Goal: Task Accomplishment & Management: Manage account settings

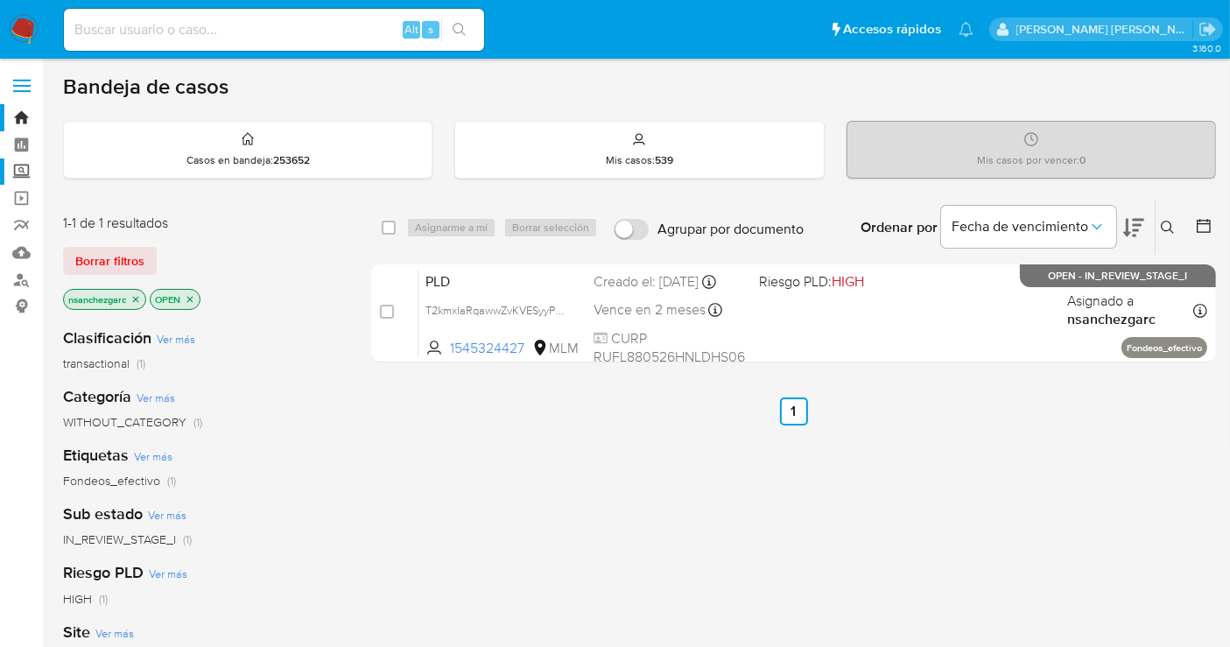
click at [18, 170] on label "Screening" at bounding box center [104, 171] width 208 height 27
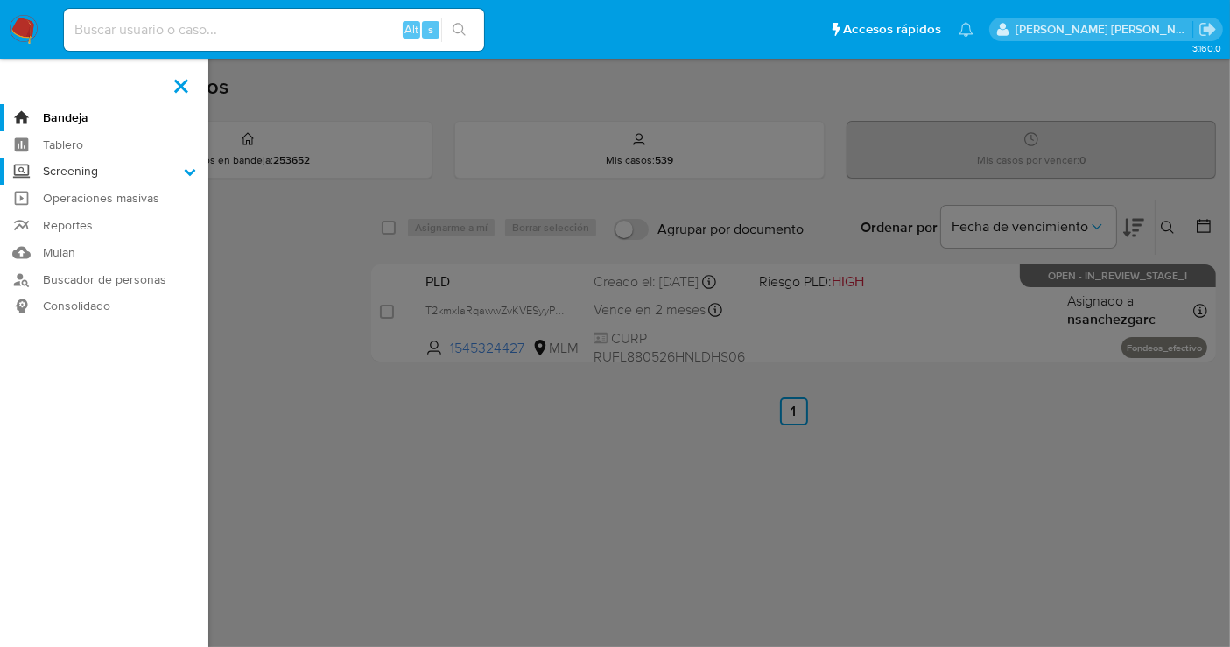
click at [0, 0] on input "Screening" at bounding box center [0, 0] width 0 height 0
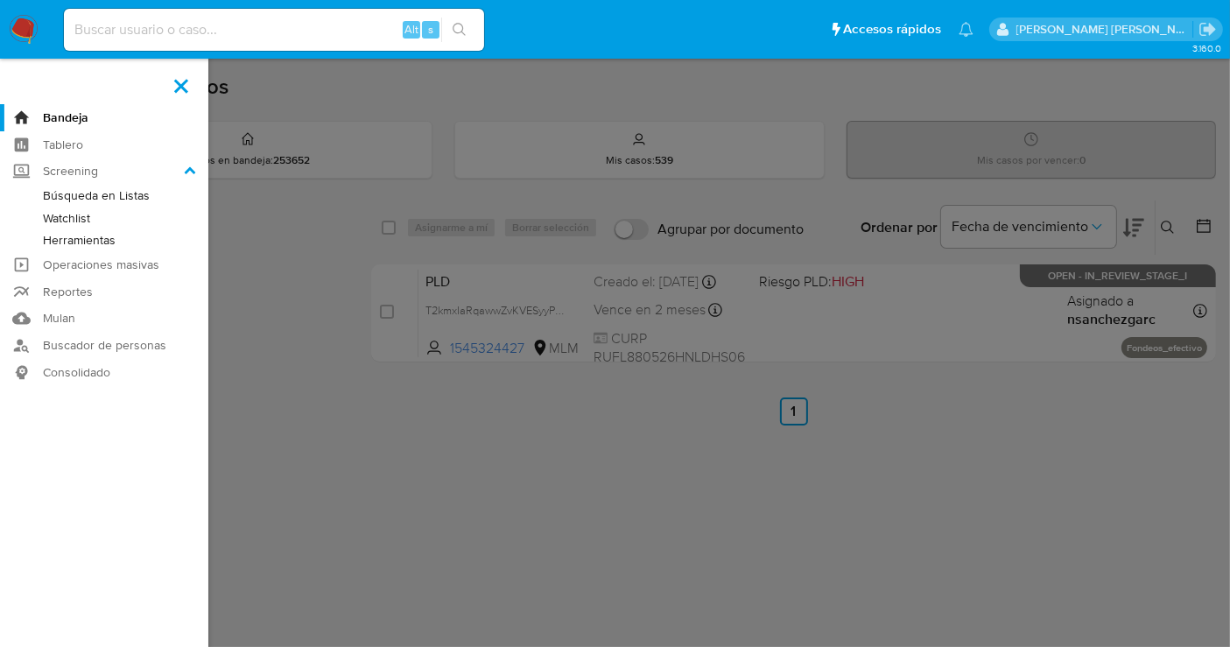
click at [69, 243] on link "Herramientas" at bounding box center [104, 240] width 208 height 22
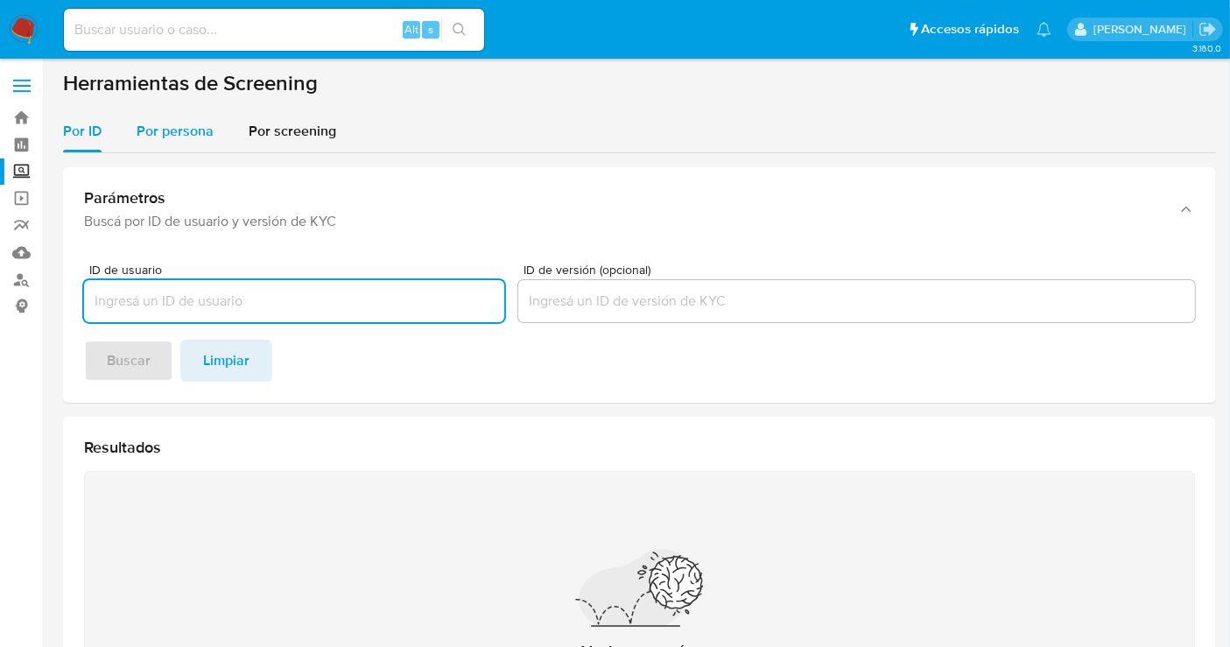
click at [182, 133] on span "Por persona" at bounding box center [175, 131] width 77 height 20
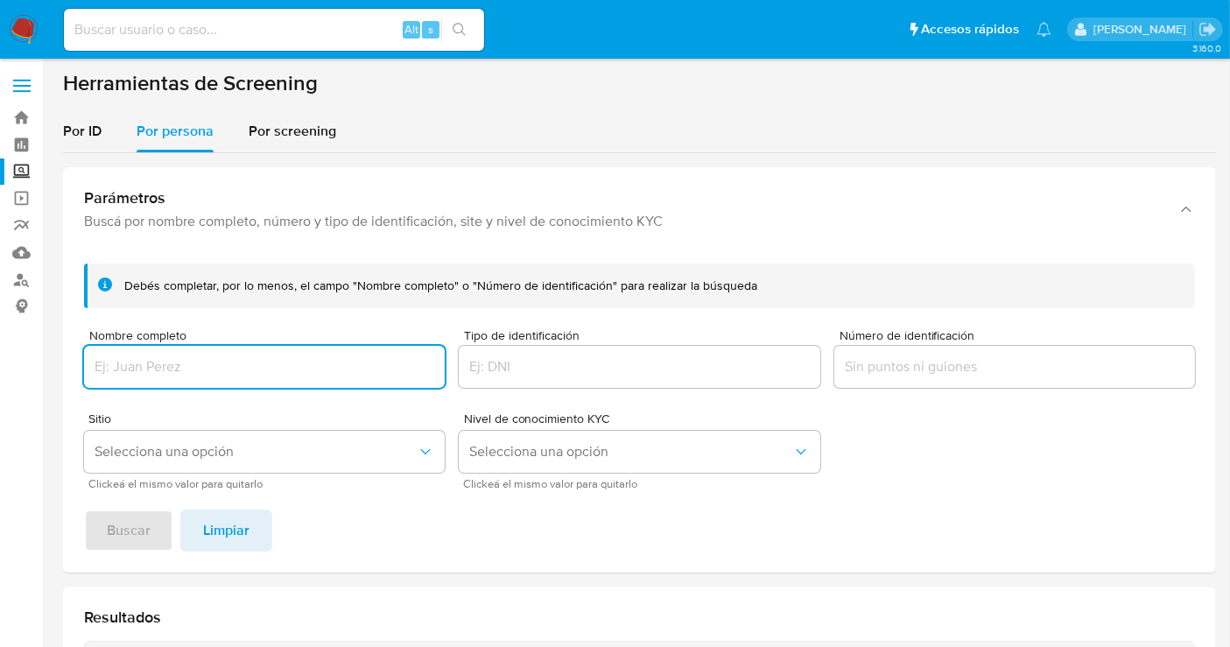
paste input "EN FUENTES EXTERNAS SE ENCUENTRA CON LICENCIATURA EN ARQUITECTURA Y A REVET ACA…"
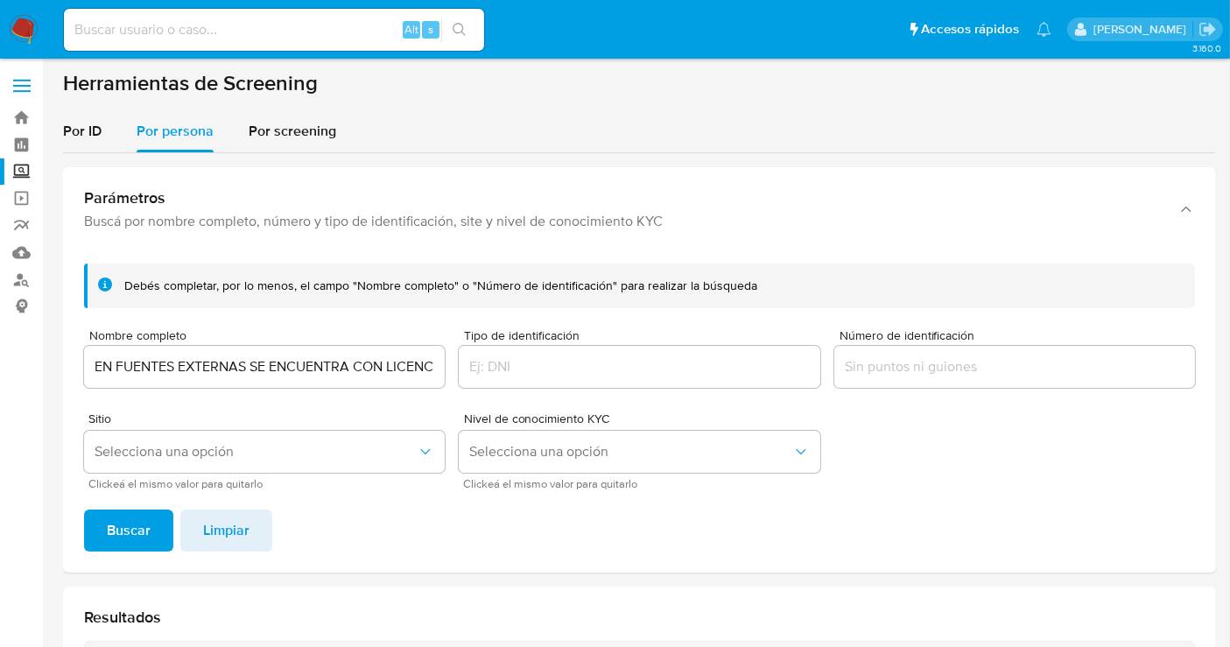
click at [248, 337] on span "Nombre completo" at bounding box center [269, 335] width 361 height 13
click at [248, 355] on input "EN FUENTES EXTERNAS SE ENCUENTRA CON LICENCIATURA EN ARQUITECTURA Y A REVET ACA…" at bounding box center [264, 366] width 361 height 23
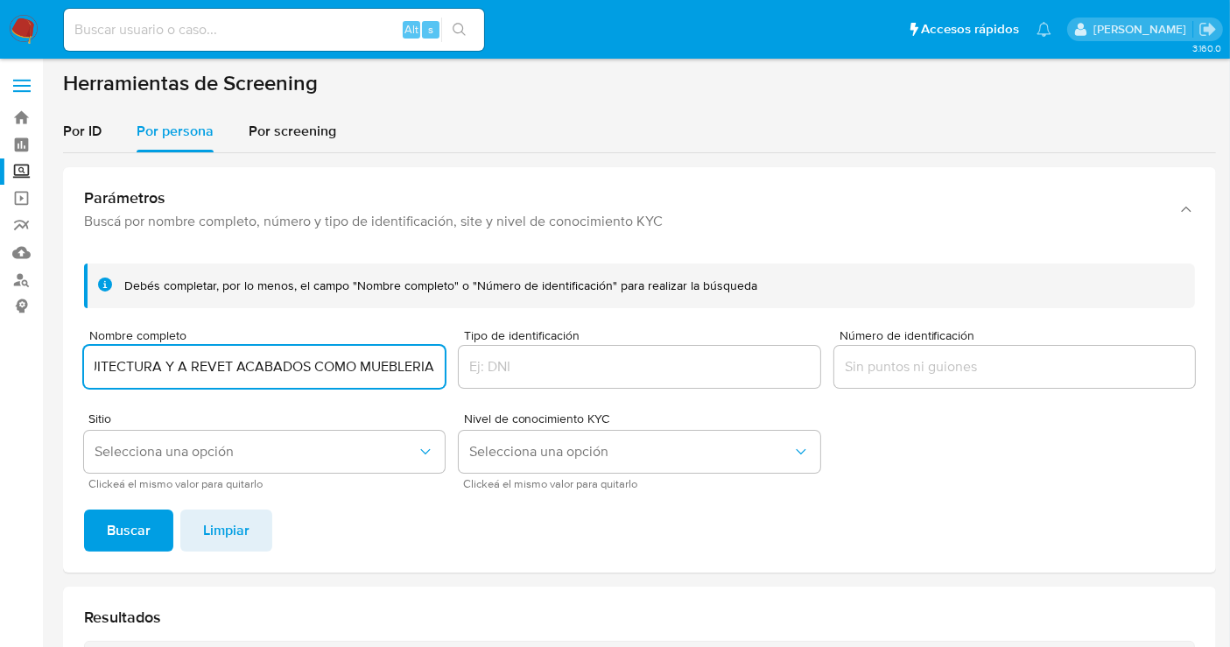
click at [247, 356] on input "EN FUENTES EXTERNAS SE ENCUENTRA CON LICENCIATURA EN ARQUITECTURA Y A REVET ACA…" at bounding box center [264, 366] width 361 height 23
paste input "JOSE LUIS RUEDA FLORES SA UDO"
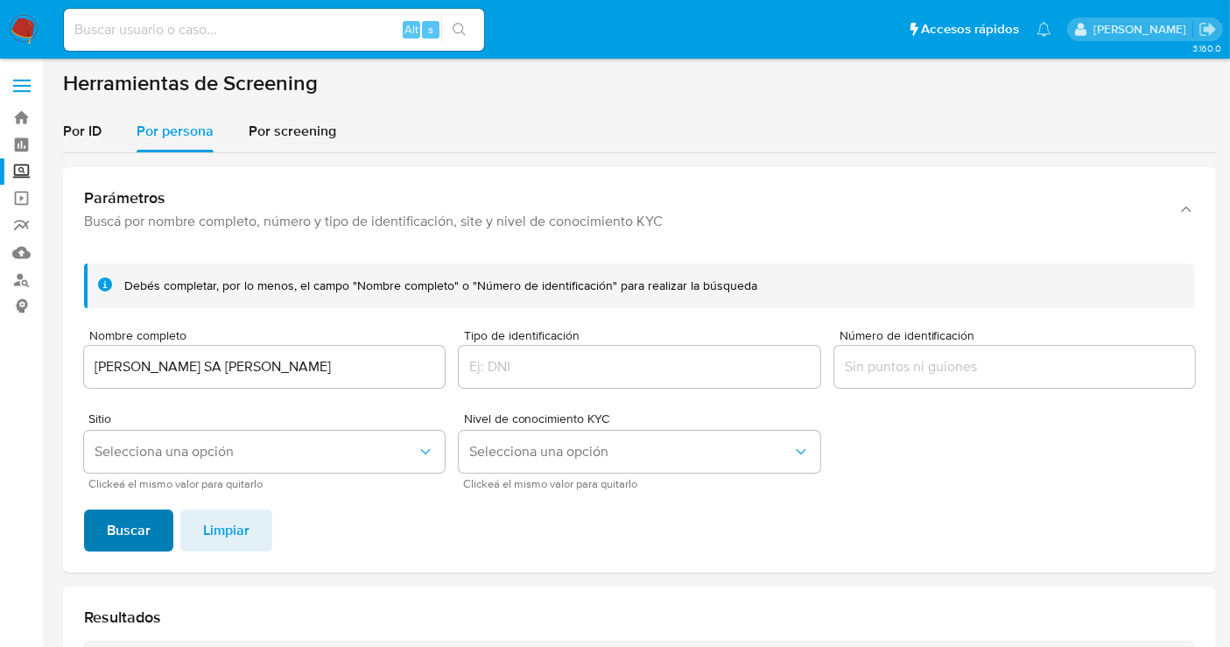
click at [132, 536] on span "Buscar" at bounding box center [129, 530] width 44 height 39
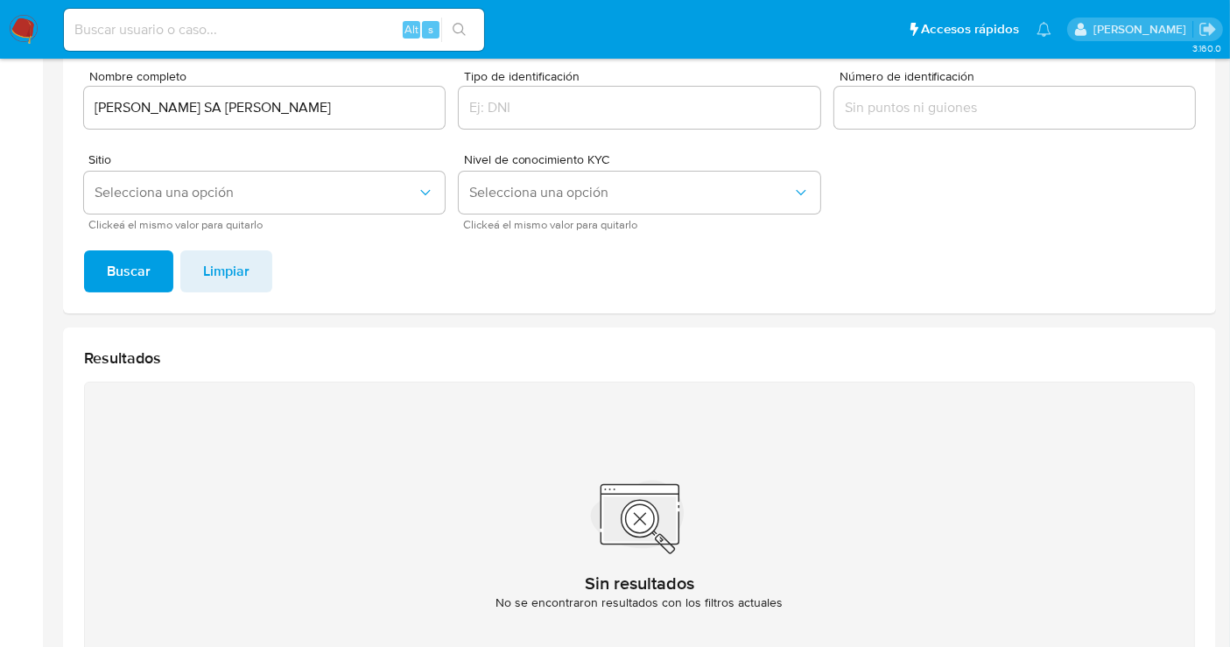
scroll to position [117, 0]
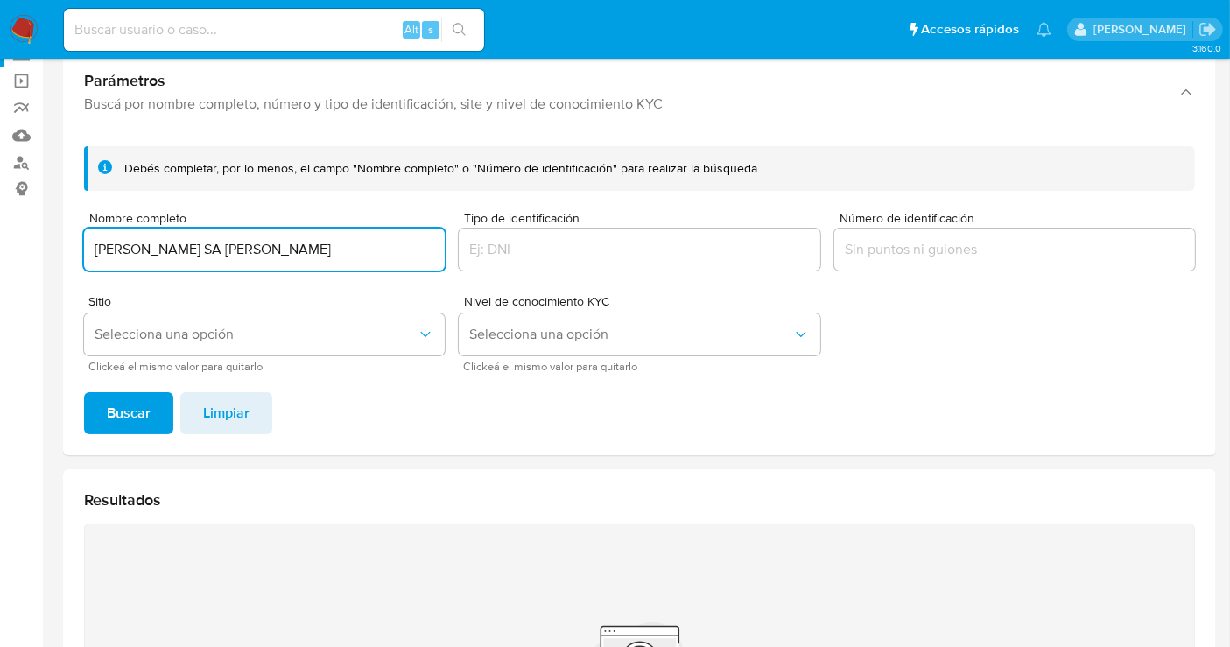
click at [335, 243] on input "JOSE LUIS RUEDA FLORES SA UDO" at bounding box center [264, 249] width 361 height 23
type input "JOSE LUIS RUEDA FLORES"
click at [120, 413] on span "Buscar" at bounding box center [129, 413] width 44 height 39
drag, startPoint x: 299, startPoint y: 247, endPoint x: 304, endPoint y: 214, distance: 33.5
click at [300, 241] on input "JOSE LUIS RUEDA FLORES" at bounding box center [264, 249] width 361 height 23
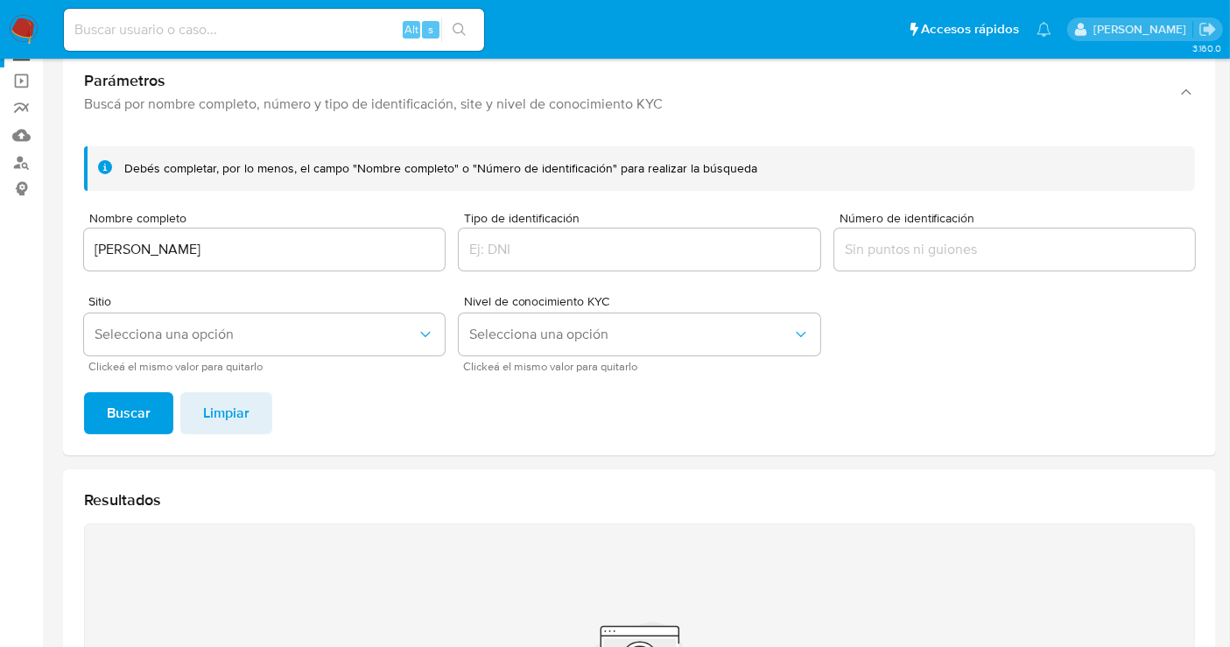
click at [141, 421] on span "Buscar" at bounding box center [129, 413] width 44 height 39
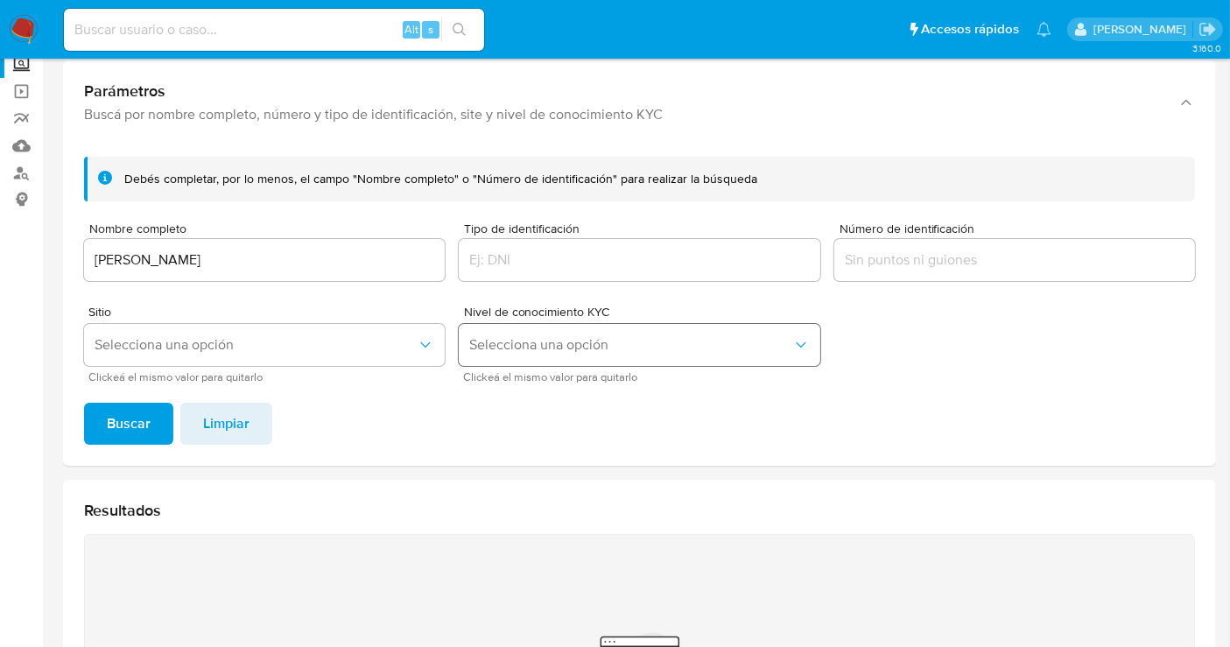
scroll to position [0, 0]
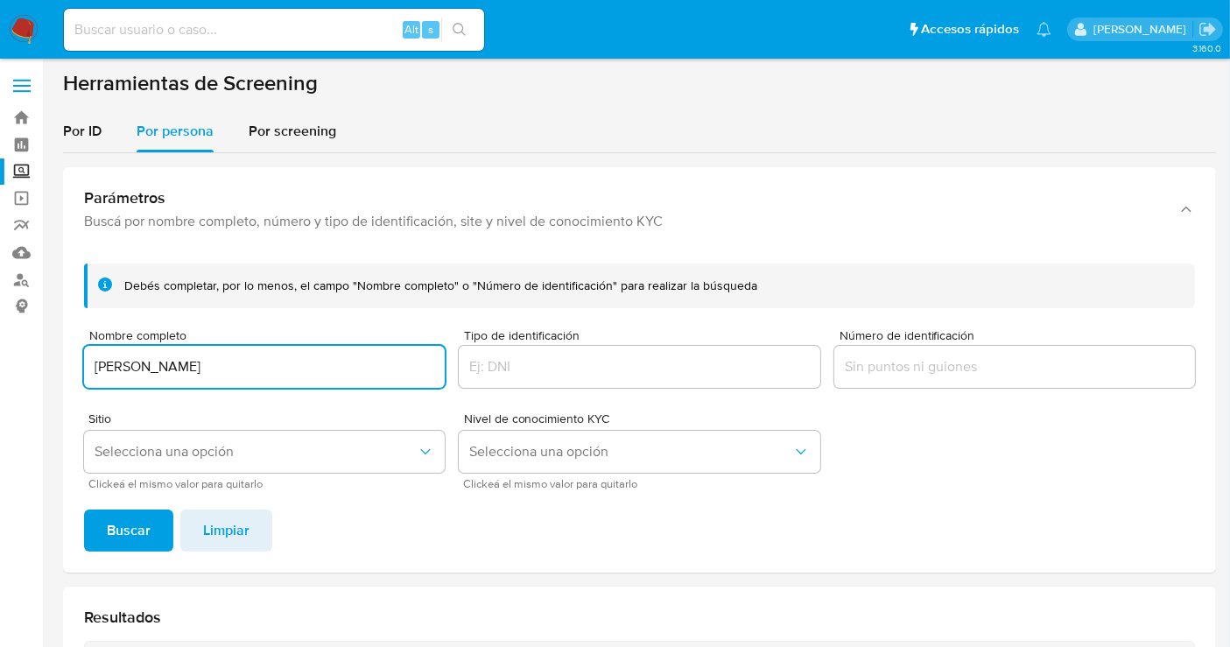
click at [283, 367] on input "JOSE LUIS RUEDA FLORES" at bounding box center [264, 366] width 361 height 23
click at [115, 533] on span "Buscar" at bounding box center [129, 530] width 44 height 39
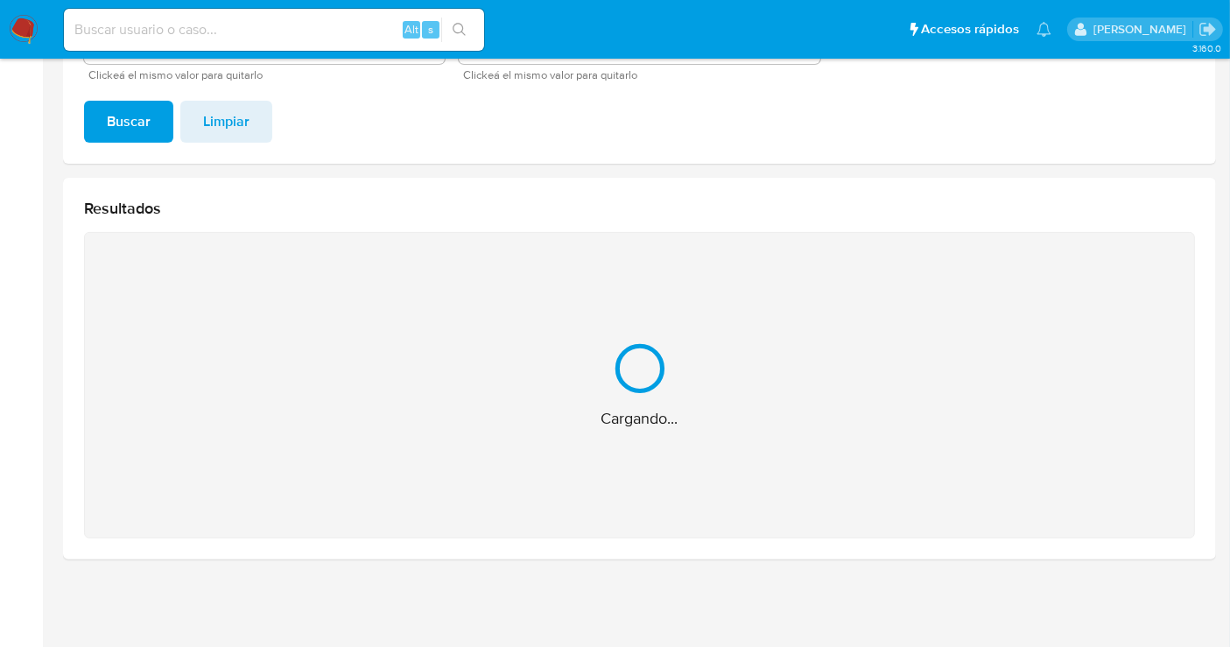
scroll to position [130, 0]
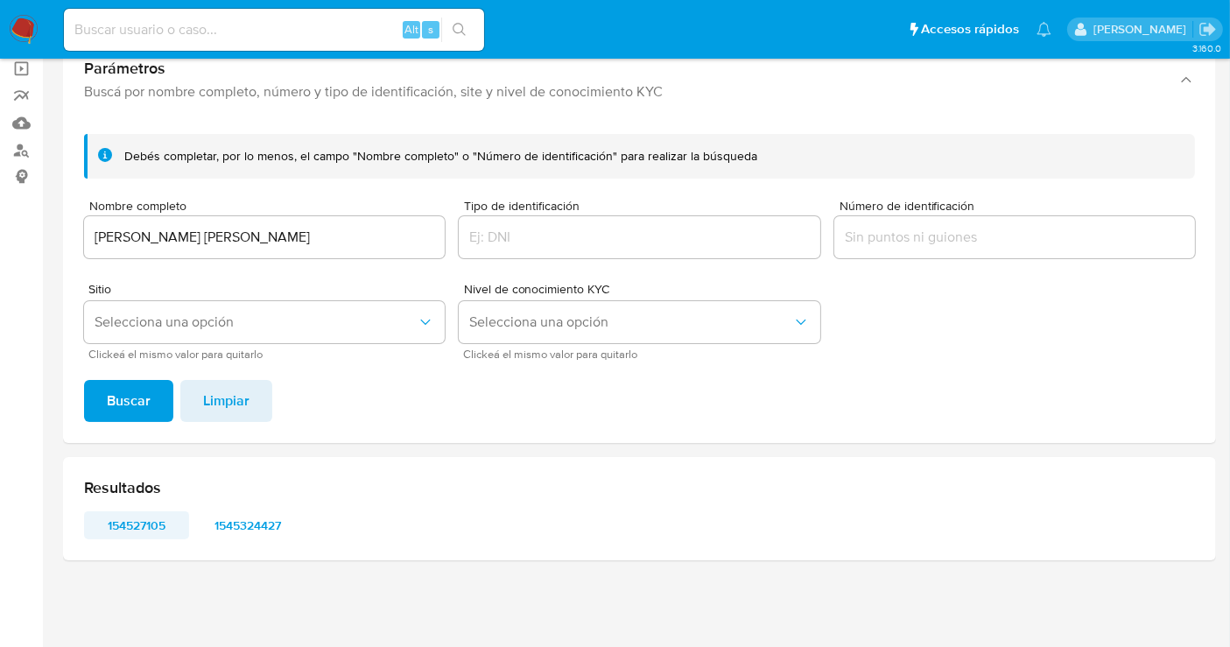
click at [123, 523] on span "154527105" at bounding box center [136, 525] width 81 height 25
click at [129, 529] on span "154527105" at bounding box center [136, 525] width 81 height 25
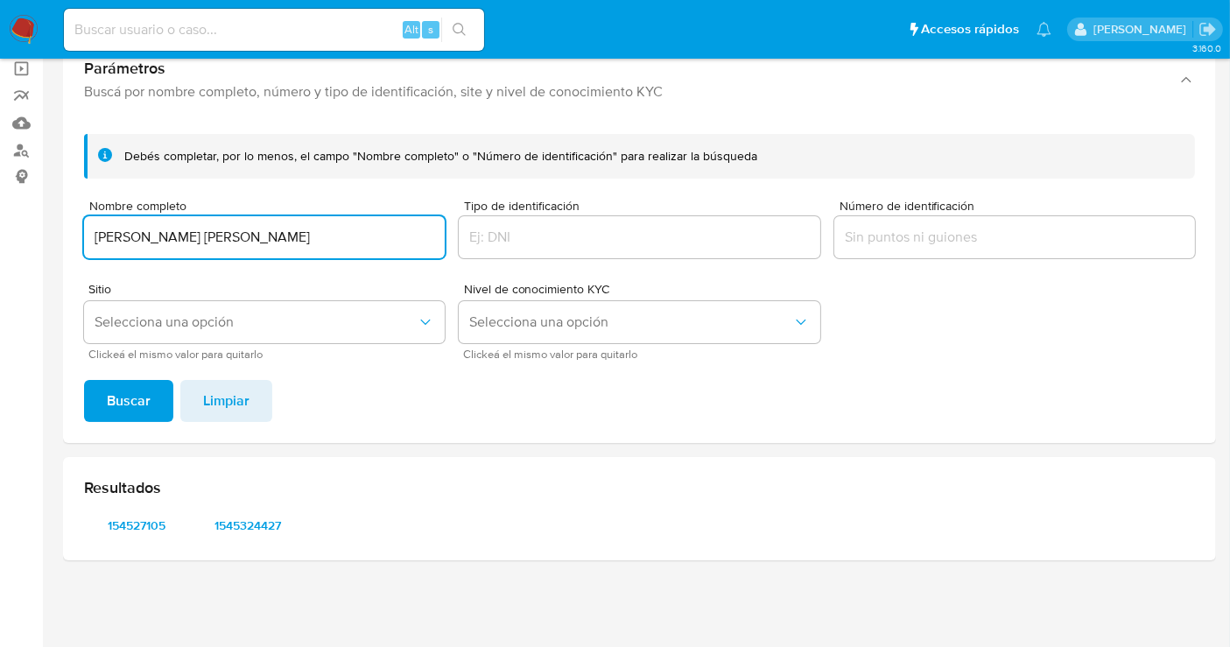
click at [288, 240] on input "JOSE LUIS RUEDA FLORES FAHL" at bounding box center [264, 237] width 361 height 23
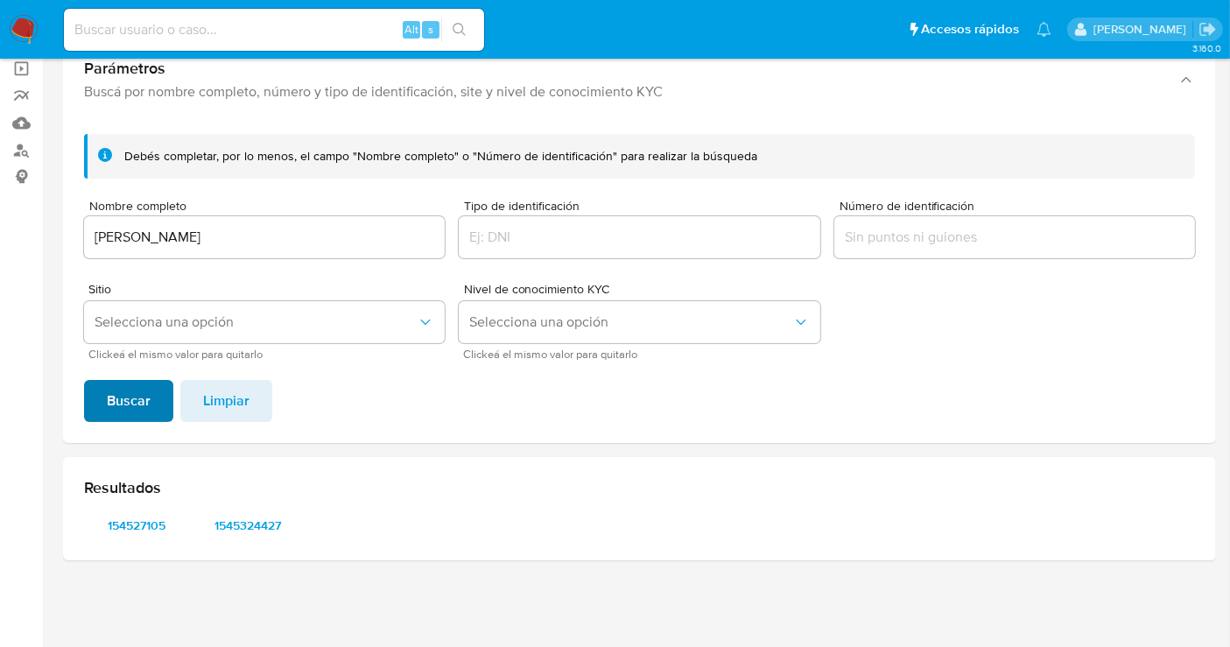
click at [161, 409] on button "Buscar" at bounding box center [128, 401] width 89 height 42
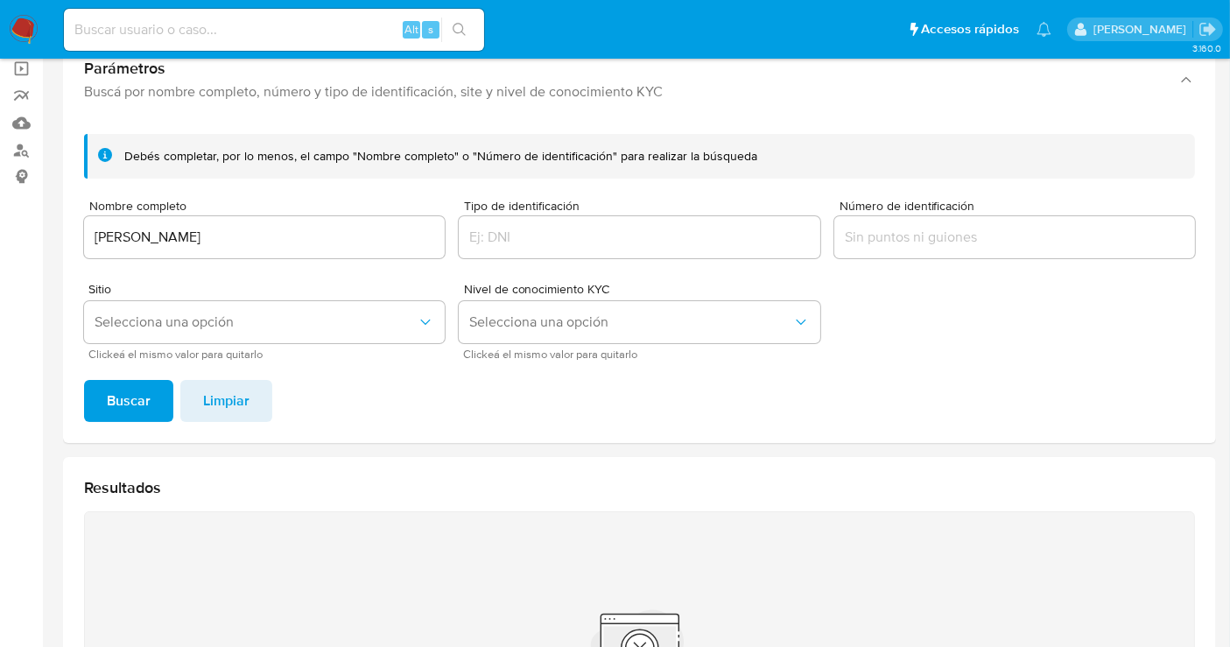
click at [338, 238] on input "JOSE LUIS RUEDA FLORES" at bounding box center [264, 237] width 361 height 23
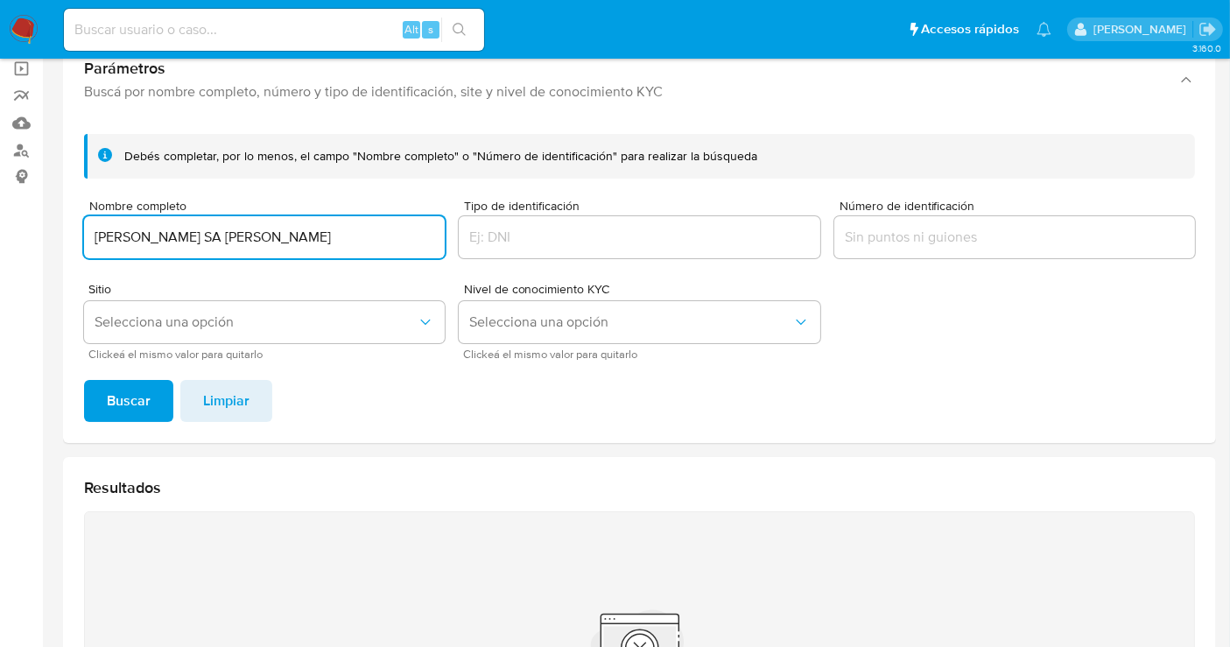
drag, startPoint x: 284, startPoint y: 234, endPoint x: 298, endPoint y: 266, distance: 35.3
click at [288, 243] on input "JOSE LUIS RUEDA FLORES SA UDO" at bounding box center [264, 237] width 361 height 23
click at [84, 380] on button "Buscar" at bounding box center [128, 401] width 89 height 42
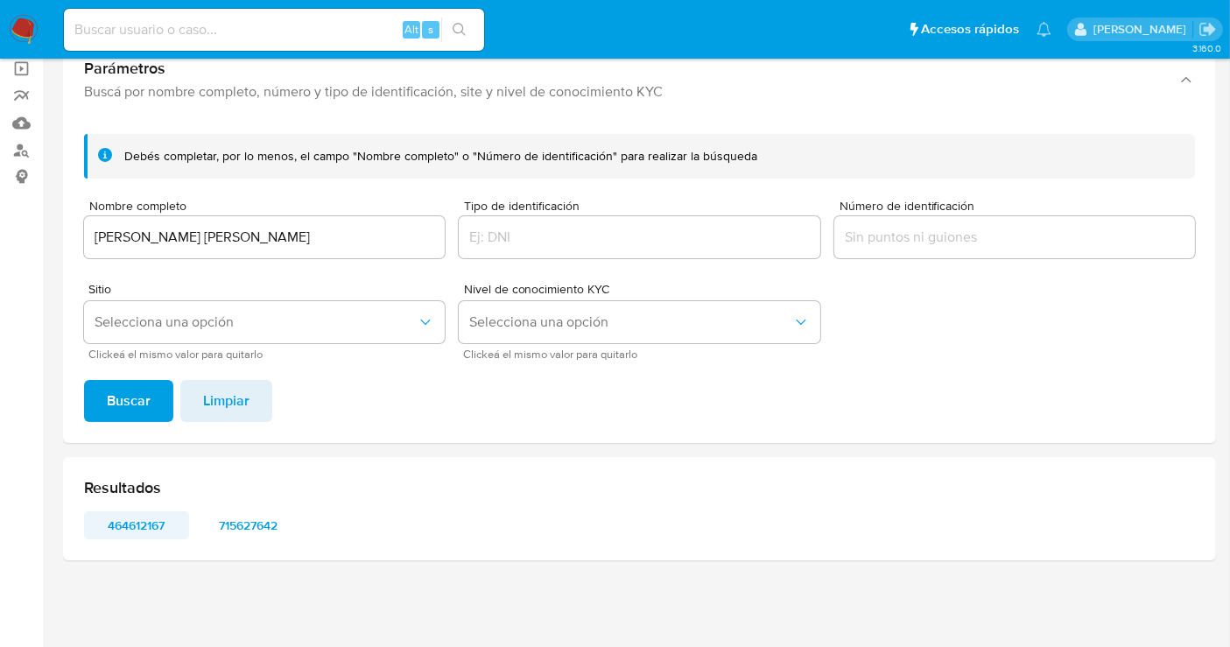
click at [144, 517] on span "464612167" at bounding box center [136, 525] width 81 height 25
click at [245, 513] on span "715627642" at bounding box center [248, 525] width 81 height 25
click at [240, 228] on input "JOSE LUIS RUEDA FLORES SAÑUDO" at bounding box center [264, 237] width 361 height 23
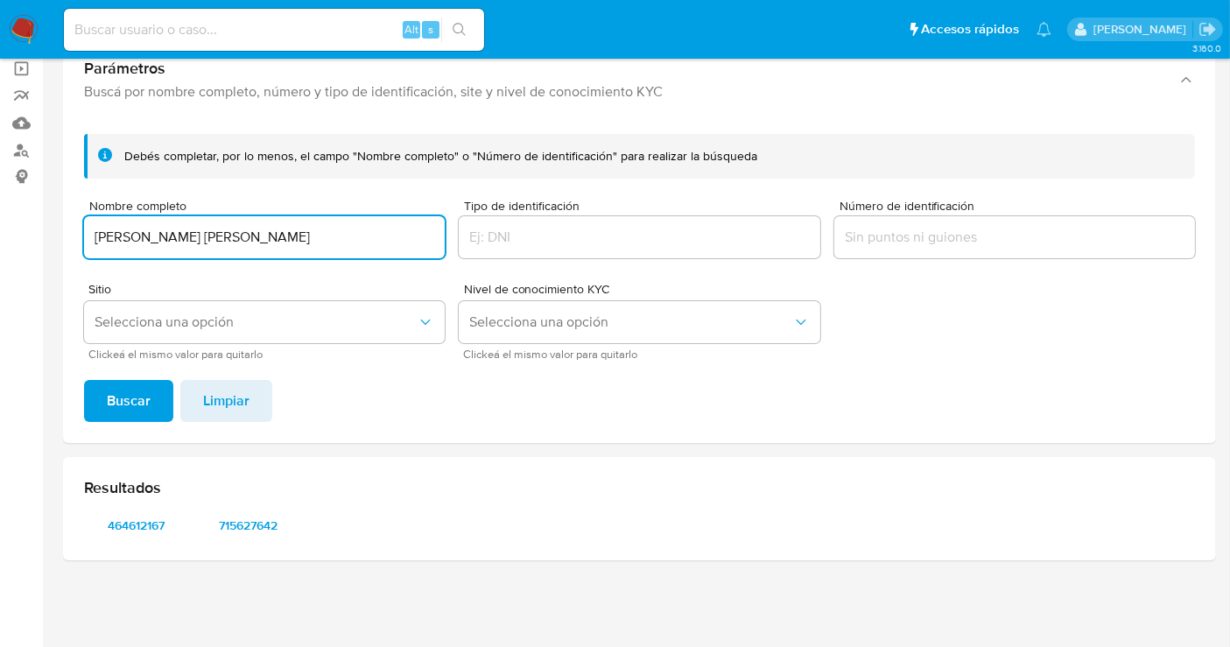
click at [240, 228] on input "JOSE LUIS RUEDA FLORES SAÑUDO" at bounding box center [264, 237] width 361 height 23
click at [193, 235] on input "JOSE LUIS RUEDA CRISTINA RUEDA FLORES FAHL SAÑUDO" at bounding box center [264, 237] width 361 height 23
click at [144, 396] on span "Buscar" at bounding box center [129, 401] width 44 height 39
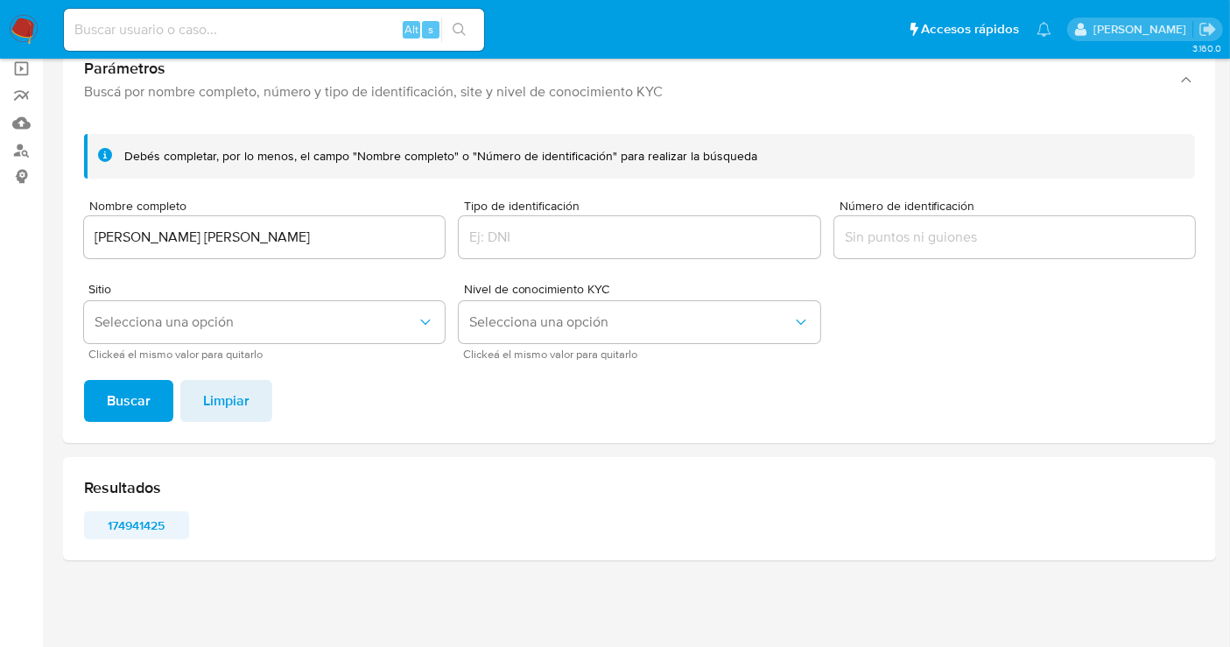
click at [135, 530] on span "174941425" at bounding box center [136, 525] width 81 height 25
click at [219, 234] on input "CRISTINA RUEDA FLORES FAHL" at bounding box center [264, 237] width 361 height 23
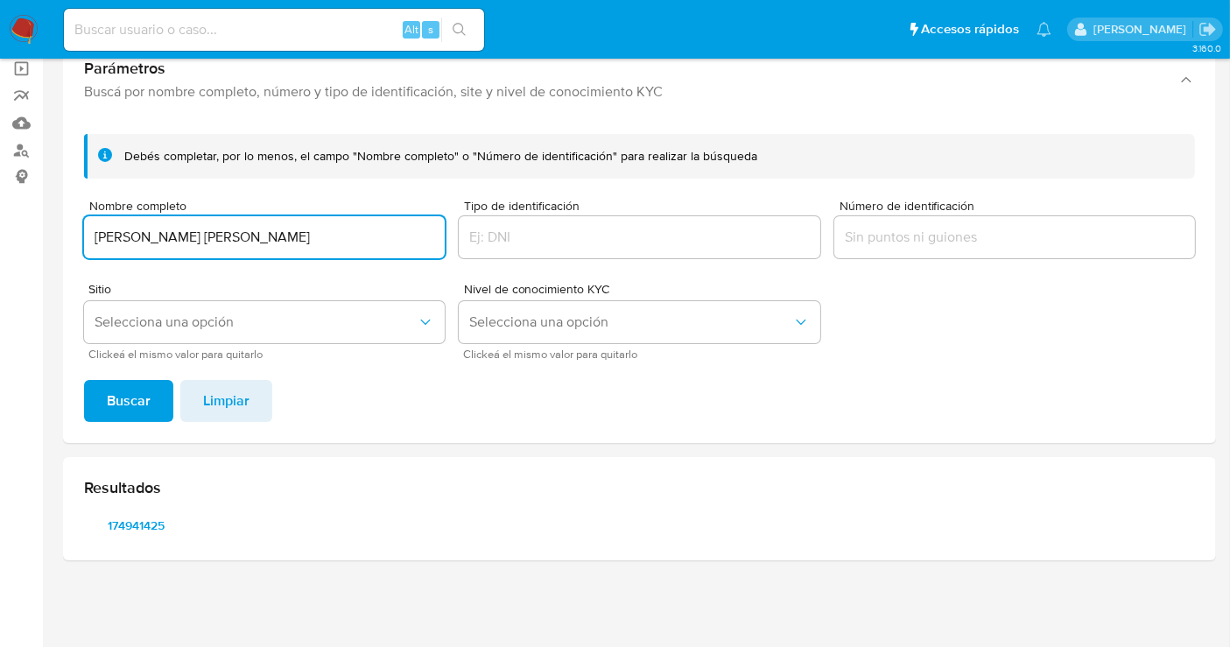
click at [219, 234] on input "CRISTINA RUEDA FLORES FAHL" at bounding box center [264, 237] width 361 height 23
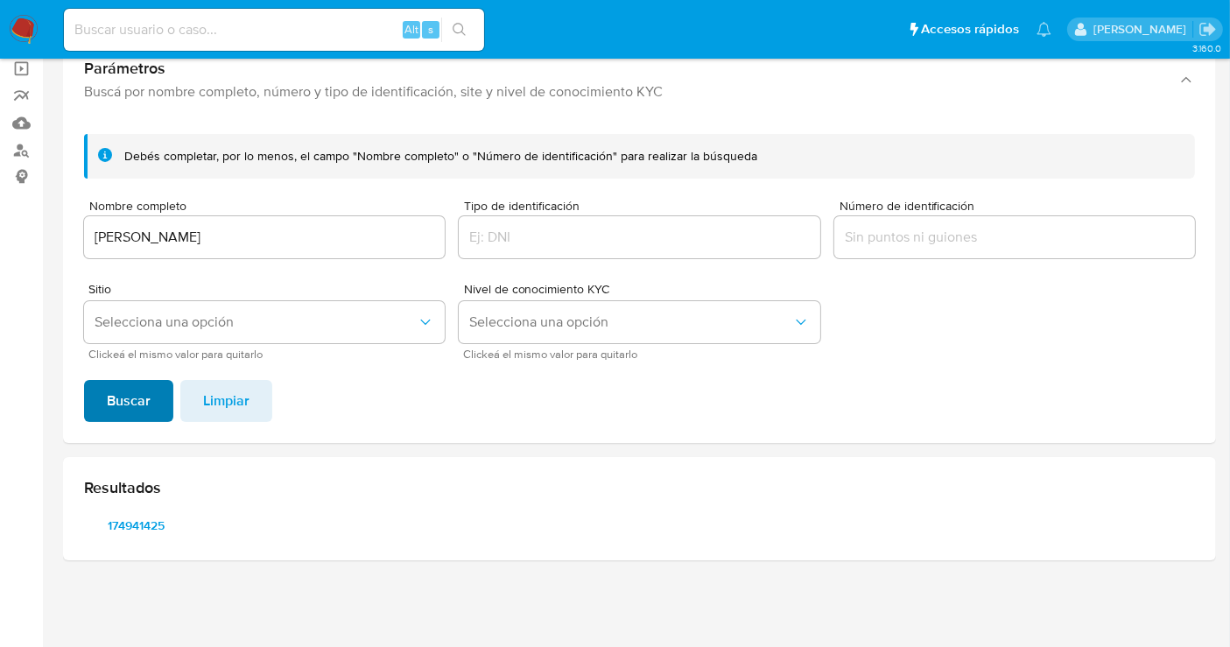
click at [139, 396] on span "Buscar" at bounding box center [129, 401] width 44 height 39
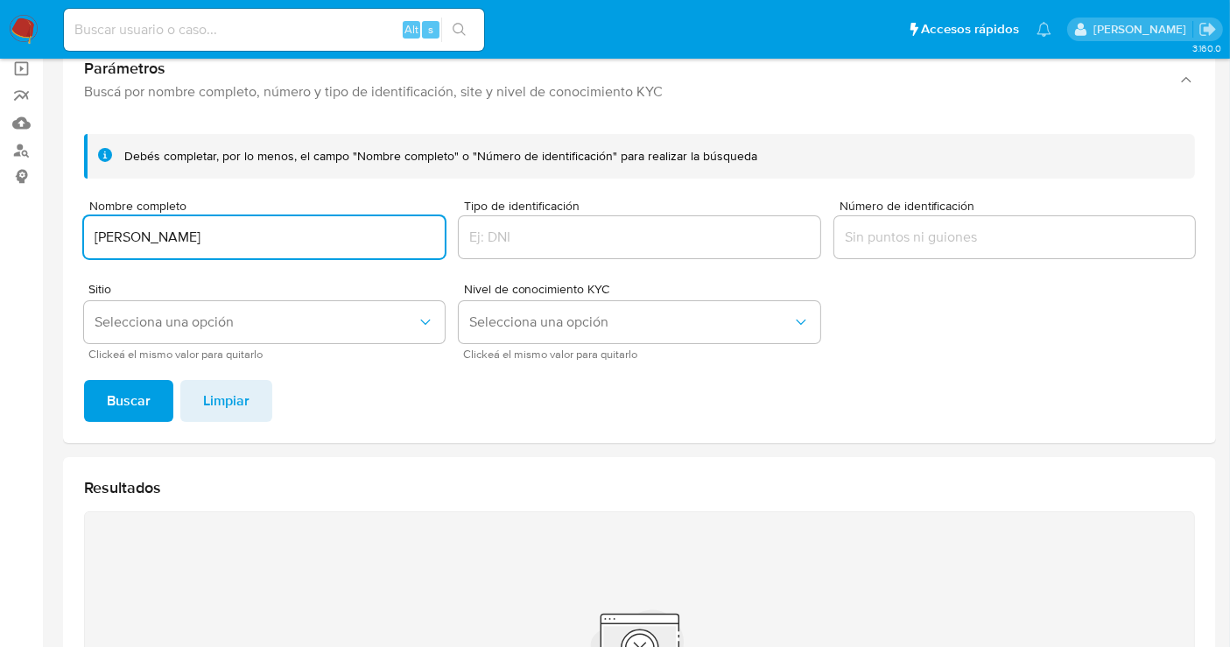
drag, startPoint x: 159, startPoint y: 234, endPoint x: 173, endPoint y: 283, distance: 51.0
click at [162, 235] on input "NOE ACUNA TORRES" at bounding box center [264, 237] width 361 height 23
type input "NOE ACUÑA TORRES"
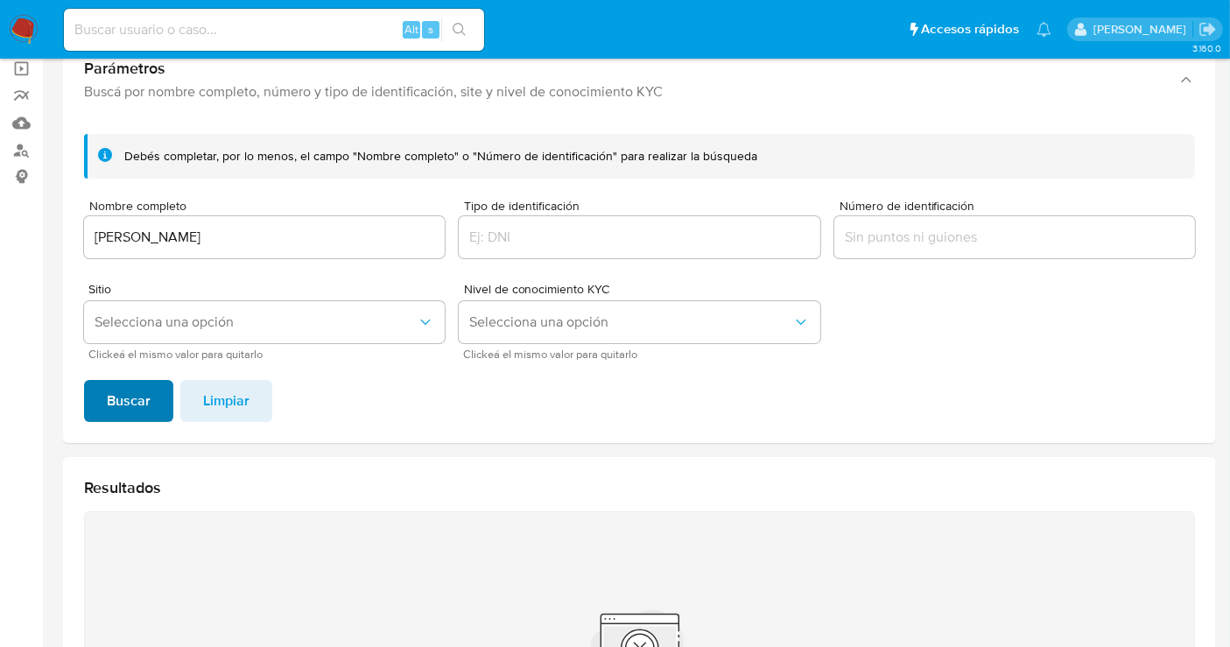
click at [109, 406] on span "Buscar" at bounding box center [129, 401] width 44 height 39
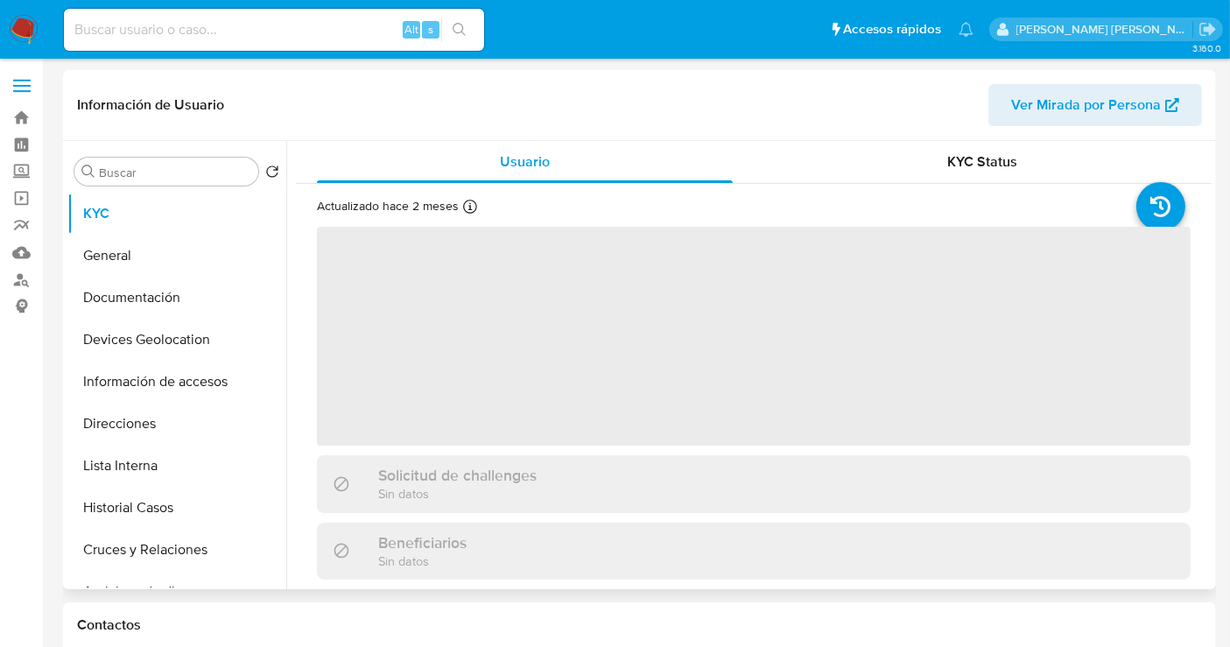
select select "10"
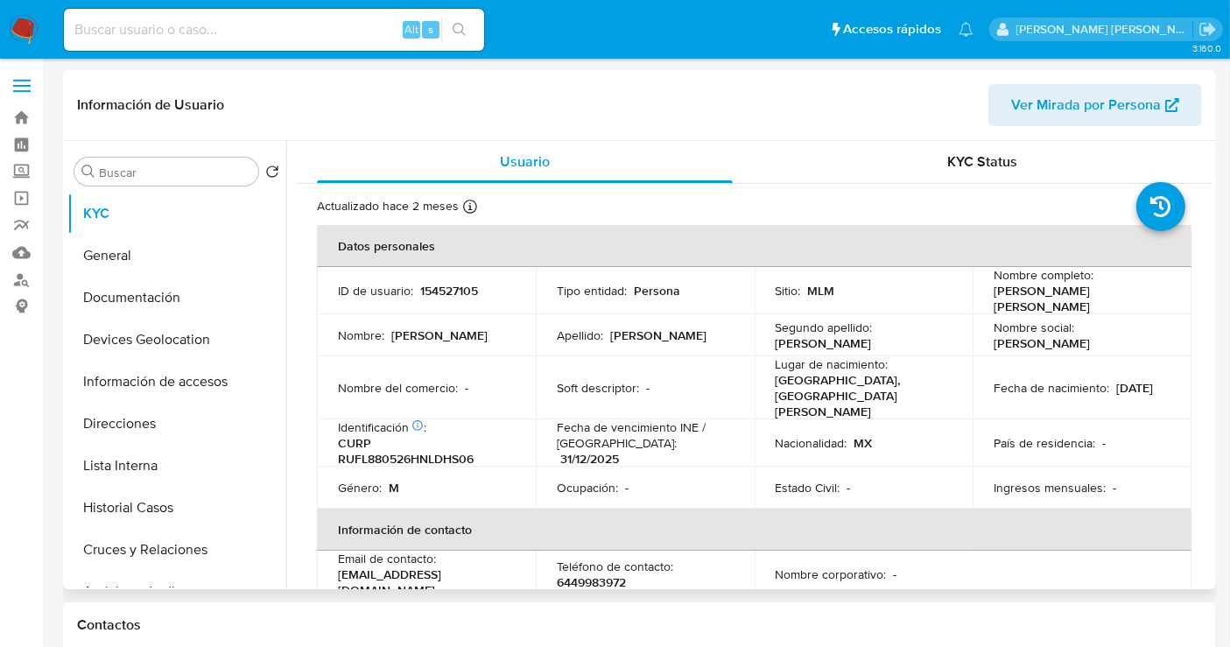
click at [1100, 112] on span "Ver Mirada por Persona" at bounding box center [1086, 105] width 150 height 42
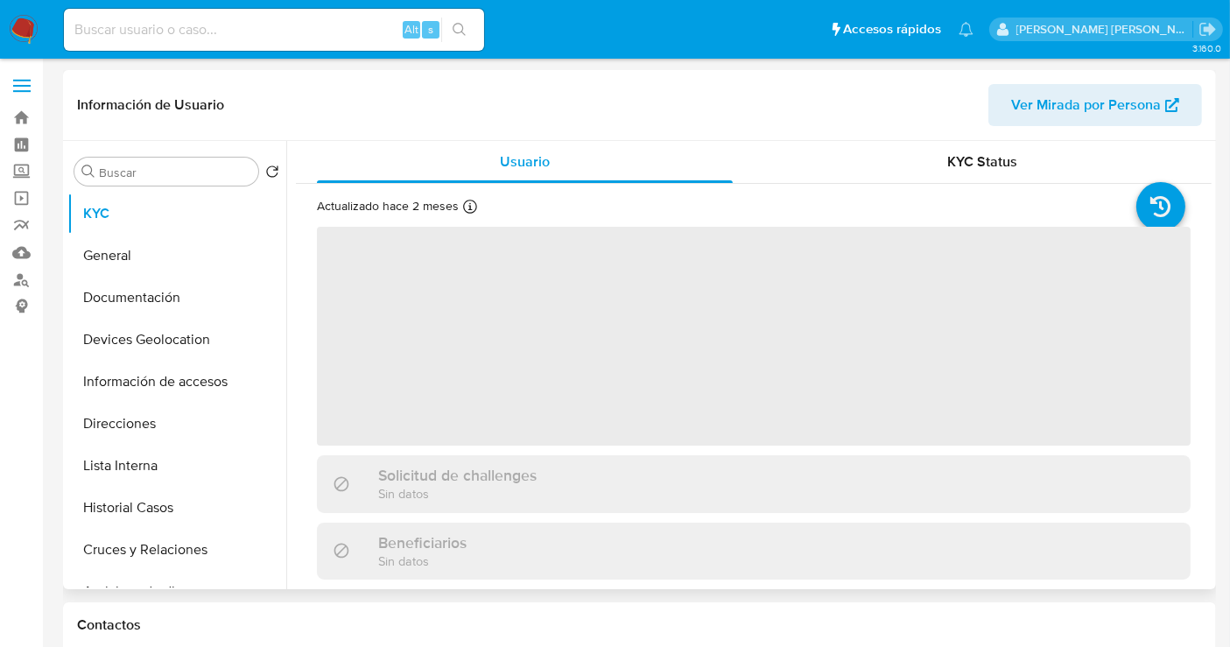
select select "10"
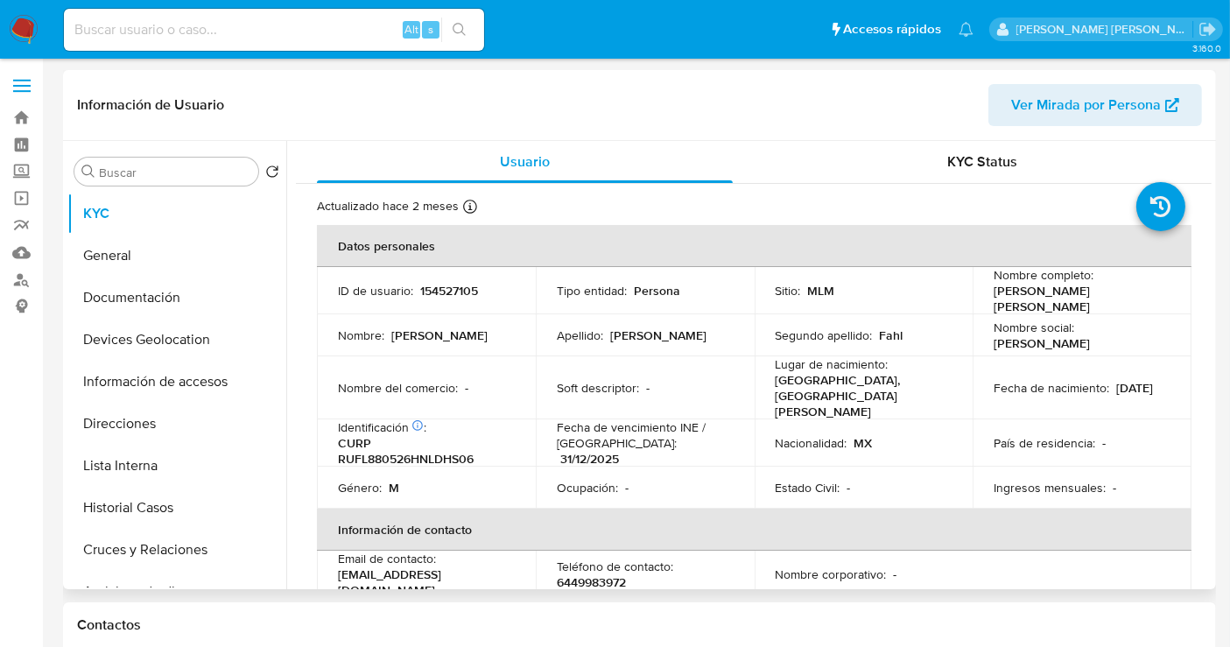
click at [1082, 94] on span "Ver Mirada por Persona" at bounding box center [1086, 105] width 150 height 42
click at [1146, 108] on span "Ver Mirada por Persona" at bounding box center [1086, 105] width 150 height 42
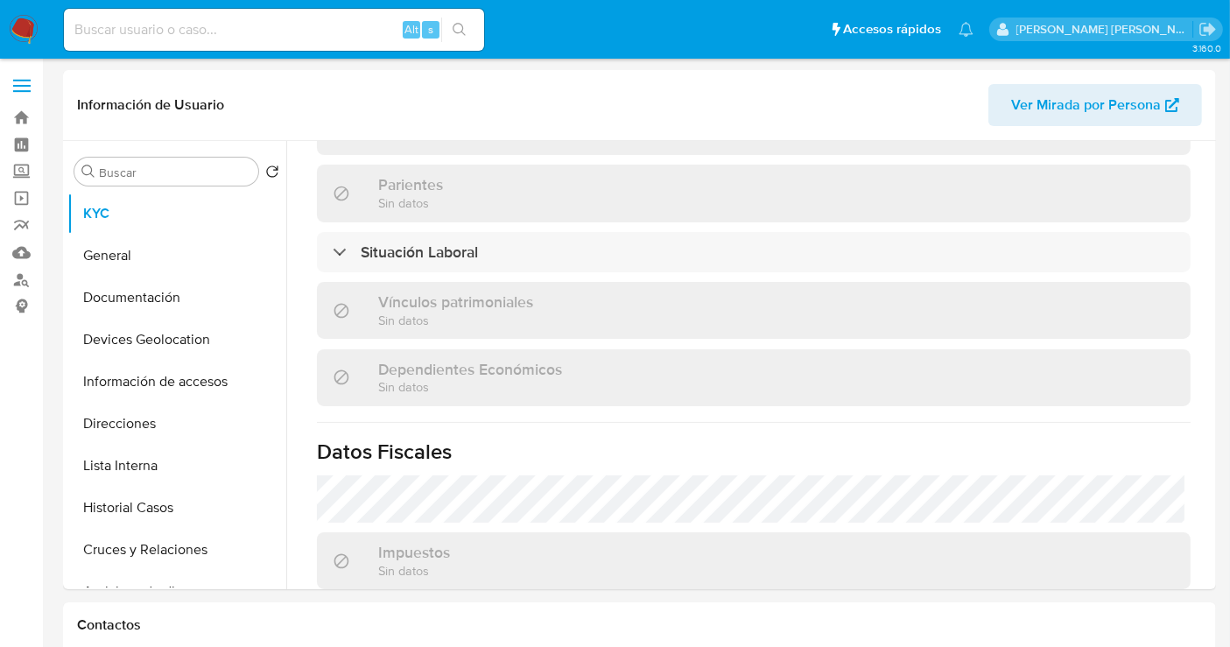
scroll to position [1069, 0]
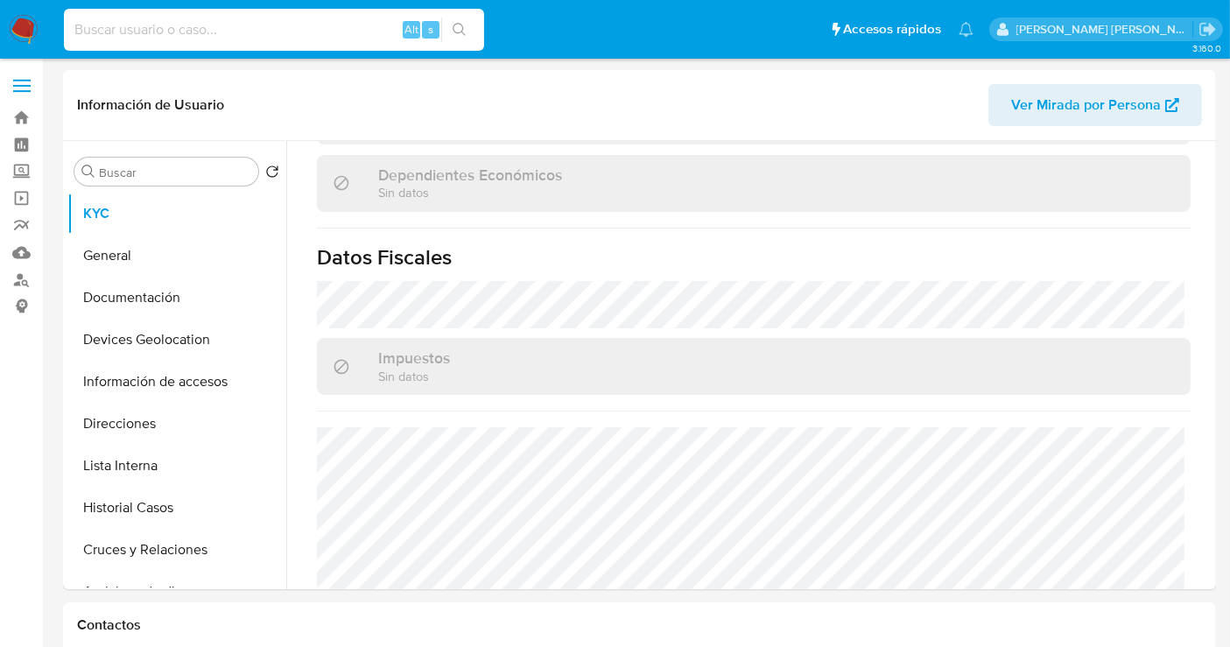
click at [137, 33] on input at bounding box center [274, 29] width 420 height 23
paste input "1545324427"
type input "1545324427"
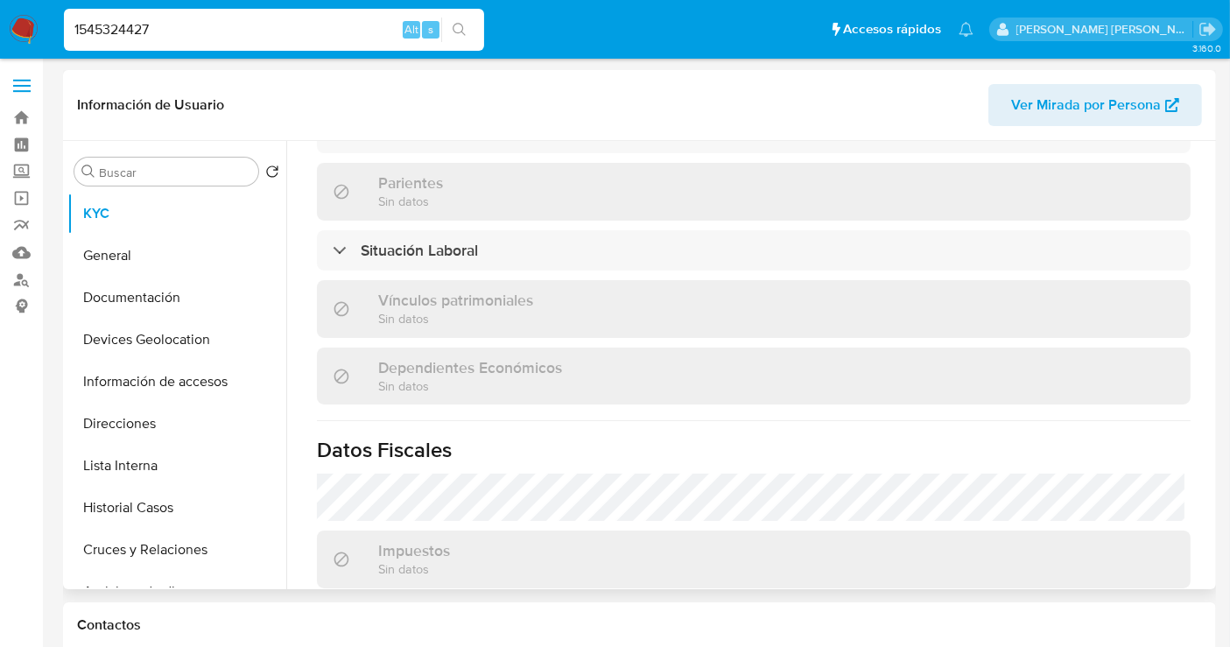
select select "10"
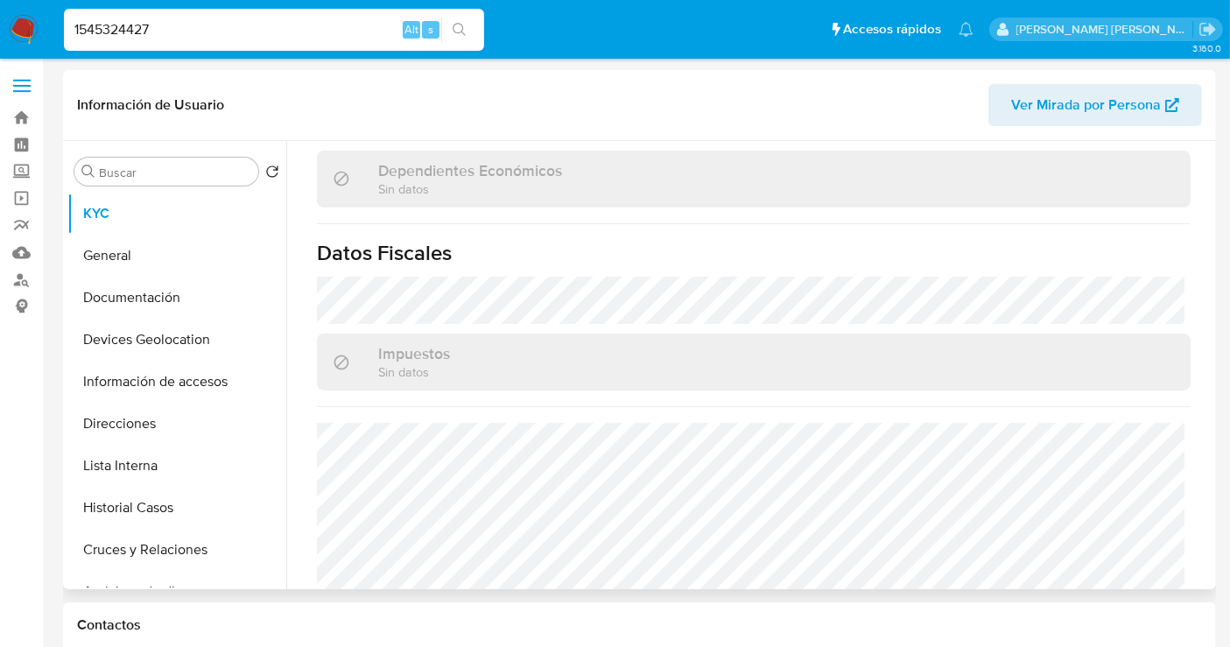
scroll to position [1070, 0]
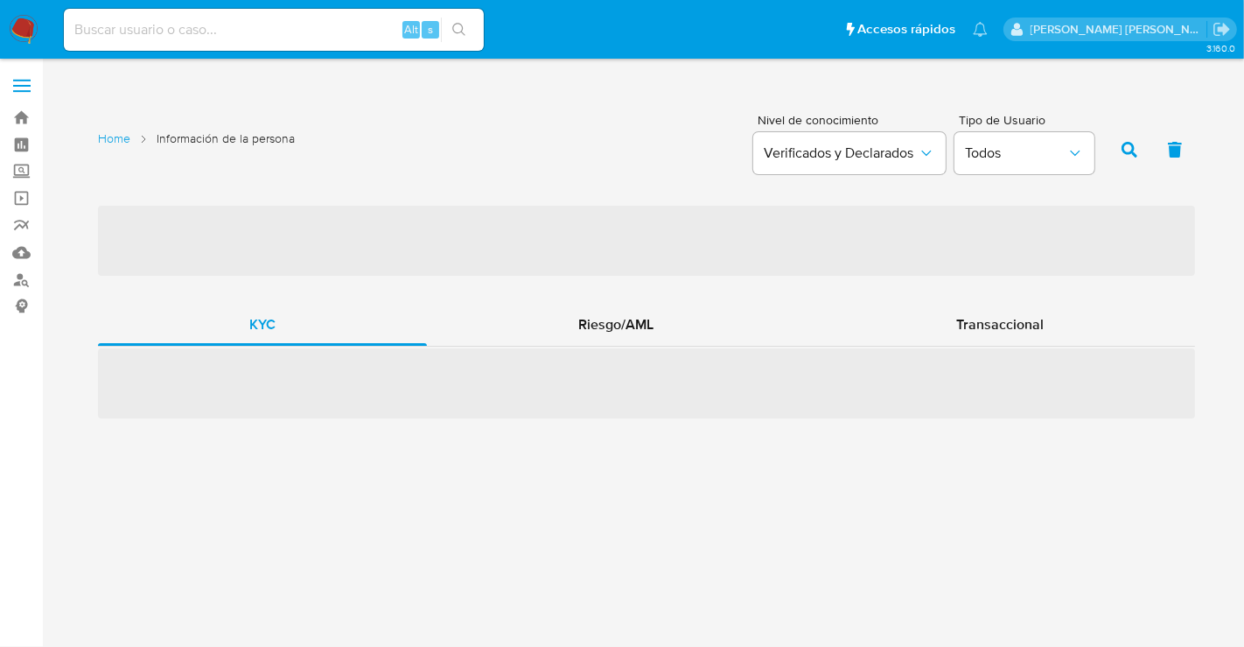
click at [160, 25] on input at bounding box center [274, 29] width 420 height 23
paste input "78667200"
type input "78667200"
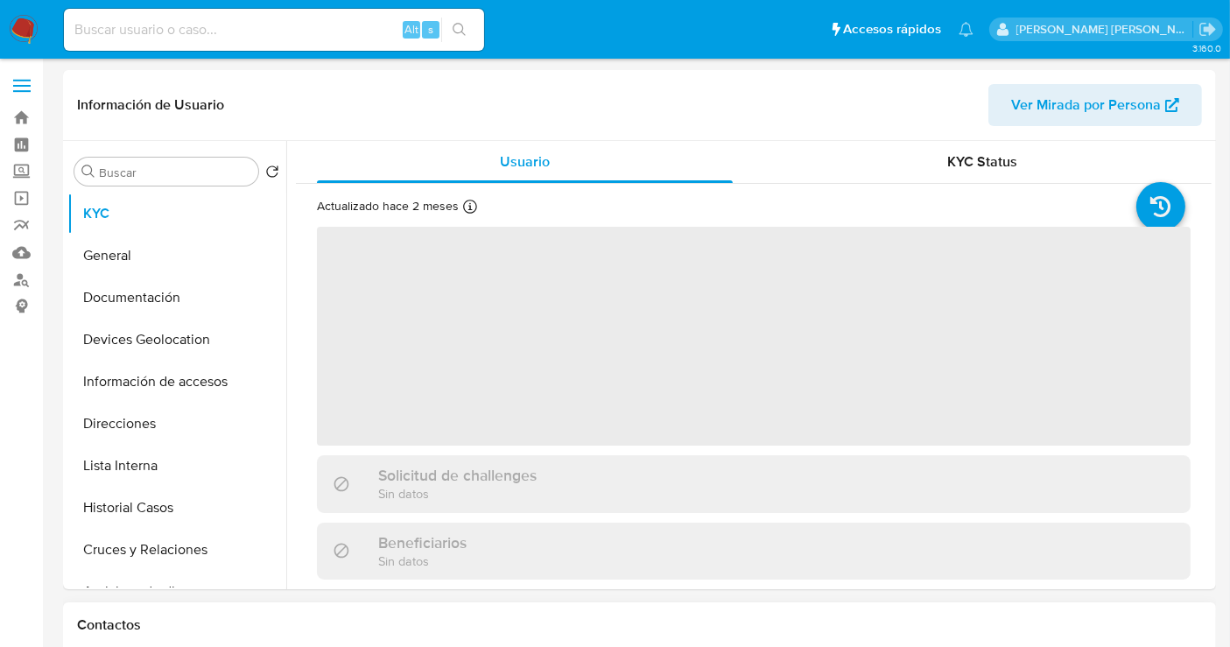
select select "10"
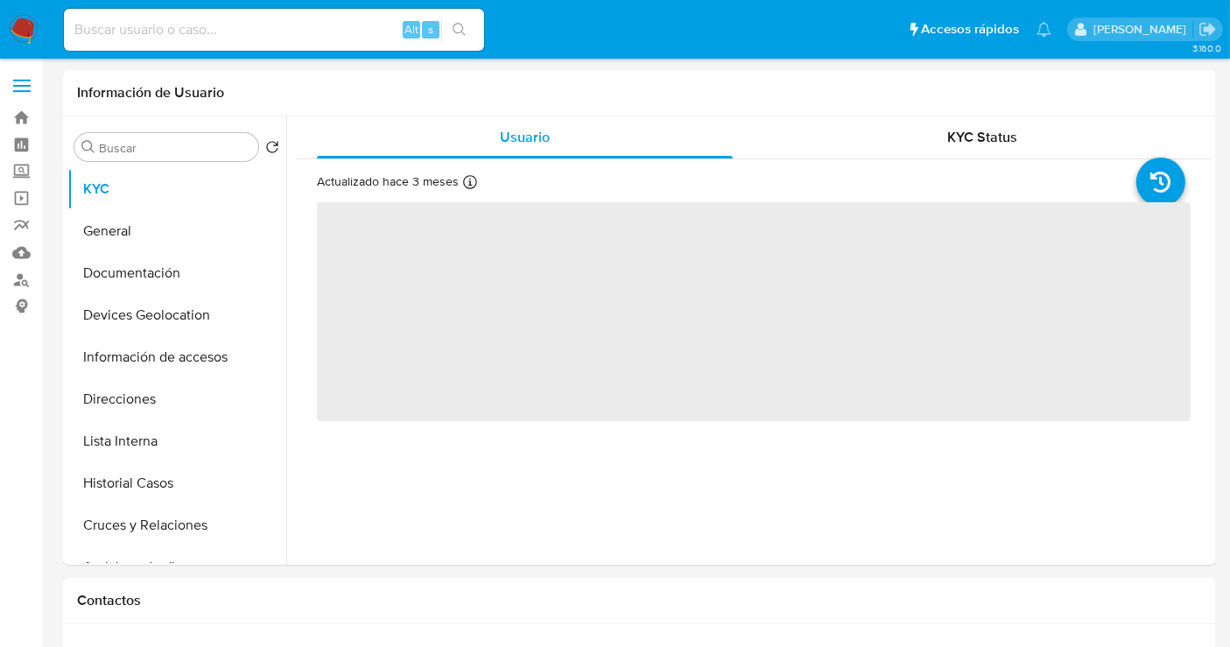
select select "10"
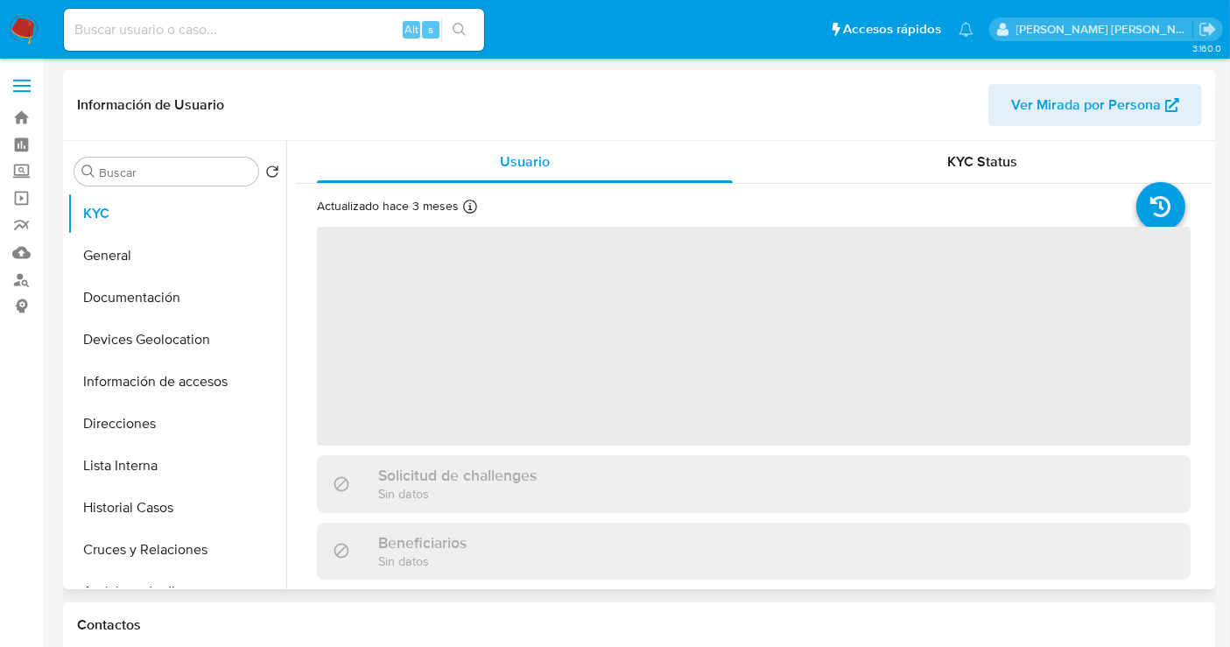
select select "10"
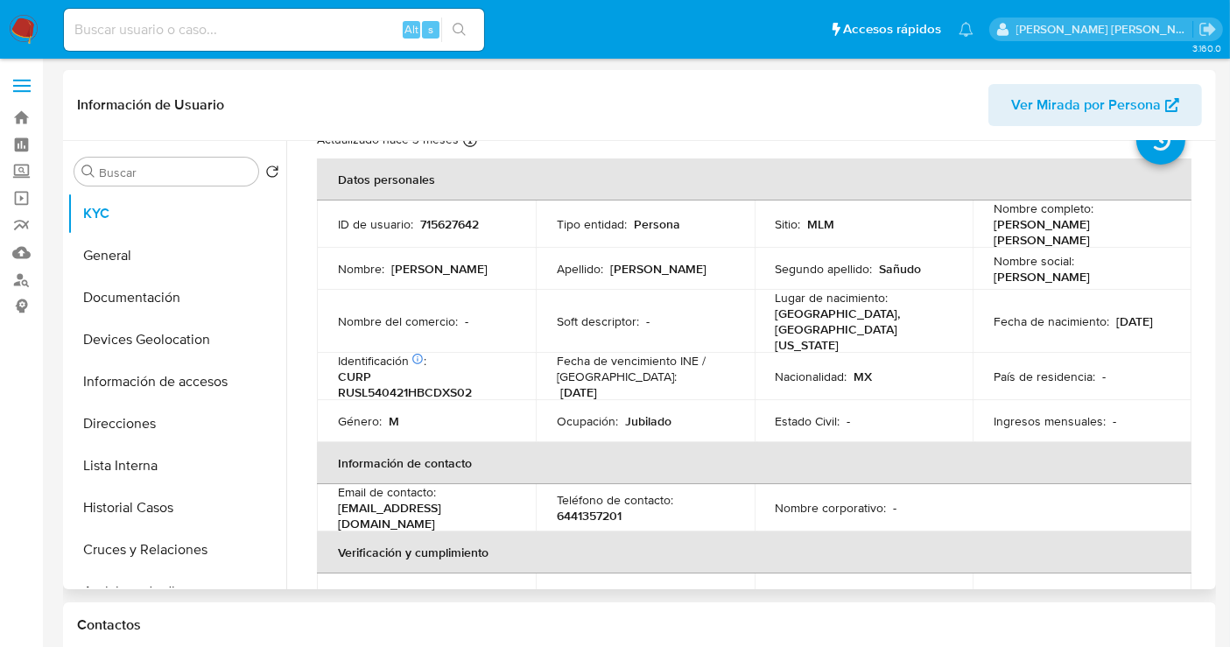
scroll to position [97, 0]
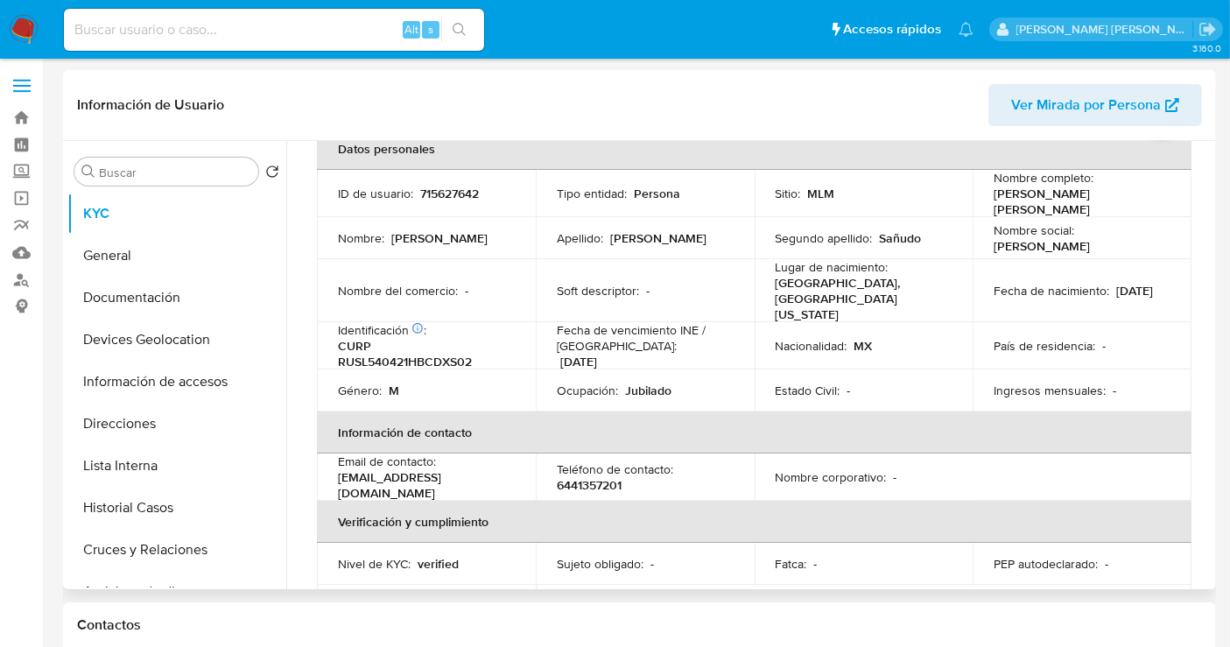
click at [430, 194] on p "715627642" at bounding box center [449, 194] width 59 height 16
copy p "715627642"
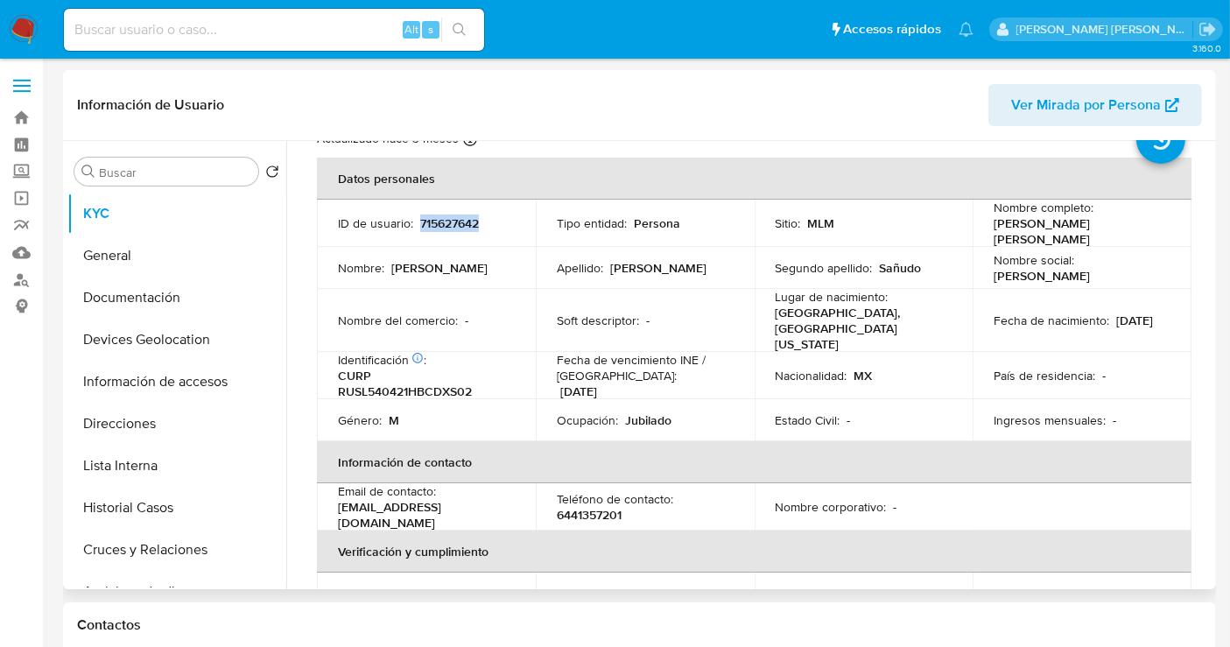
scroll to position [0, 0]
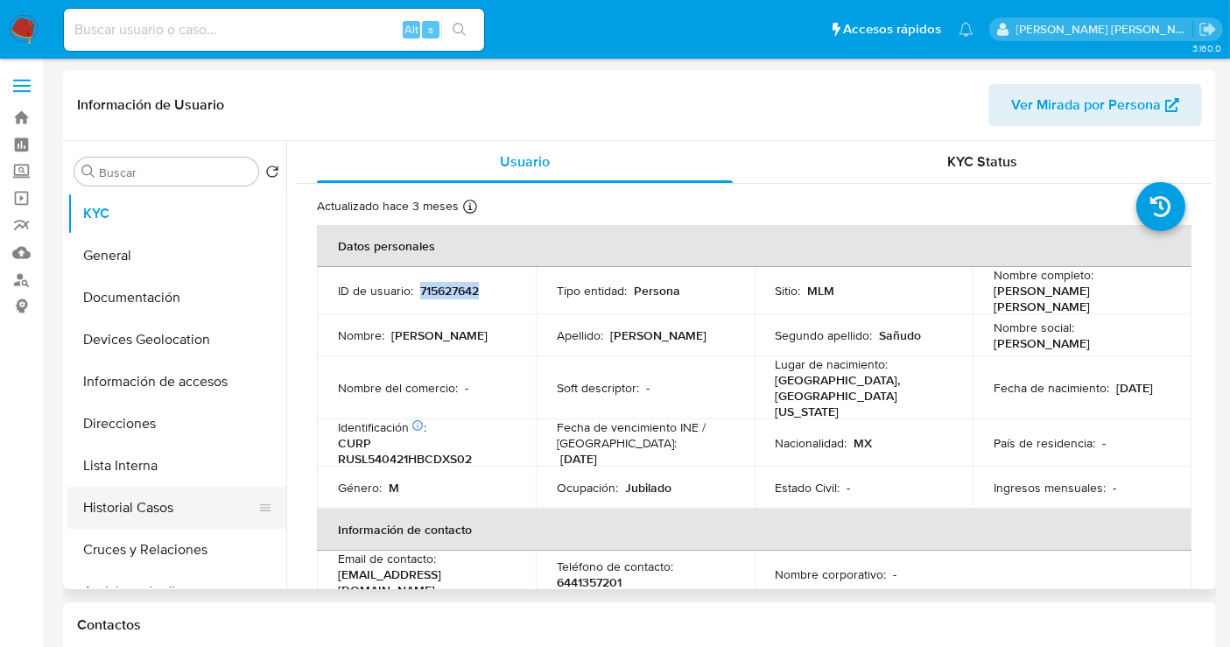
click at [148, 498] on button "Historial Casos" at bounding box center [169, 508] width 205 height 42
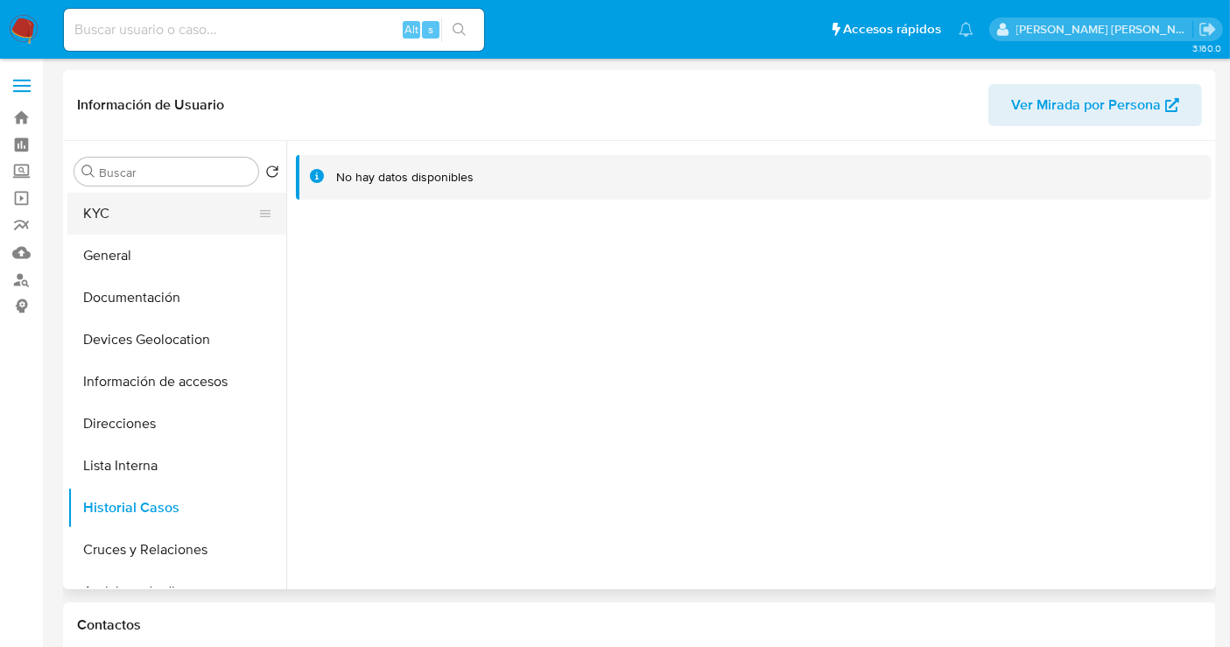
click at [120, 214] on button "KYC" at bounding box center [169, 214] width 205 height 42
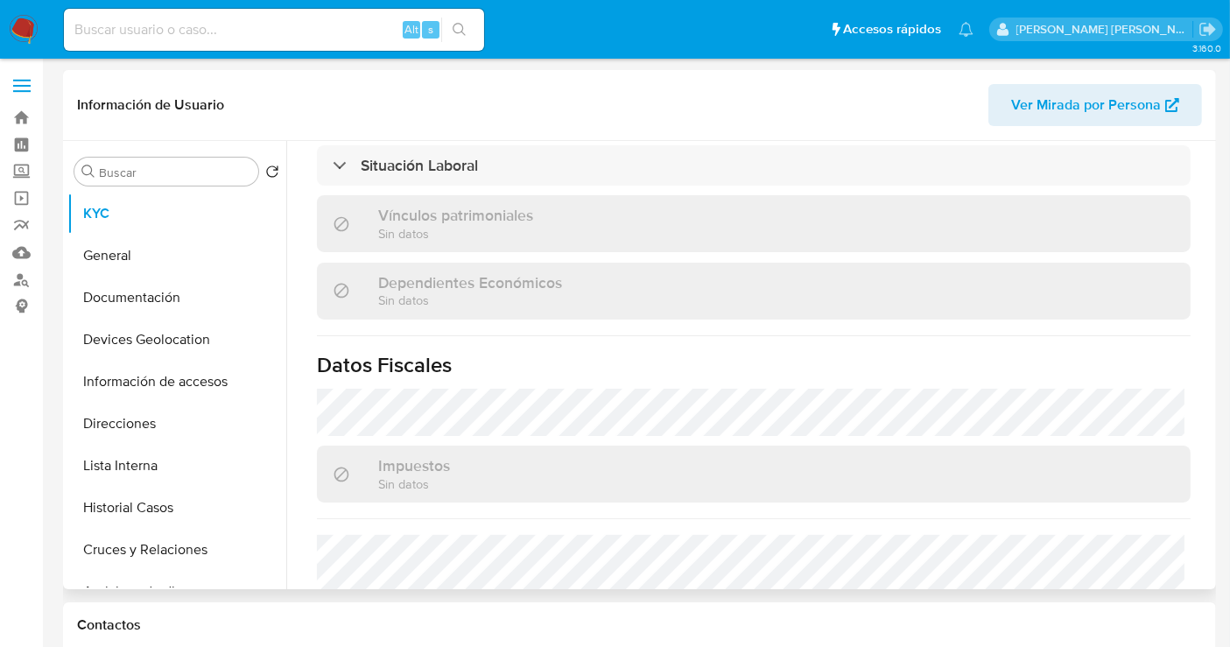
scroll to position [1110, 0]
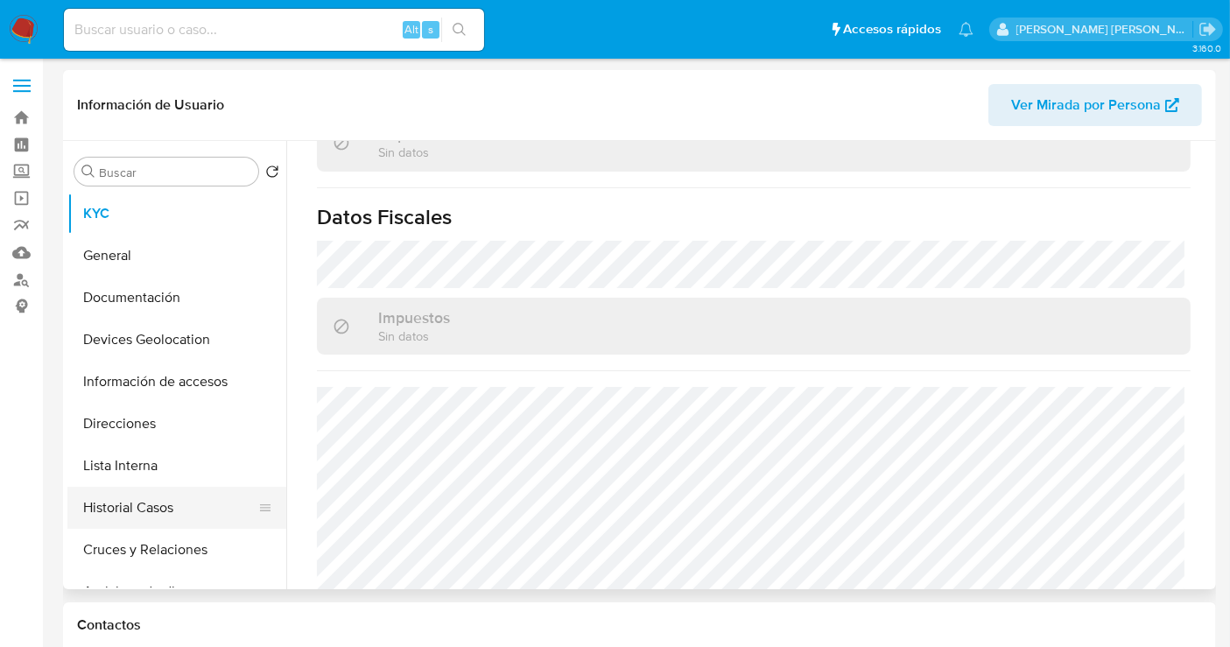
click at [167, 495] on button "Historial Casos" at bounding box center [169, 508] width 205 height 42
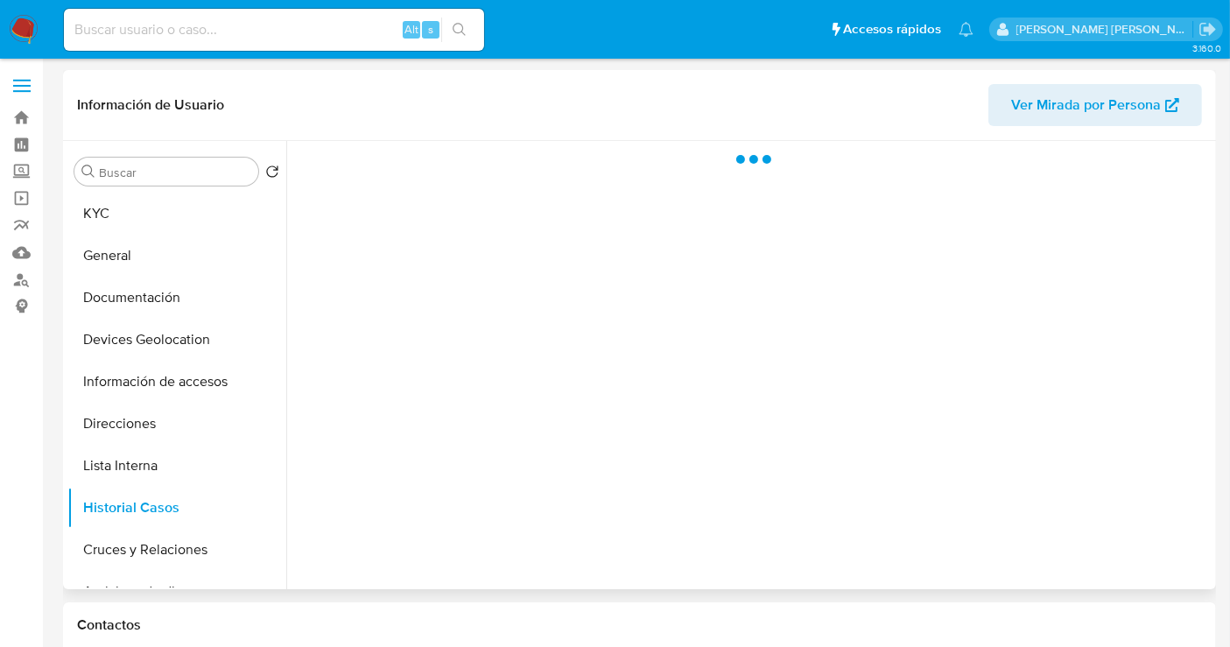
scroll to position [0, 0]
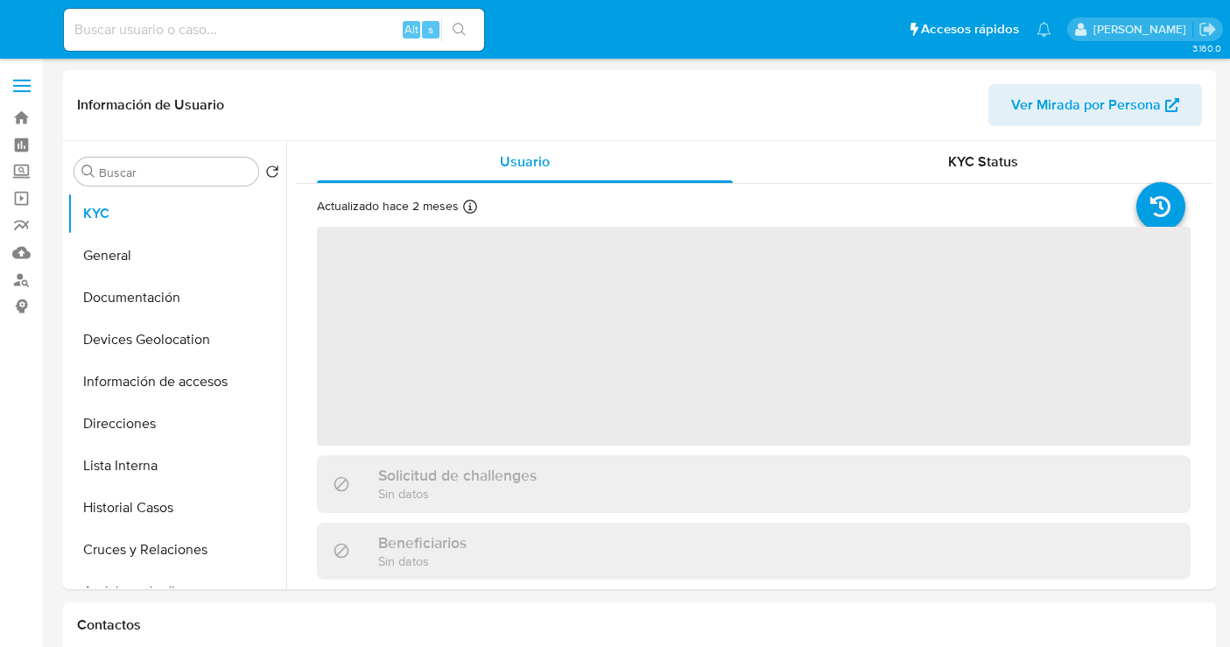
select select "10"
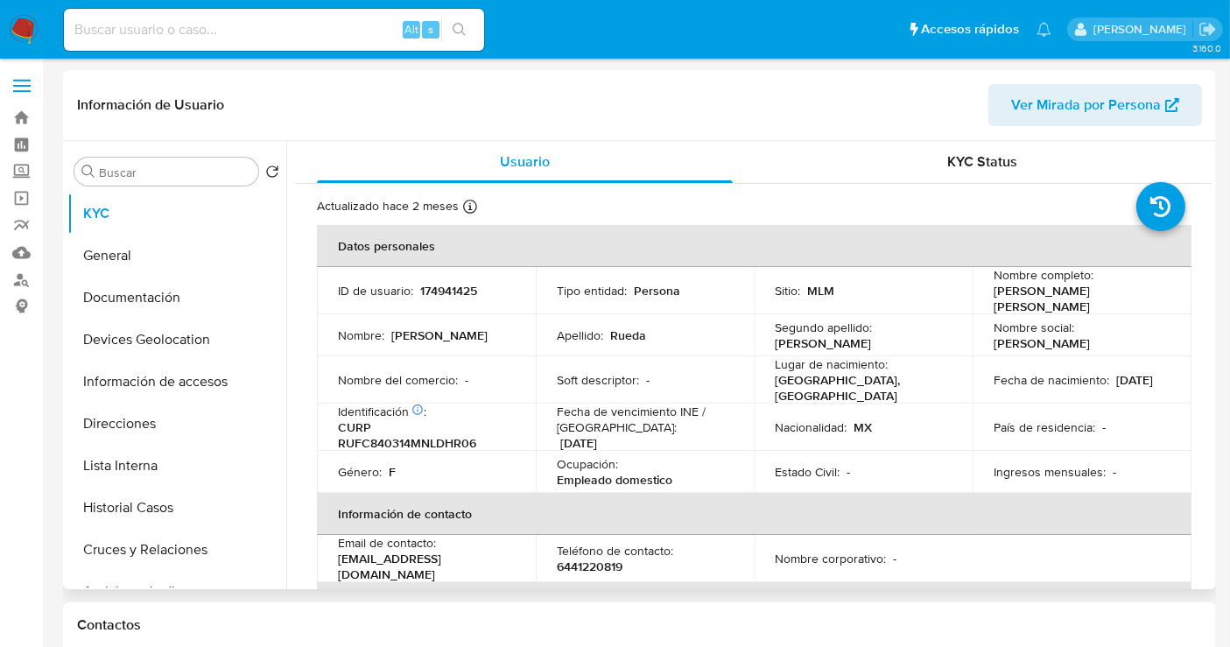
click at [445, 283] on p "174941425" at bounding box center [448, 291] width 57 height 16
copy p "174941425"
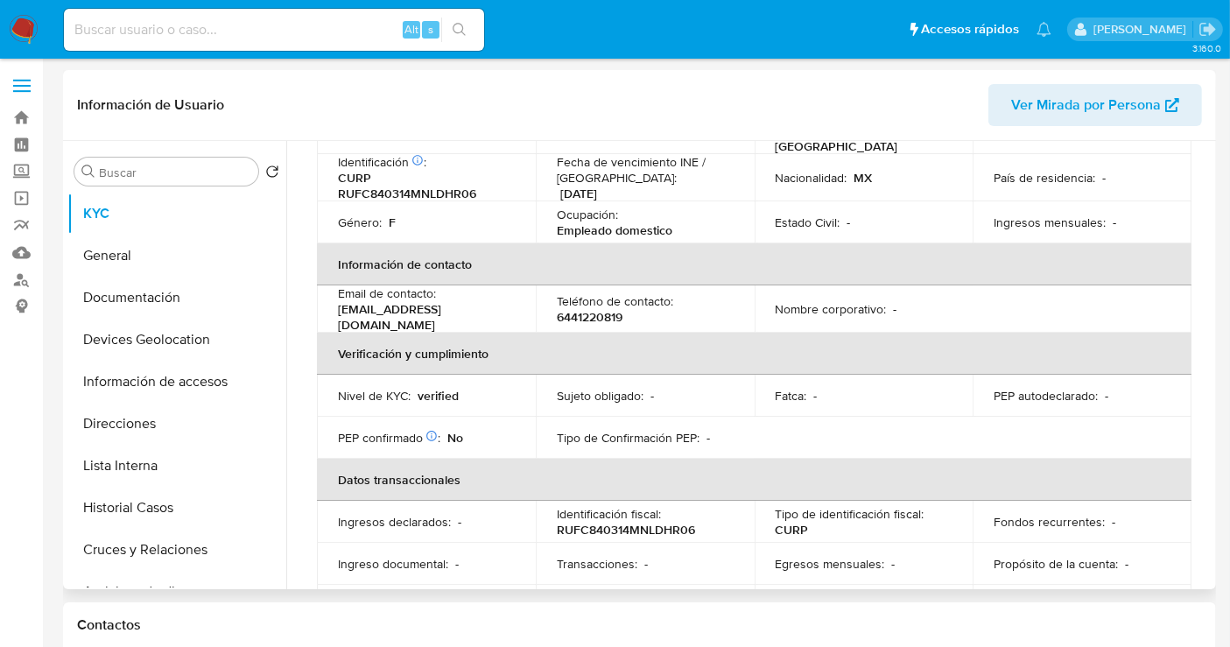
scroll to position [132, 0]
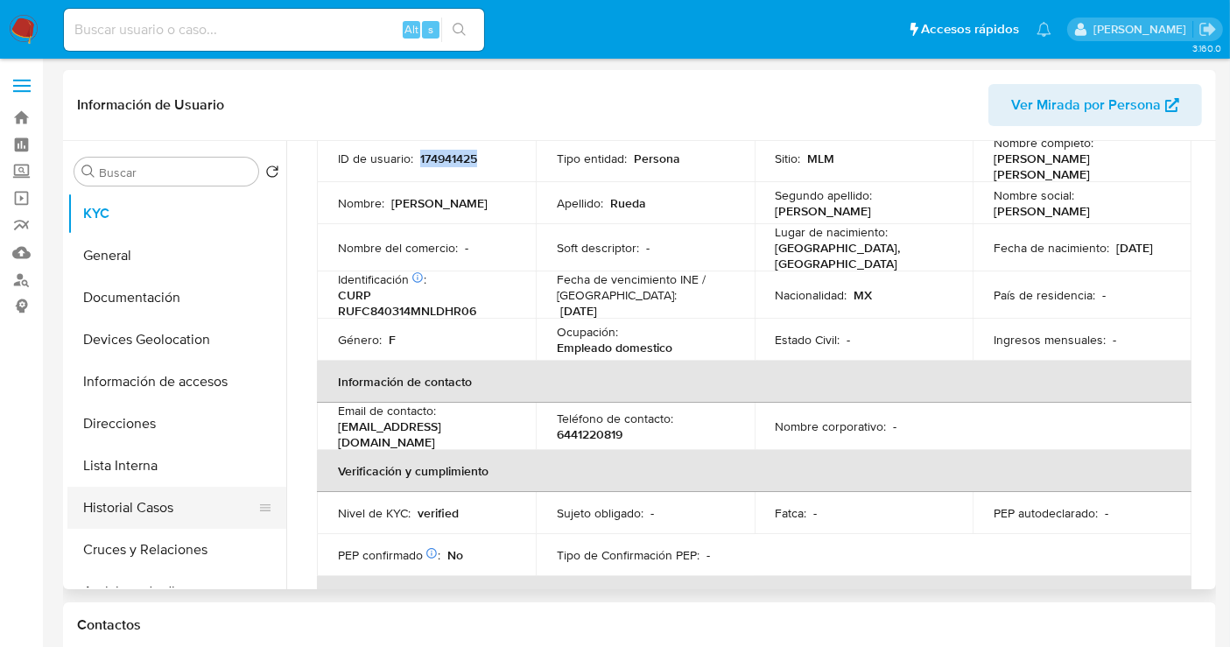
click at [127, 503] on button "Historial Casos" at bounding box center [169, 508] width 205 height 42
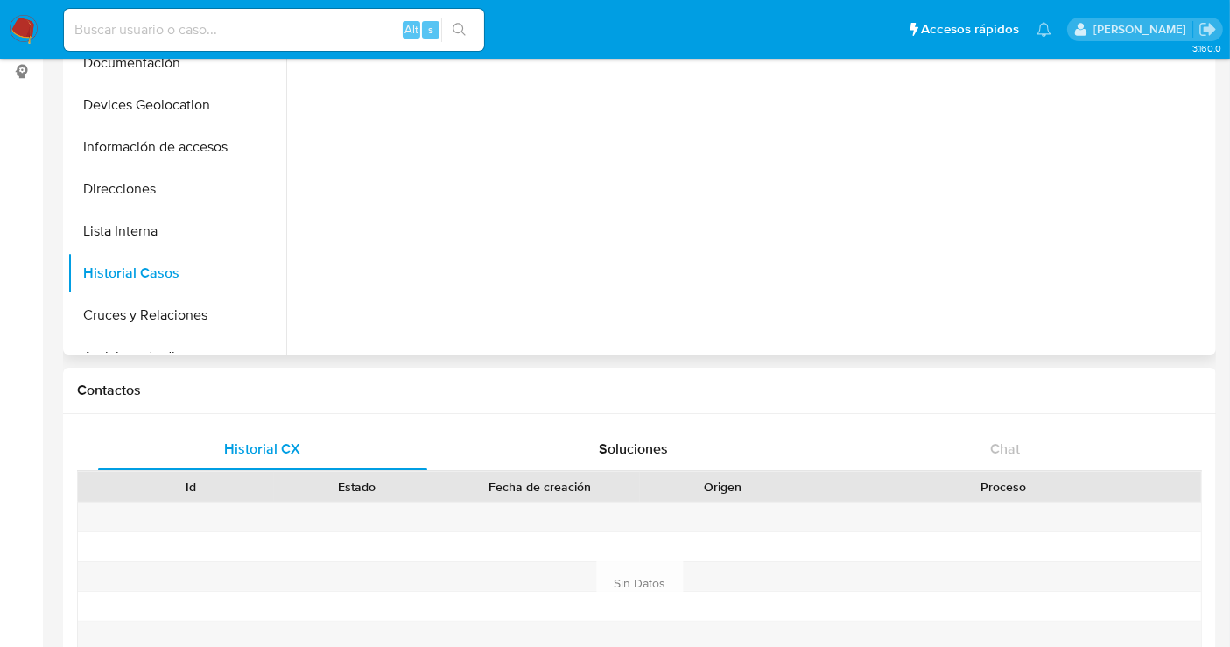
scroll to position [0, 0]
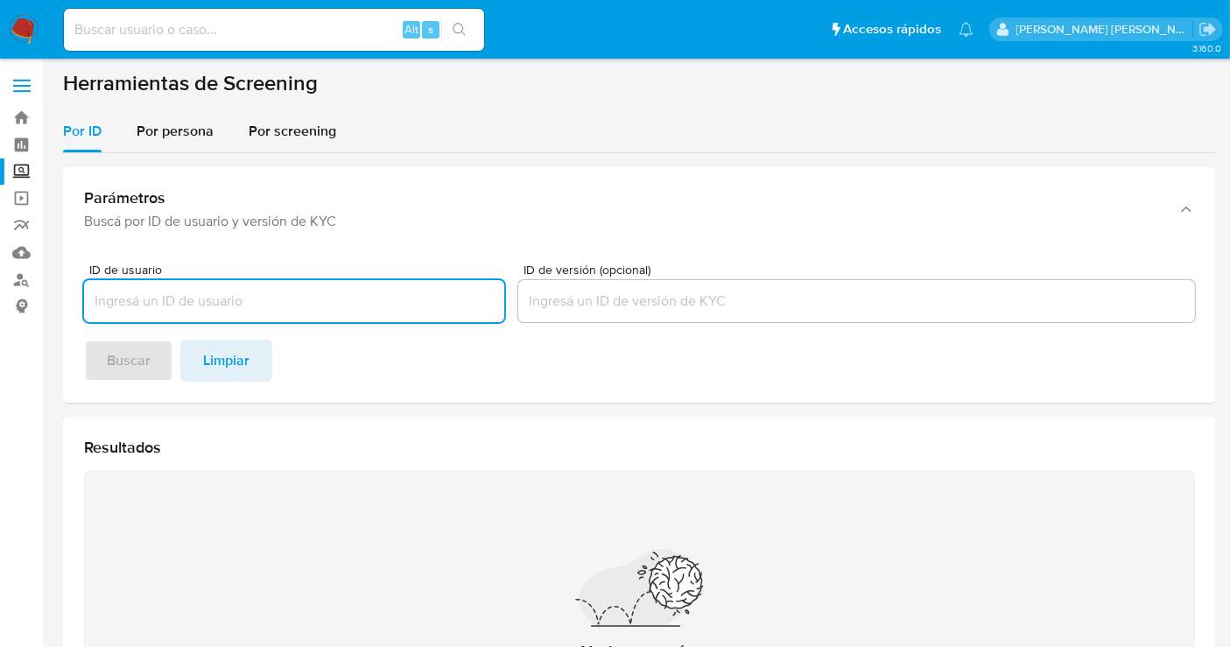
click at [19, 17] on img at bounding box center [24, 30] width 30 height 30
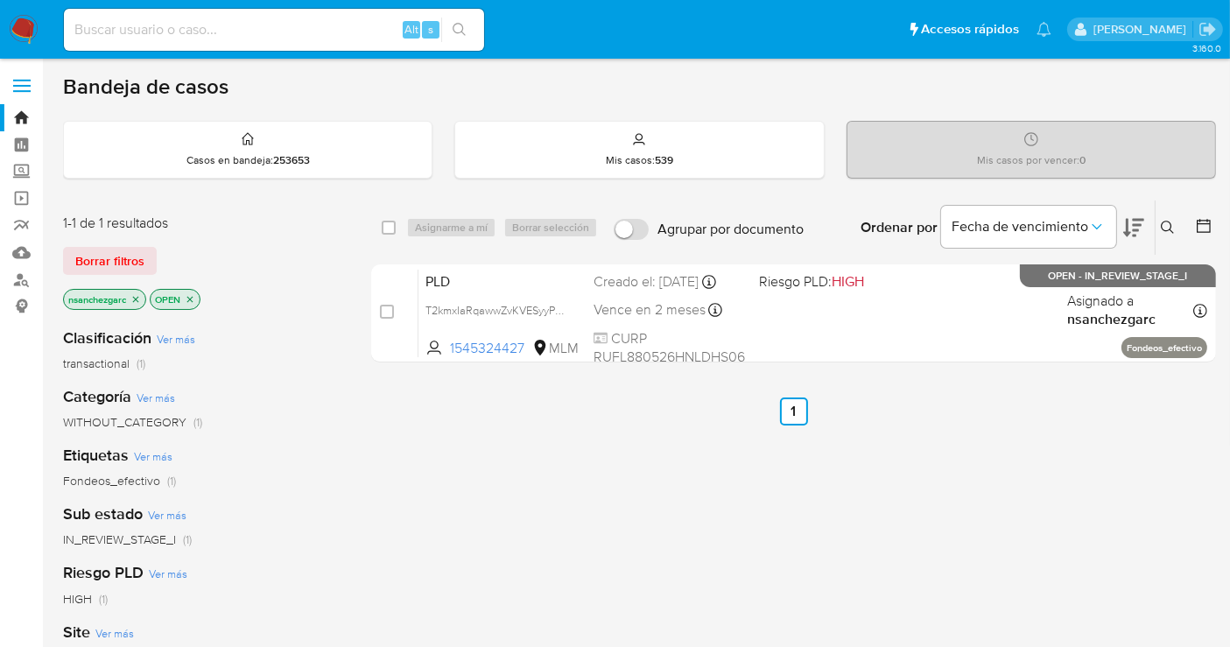
click at [1174, 230] on button at bounding box center [1169, 227] width 29 height 21
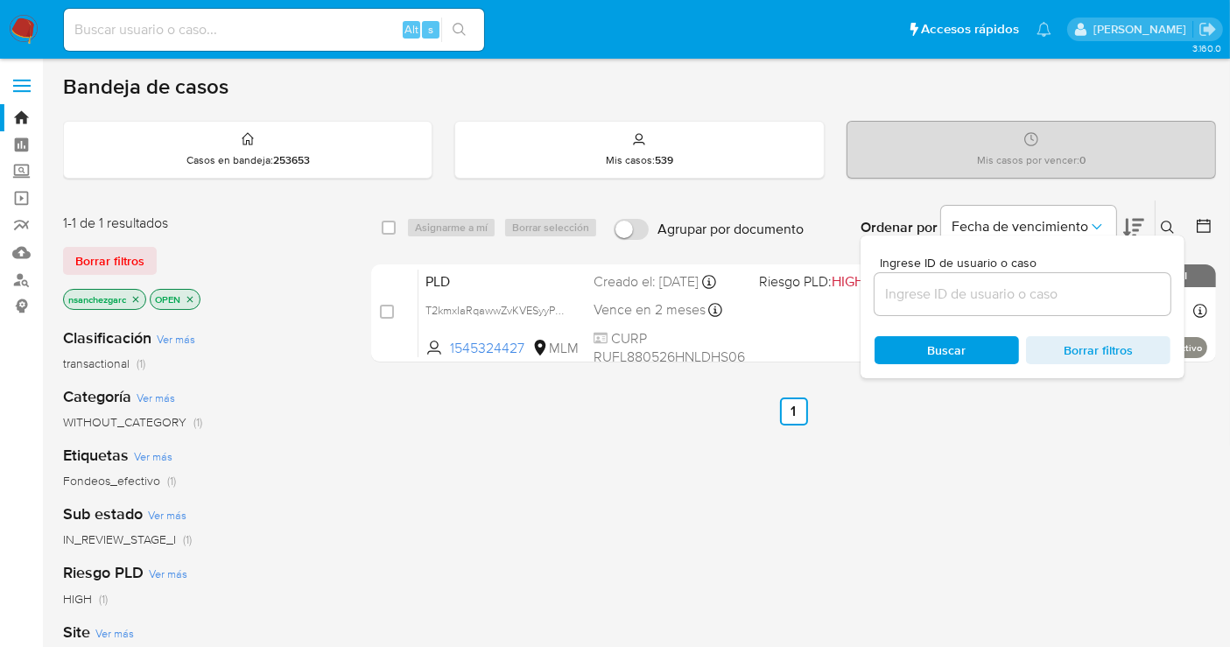
click at [1007, 298] on input at bounding box center [1022, 294] width 296 height 23
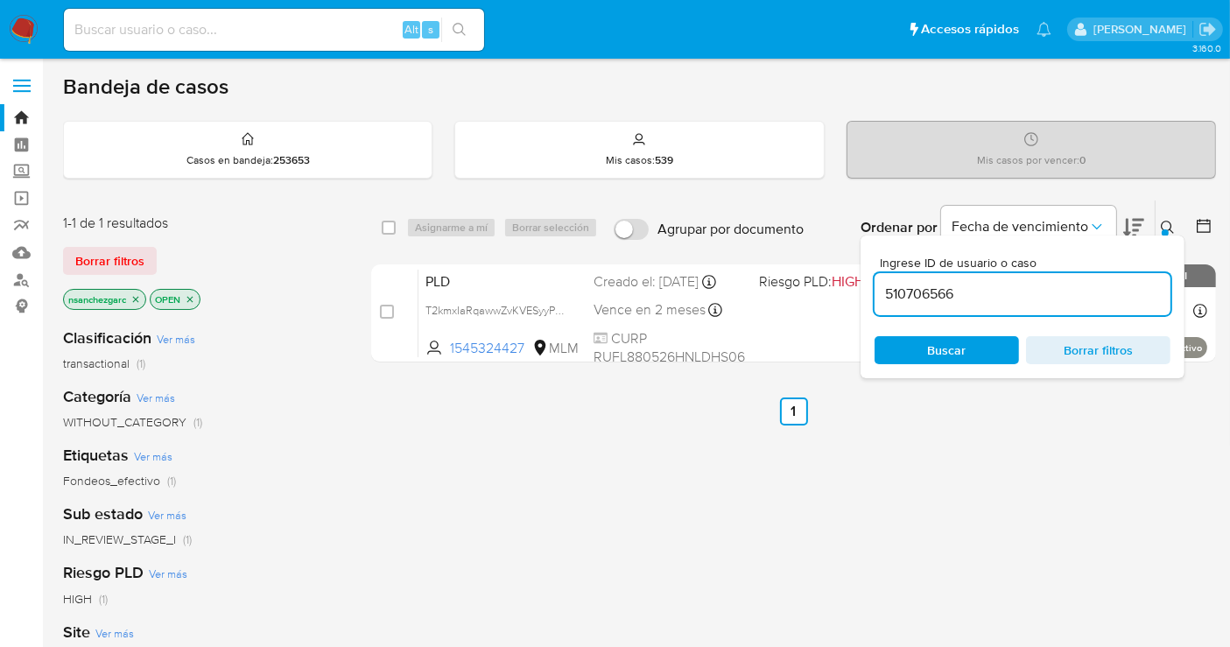
type input "510706566"
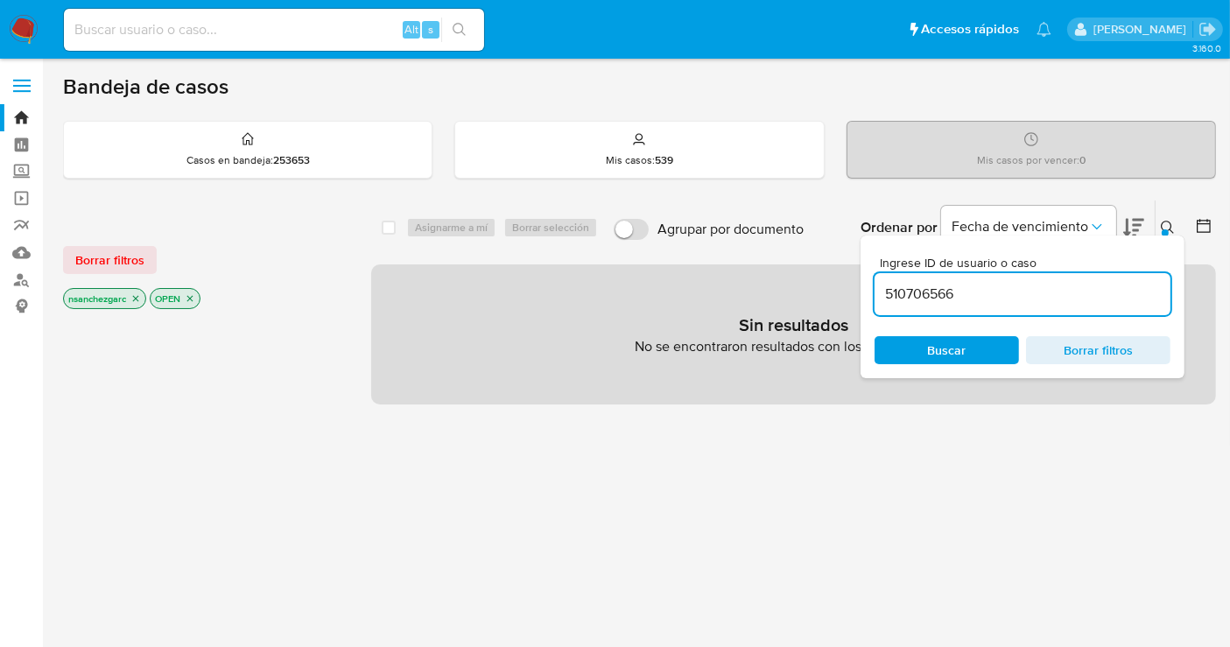
click at [137, 294] on icon "close-filter" at bounding box center [135, 298] width 11 height 11
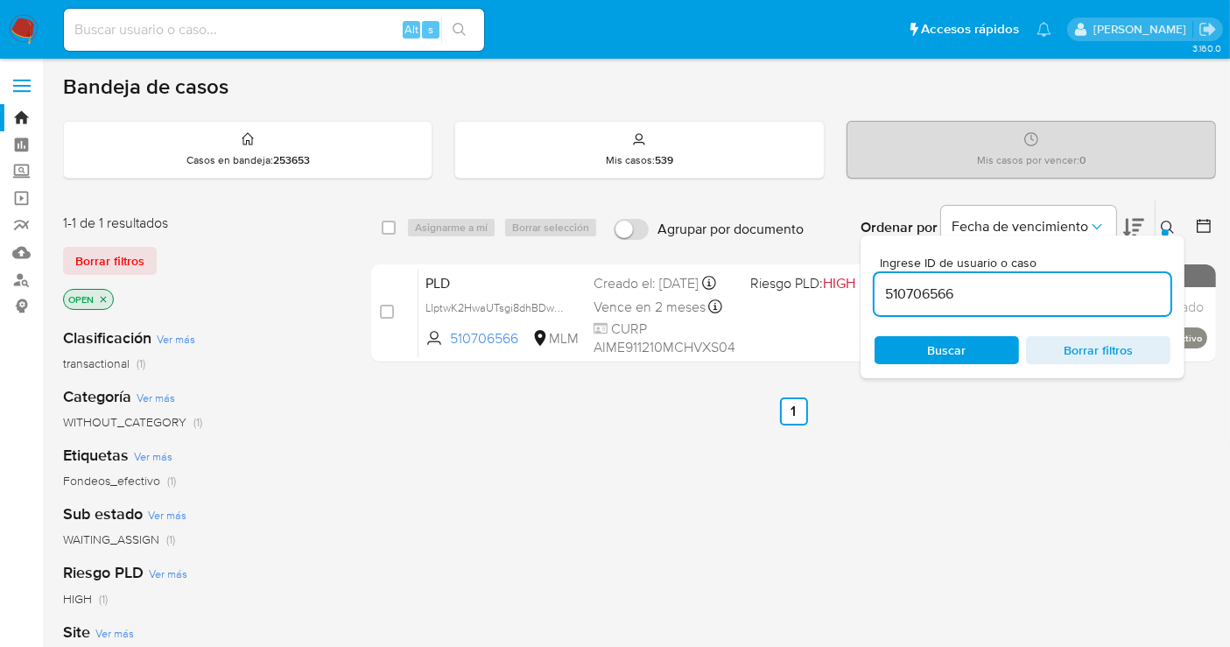
drag, startPoint x: 559, startPoint y: 321, endPoint x: 589, endPoint y: 366, distance: 53.6
click at [559, 316] on span "LIptwK2HwaUTsgi8dhBDwJIq" at bounding box center [496, 306] width 143 height 19
click at [31, 30] on img at bounding box center [24, 30] width 30 height 30
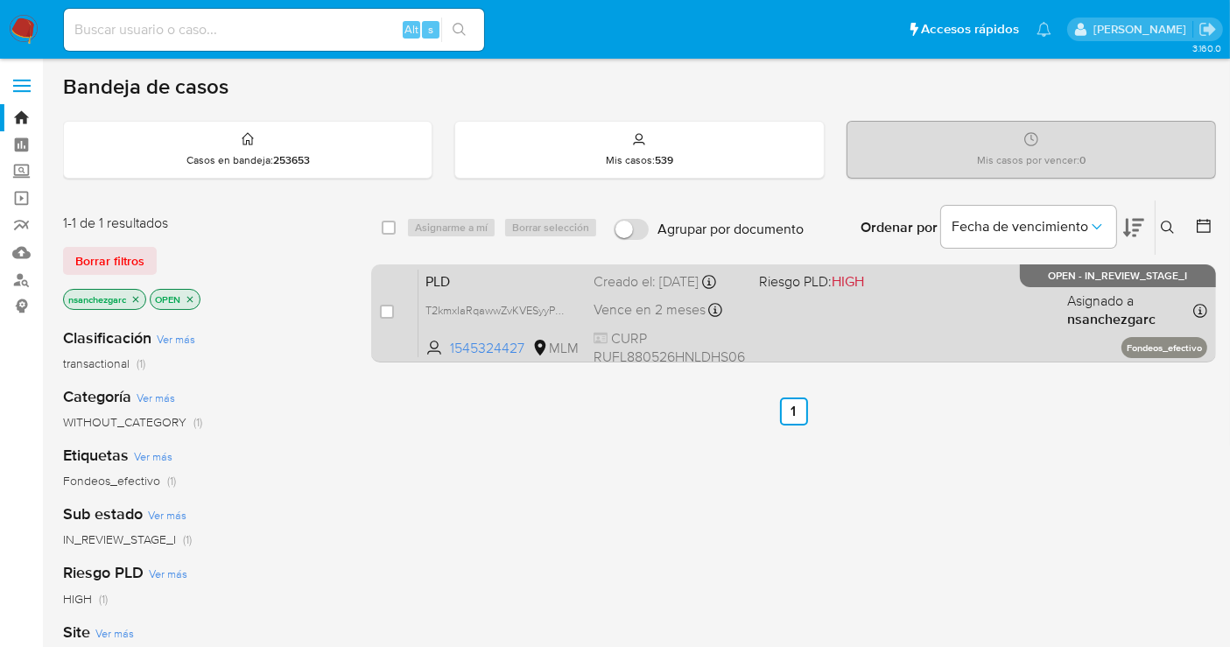
click at [629, 277] on div "Creado el: [DATE] Creado el: [DATE] 02:09:17" at bounding box center [668, 281] width 151 height 19
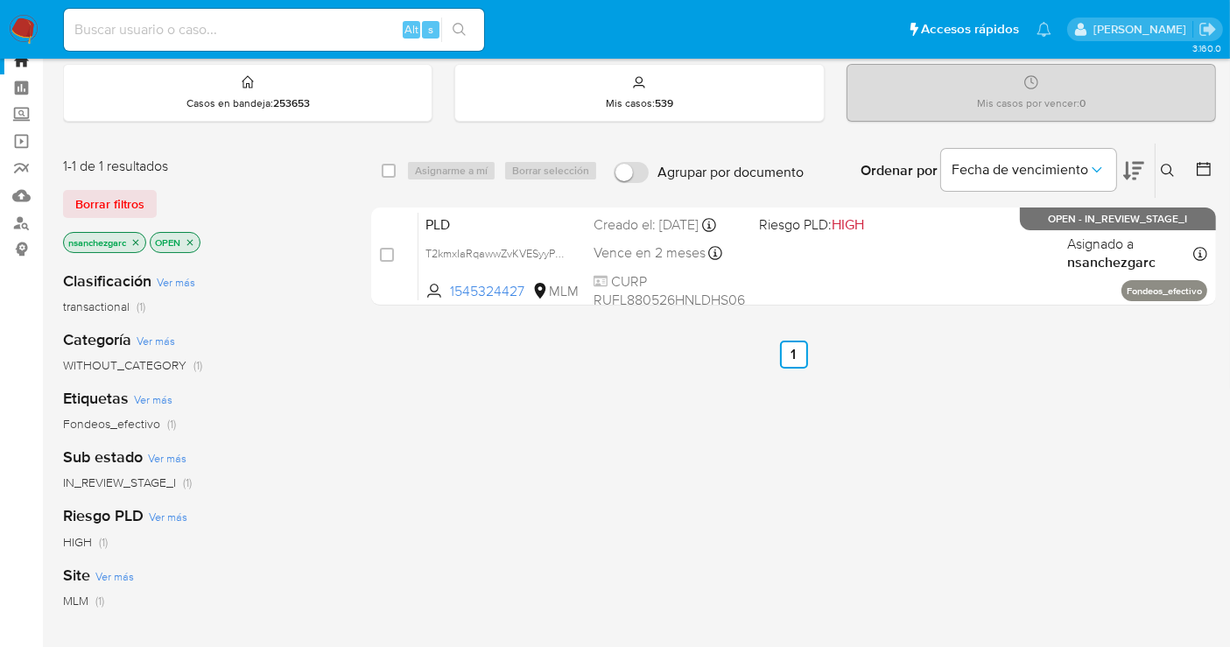
scroll to position [97, 0]
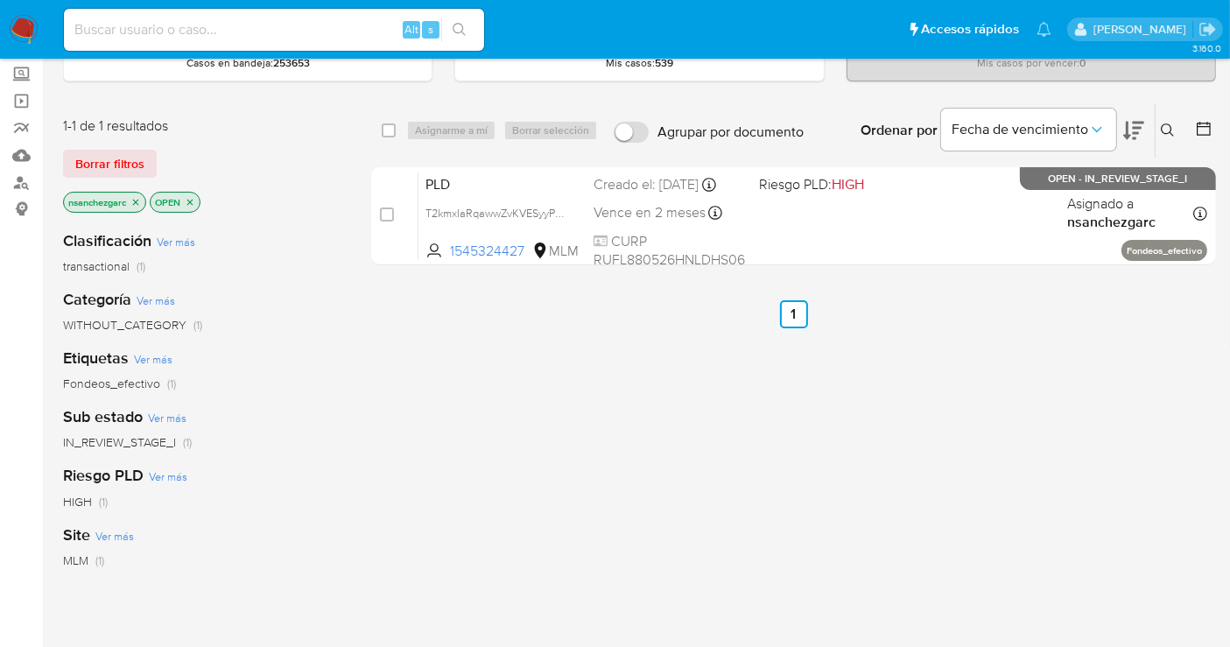
click at [134, 200] on icon "close-filter" at bounding box center [135, 202] width 11 height 11
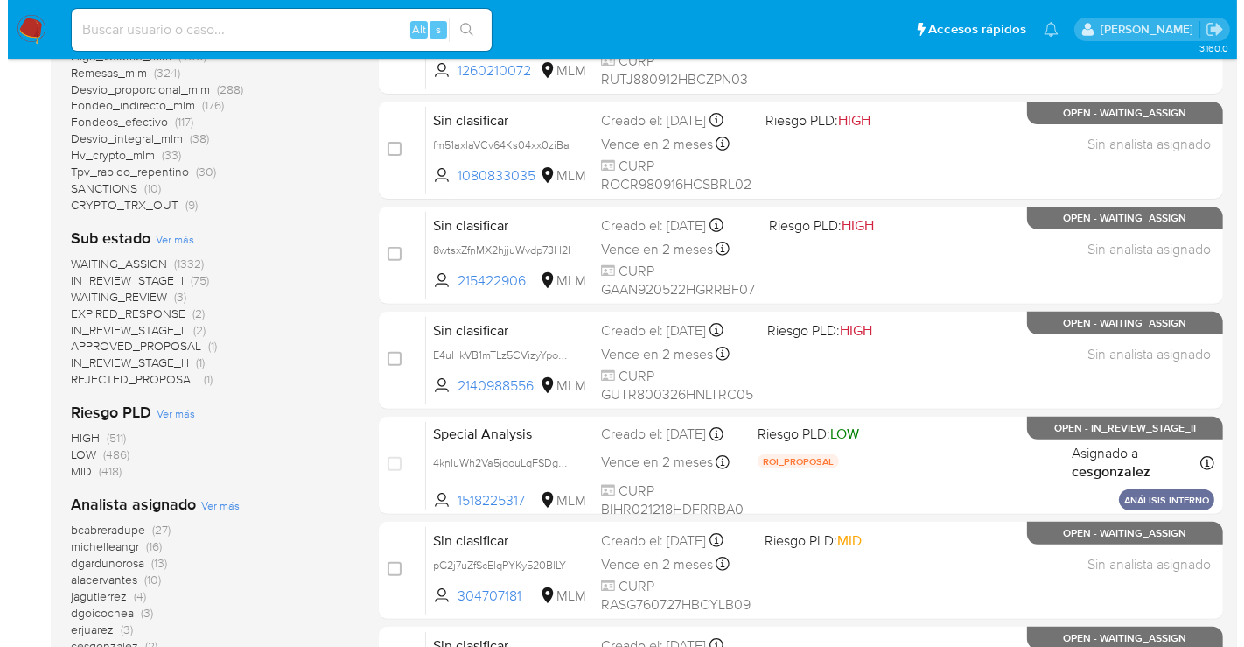
scroll to position [838, 0]
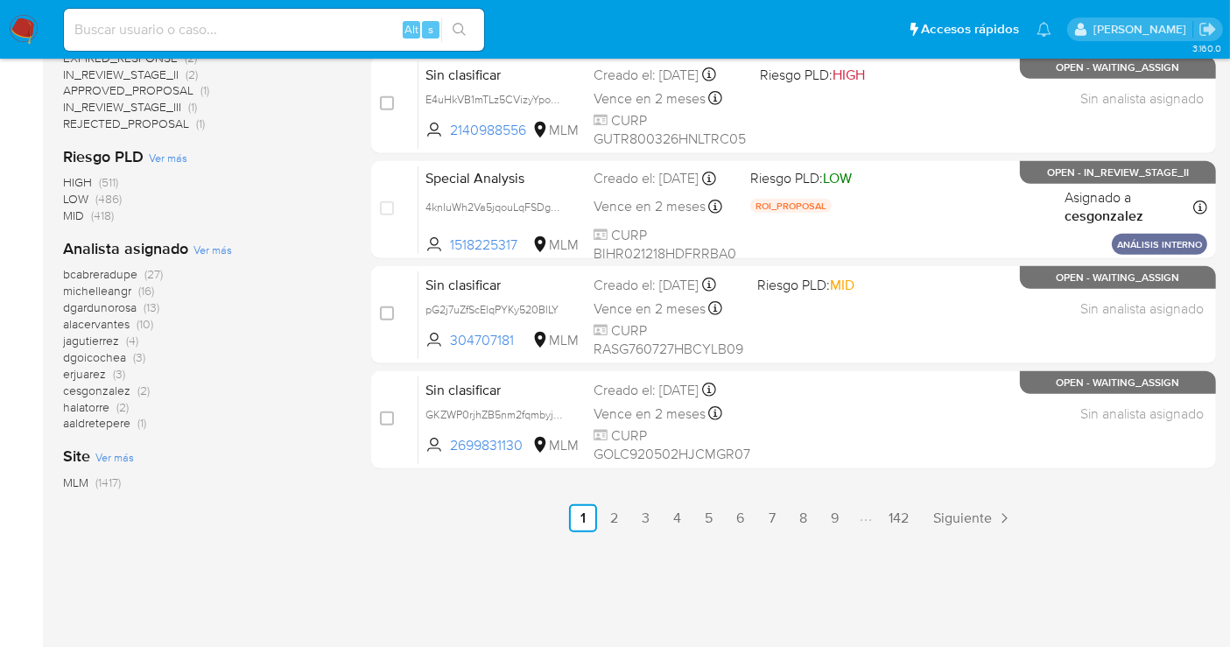
click at [208, 243] on span "Ver más" at bounding box center [212, 250] width 39 height 16
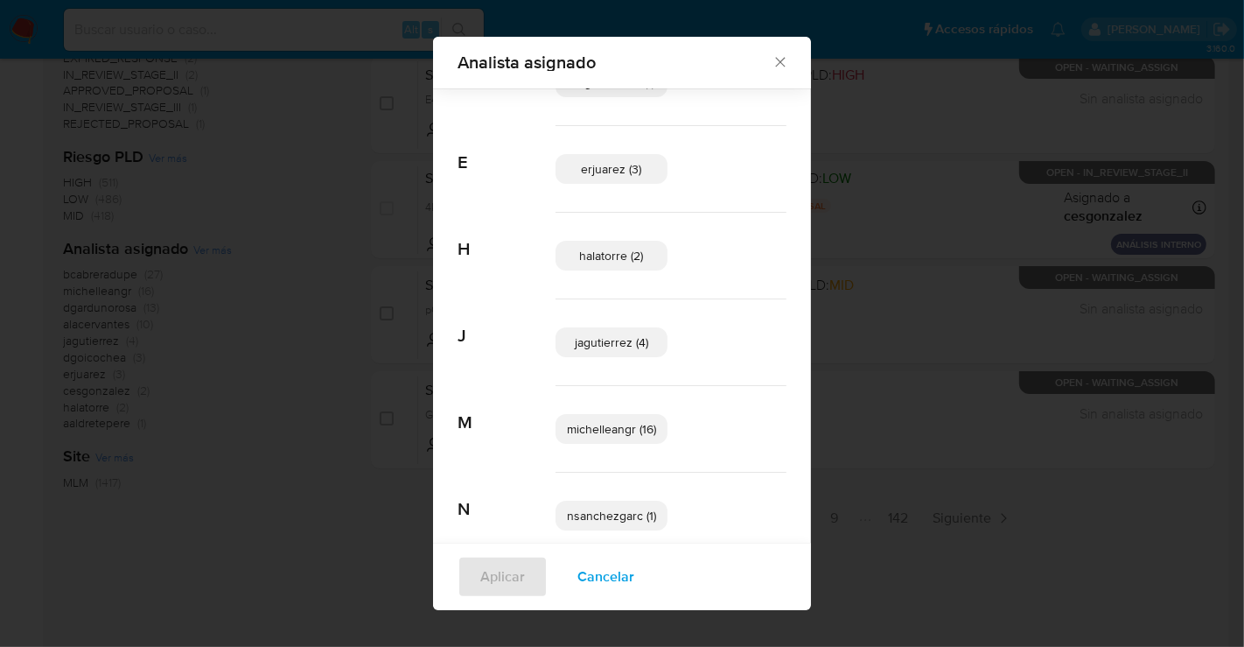
scroll to position [400, 0]
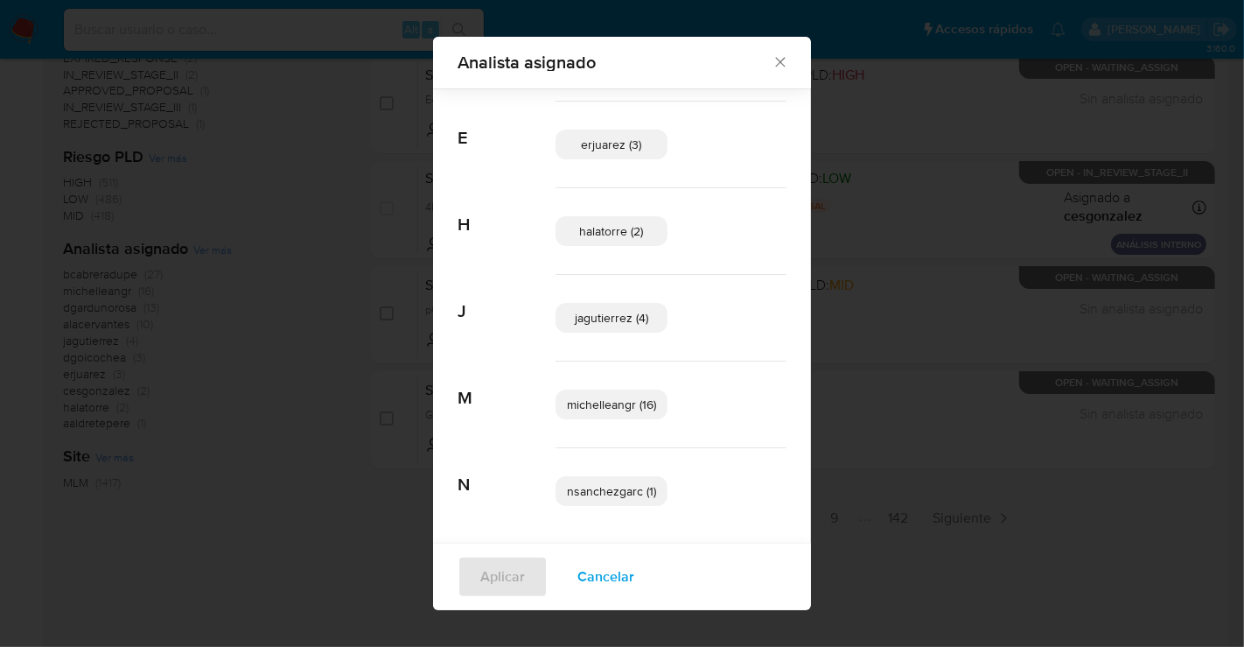
click at [587, 142] on span "erjuarez (3)" at bounding box center [612, 145] width 60 height 18
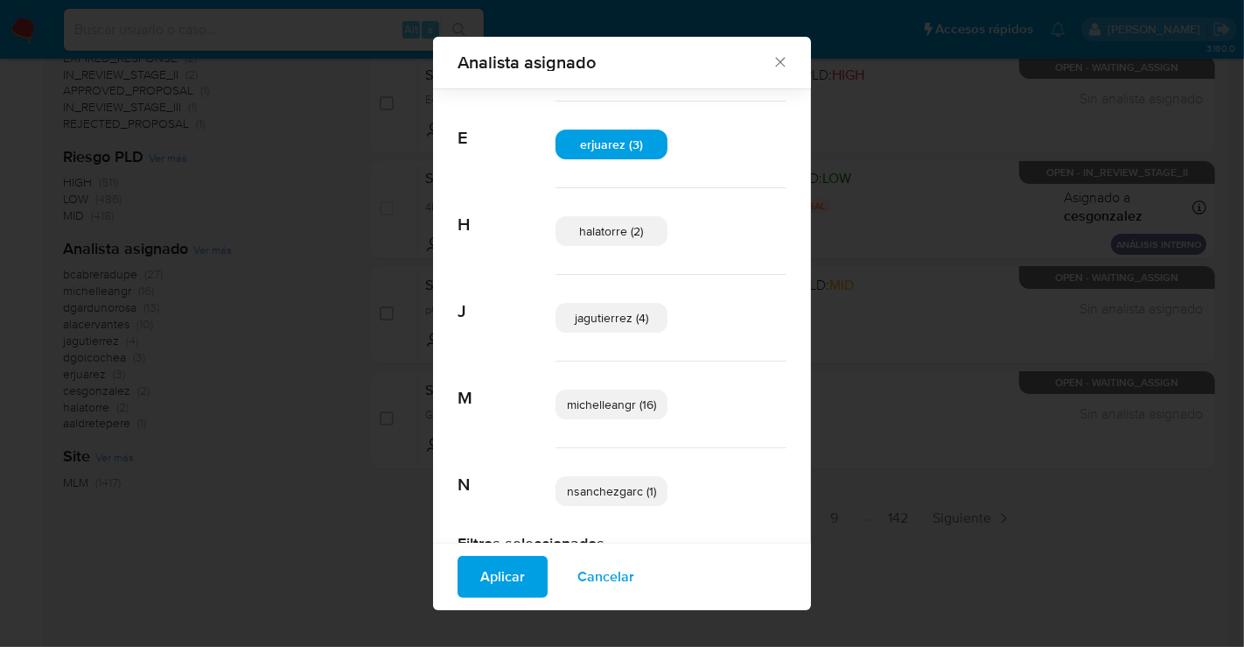
click at [480, 581] on span "Aplicar" at bounding box center [502, 576] width 45 height 39
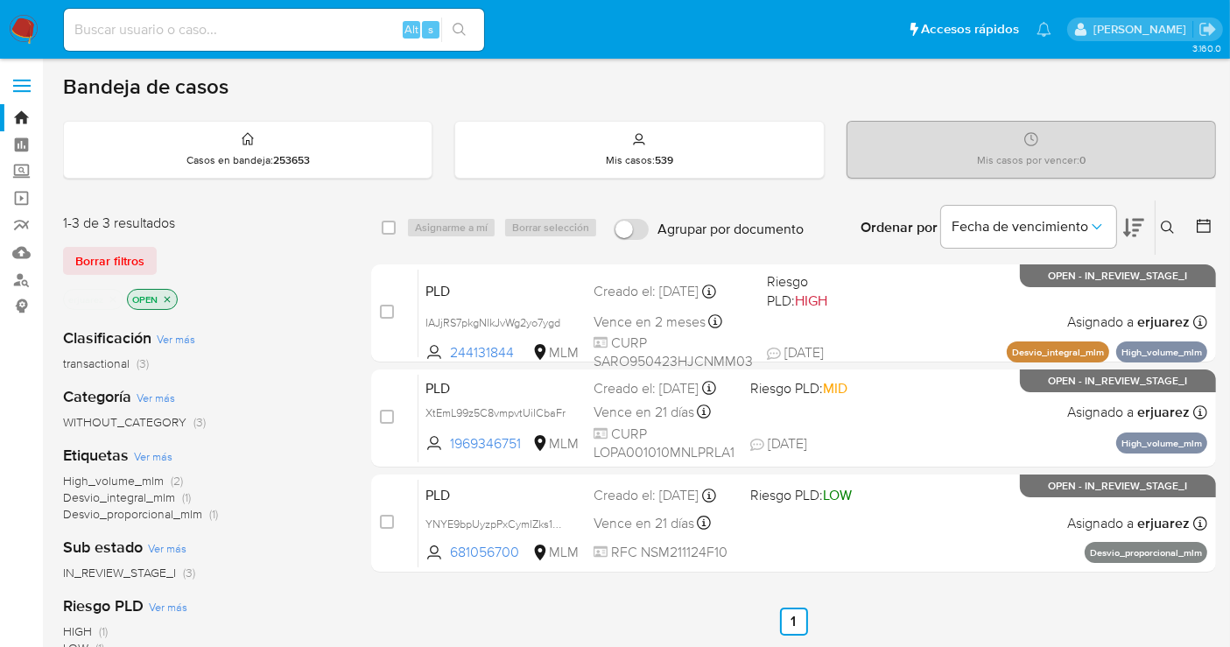
click at [27, 30] on img at bounding box center [24, 30] width 30 height 30
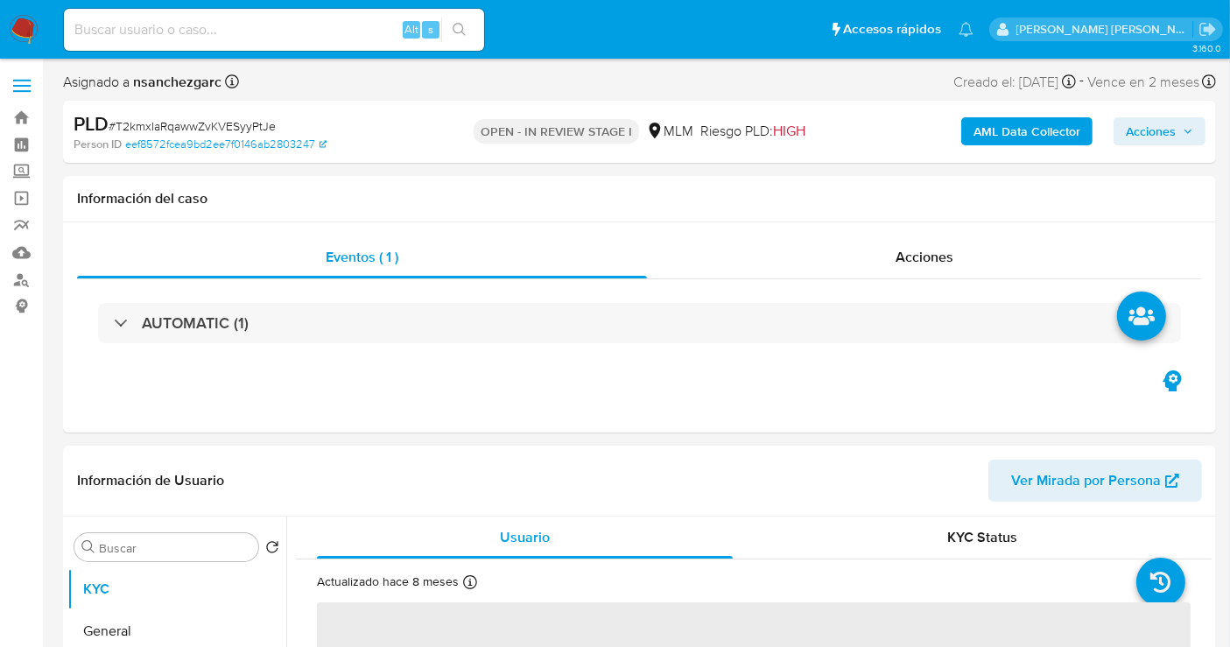
select select "10"
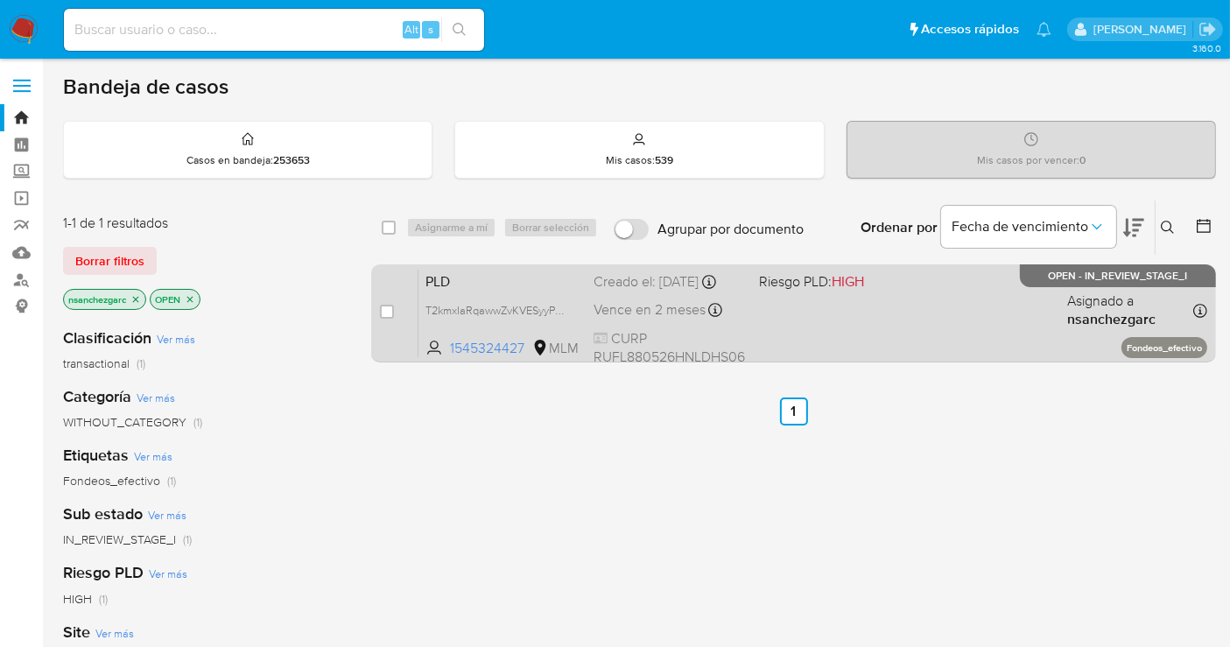
click at [646, 290] on div "Creado el: 12/09/2025 Creado el: 12/09/2025 02:09:17" at bounding box center [668, 281] width 151 height 19
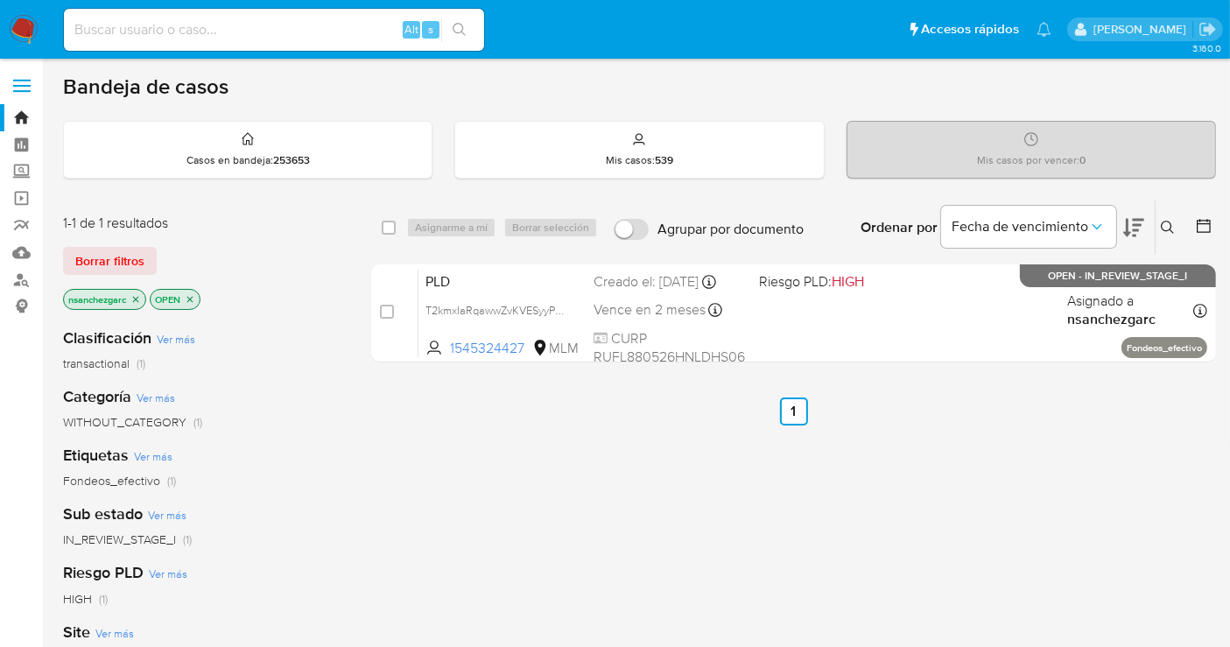
drag, startPoint x: 21, startPoint y: 29, endPoint x: 172, endPoint y: 1, distance: 154.0
click at [22, 28] on img at bounding box center [24, 30] width 30 height 30
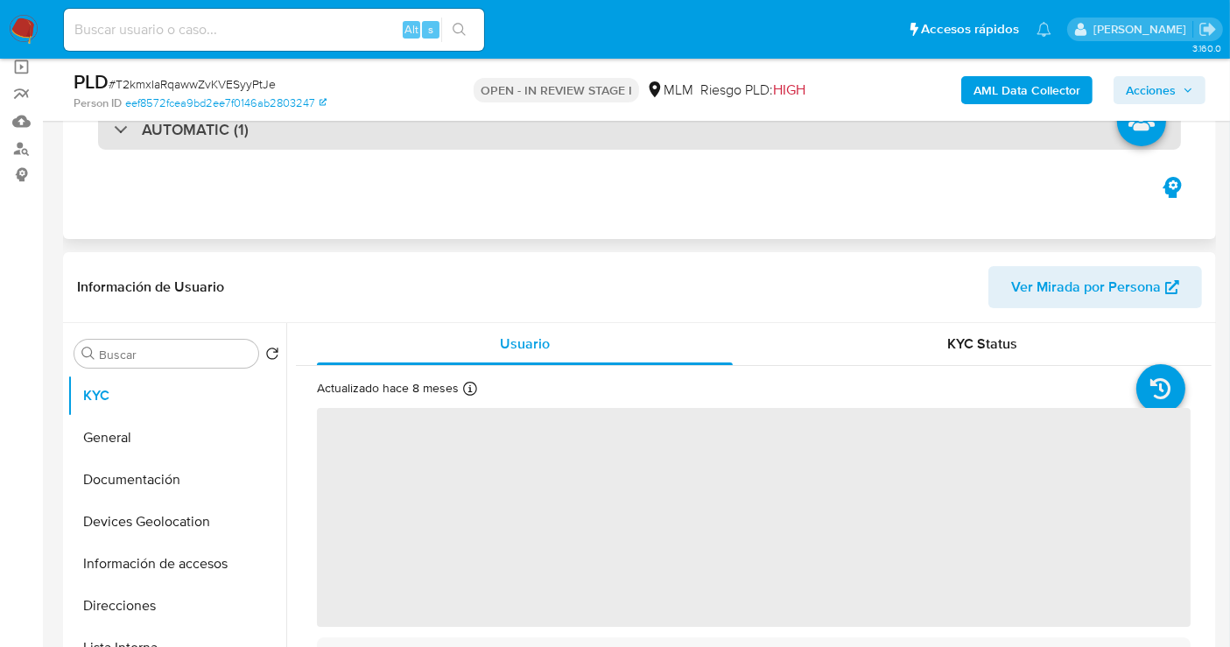
scroll to position [194, 0]
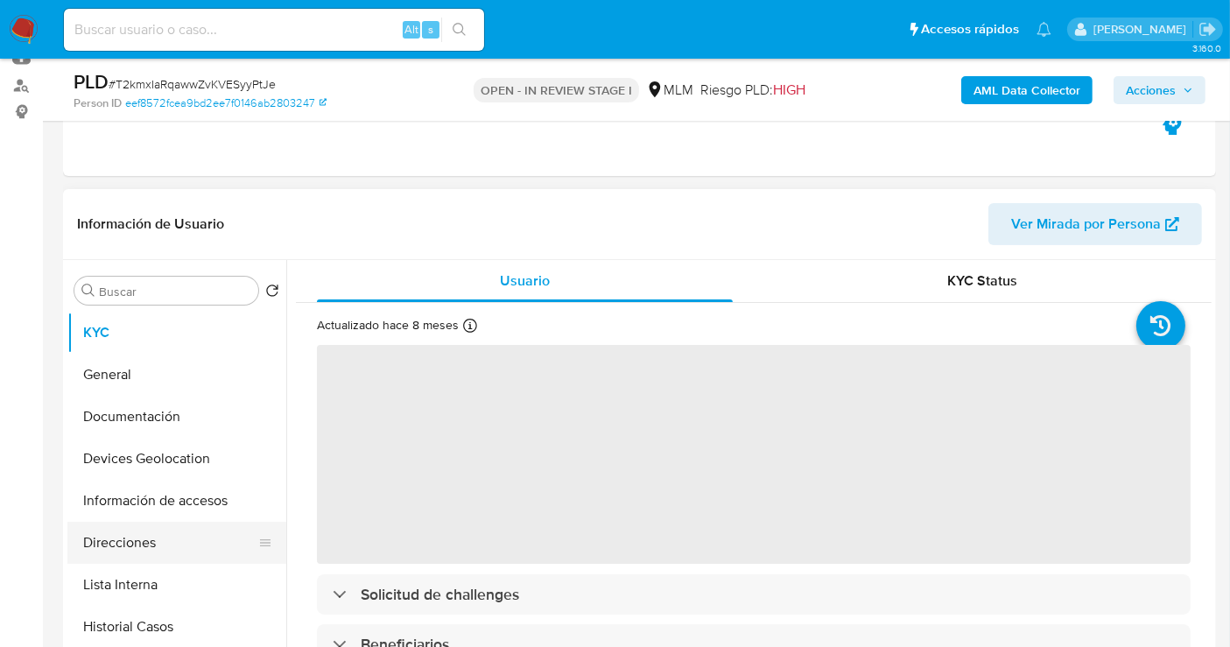
select select "10"
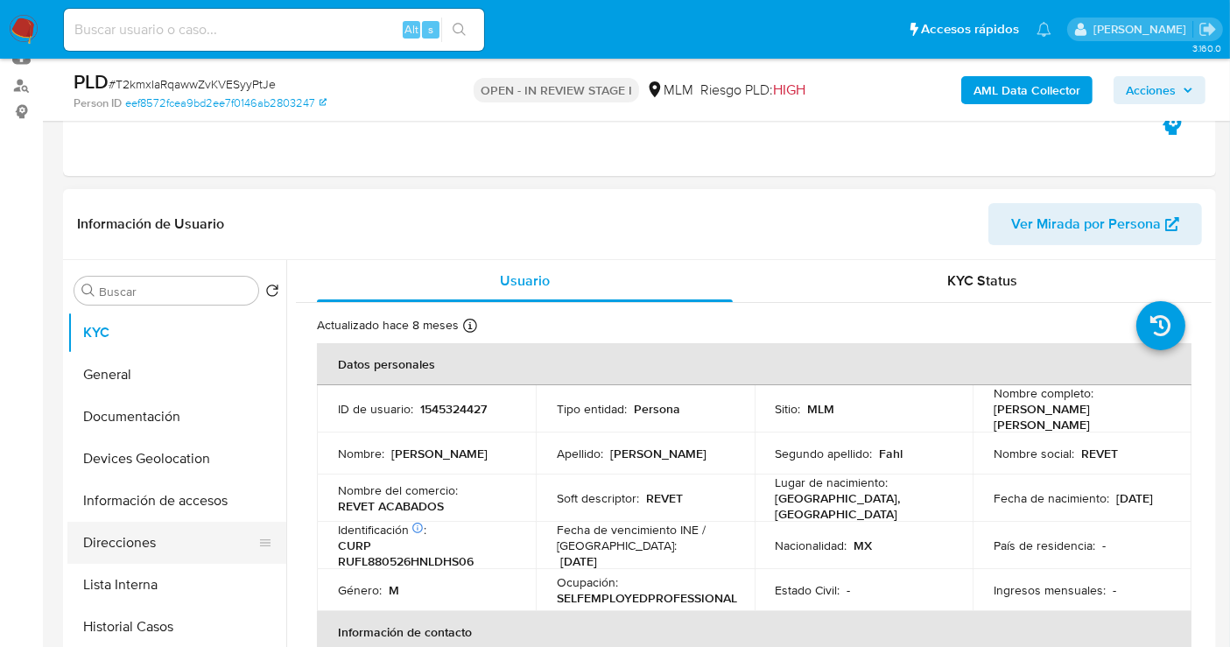
click at [121, 547] on button "Direcciones" at bounding box center [169, 543] width 205 height 42
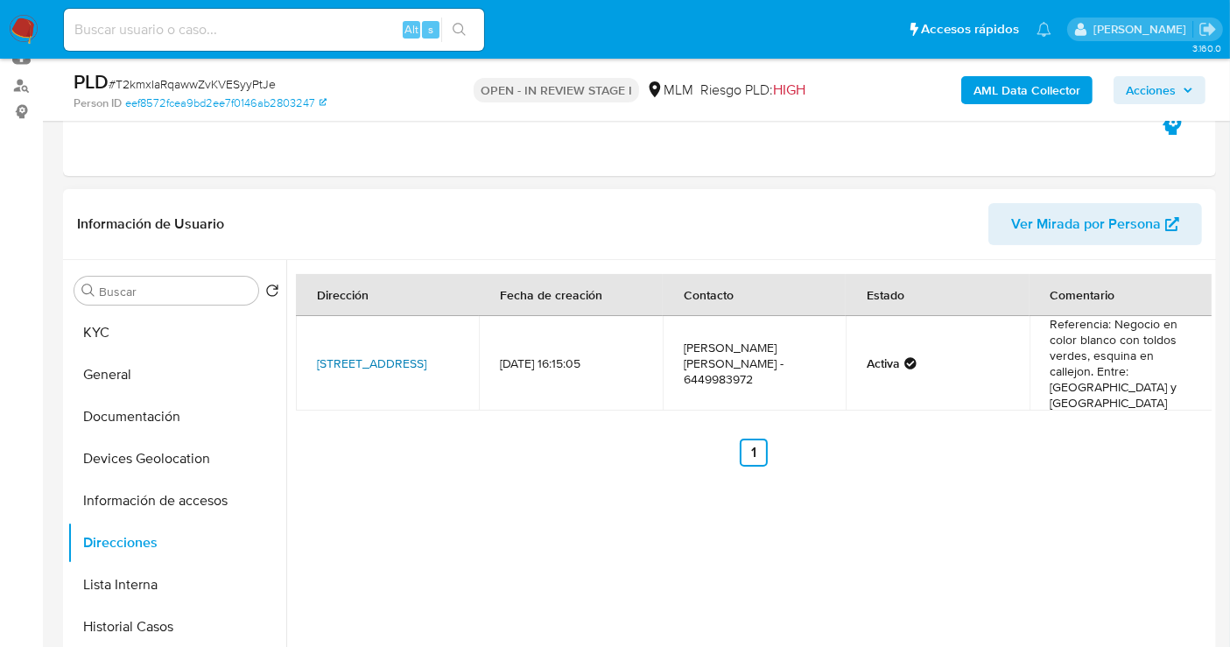
click at [342, 354] on link "Calle No Reelección 416, Cajeme, Sonora, 85000, Mexico 416" at bounding box center [371, 363] width 109 height 18
drag, startPoint x: 454, startPoint y: 348, endPoint x: 312, endPoint y: 339, distance: 142.1
click at [312, 339] on td "Calle No Reelección 416, Cajeme, Sonora, 85000, Mexico 416" at bounding box center [387, 363] width 183 height 95
copy link "Calle No Reelección 416, Cajeme, Sonora, 85000,"
click at [511, 455] on div "Dirección Fecha de creación Contacto Estado Comentario Calle No Reelección 416,…" at bounding box center [748, 484] width 925 height 448
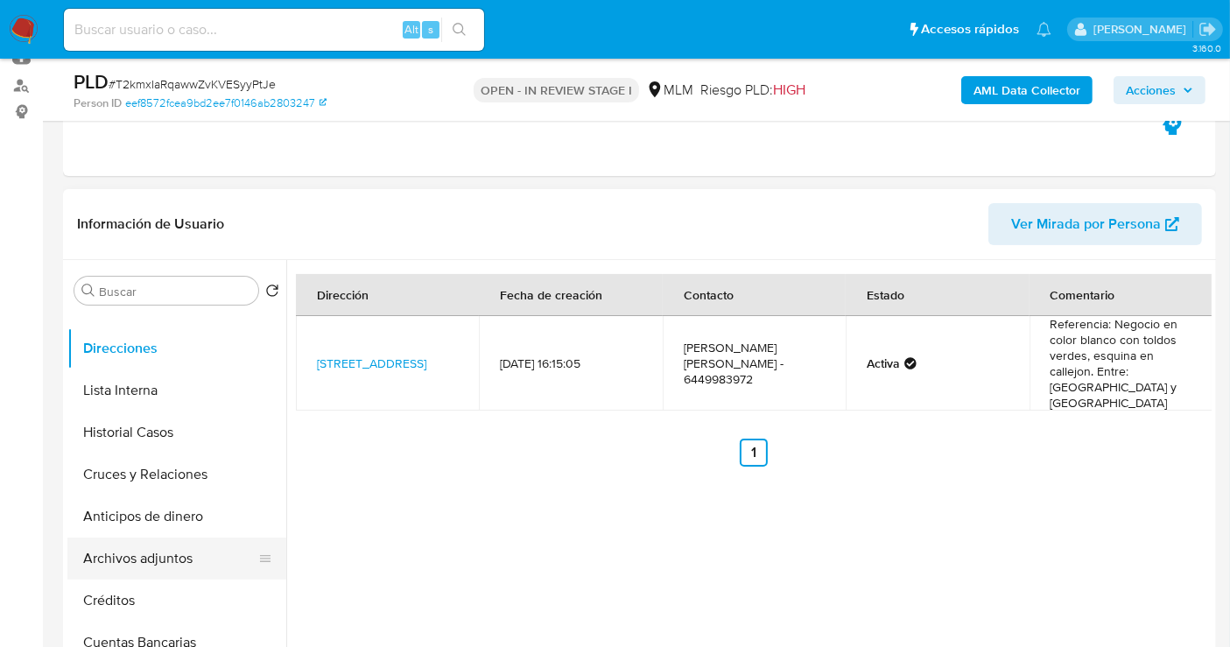
click at [154, 552] on button "Archivos adjuntos" at bounding box center [169, 558] width 205 height 42
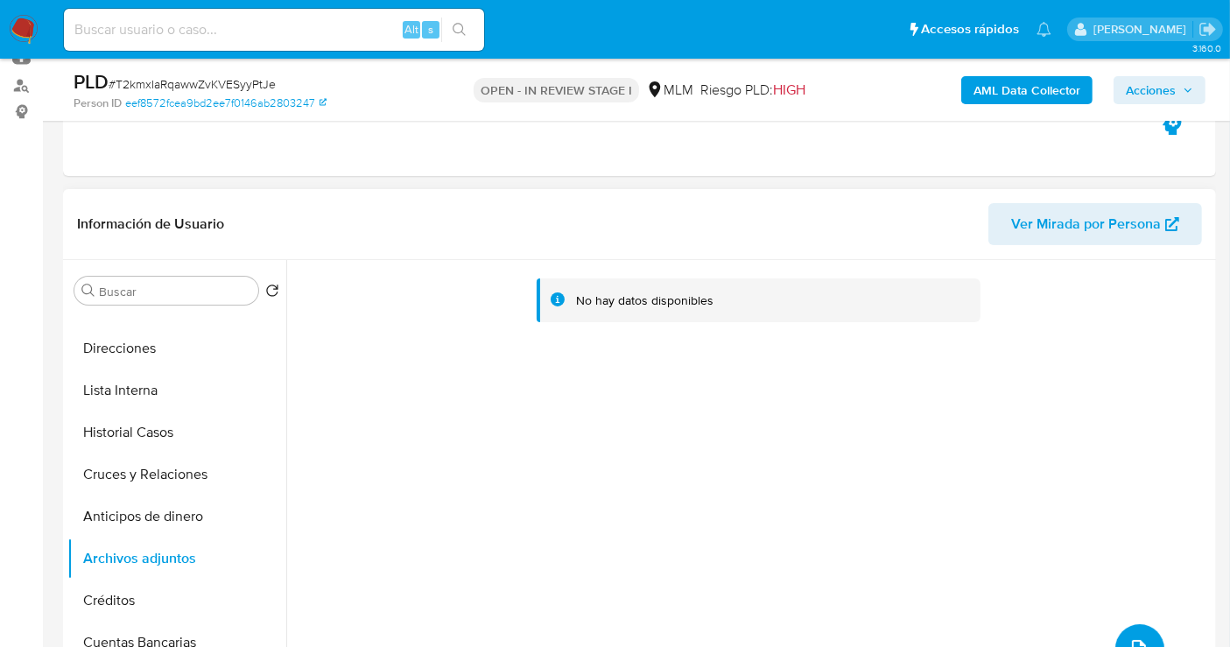
click at [1129, 634] on button "upload-file" at bounding box center [1139, 648] width 49 height 49
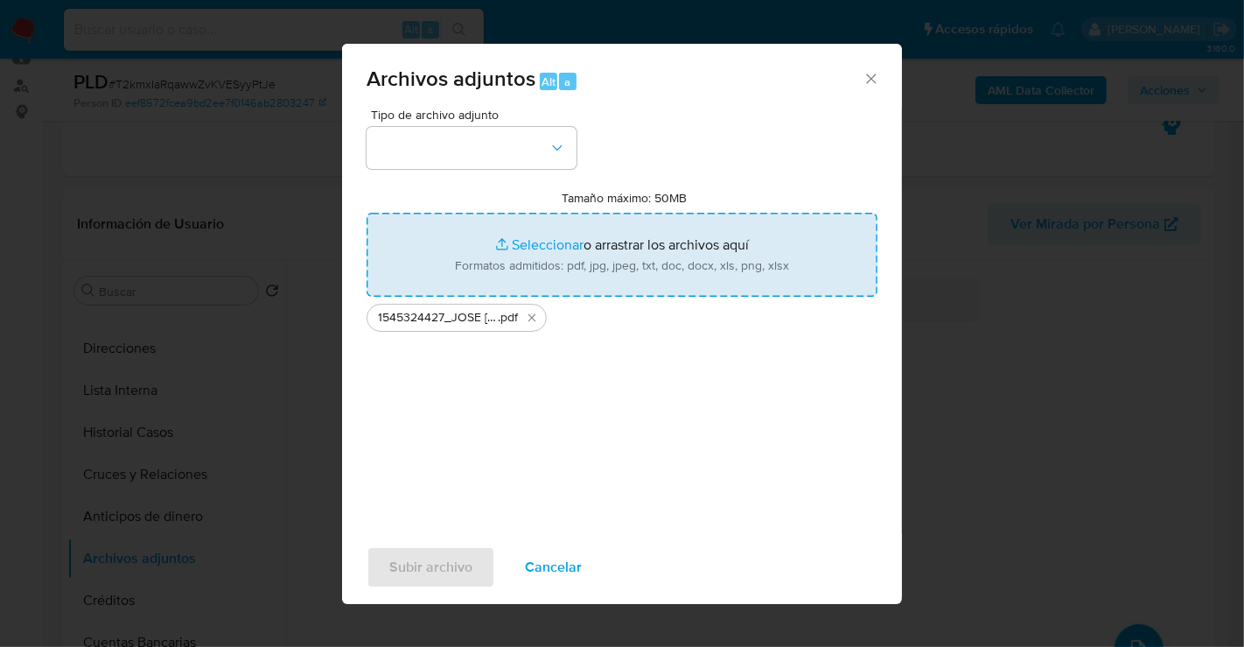
type input "C:\fakepath\1545324427_JOSE LUIS RUEDA FLORES FAHL_SEP25.xlsx"
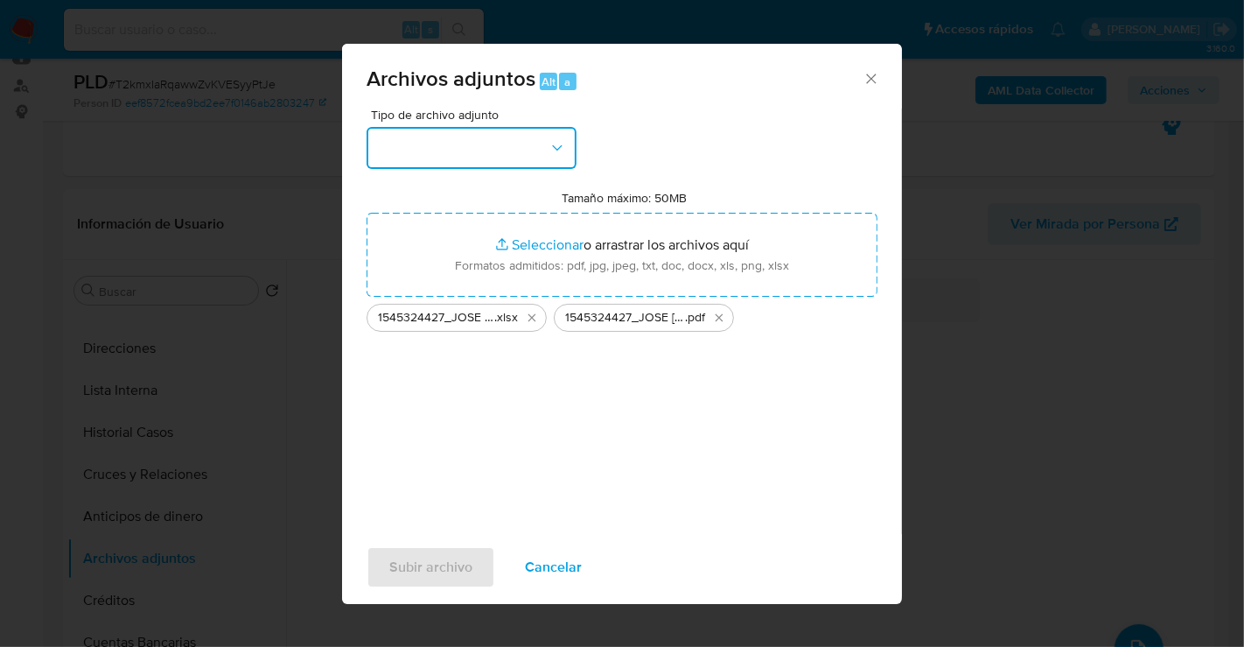
click at [513, 154] on button "button" at bounding box center [472, 148] width 210 height 42
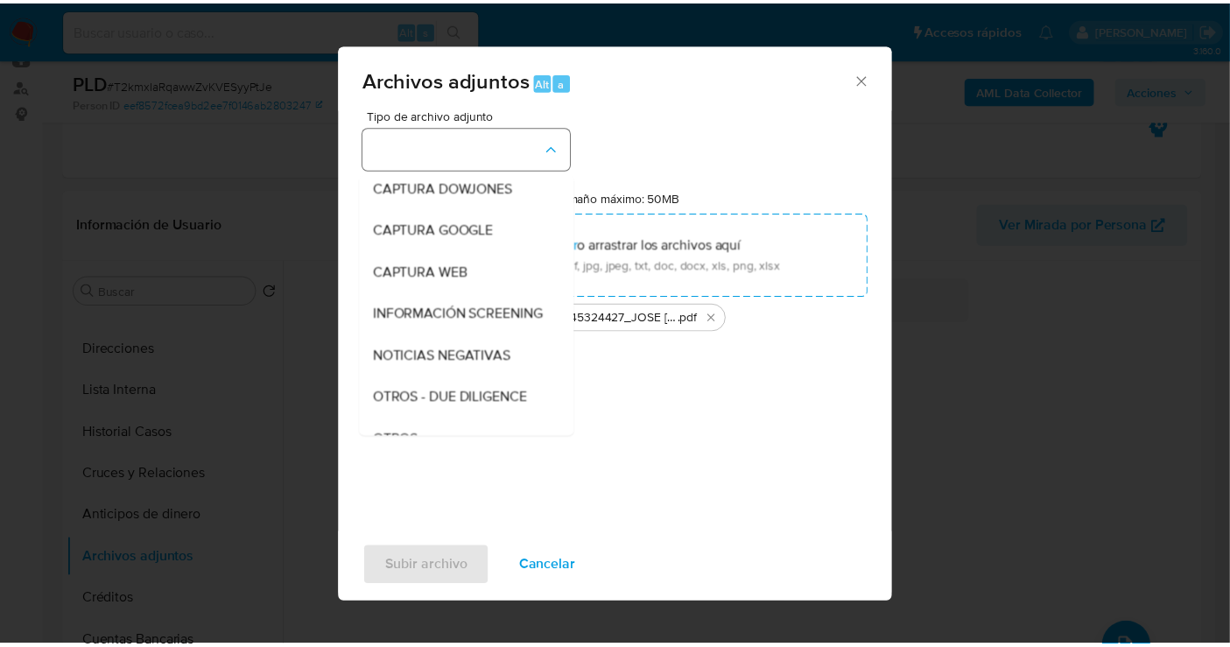
scroll to position [90, 0]
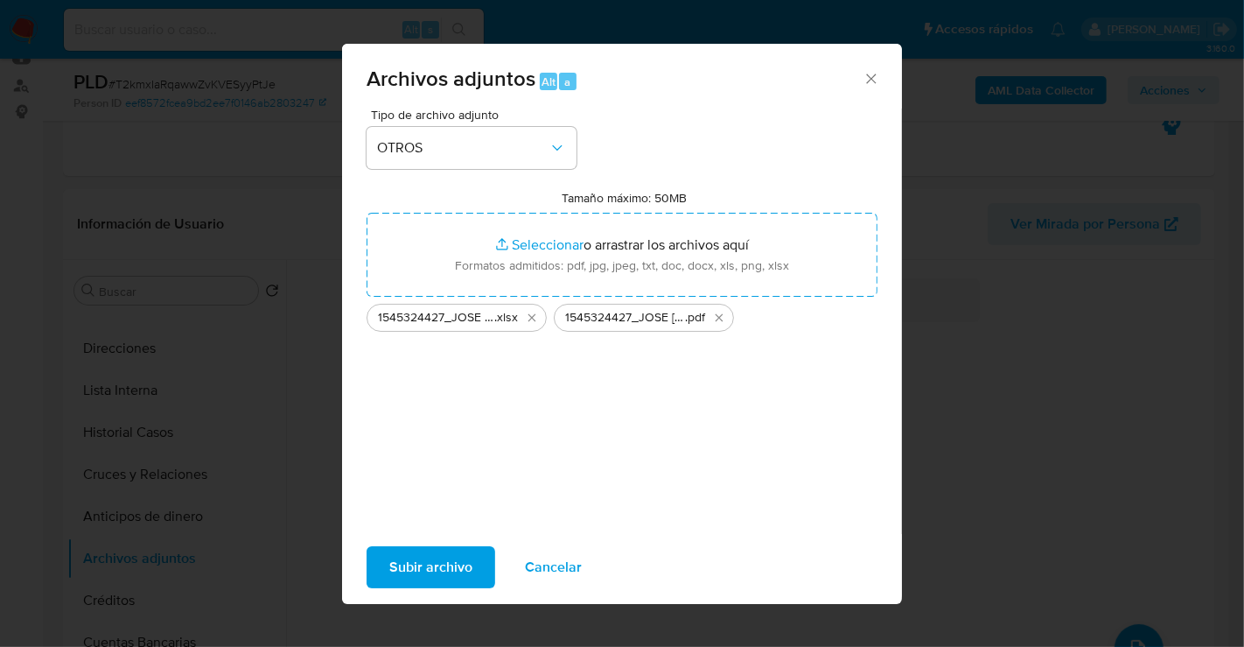
click at [429, 573] on span "Subir archivo" at bounding box center [430, 567] width 83 height 39
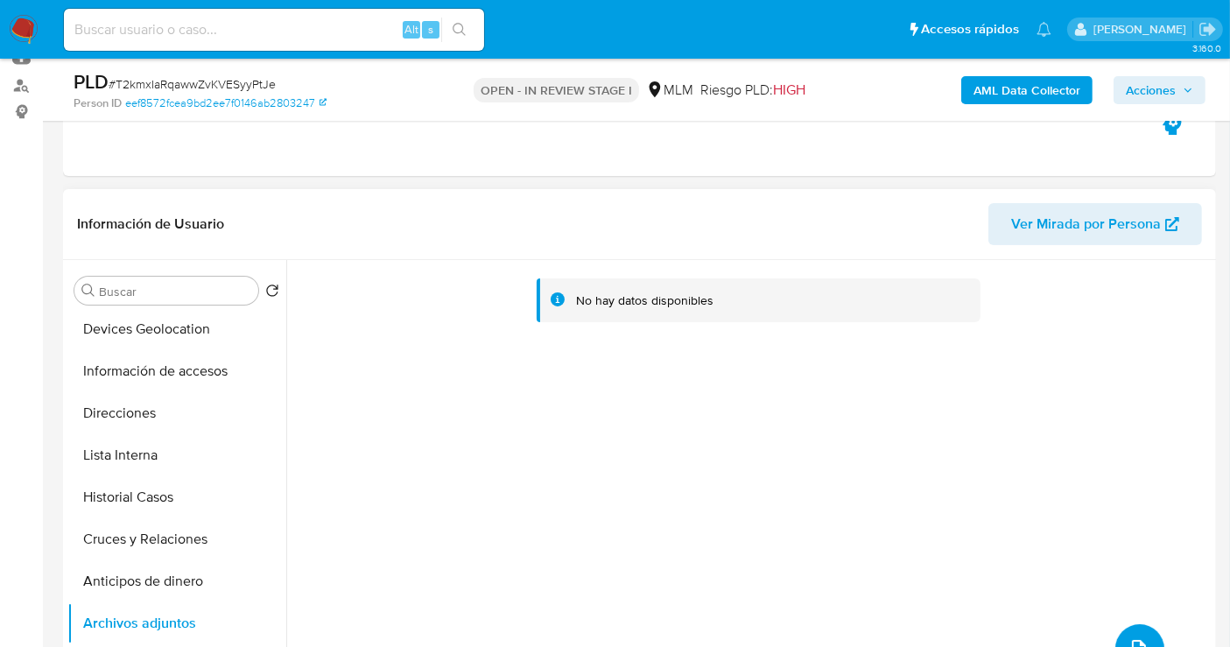
scroll to position [0, 0]
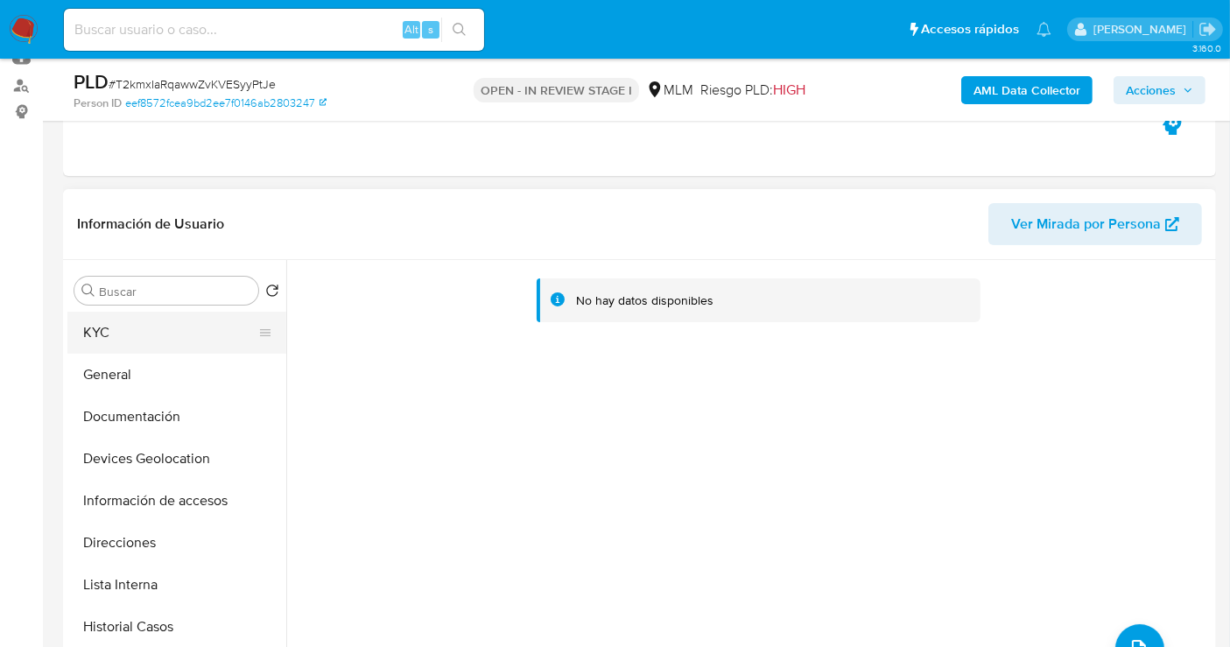
click at [92, 317] on button "KYC" at bounding box center [169, 333] width 205 height 42
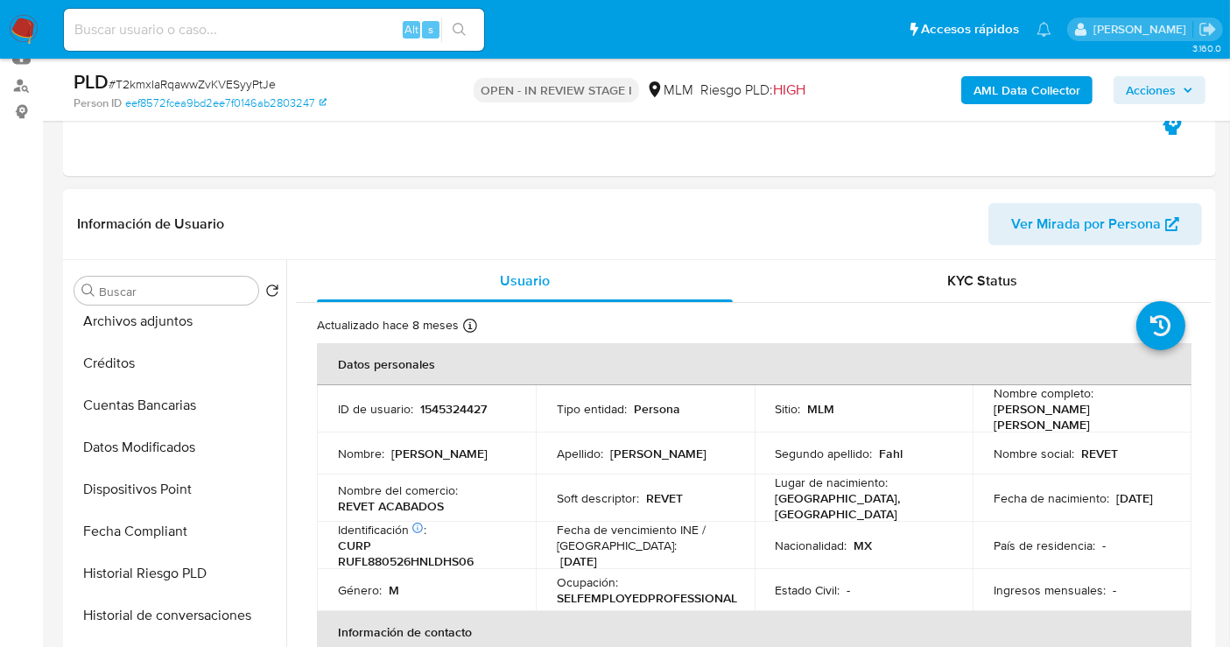
scroll to position [389, 0]
click at [164, 368] on button "Archivos adjuntos" at bounding box center [169, 364] width 205 height 42
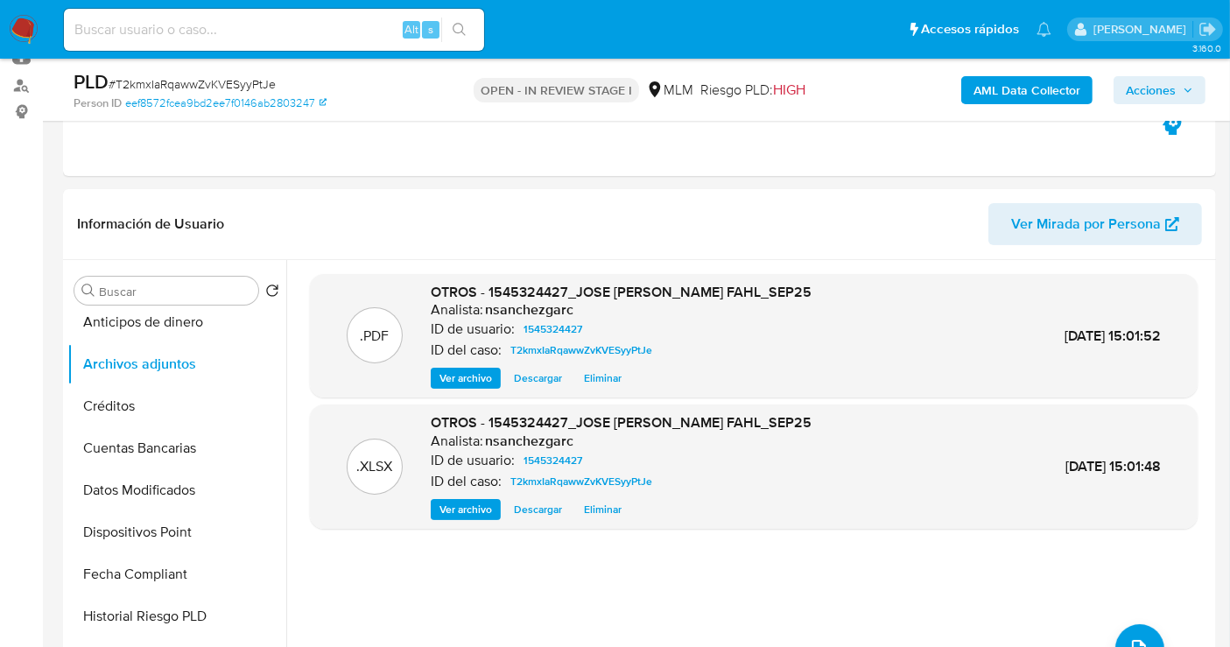
click at [1160, 93] on span "Acciones" at bounding box center [1150, 90] width 50 height 28
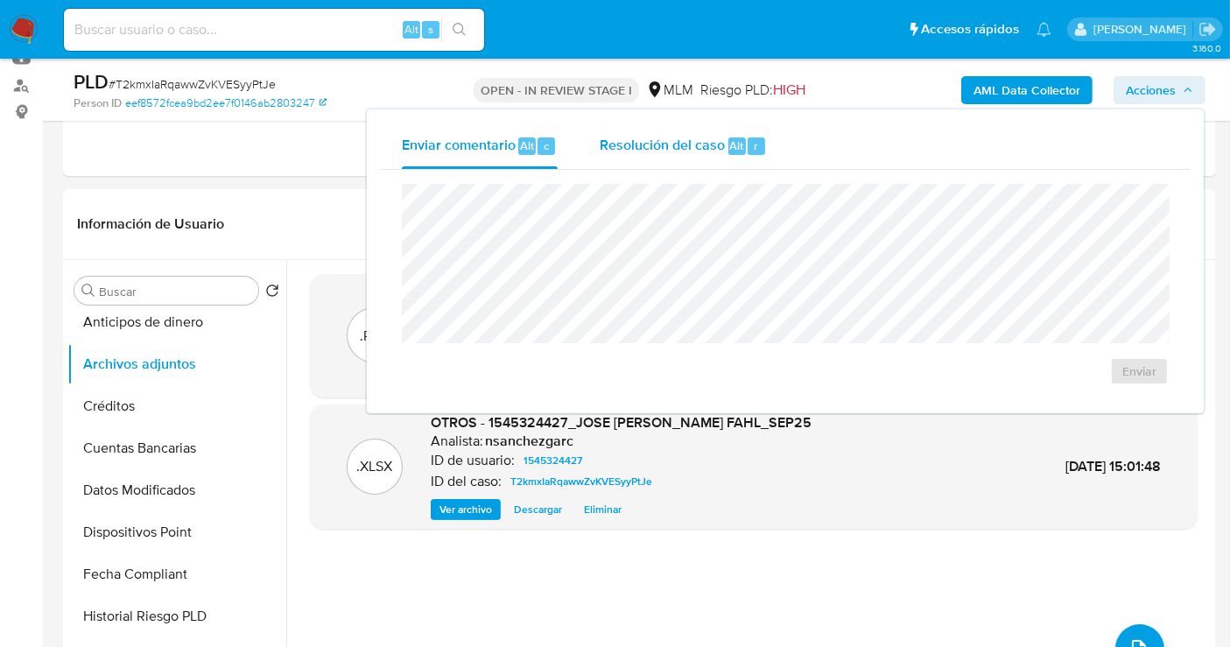
click at [690, 151] on span "Resolución del caso" at bounding box center [661, 145] width 125 height 20
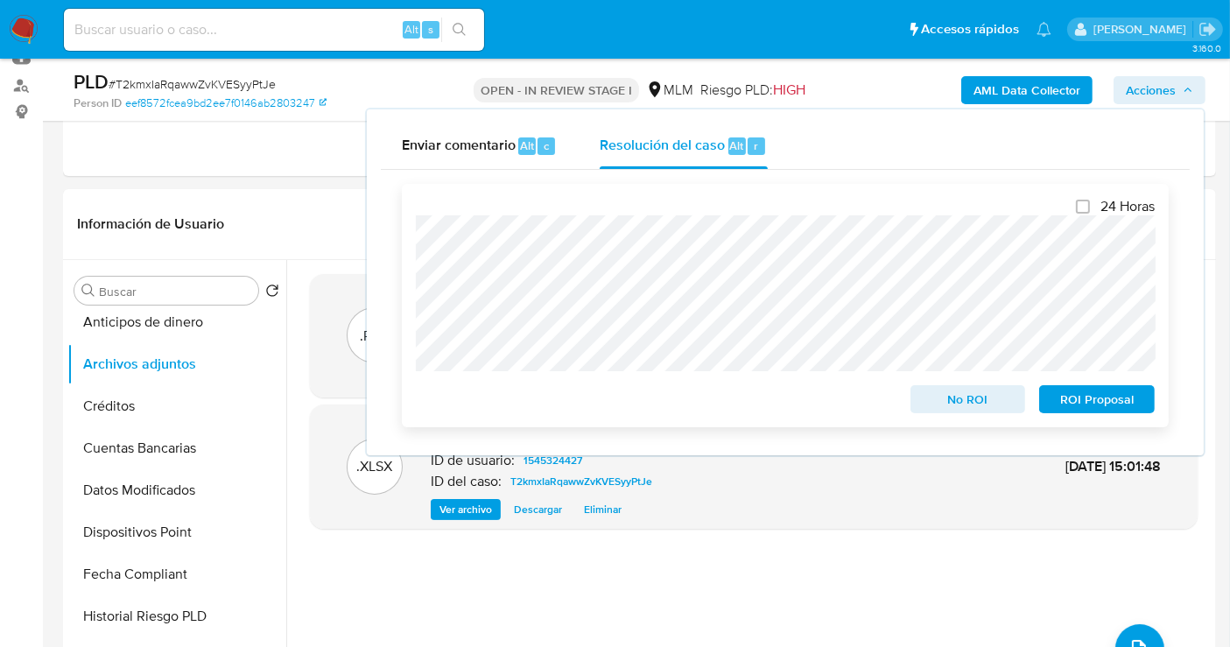
click at [957, 411] on span "No ROI" at bounding box center [967, 399] width 91 height 25
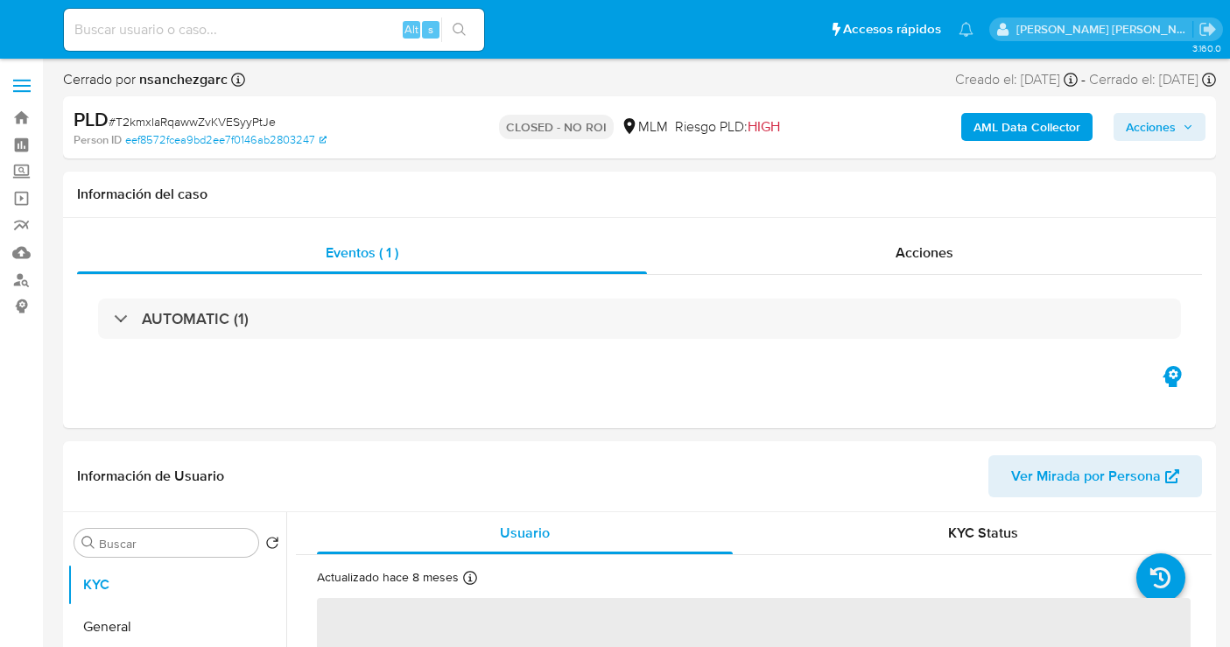
select select "10"
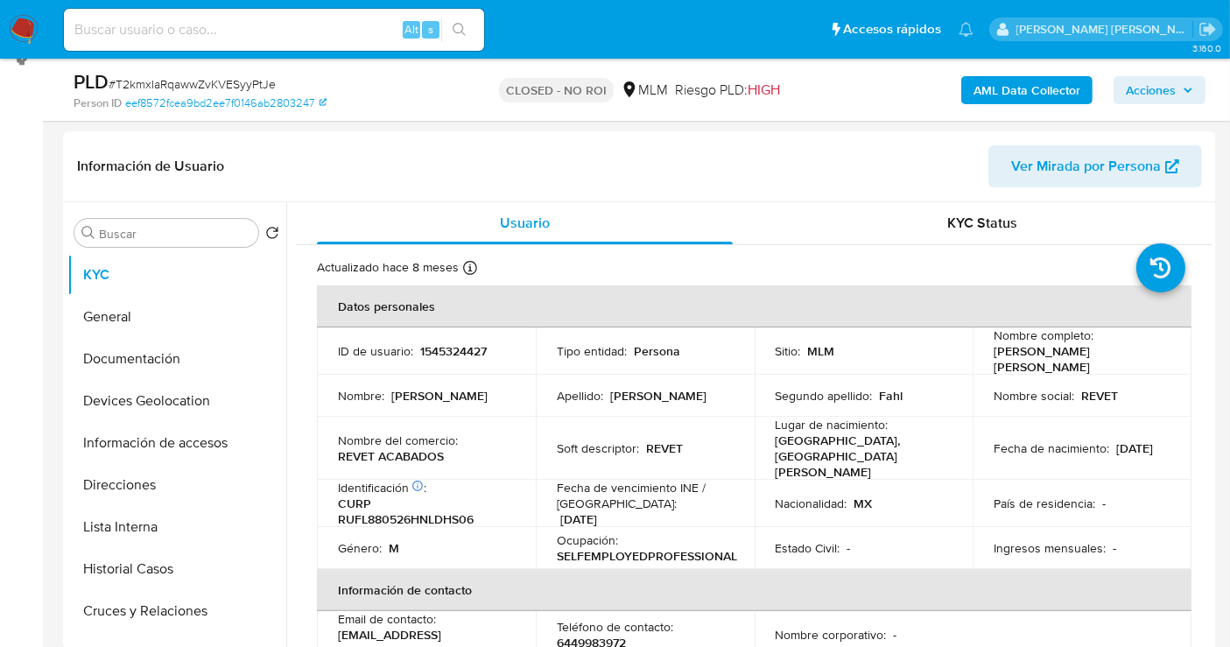
scroll to position [291, 0]
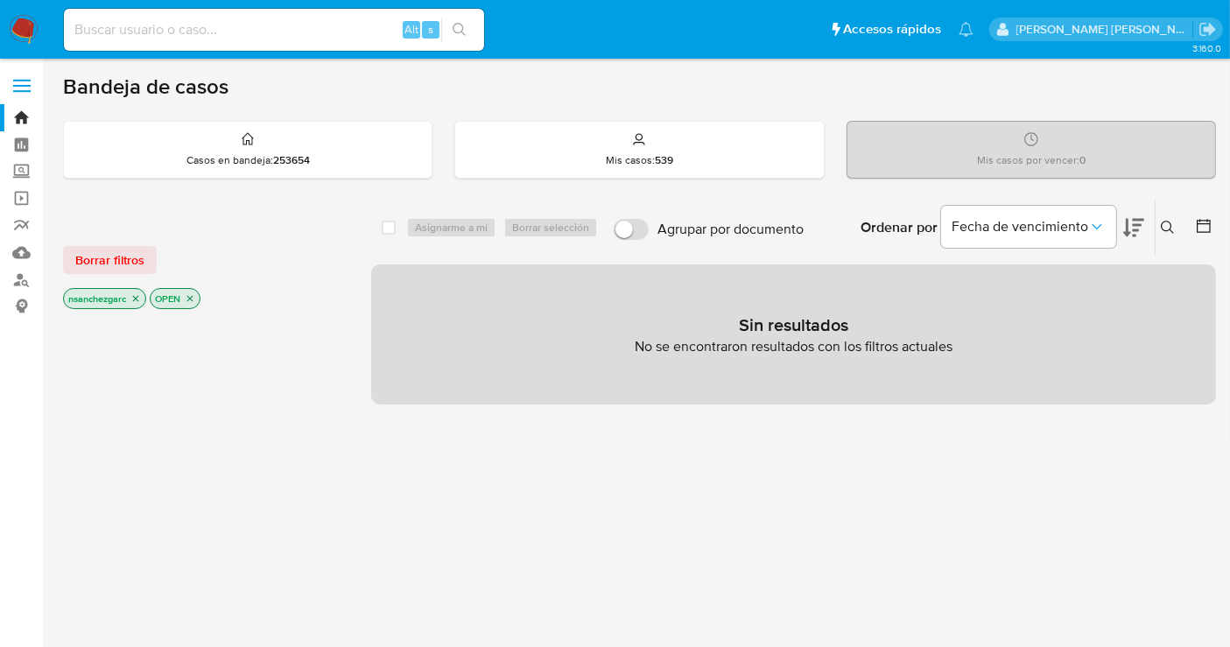
click at [1166, 225] on icon at bounding box center [1167, 228] width 14 height 14
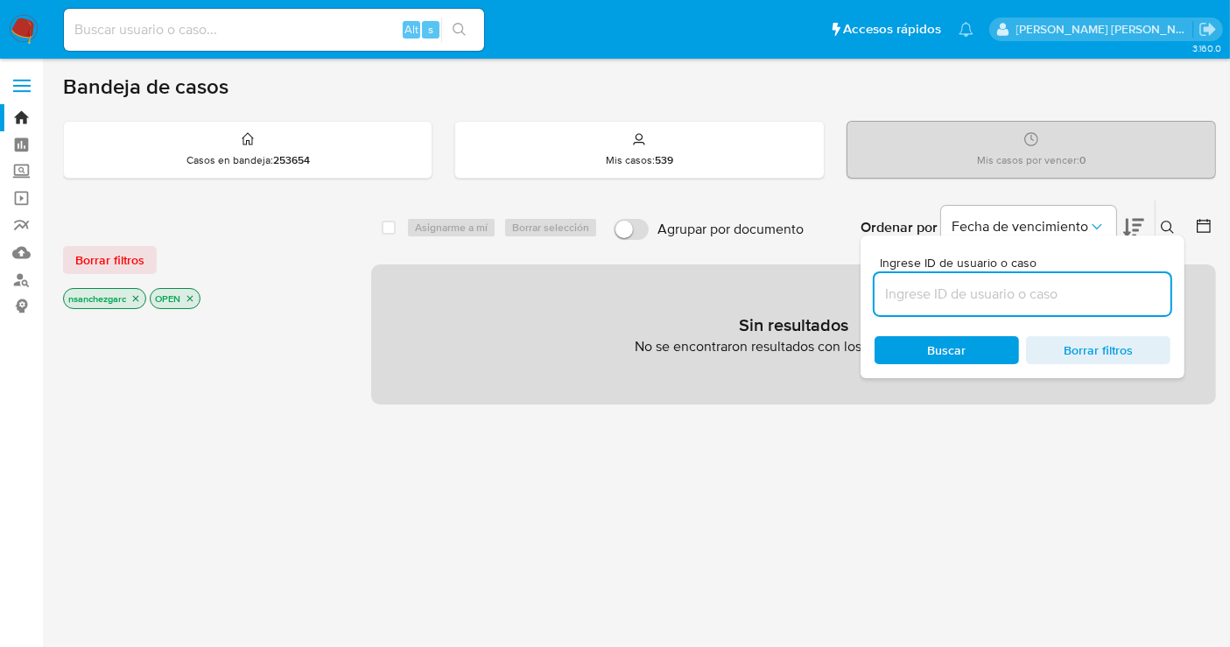
click at [991, 289] on input at bounding box center [1022, 294] width 296 height 23
click at [975, 299] on input "1279928645" at bounding box center [1022, 294] width 296 height 23
type input "1279928645"
click at [144, 300] on p "nsanchezgarc" at bounding box center [104, 298] width 81 height 19
click at [137, 300] on icon "close-filter" at bounding box center [135, 298] width 11 height 11
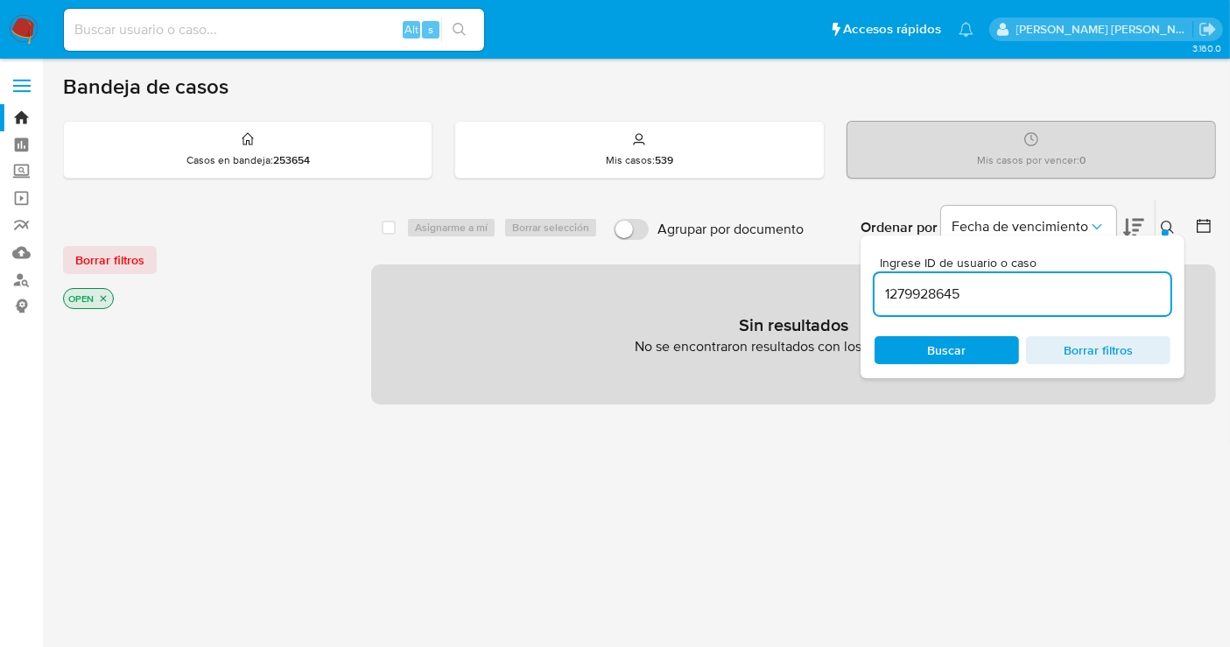
click at [1005, 290] on input "1279928645" at bounding box center [1022, 294] width 296 height 23
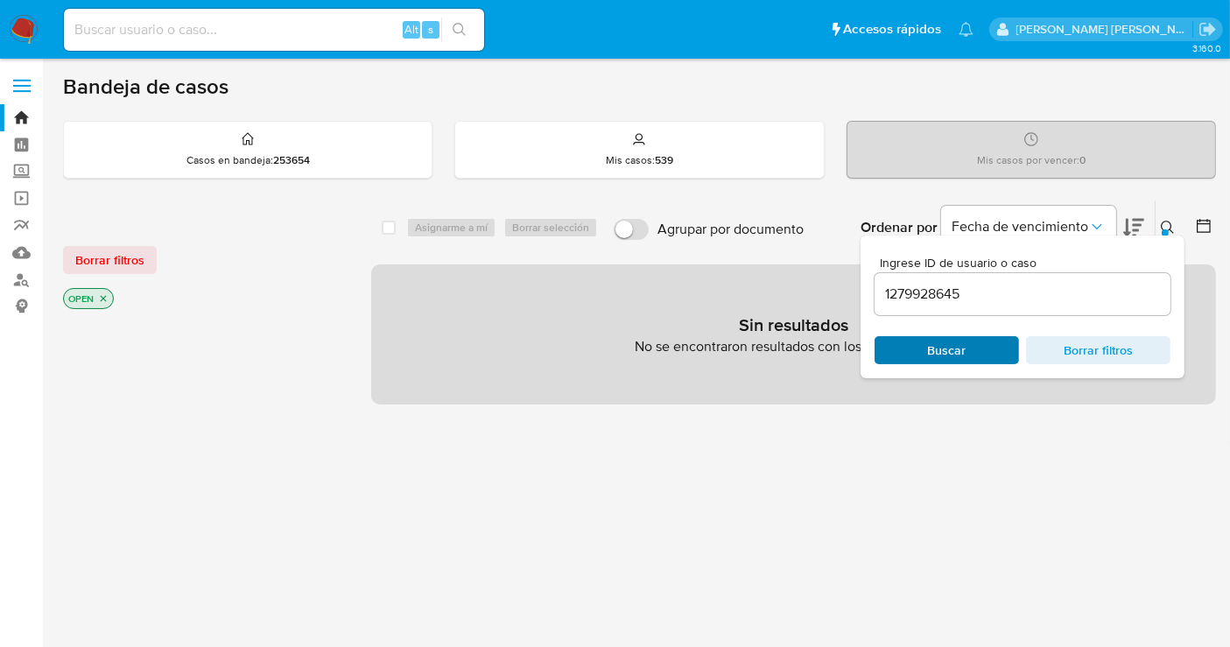
click at [970, 351] on span "Buscar" at bounding box center [946, 350] width 120 height 25
click at [907, 292] on input "1279928645" at bounding box center [1022, 294] width 296 height 23
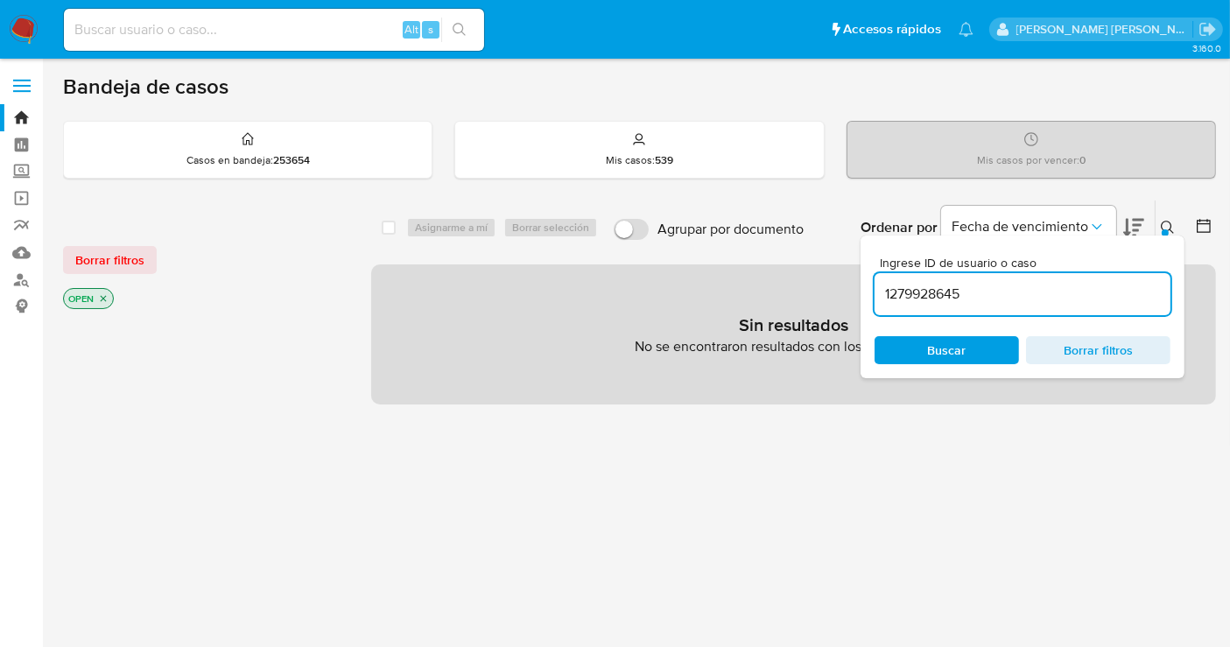
click at [907, 292] on input "1279928645" at bounding box center [1022, 294] width 296 height 23
click at [104, 25] on input at bounding box center [274, 29] width 420 height 23
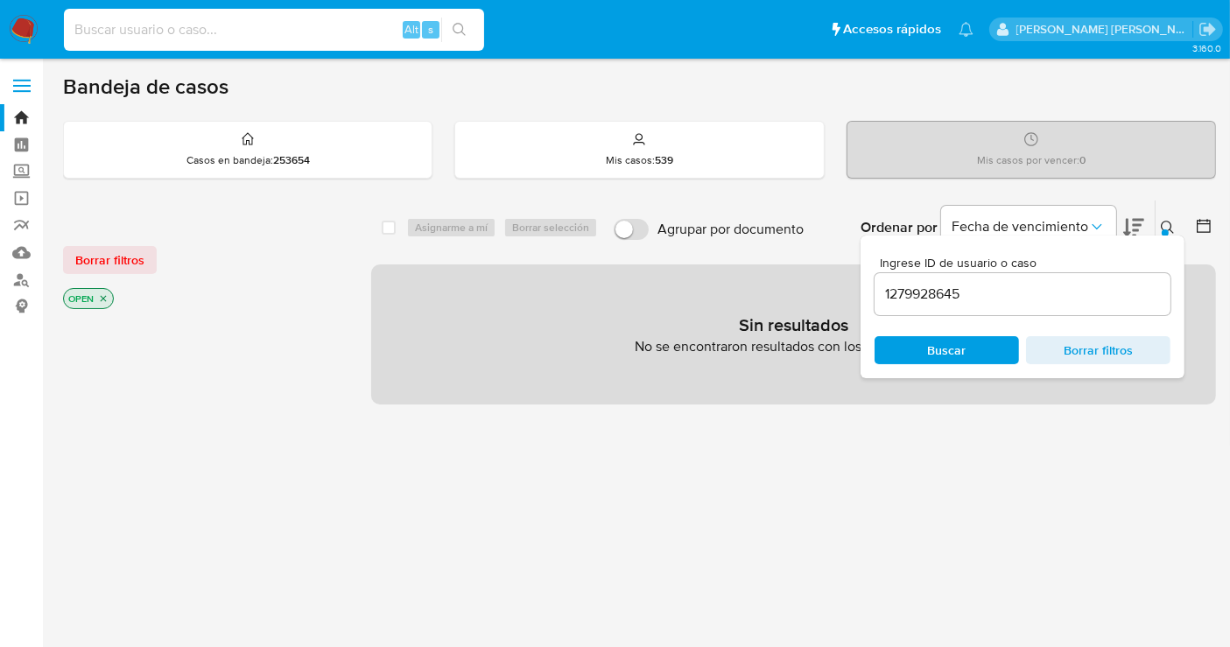
paste input "1279928645"
type input "1279928645"
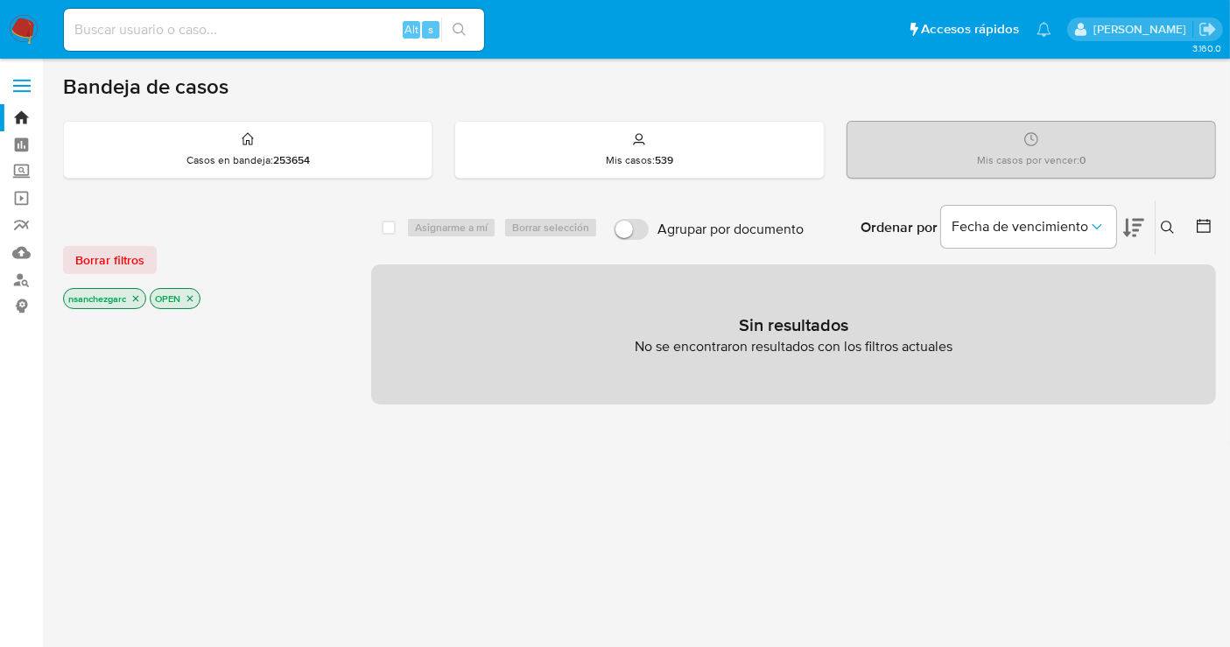
click at [135, 293] on icon "close-filter" at bounding box center [135, 298] width 11 height 11
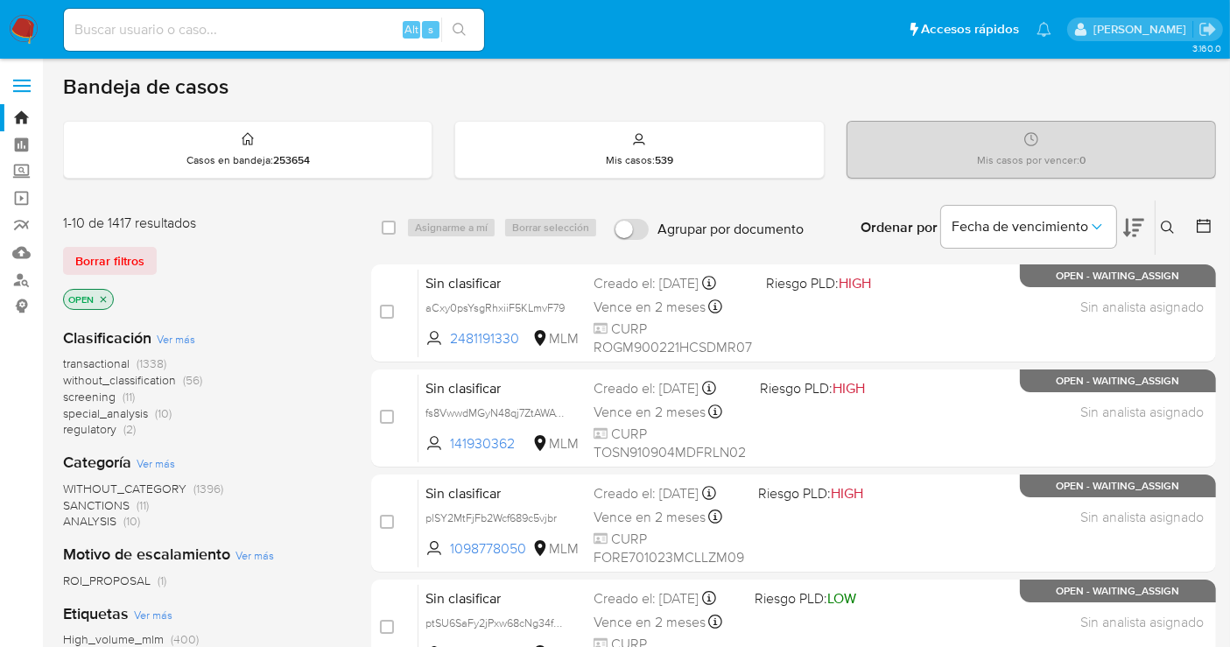
click at [1167, 223] on icon at bounding box center [1167, 228] width 14 height 14
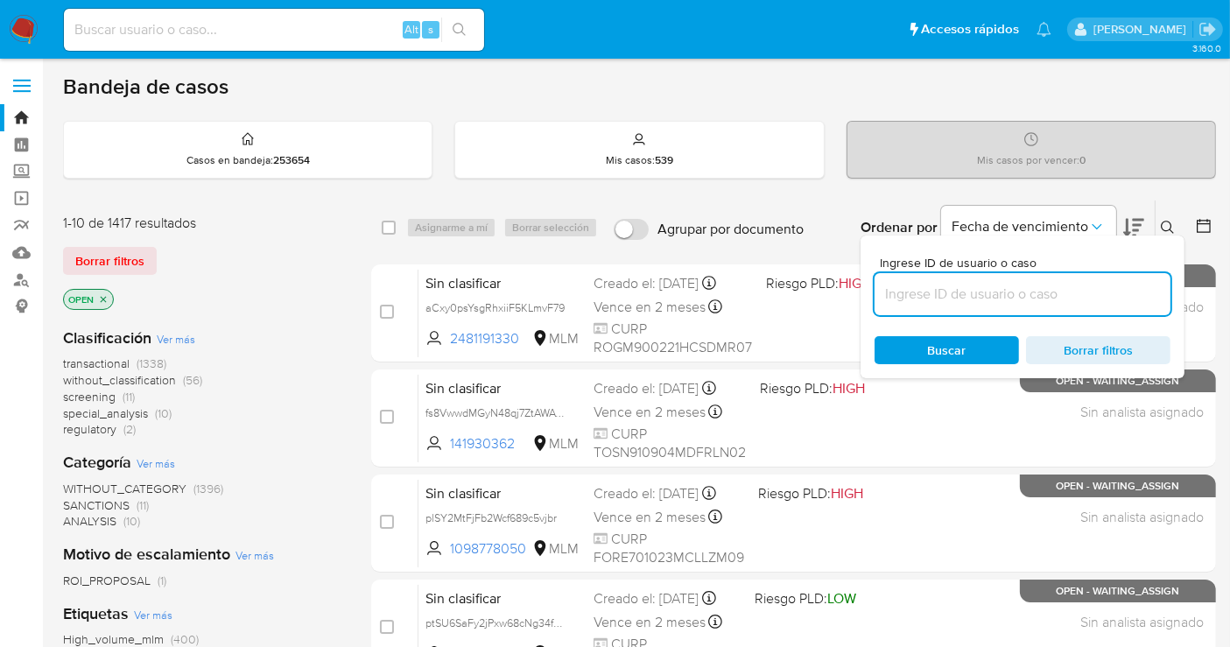
click at [950, 289] on input at bounding box center [1022, 294] width 296 height 23
type input "1279928645"
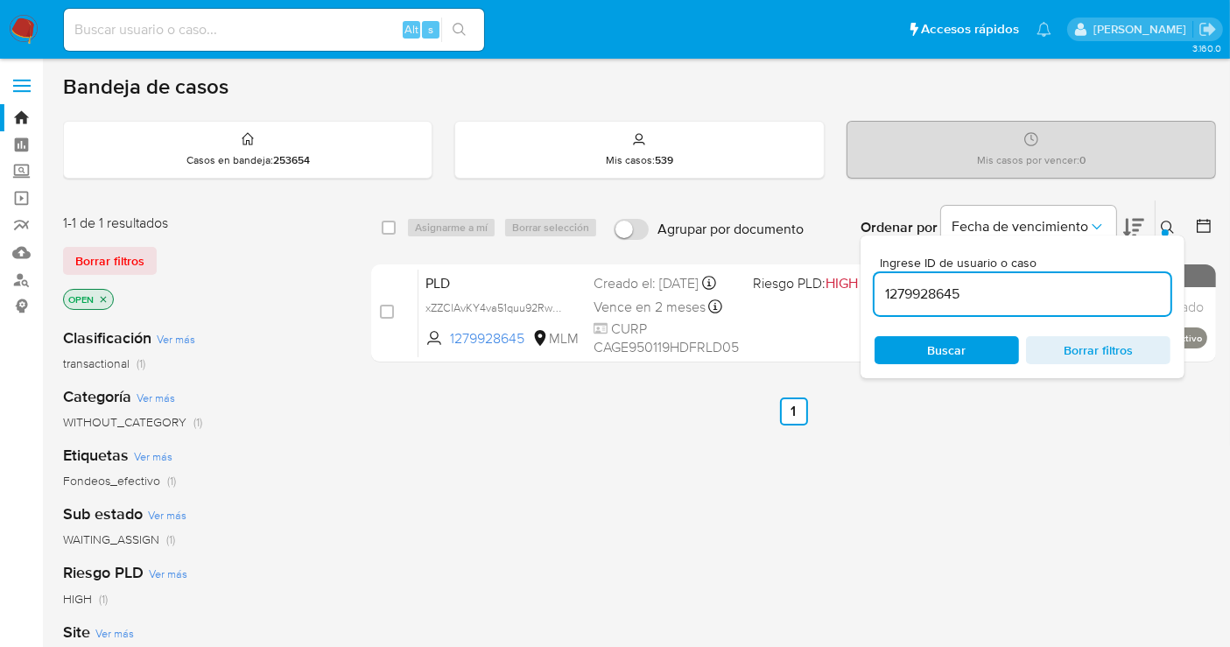
click at [1088, 423] on ul "Anterior 1 Siguiente" at bounding box center [793, 411] width 844 height 28
click at [1157, 220] on button at bounding box center [1169, 227] width 29 height 21
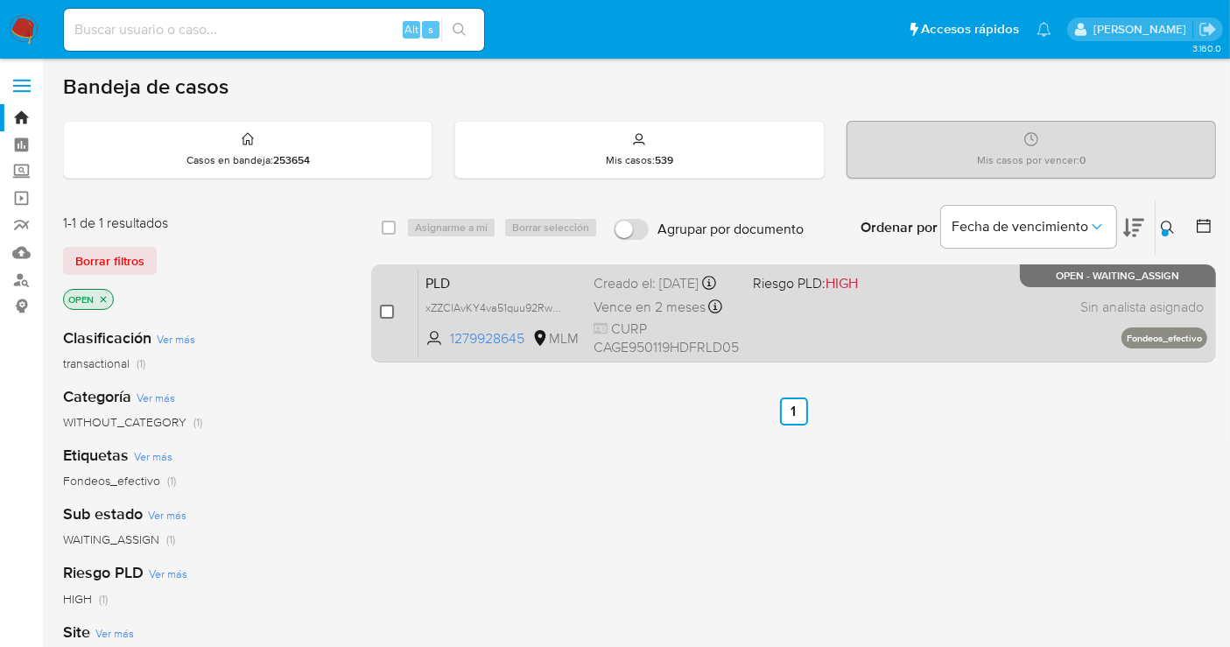
click at [385, 310] on input "checkbox" at bounding box center [387, 312] width 14 height 14
checkbox input "true"
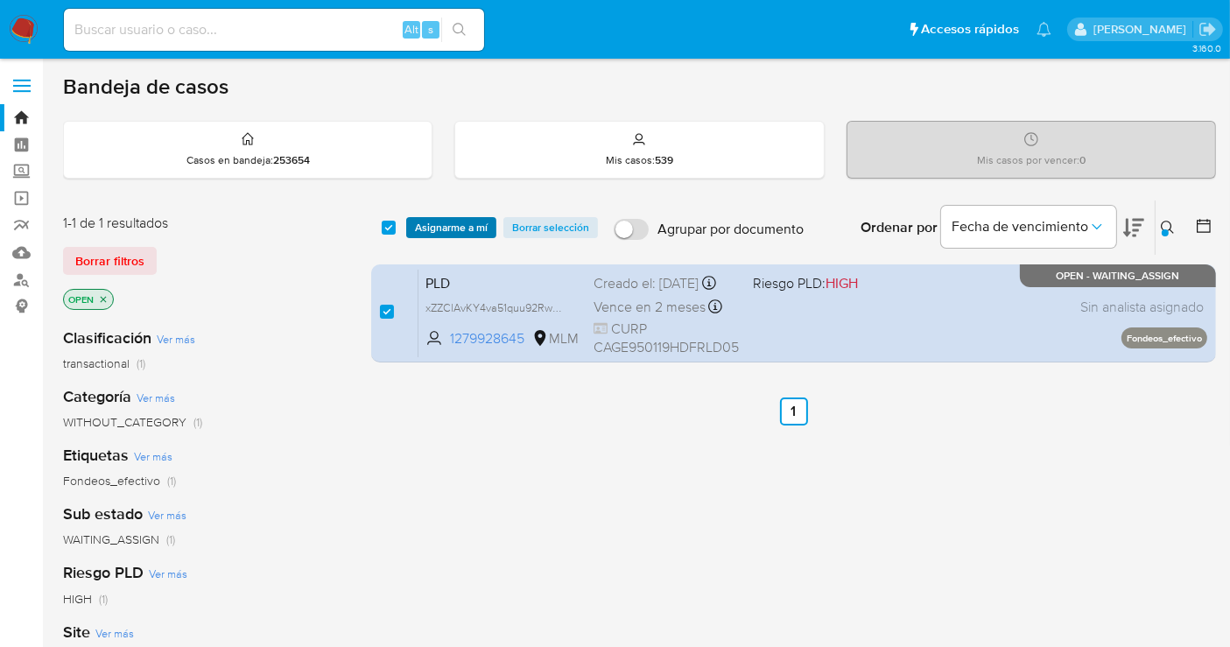
click at [439, 224] on span "Asignarme a mí" at bounding box center [451, 228] width 73 height 18
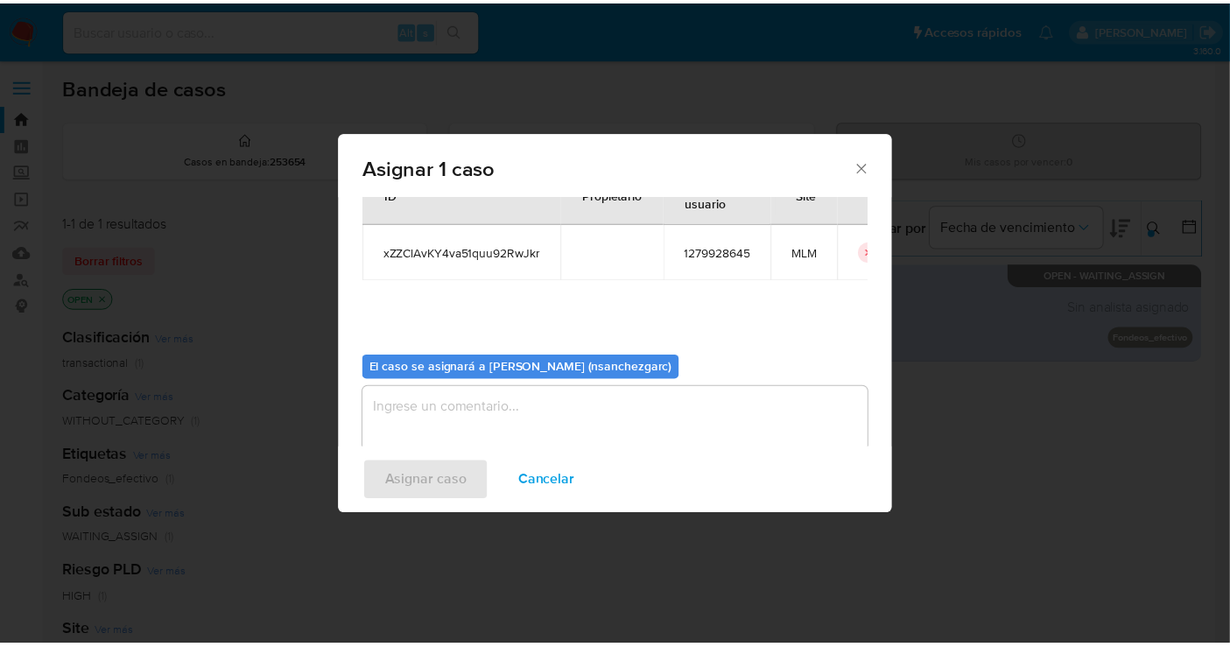
scroll to position [89, 0]
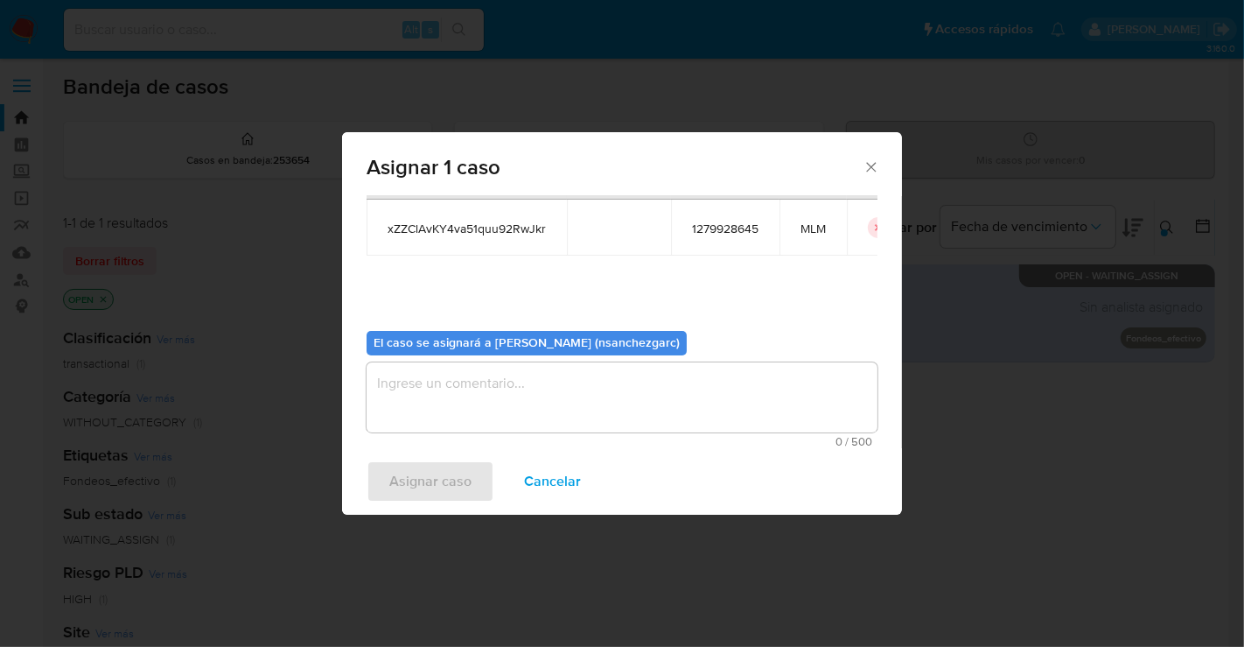
click at [442, 384] on textarea "assign-modal" at bounding box center [622, 397] width 511 height 70
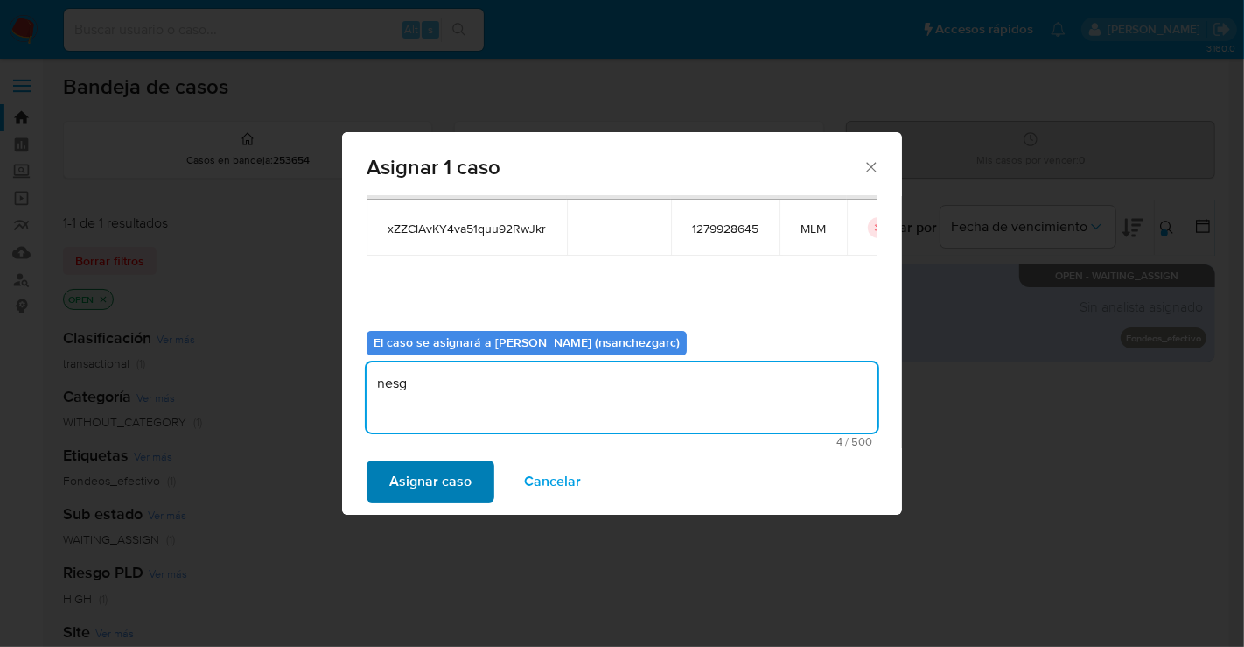
type textarea "nesg"
click at [422, 480] on span "Asignar caso" at bounding box center [430, 481] width 82 height 39
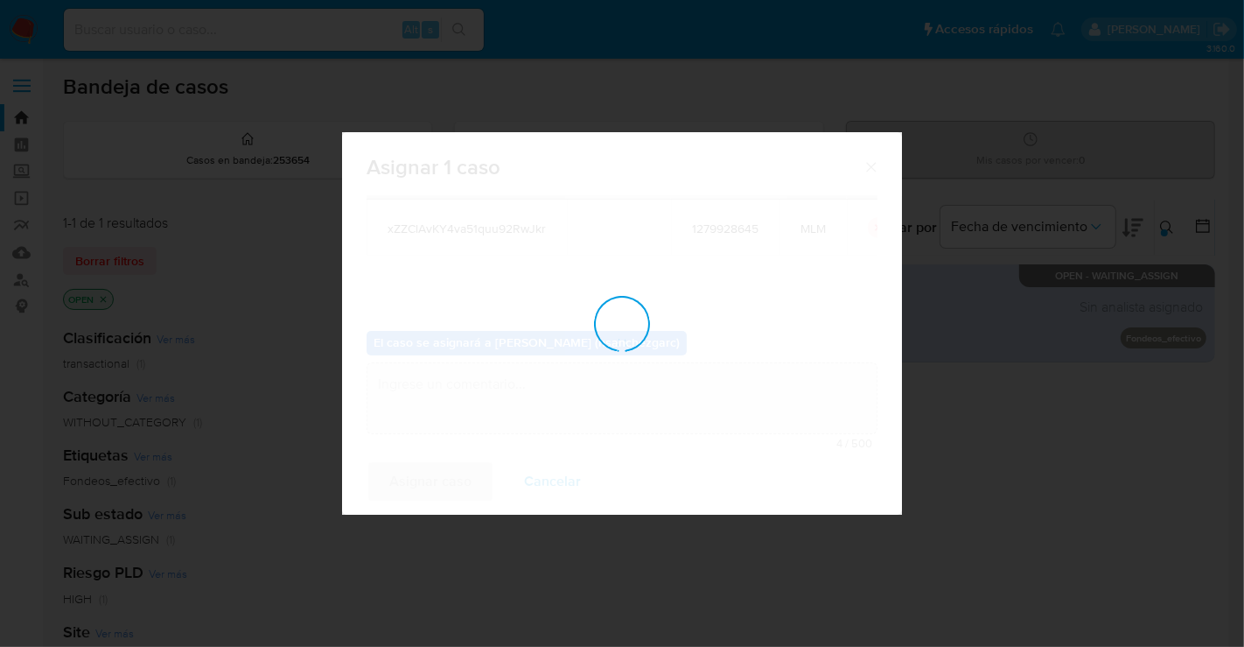
checkbox input "false"
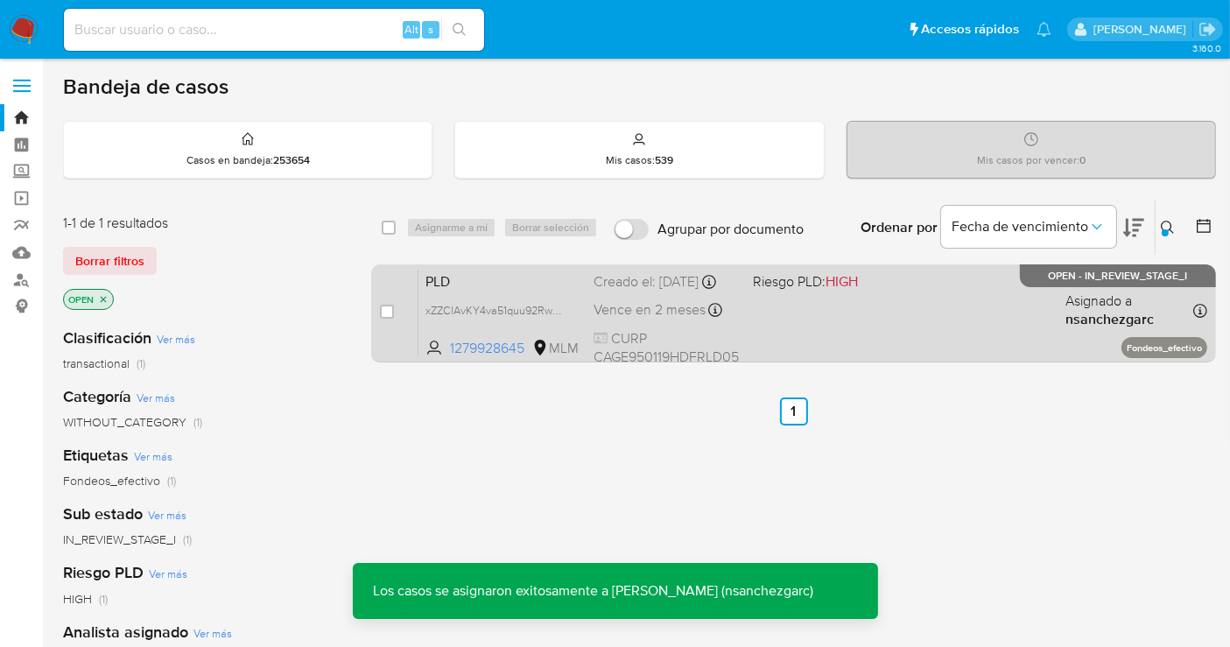
click at [634, 286] on div "Creado el: 12/09/2025 Creado el: 12/09/2025 02:16:11" at bounding box center [665, 281] width 145 height 19
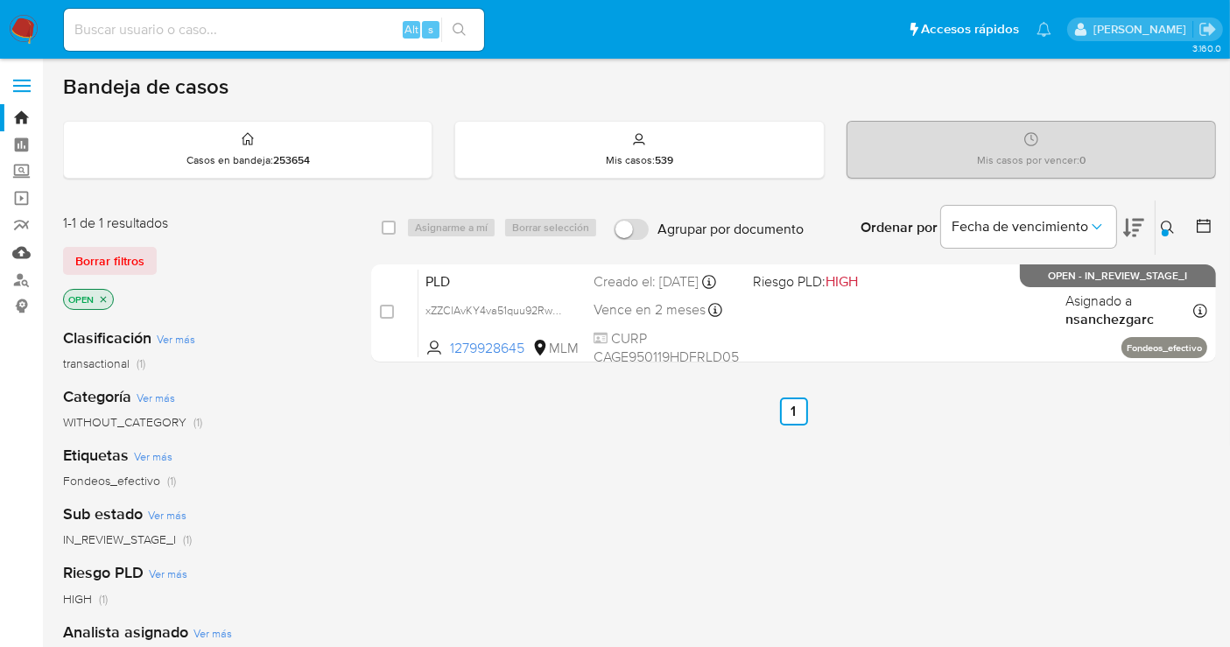
click at [19, 253] on link "Mulan" at bounding box center [104, 252] width 208 height 27
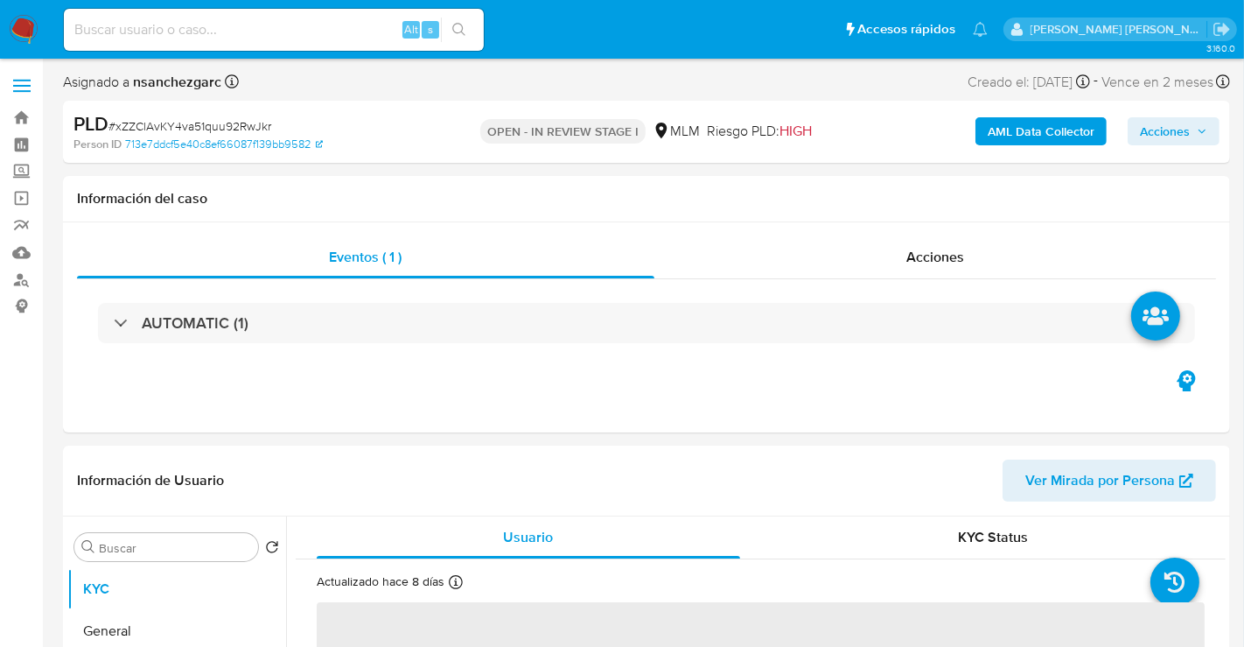
select select "10"
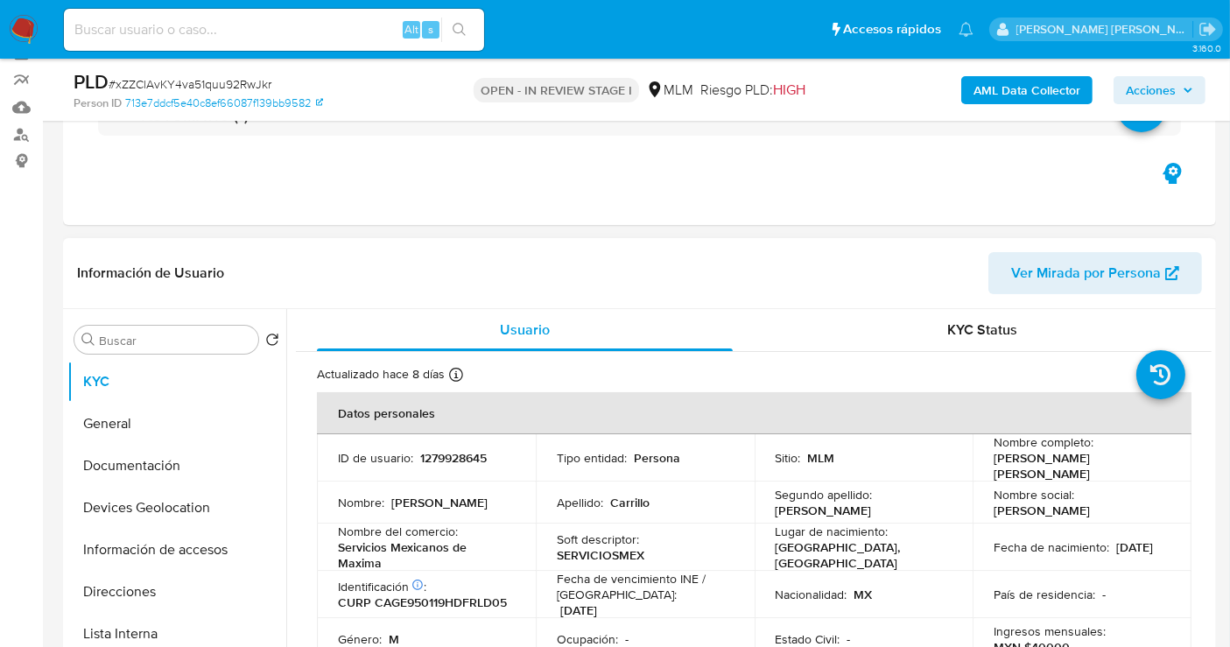
scroll to position [291, 0]
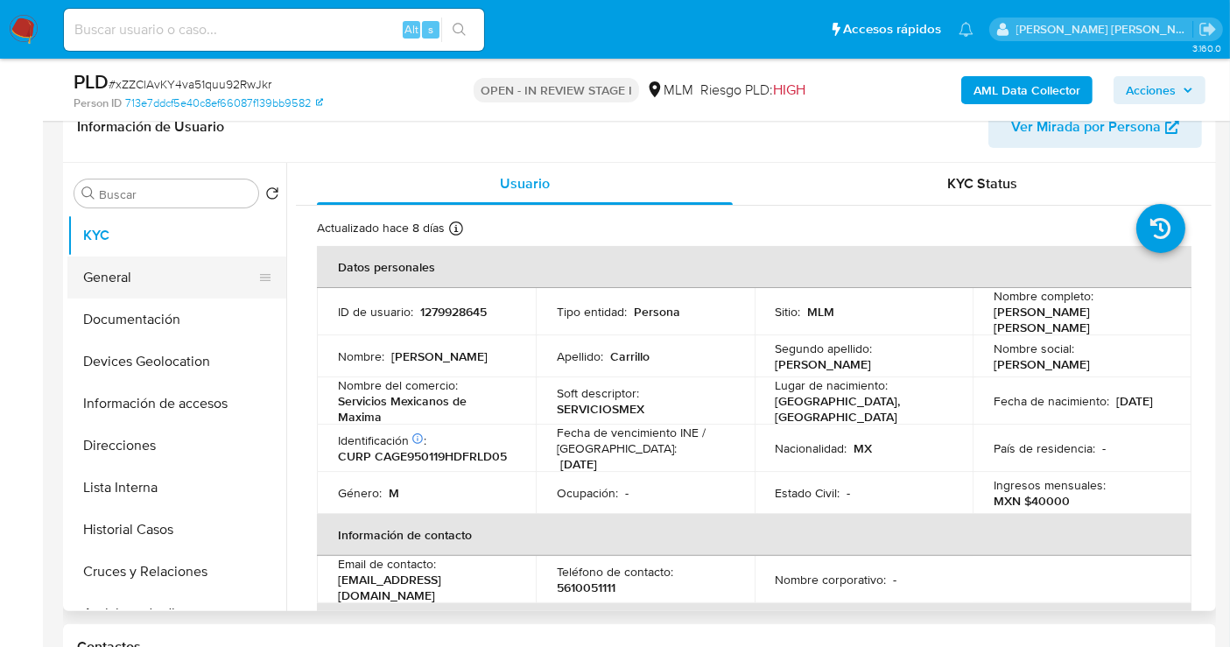
click at [117, 273] on button "General" at bounding box center [169, 277] width 205 height 42
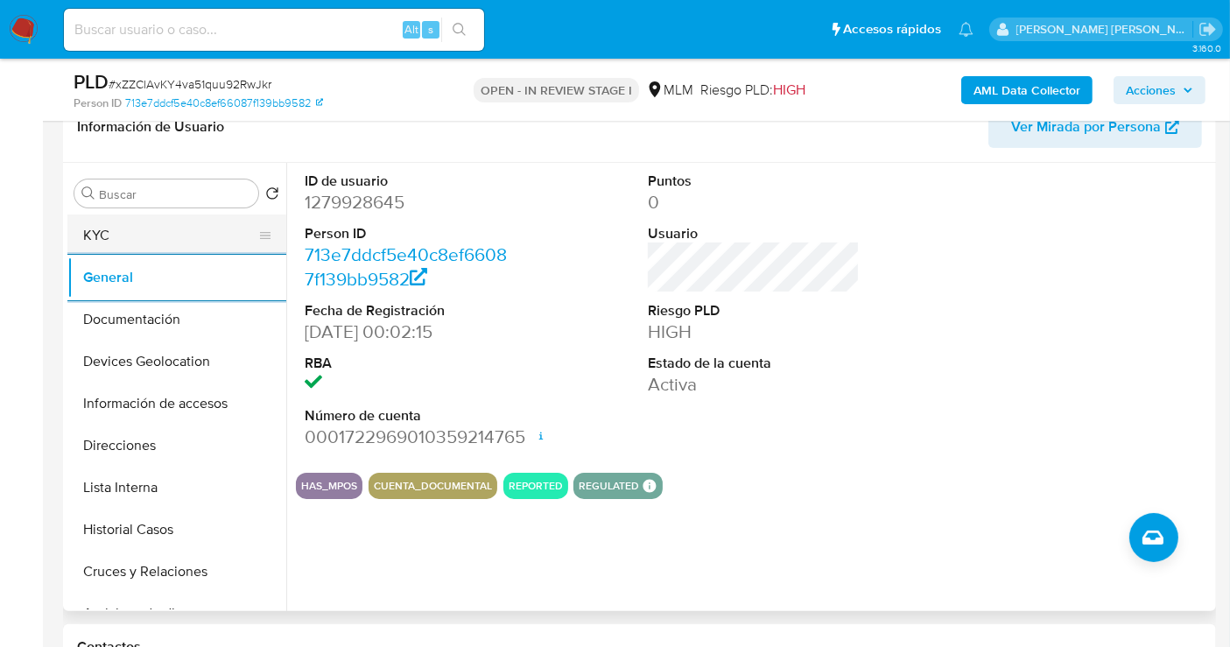
click at [142, 238] on button "KYC" at bounding box center [169, 235] width 205 height 42
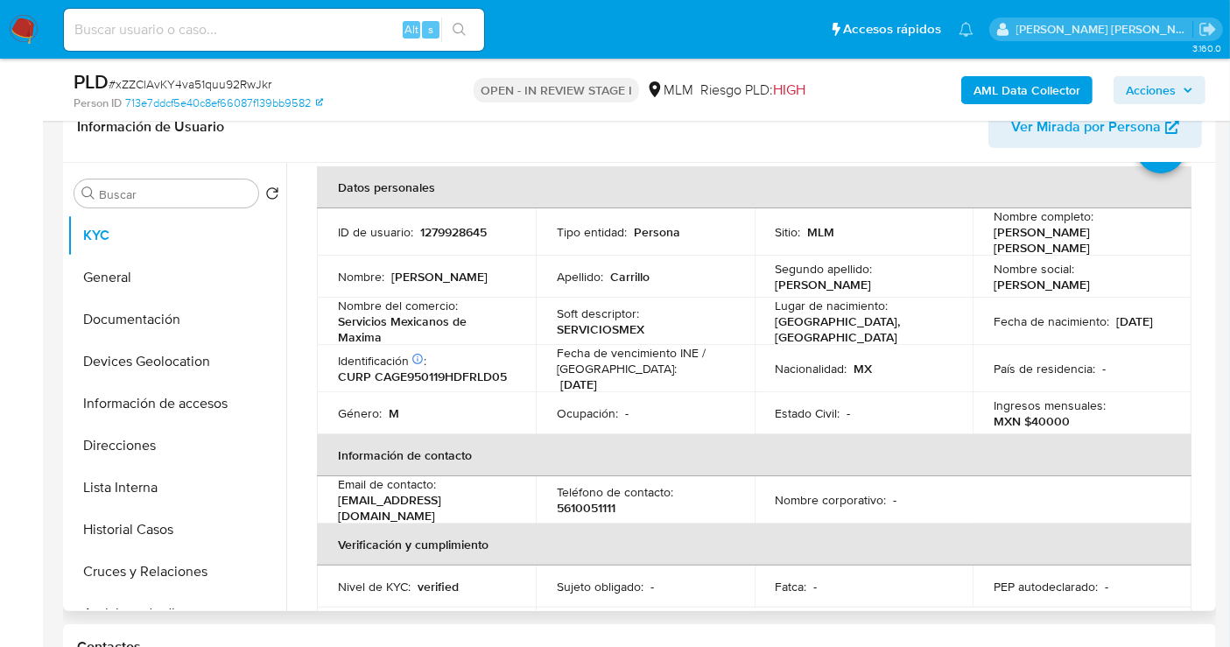
scroll to position [0, 0]
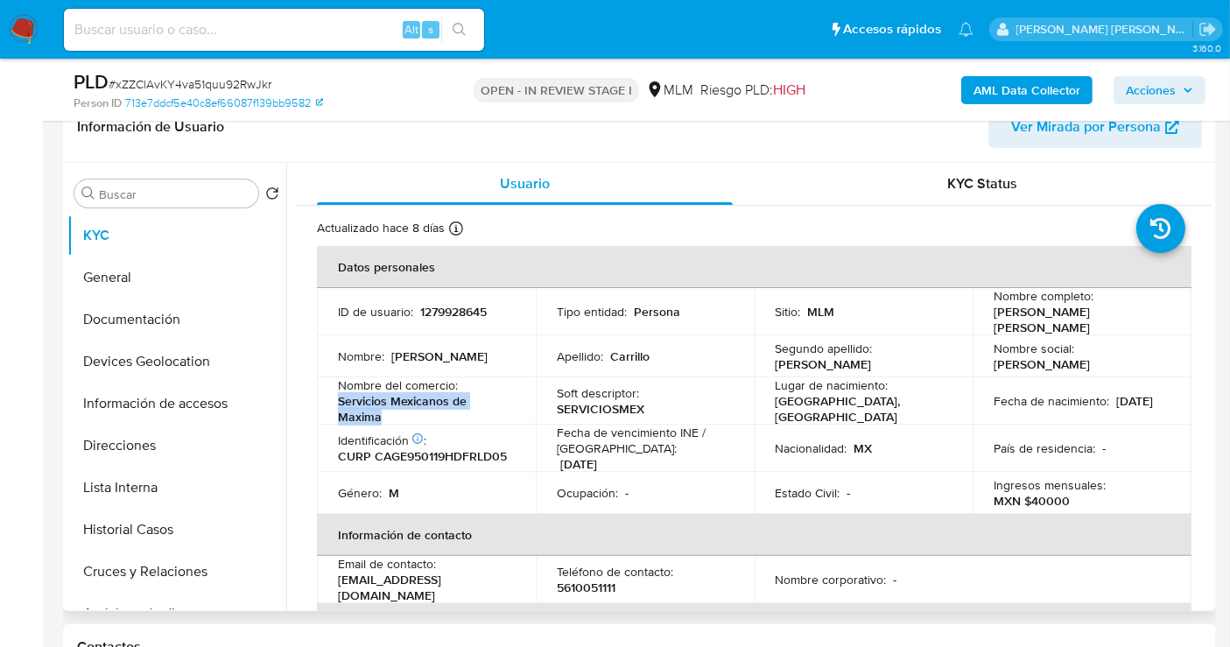
drag, startPoint x: 384, startPoint y: 415, endPoint x: 333, endPoint y: 405, distance: 51.7
click at [333, 405] on td "Nombre del comercio : Servicios Mexicanos de Maxima" at bounding box center [426, 400] width 219 height 47
copy p "Servicios Mexicanos de Maxima"
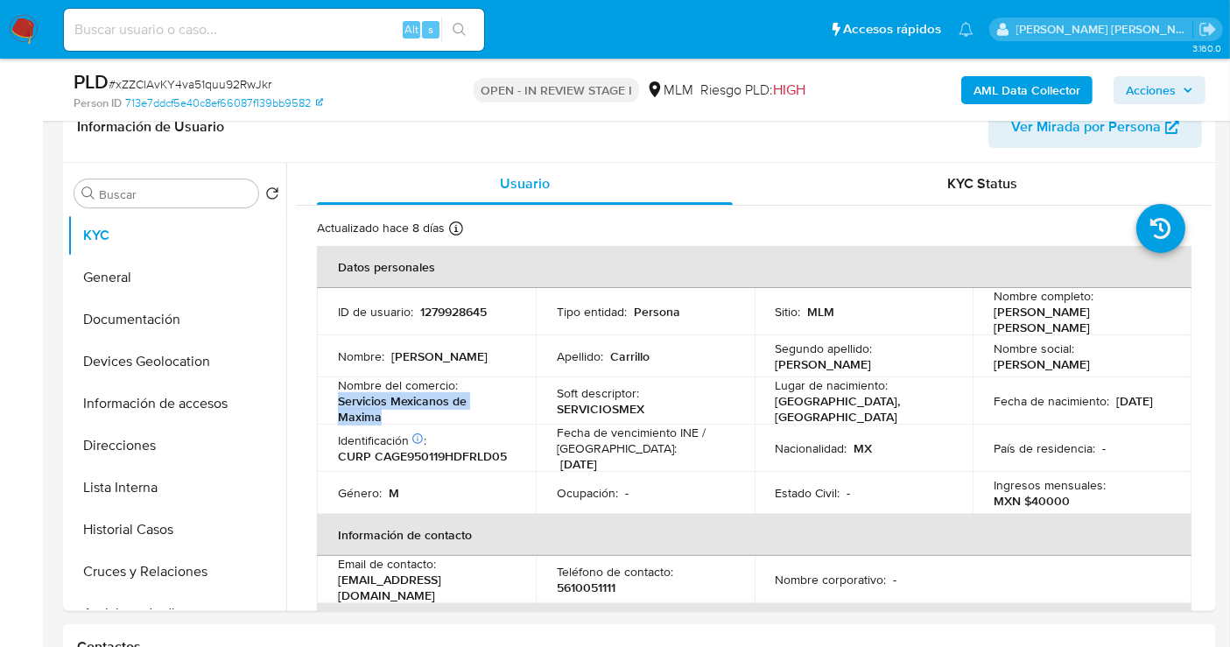
copy p "Servicios Mexicanos de Maxima"
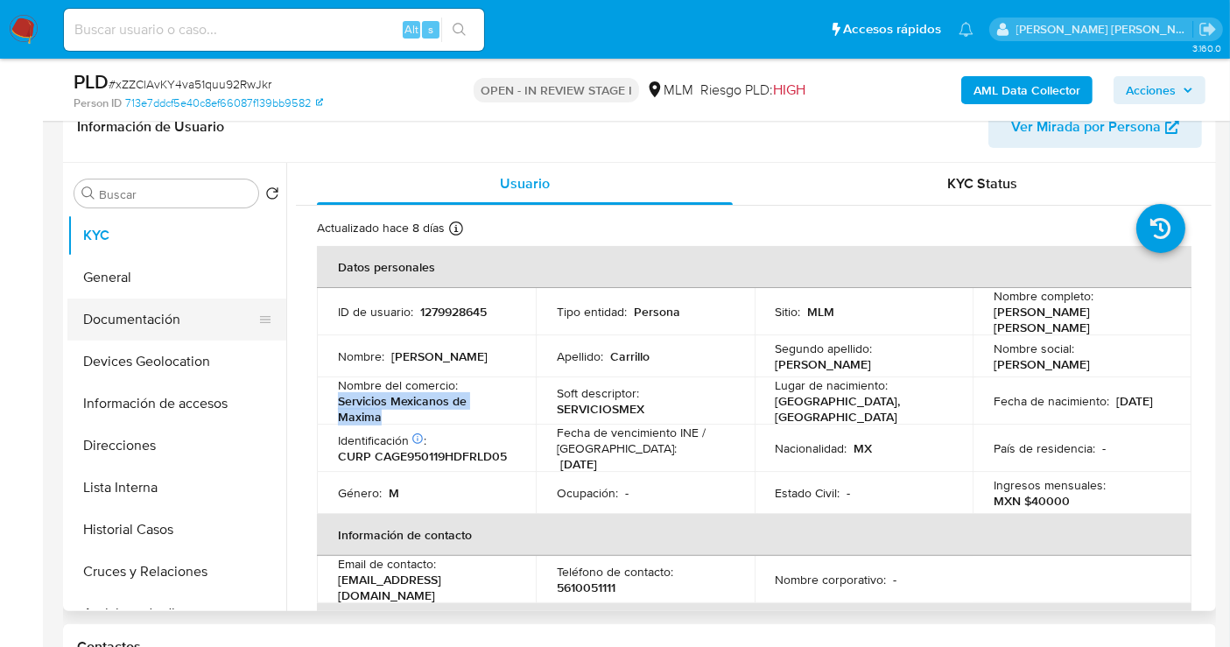
click at [130, 317] on button "Documentación" at bounding box center [169, 319] width 205 height 42
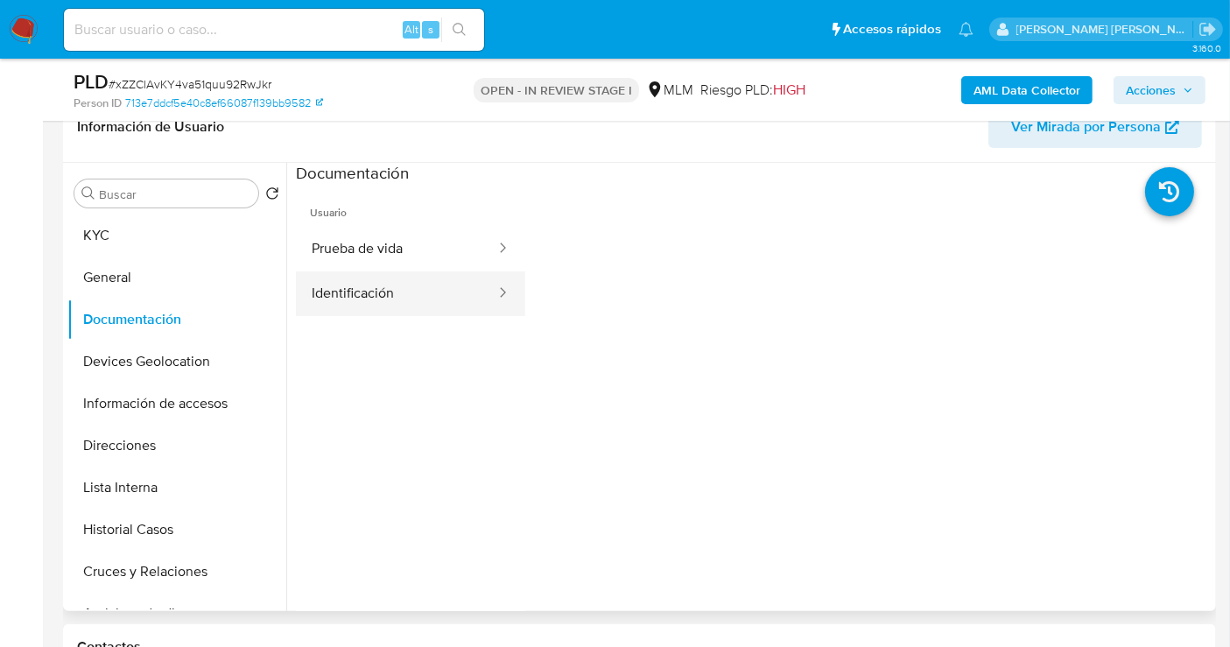
click at [392, 299] on button "Identificación" at bounding box center [396, 293] width 201 height 45
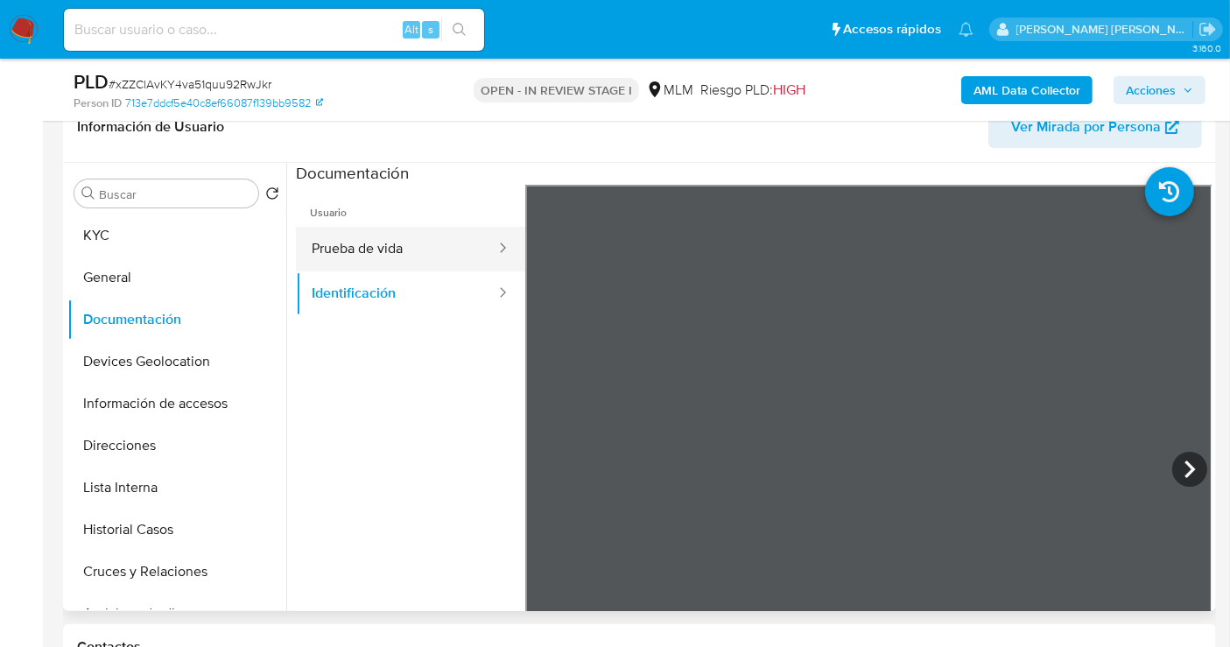
click at [319, 241] on button "Prueba de vida" at bounding box center [396, 249] width 201 height 45
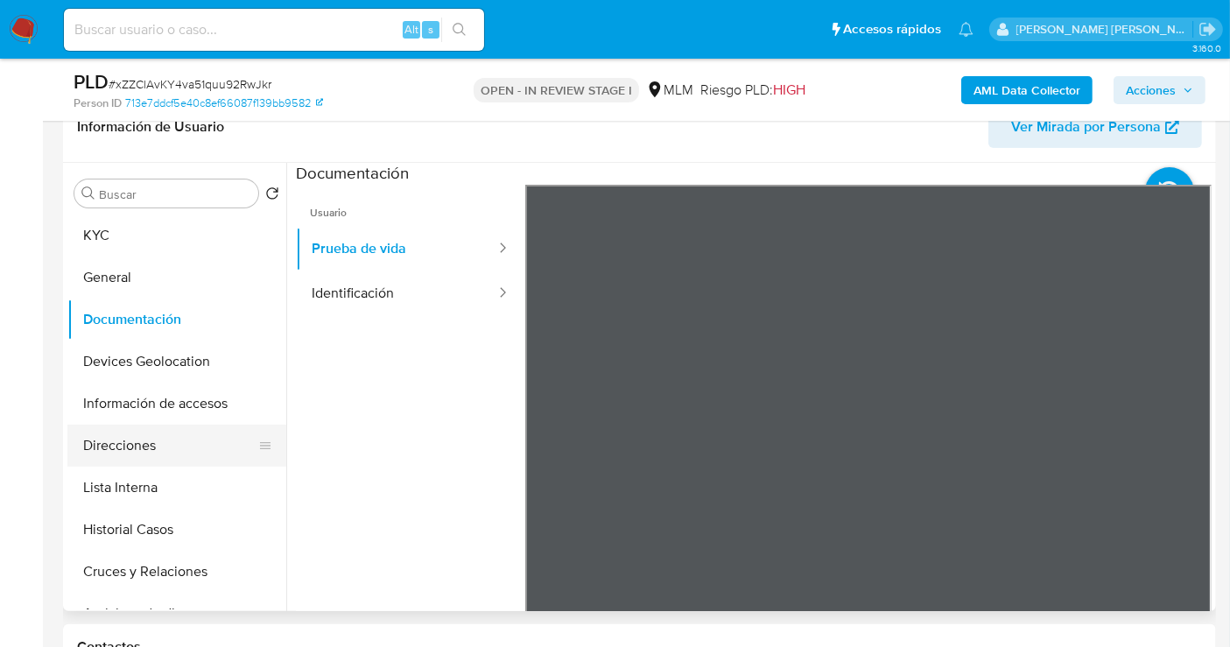
click at [119, 445] on button "Direcciones" at bounding box center [169, 445] width 205 height 42
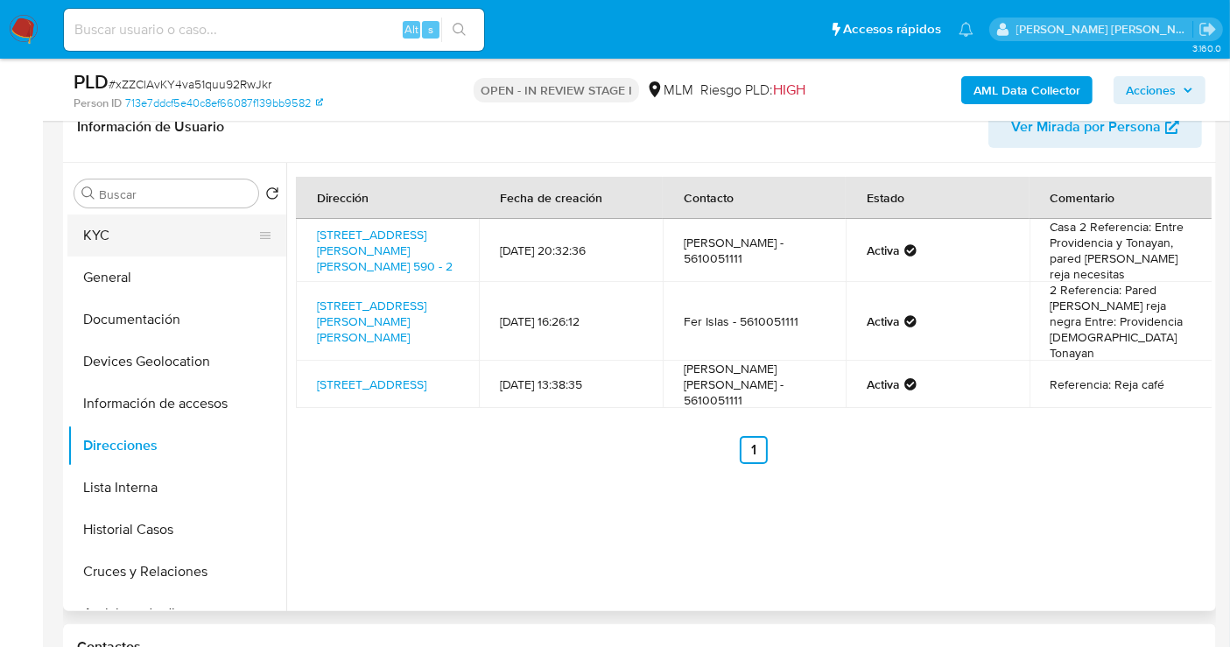
click at [120, 241] on button "KYC" at bounding box center [169, 235] width 205 height 42
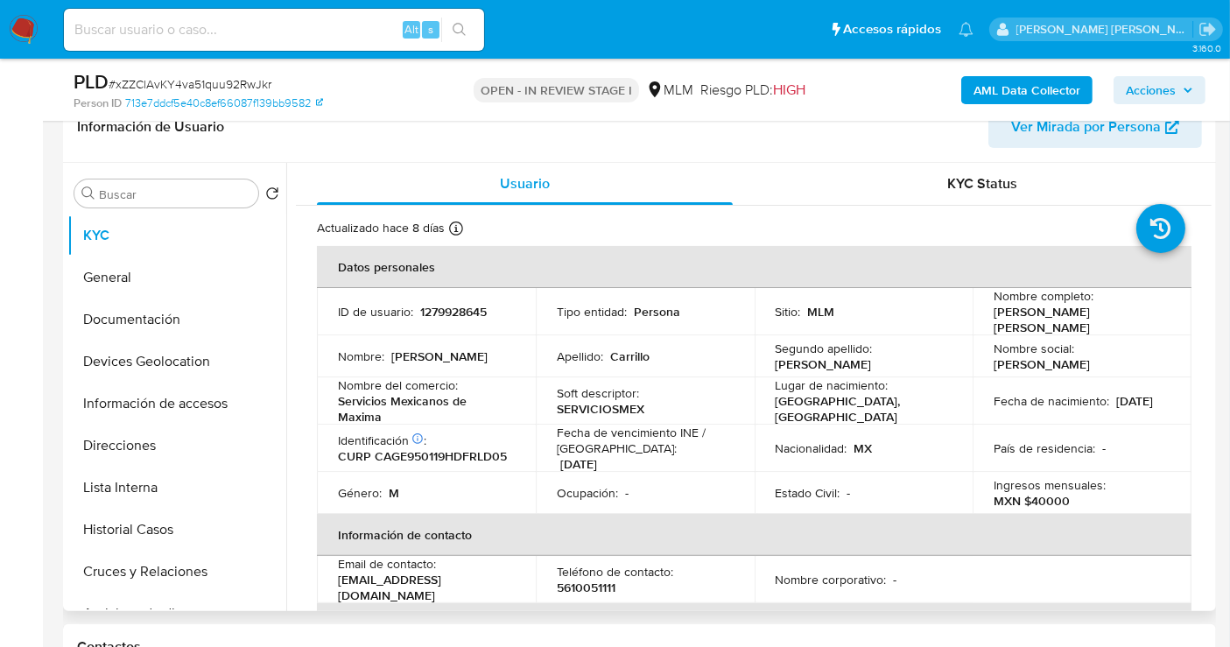
drag, startPoint x: 1032, startPoint y: 331, endPoint x: 983, endPoint y: 313, distance: 52.0
click at [983, 313] on td "Nombre completo : Eduardo Francisco Carrillo Galvan" at bounding box center [1081, 311] width 219 height 47
copy p "Eduardo Francisco Carrillo Galvan"
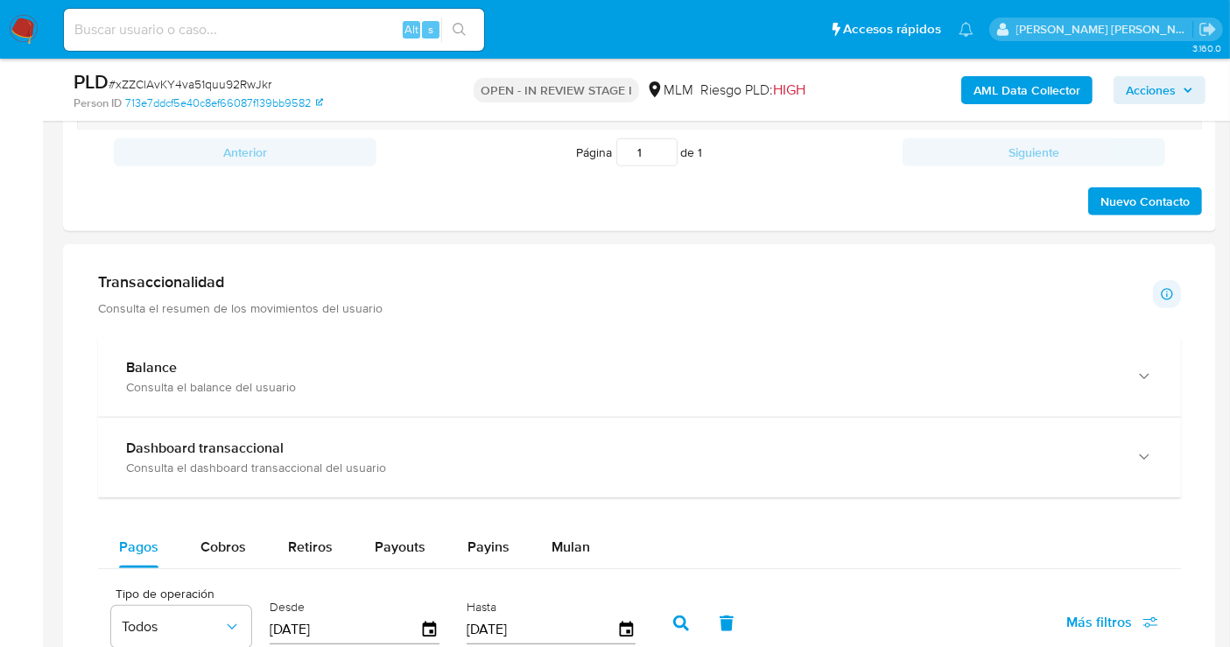
scroll to position [1069, 0]
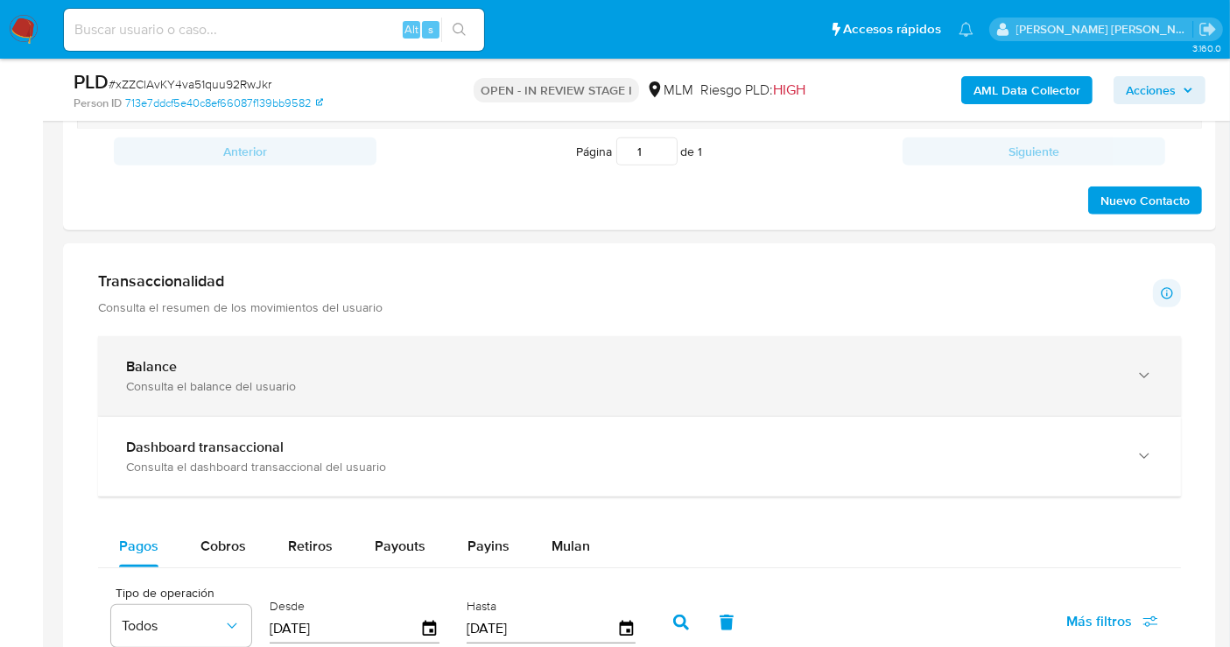
click at [228, 378] on div "Consulta el balance del usuario" at bounding box center [622, 386] width 992 height 16
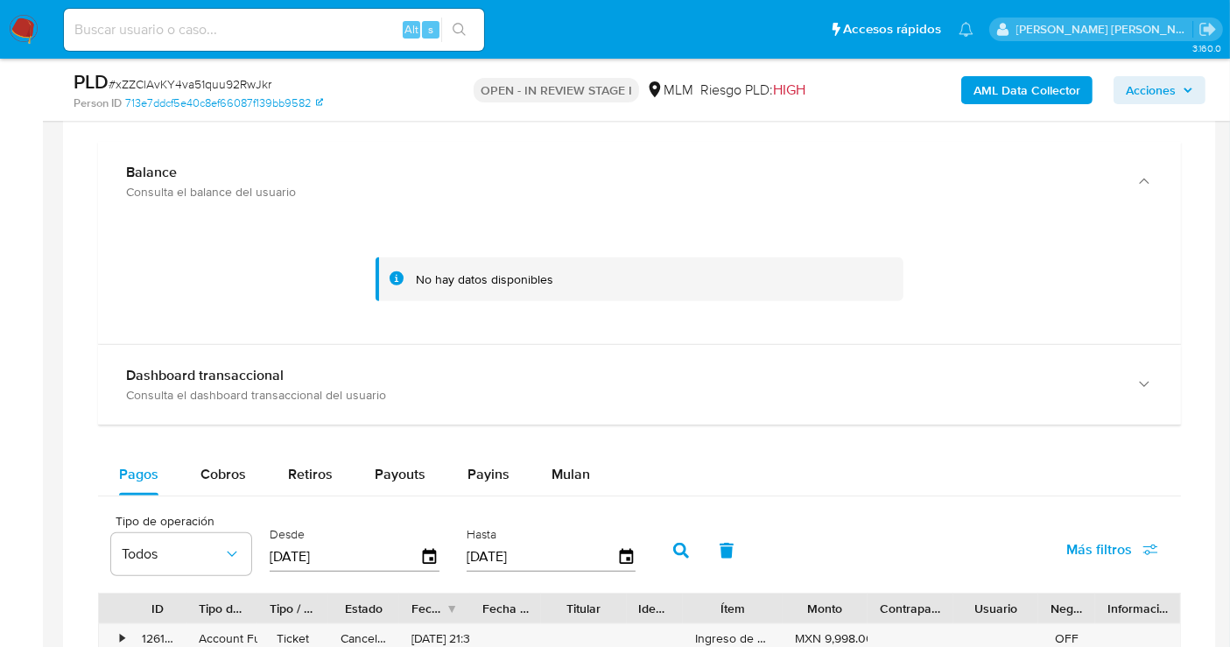
scroll to position [1167, 0]
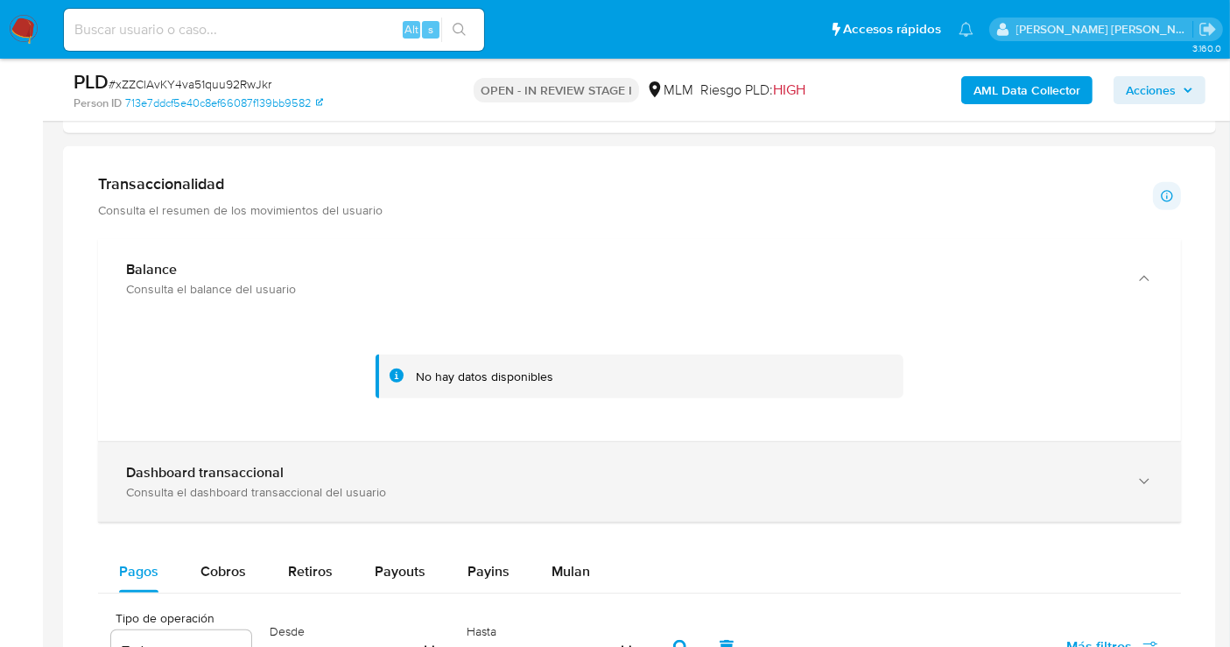
click at [1135, 491] on div "button" at bounding box center [1142, 482] width 21 height 36
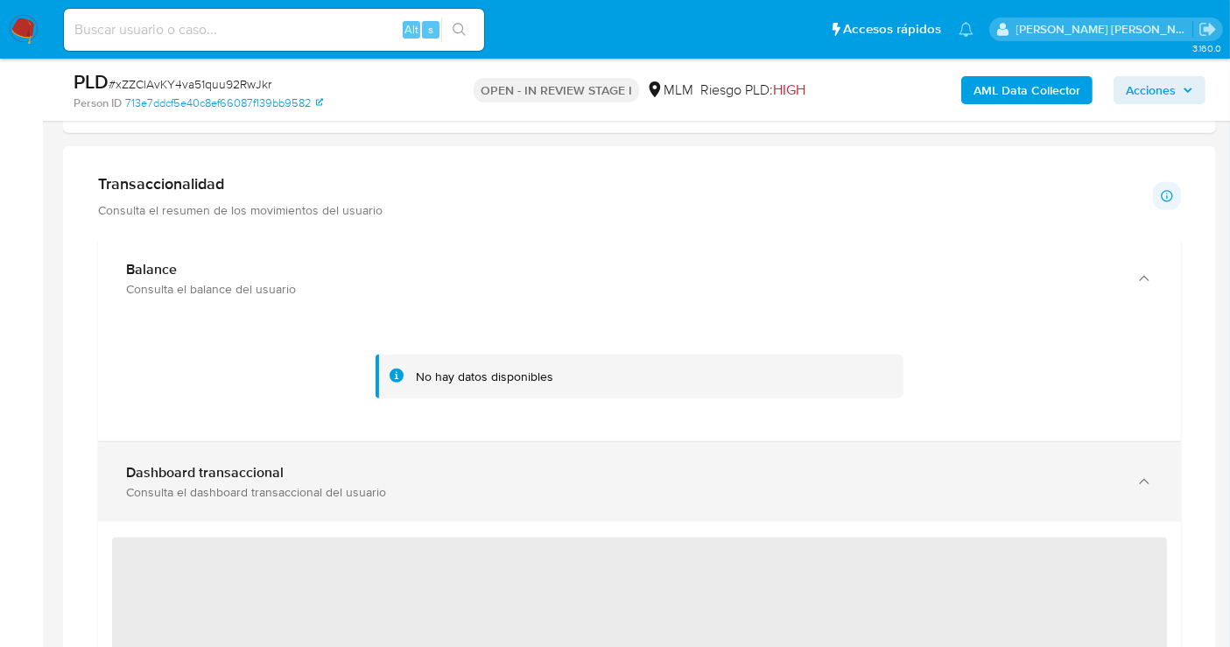
click at [1135, 491] on div "button" at bounding box center [1142, 482] width 21 height 36
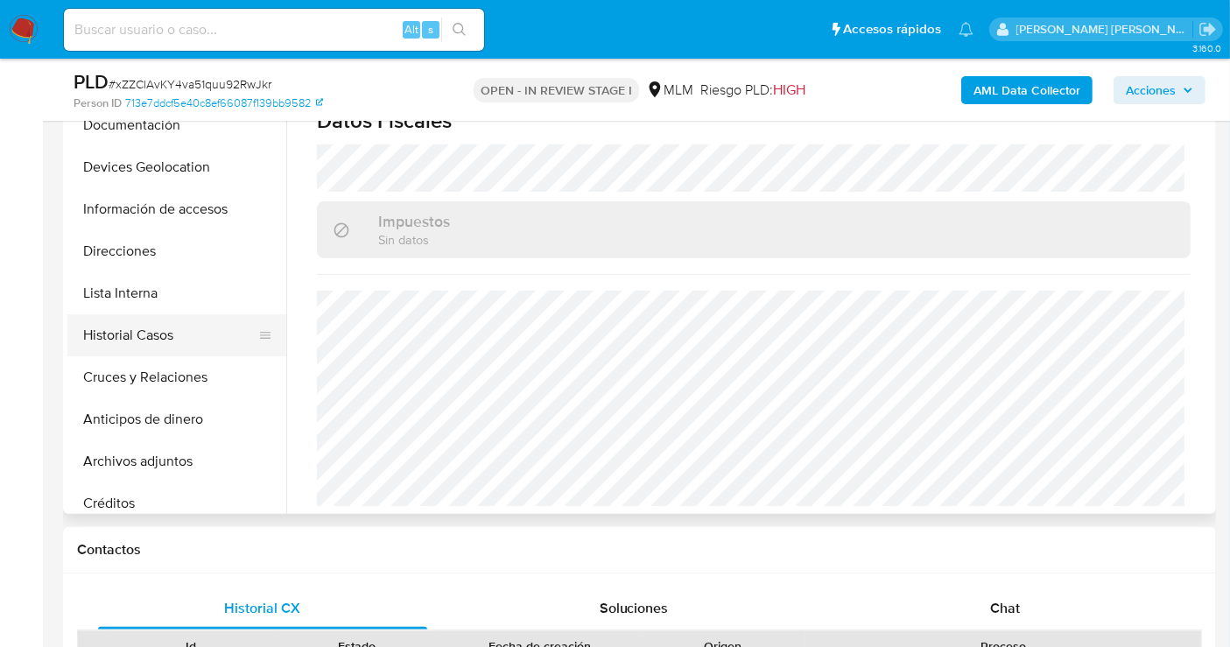
scroll to position [0, 0]
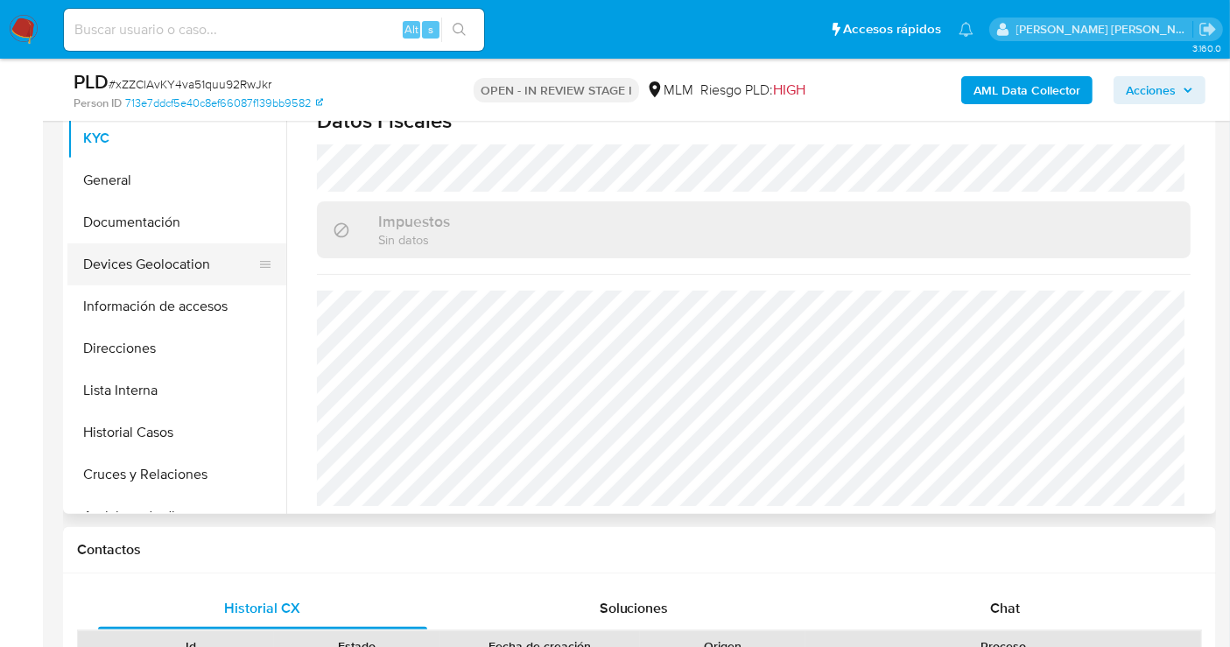
click at [135, 270] on button "Devices Geolocation" at bounding box center [169, 264] width 205 height 42
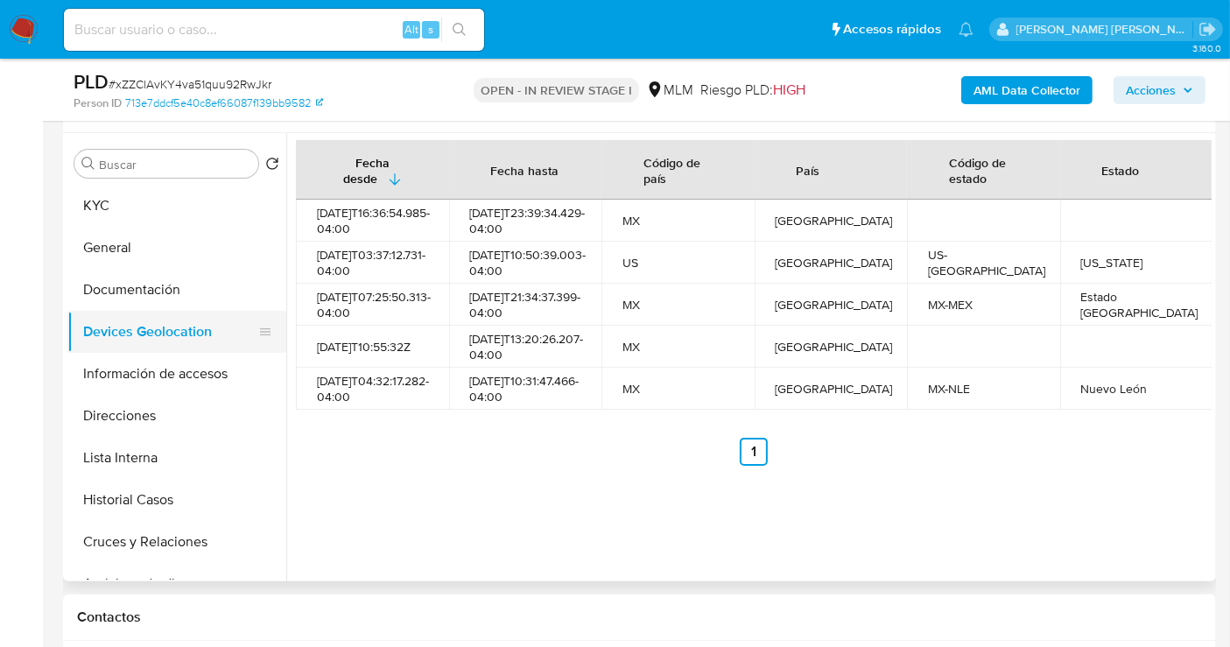
scroll to position [291, 0]
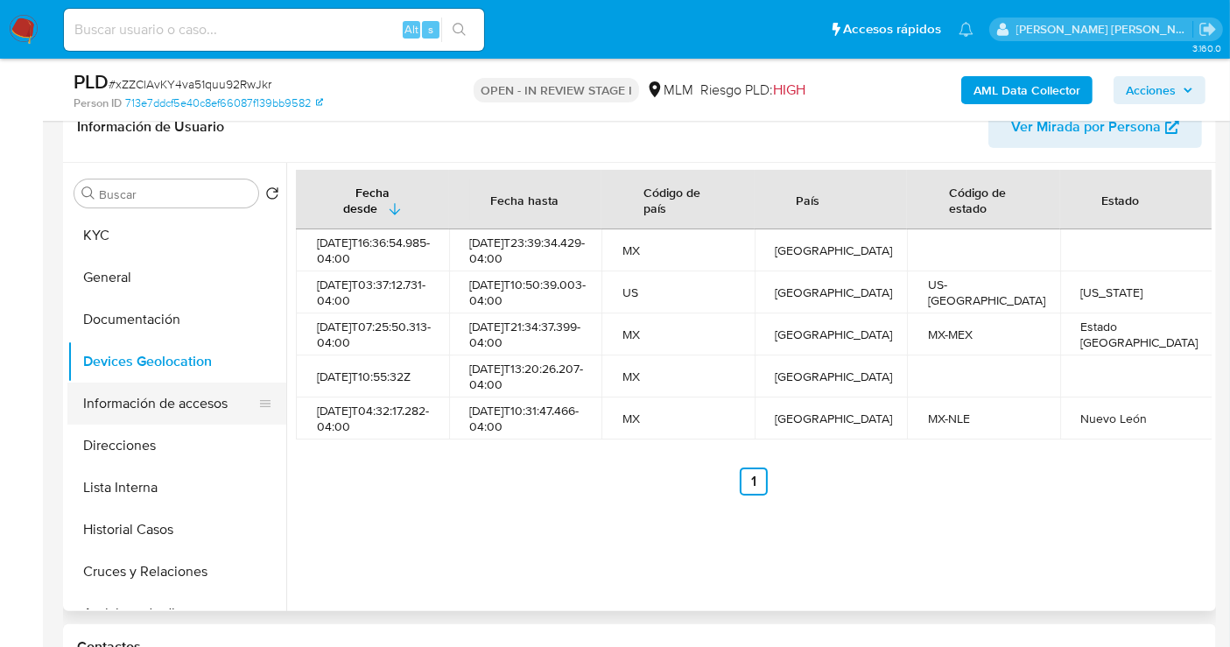
click at [171, 411] on button "Información de accesos" at bounding box center [169, 403] width 205 height 42
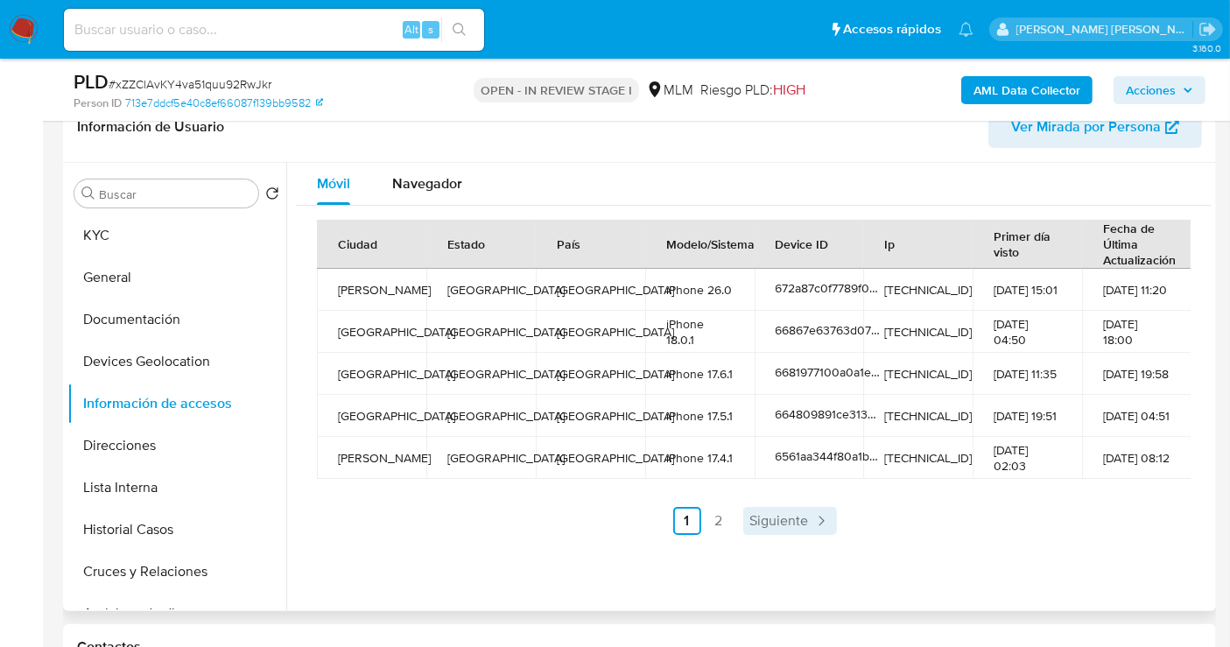
click at [774, 523] on span "Siguiente" at bounding box center [779, 521] width 59 height 14
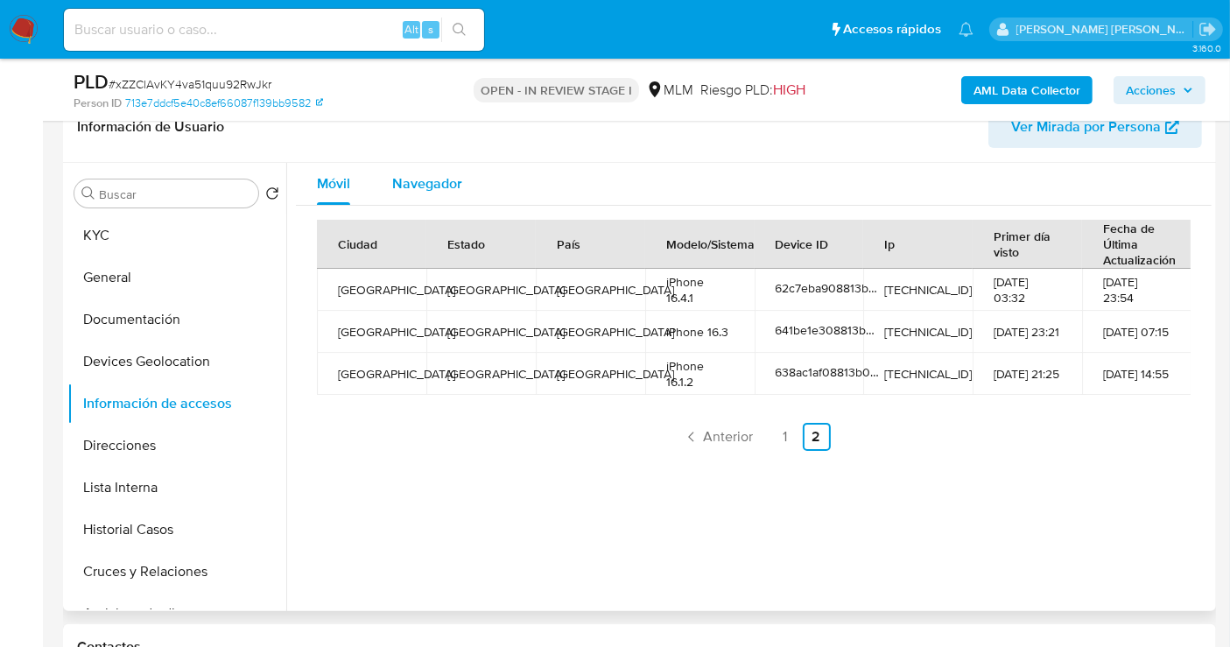
click at [410, 179] on span "Navegador" at bounding box center [427, 183] width 70 height 20
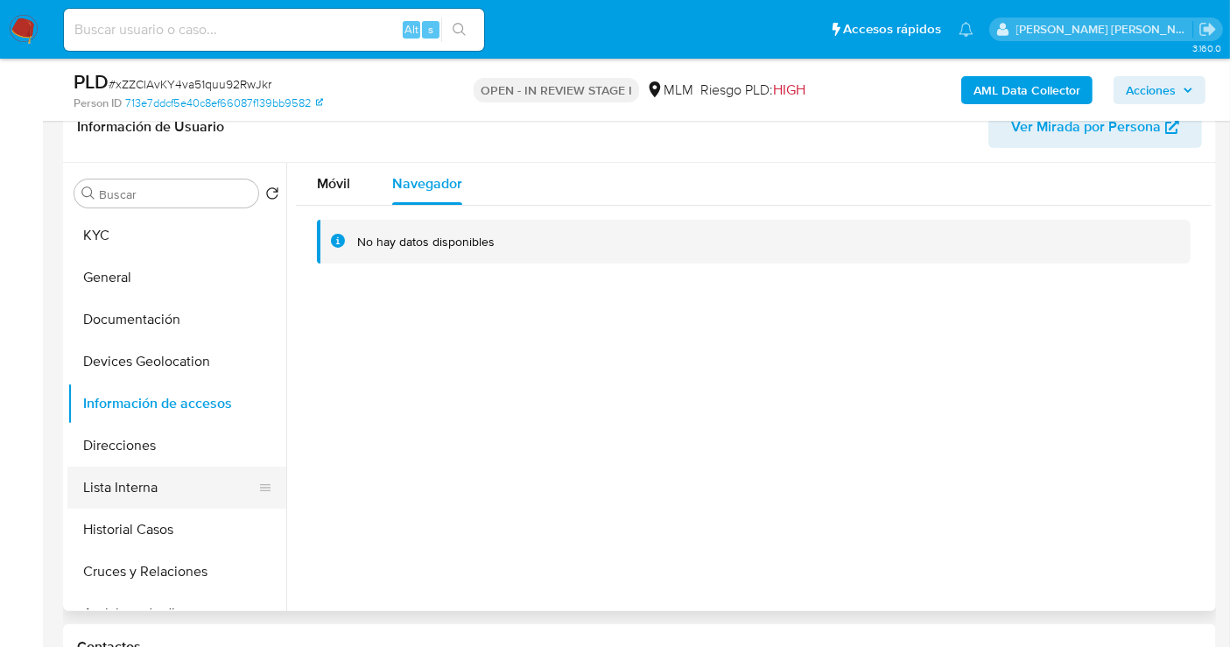
click at [112, 478] on button "Lista Interna" at bounding box center [169, 487] width 205 height 42
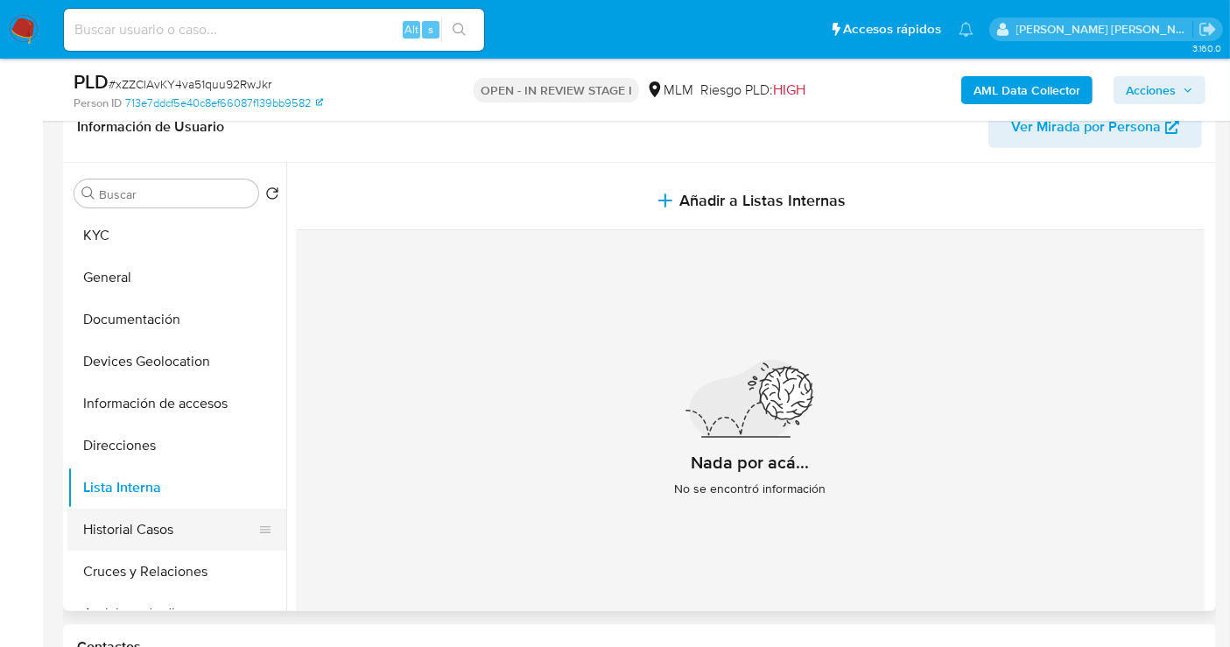
click at [131, 539] on button "Historial Casos" at bounding box center [169, 529] width 205 height 42
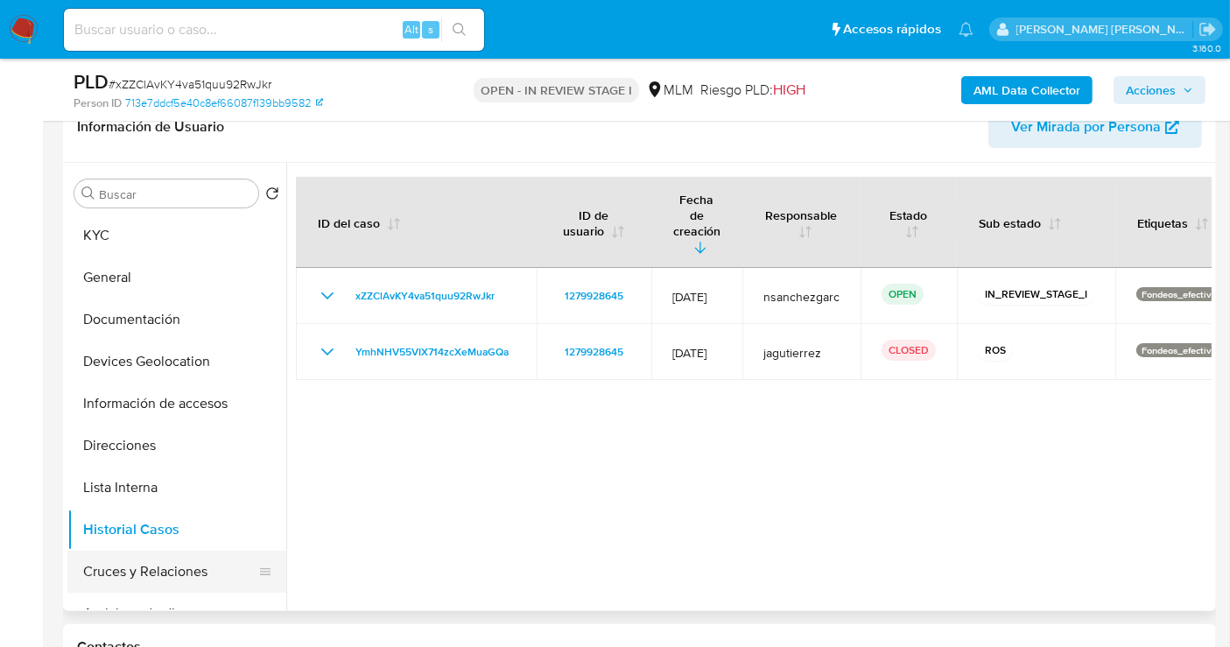
click at [131, 569] on button "Cruces y Relaciones" at bounding box center [169, 571] width 205 height 42
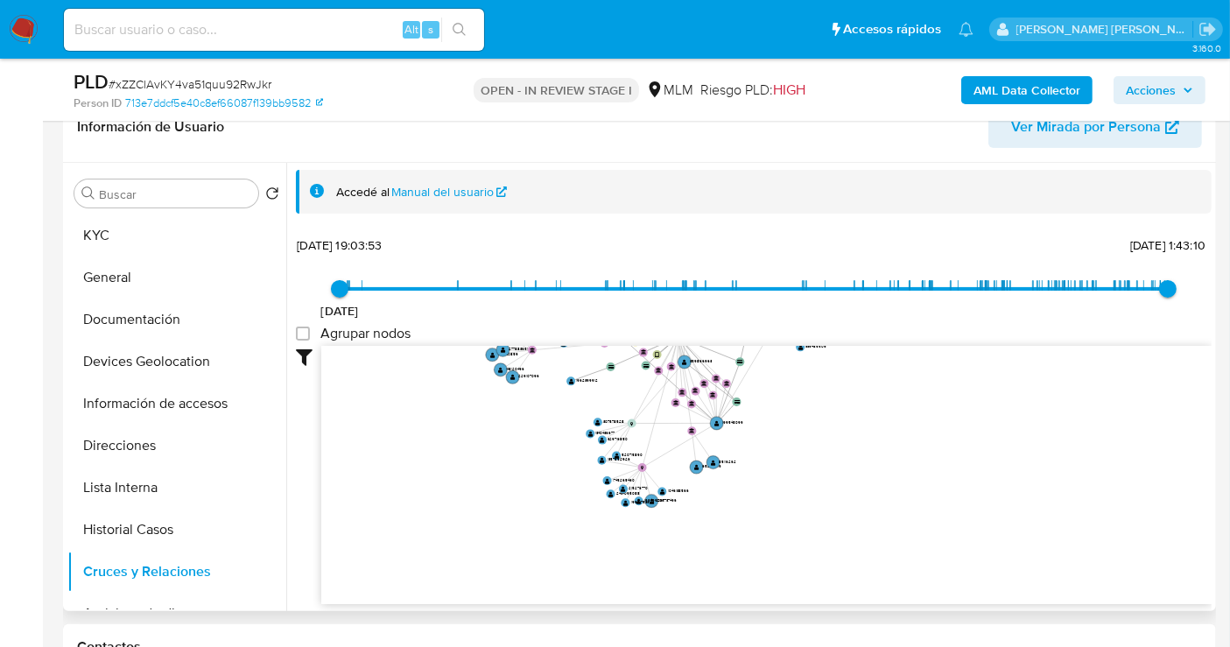
drag, startPoint x: 971, startPoint y: 442, endPoint x: 882, endPoint y: 422, distance: 90.6
click at [888, 356] on icon "device-62c7eba908813b0018a3407c  user-1279928645  1279928645 user-131800705 …" at bounding box center [766, 473] width 890 height 254
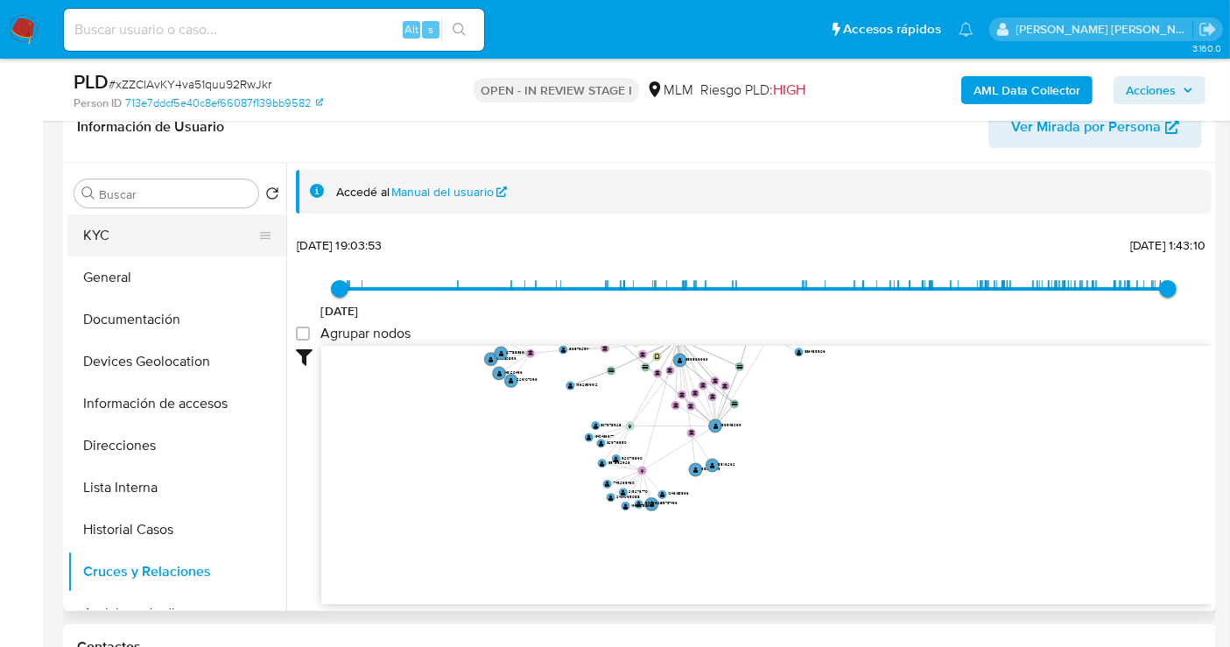
click at [152, 249] on button "KYC" at bounding box center [169, 235] width 205 height 42
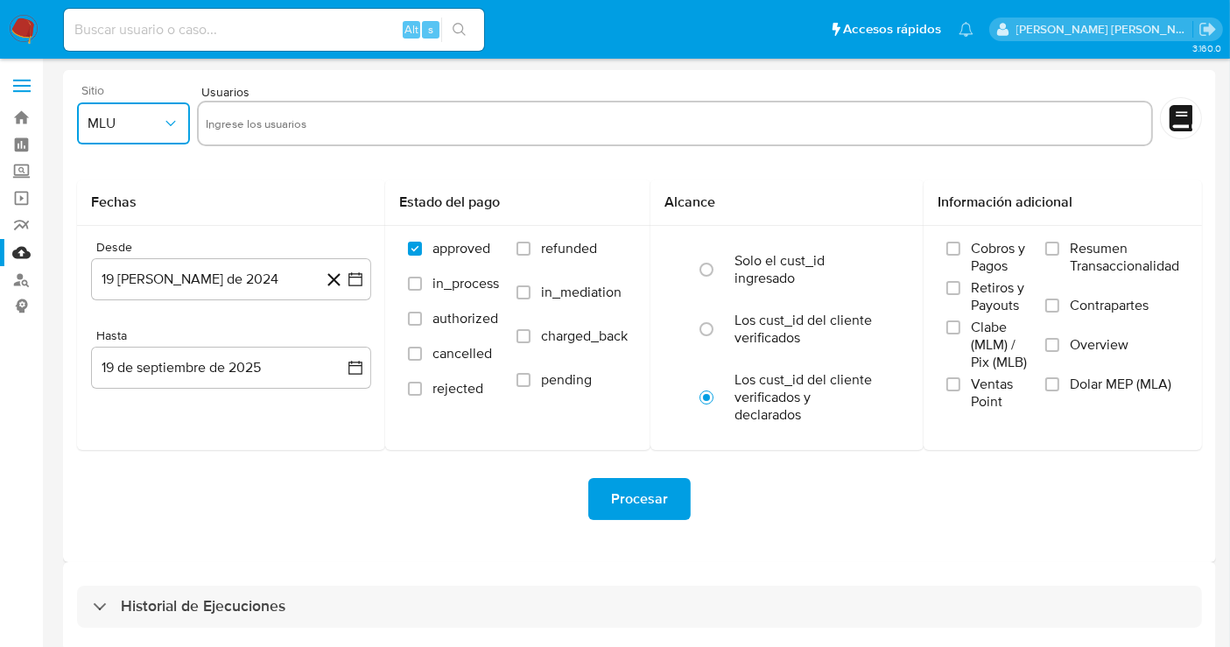
click at [135, 126] on span "MLU" at bounding box center [125, 124] width 74 height 18
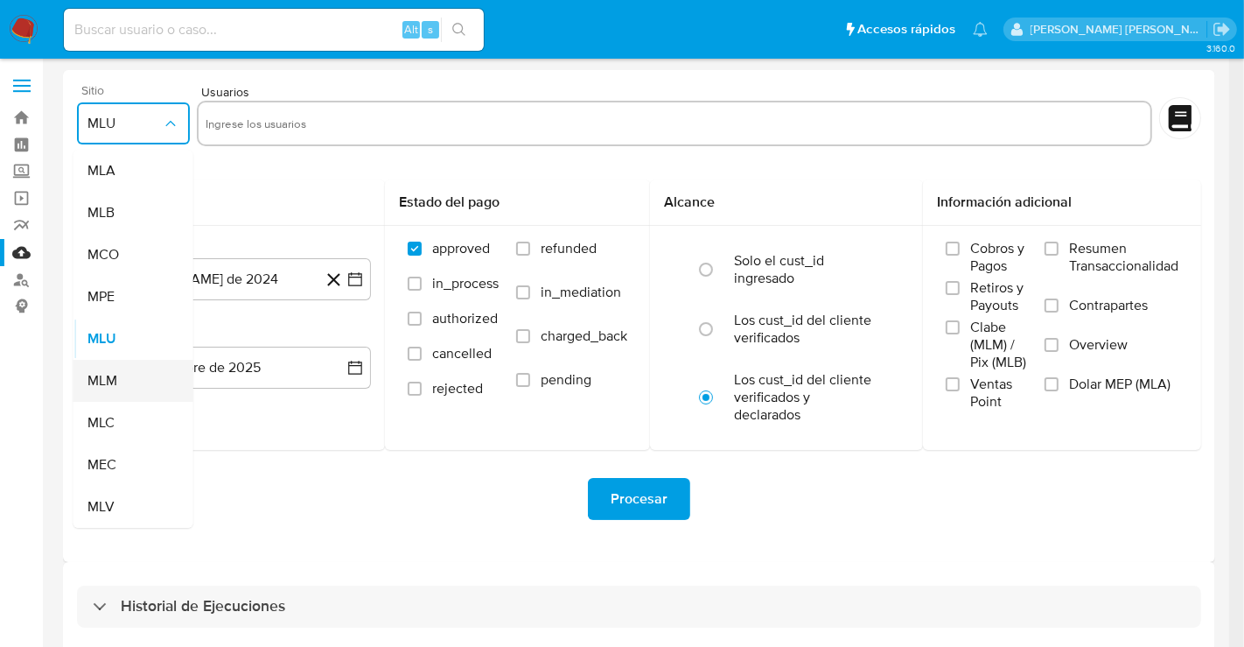
click at [116, 386] on span "MLM" at bounding box center [103, 381] width 30 height 18
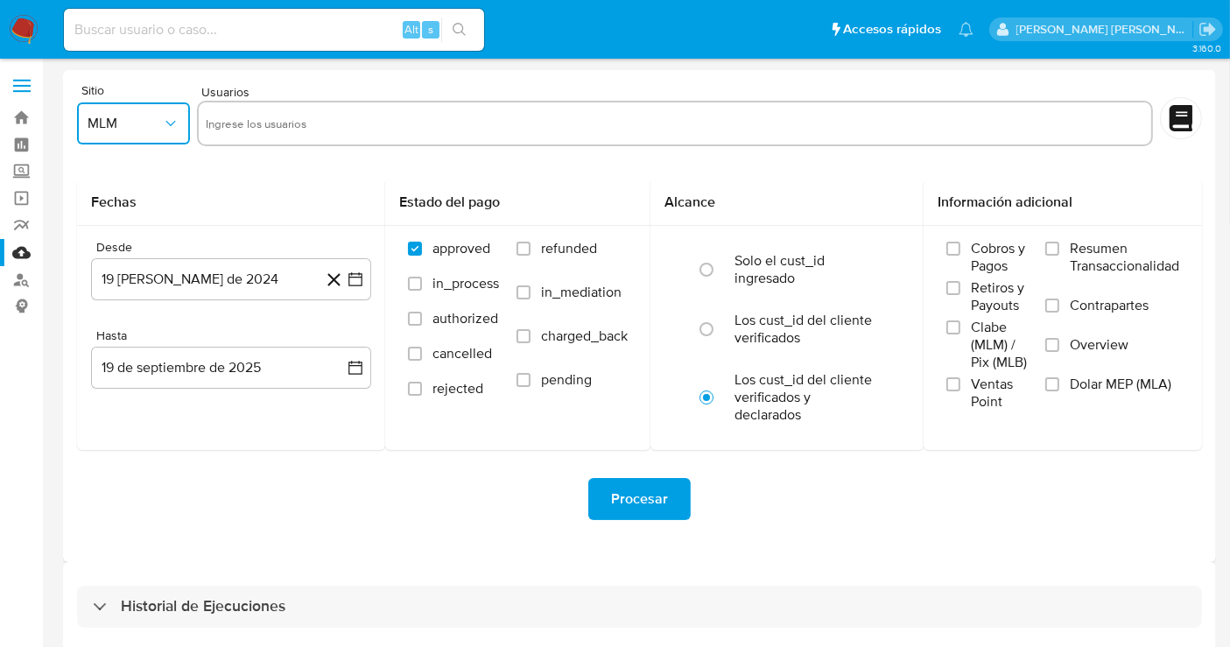
click at [265, 110] on input "text" at bounding box center [675, 123] width 938 height 28
type input "1279928645"
click at [1056, 339] on input "Overview" at bounding box center [1052, 345] width 14 height 14
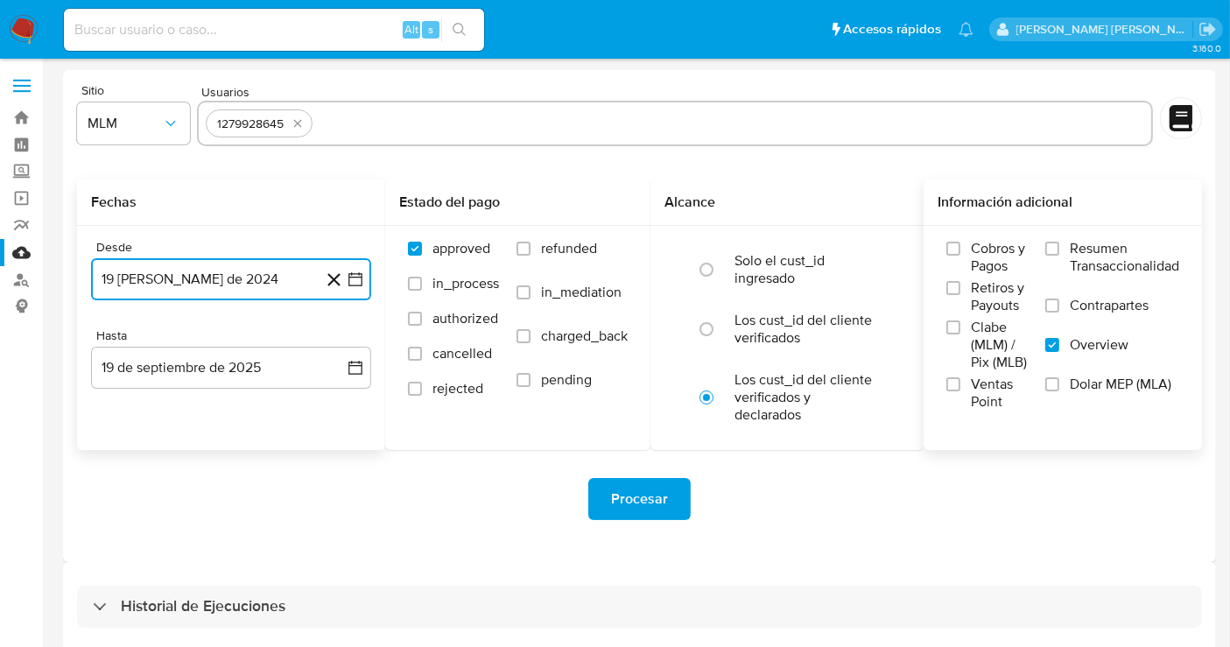
click at [257, 281] on button "19 [PERSON_NAME] de 2024" at bounding box center [231, 279] width 280 height 42
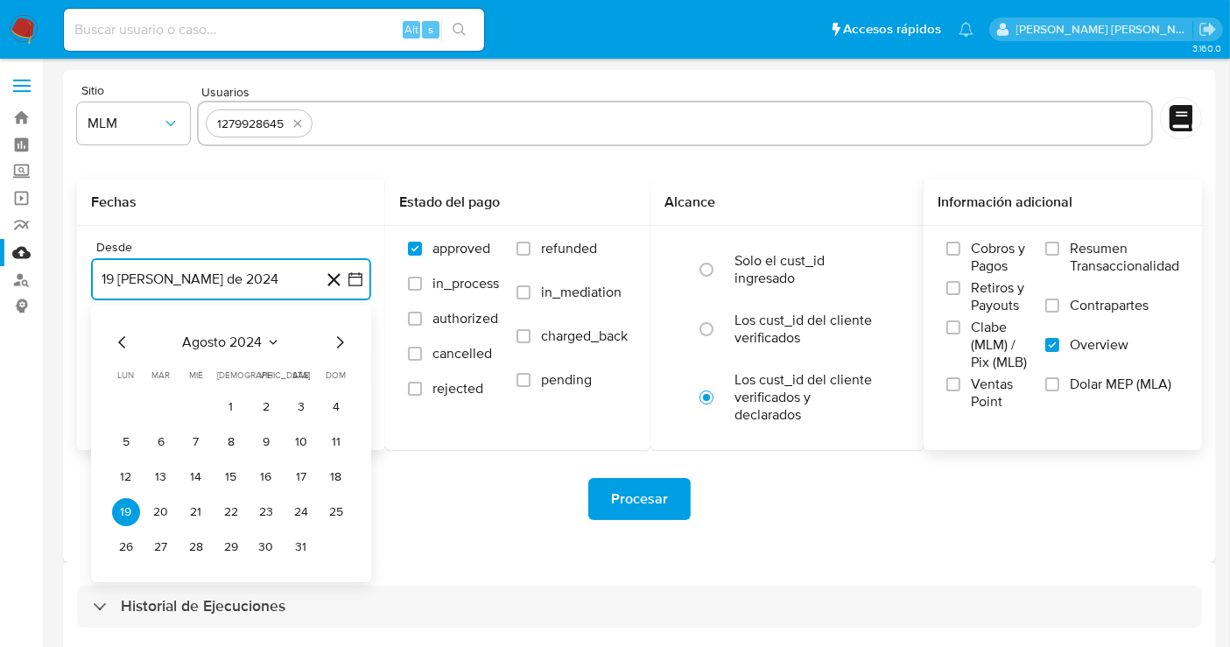
click at [338, 340] on icon "Mes siguiente" at bounding box center [339, 342] width 21 height 21
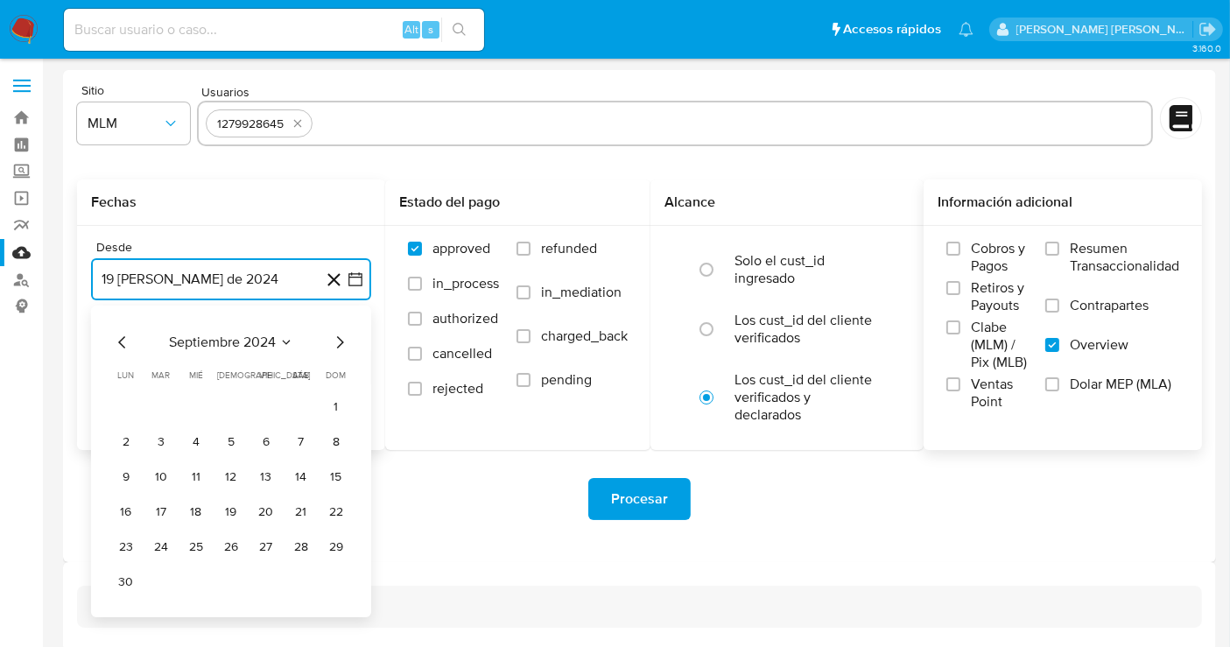
click at [338, 340] on icon "Mes siguiente" at bounding box center [339, 342] width 21 height 21
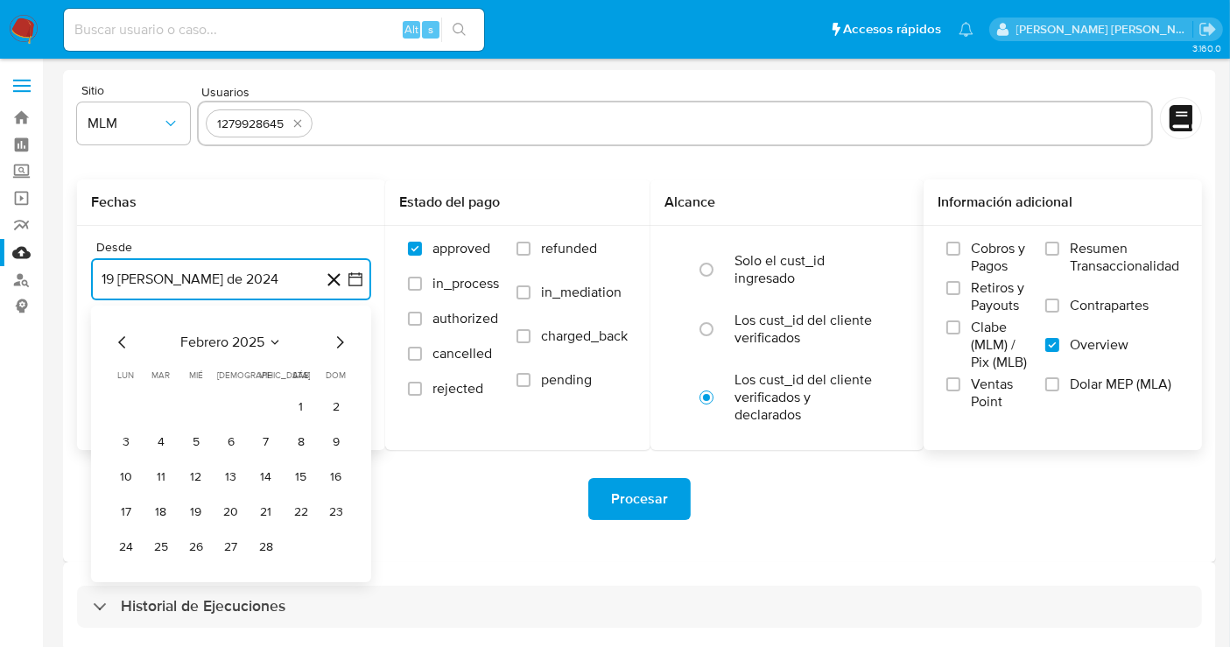
click at [338, 340] on icon "Mes siguiente" at bounding box center [339, 342] width 21 height 21
click at [303, 412] on button "1" at bounding box center [301, 407] width 28 height 28
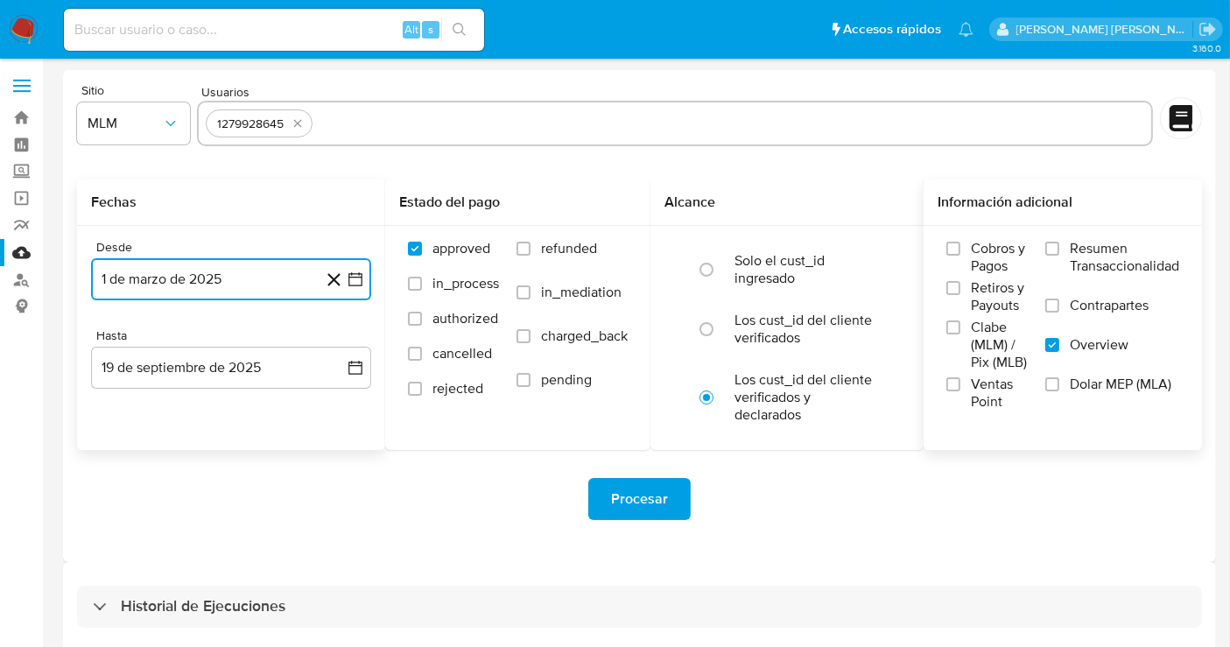
click at [288, 274] on button "1 de marzo de 2025" at bounding box center [231, 279] width 280 height 42
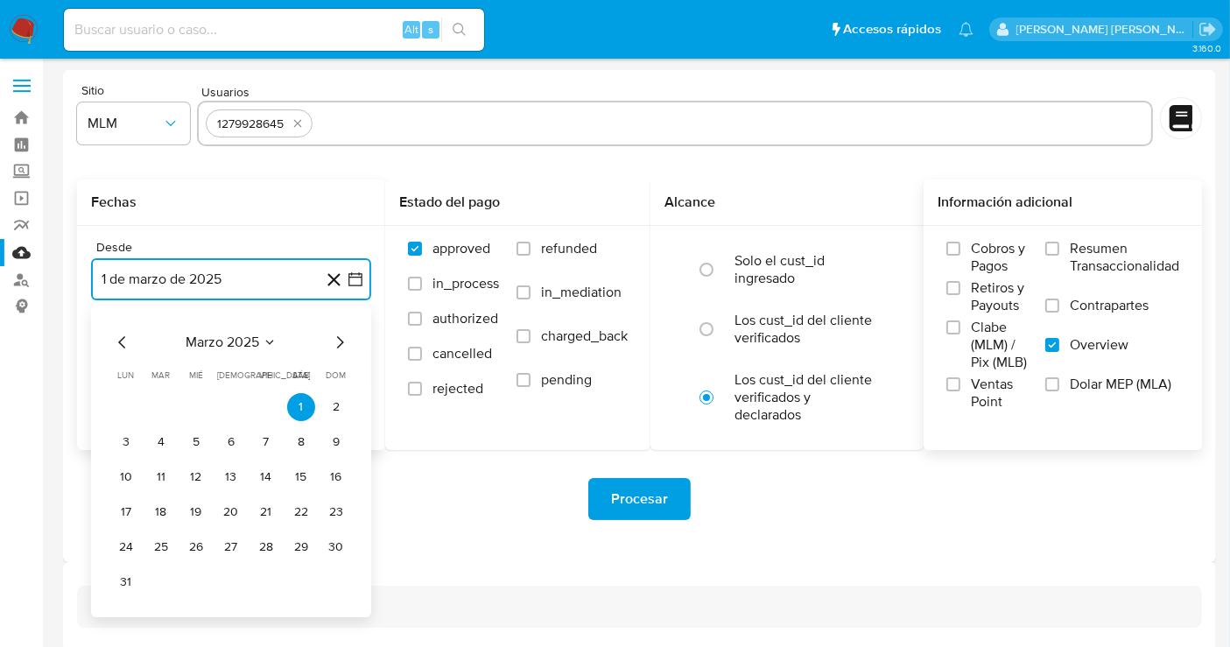
click at [338, 339] on icon "Mes siguiente" at bounding box center [339, 342] width 21 height 21
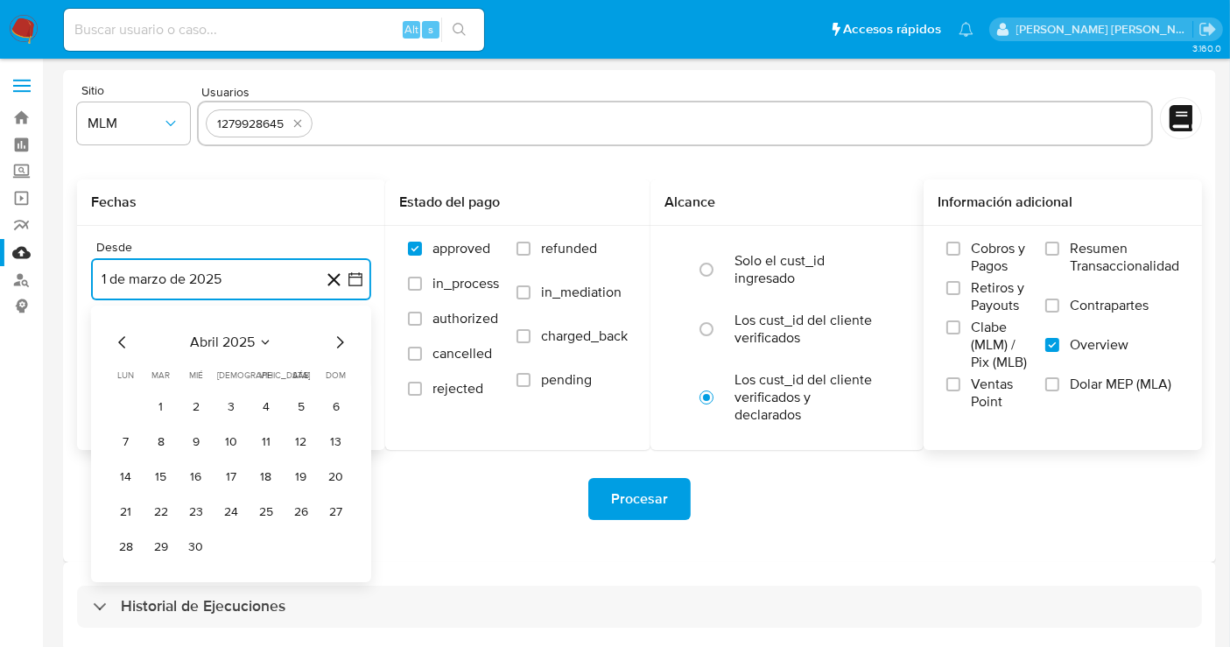
click at [338, 339] on icon "Mes siguiente" at bounding box center [339, 342] width 21 height 21
click at [239, 403] on button "1" at bounding box center [231, 407] width 28 height 28
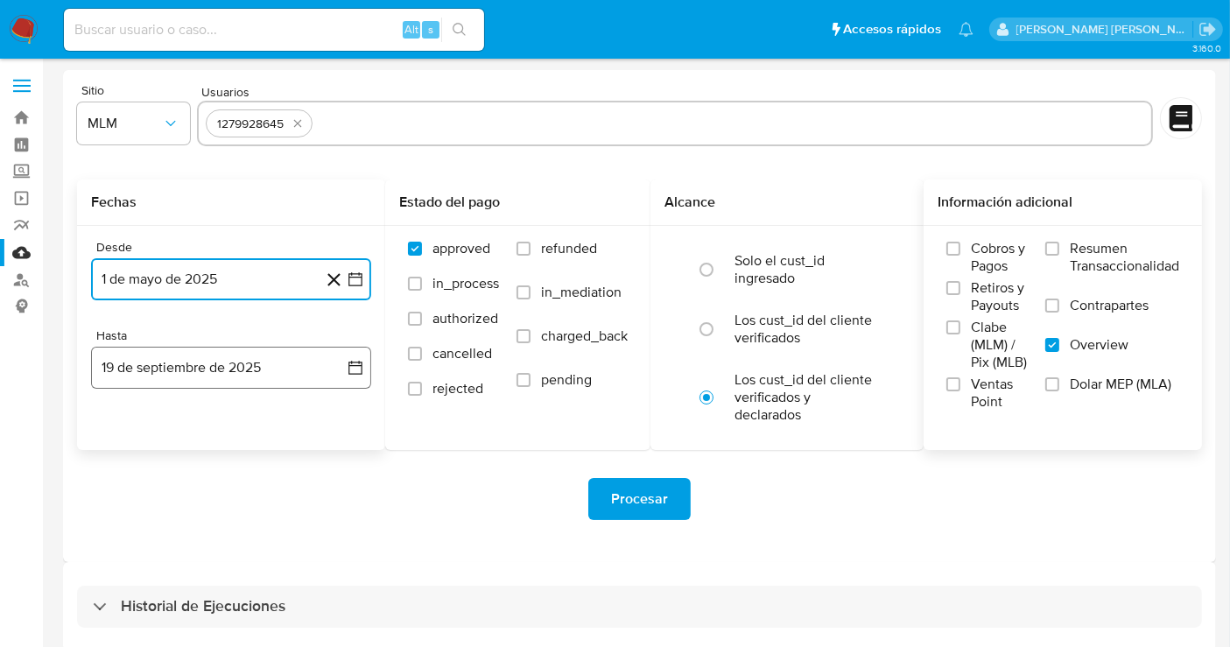
click at [179, 354] on button "19 de septiembre de 2025" at bounding box center [231, 368] width 280 height 42
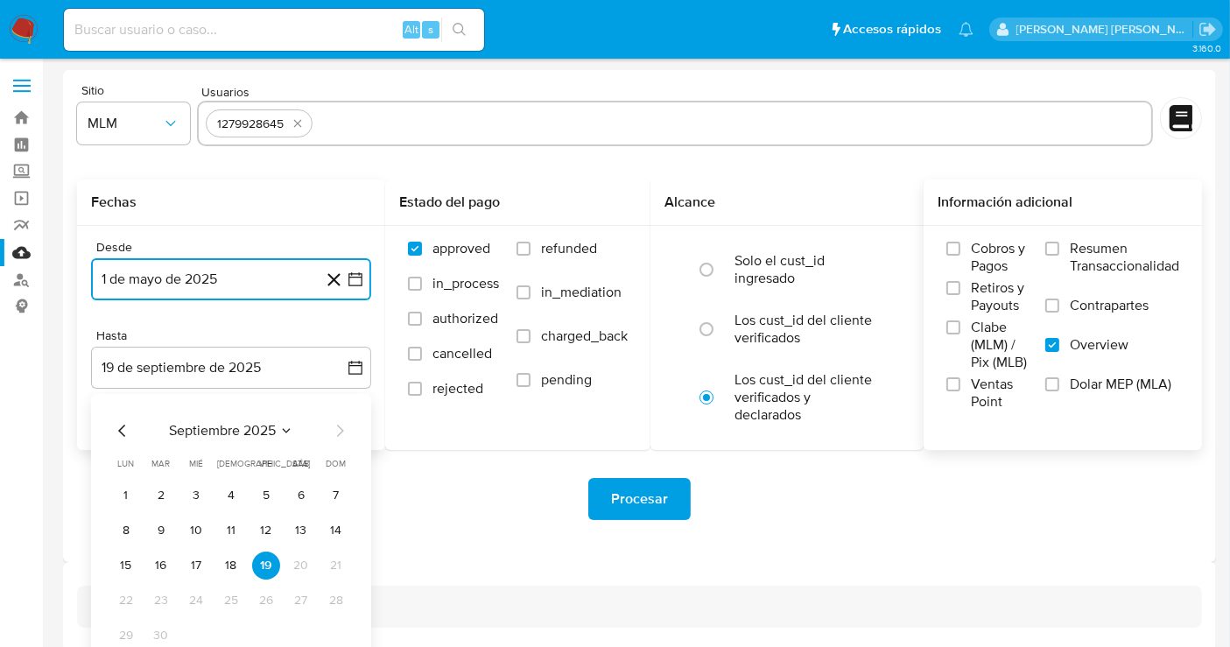
click at [119, 426] on icon "Mes anterior" at bounding box center [122, 430] width 21 height 21
click at [341, 636] on button "31" at bounding box center [336, 635] width 28 height 28
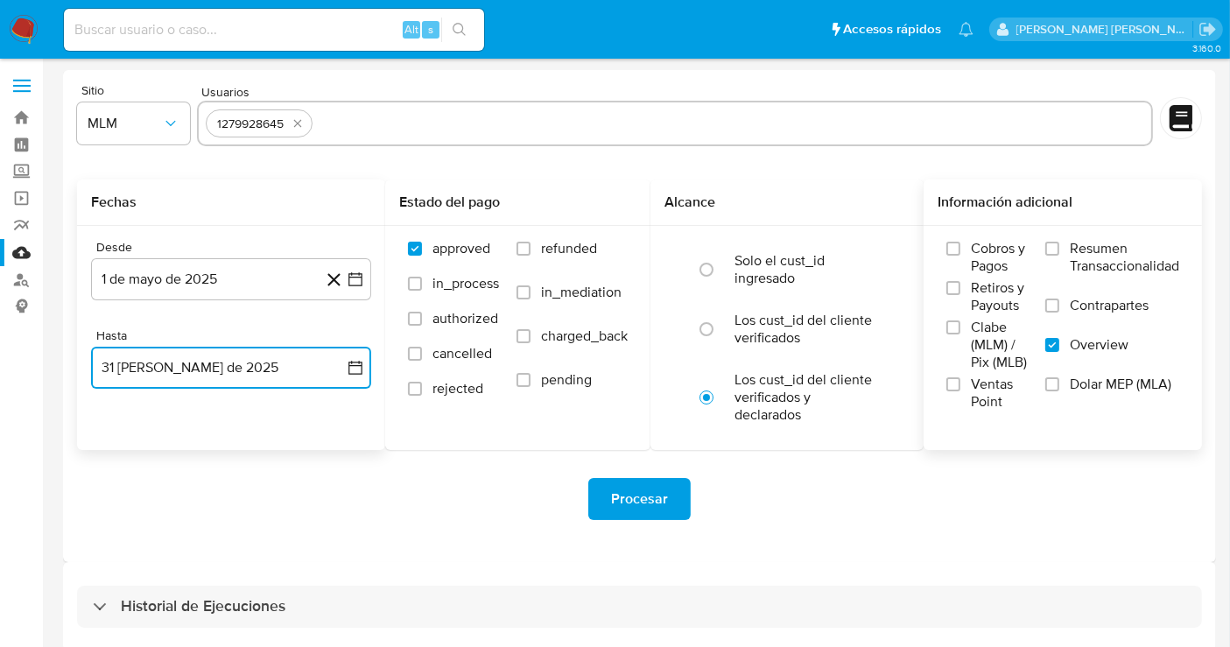
click at [375, 118] on input "text" at bounding box center [731, 123] width 824 height 28
type input "141930362"
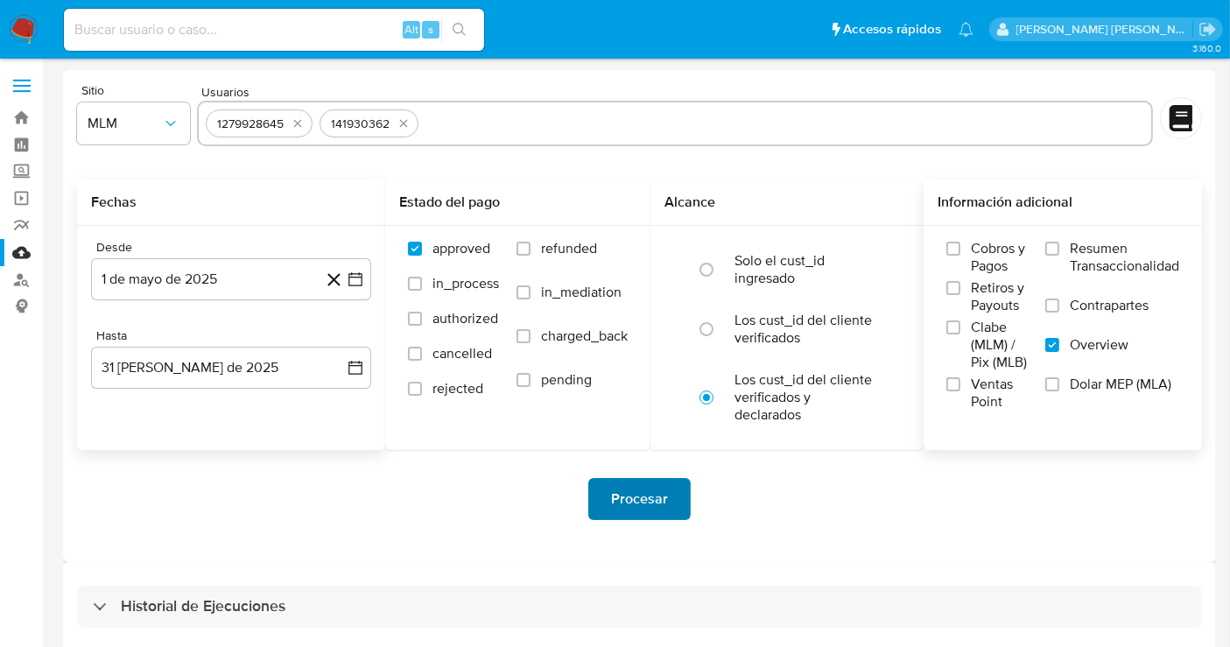
click at [650, 509] on span "Procesar" at bounding box center [639, 499] width 57 height 39
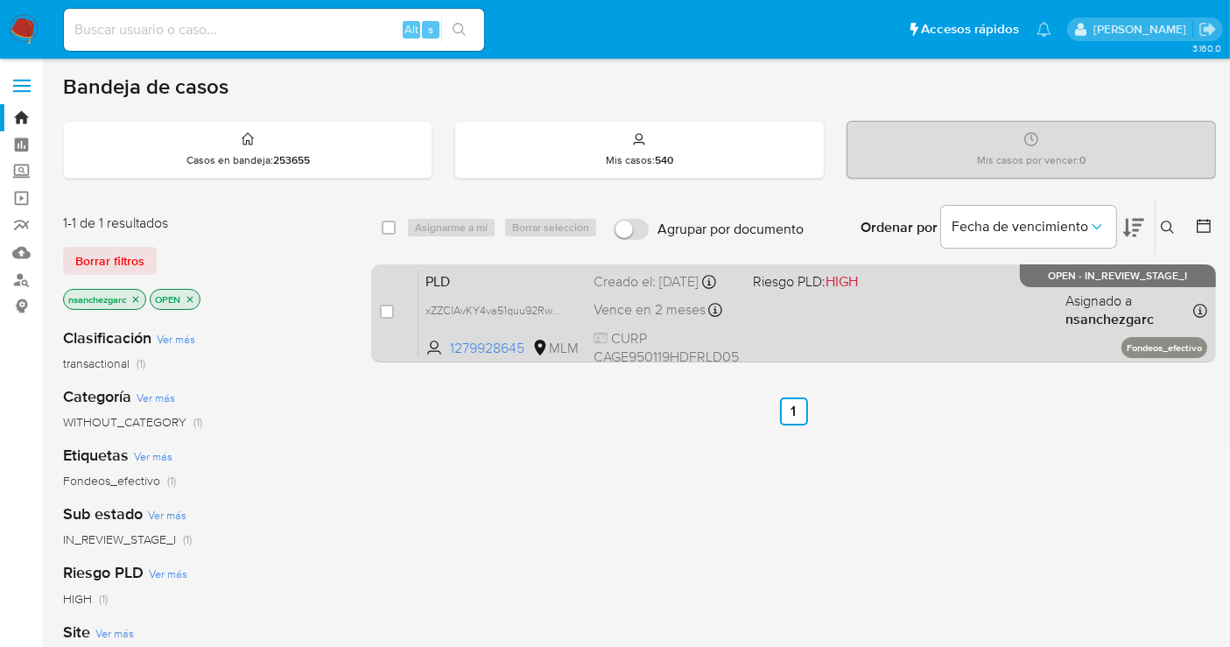
click at [656, 291] on div "Creado el: [DATE] Creado el: [DATE] 02:16:11" at bounding box center [665, 281] width 145 height 19
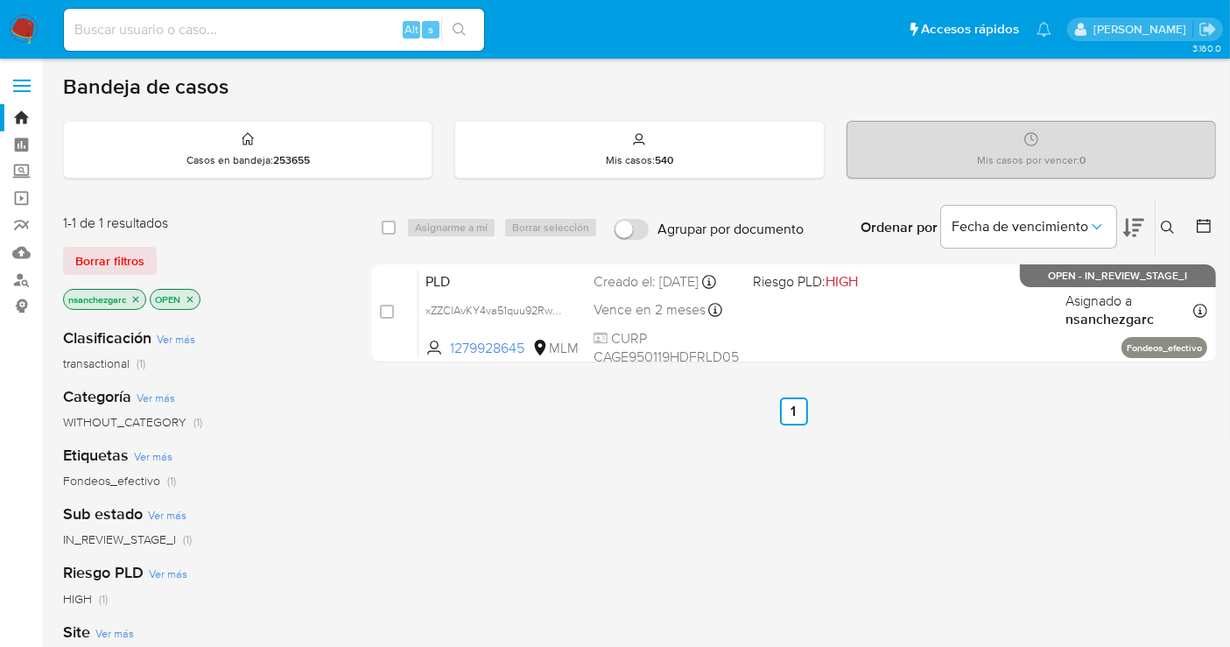
click at [1168, 228] on icon at bounding box center [1166, 227] width 13 height 13
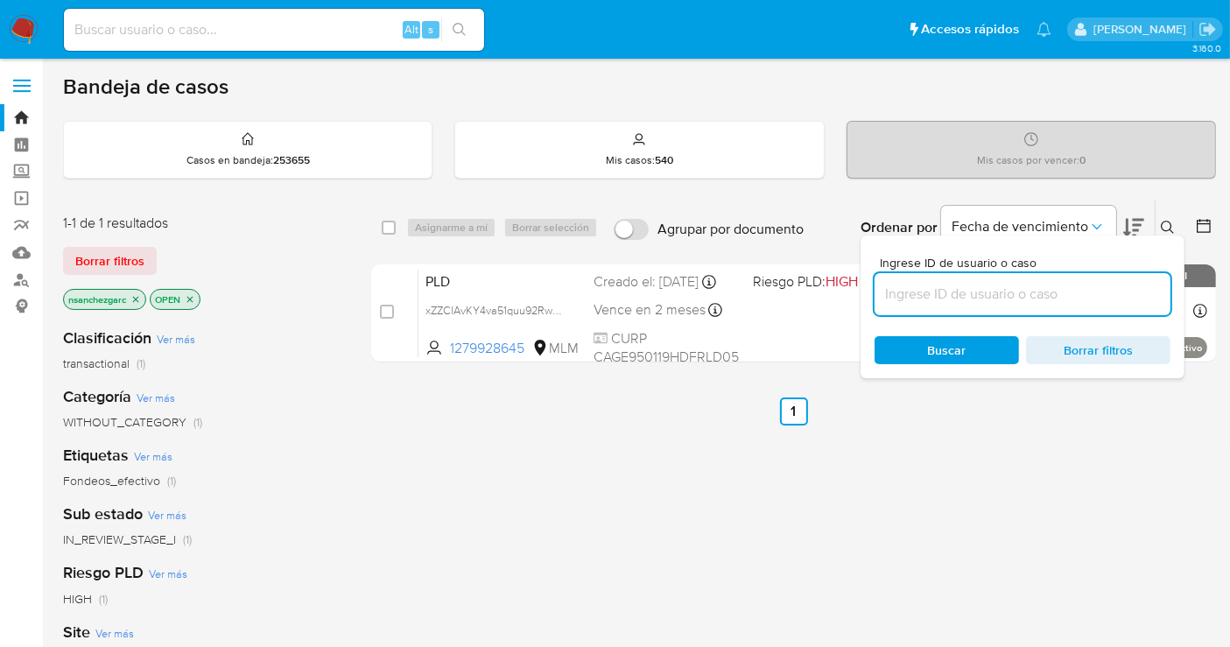
click at [949, 301] on input at bounding box center [1022, 294] width 296 height 23
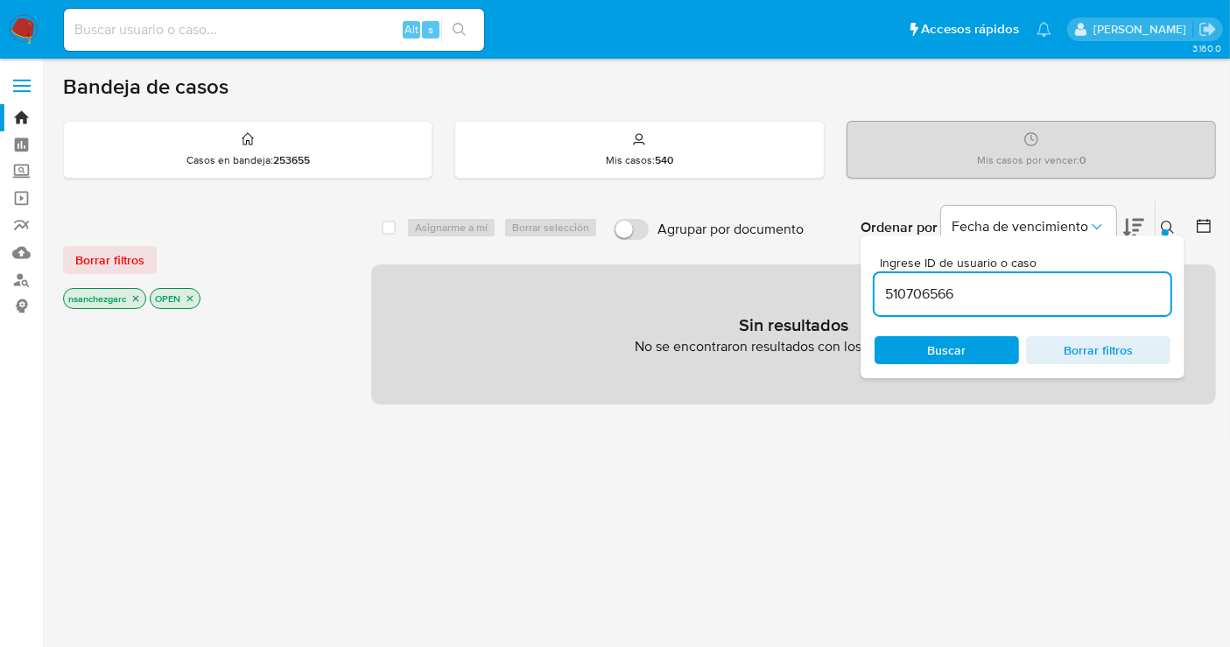
click at [979, 293] on input "510706566" at bounding box center [1022, 294] width 296 height 23
type input "510706566"
click at [140, 293] on icon "close-filter" at bounding box center [135, 298] width 11 height 11
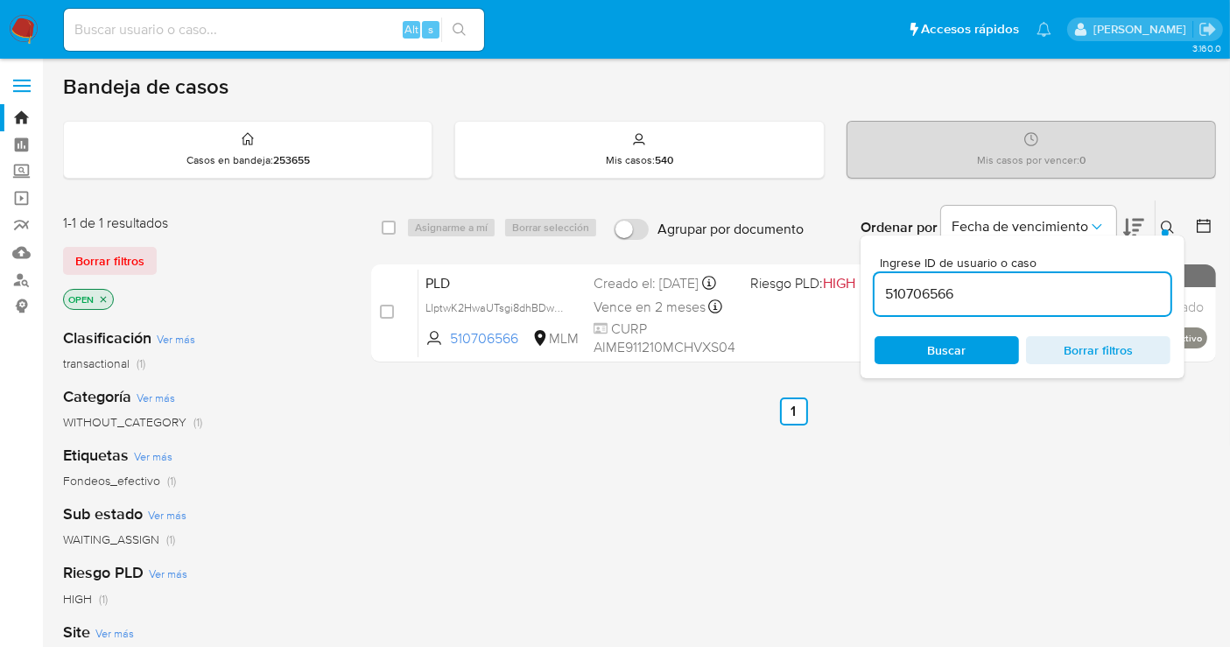
click at [874, 479] on div "select-all-cases-checkbox Asignarme a mí Borrar selección Agrupar por documento…" at bounding box center [793, 596] width 844 height 793
click at [1153, 219] on div "Ordenar por Fecha de vencimiento" at bounding box center [1000, 227] width 308 height 54
click at [1162, 223] on icon at bounding box center [1167, 228] width 14 height 14
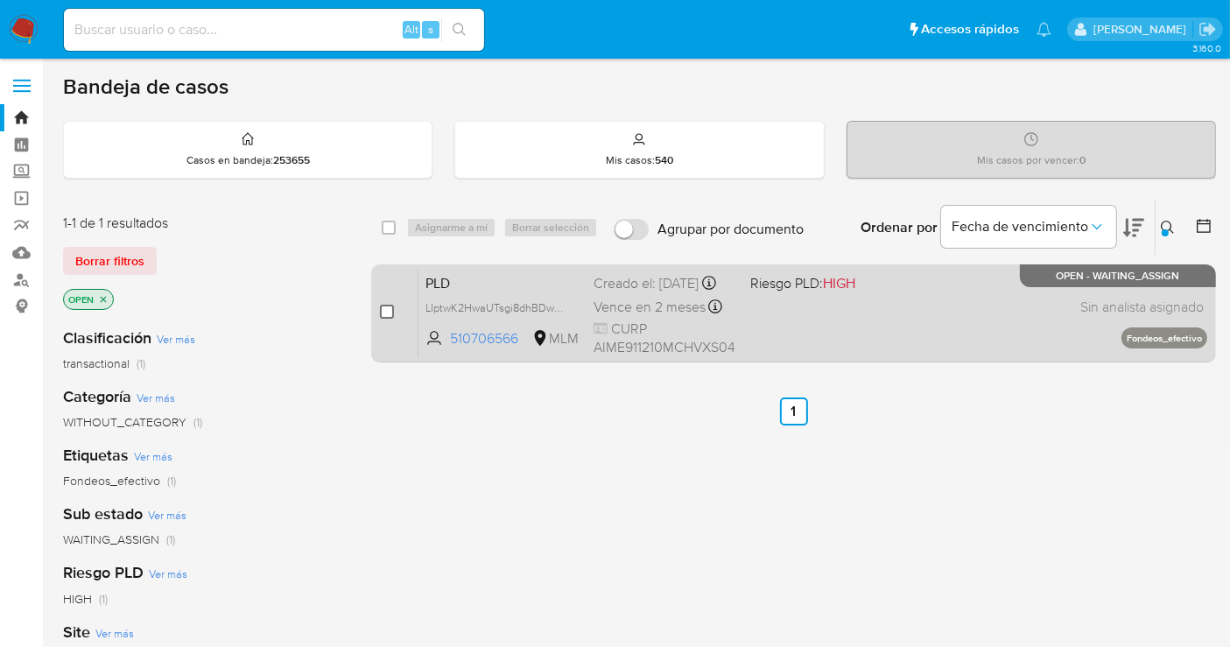
click at [387, 305] on input "checkbox" at bounding box center [387, 312] width 14 height 14
checkbox input "true"
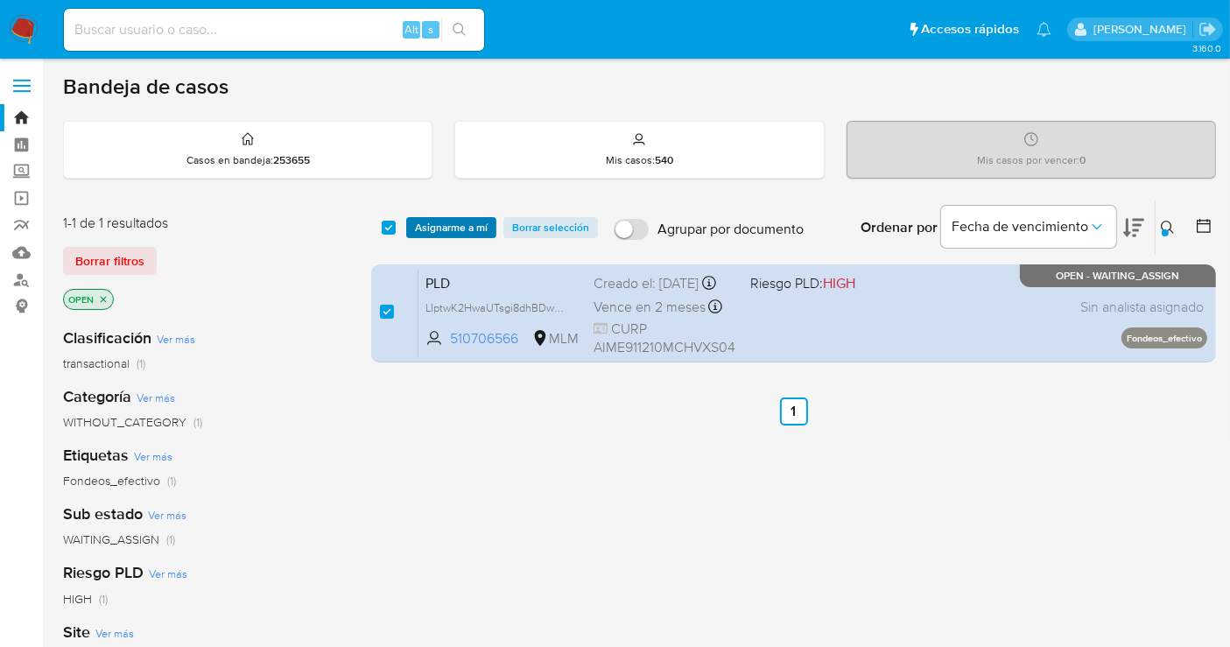
click at [452, 224] on span "Asignarme a mí" at bounding box center [451, 228] width 73 height 18
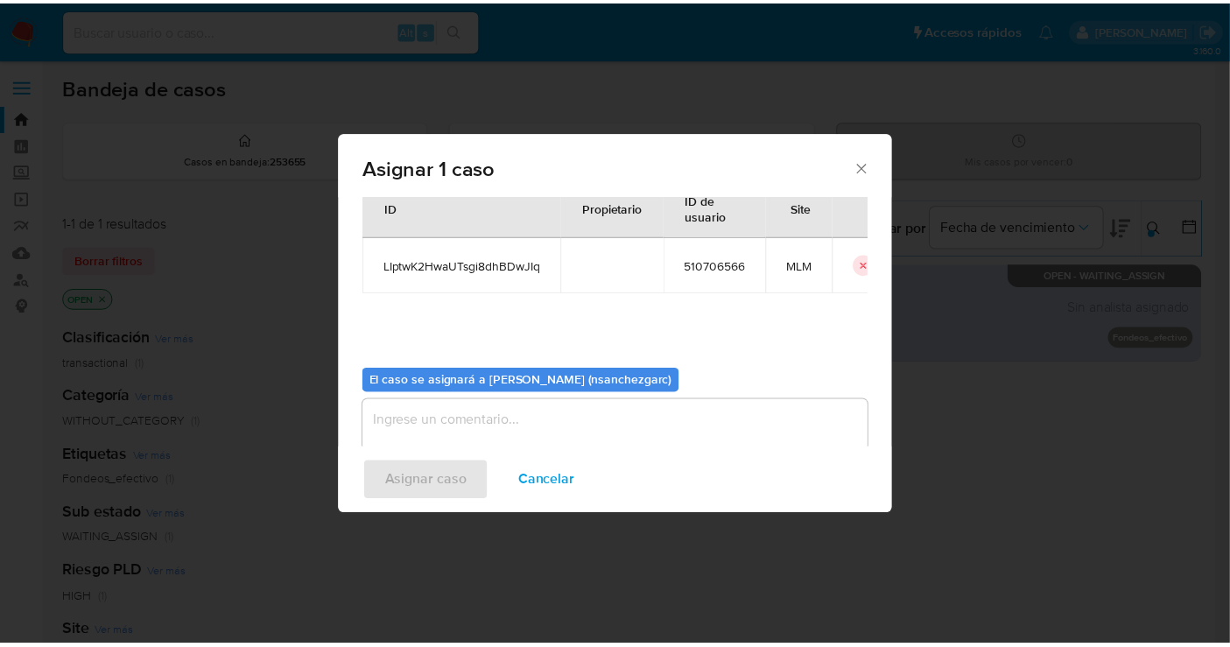
scroll to position [89, 0]
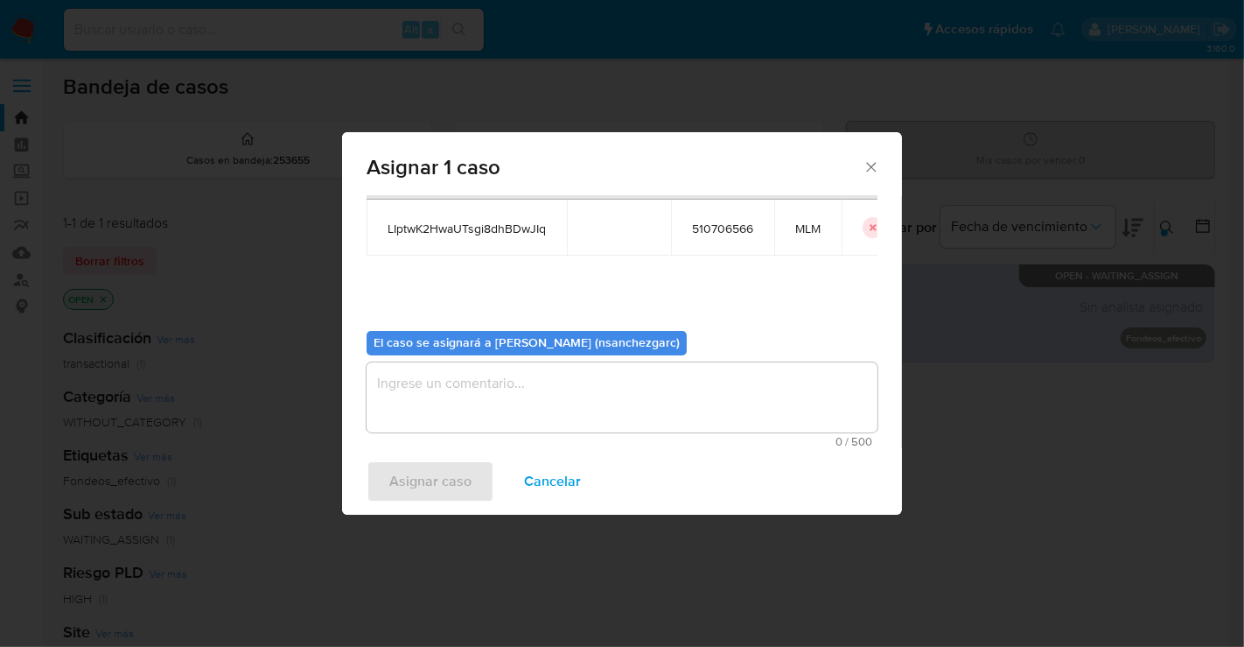
click at [455, 402] on textarea "assign-modal" at bounding box center [622, 397] width 511 height 70
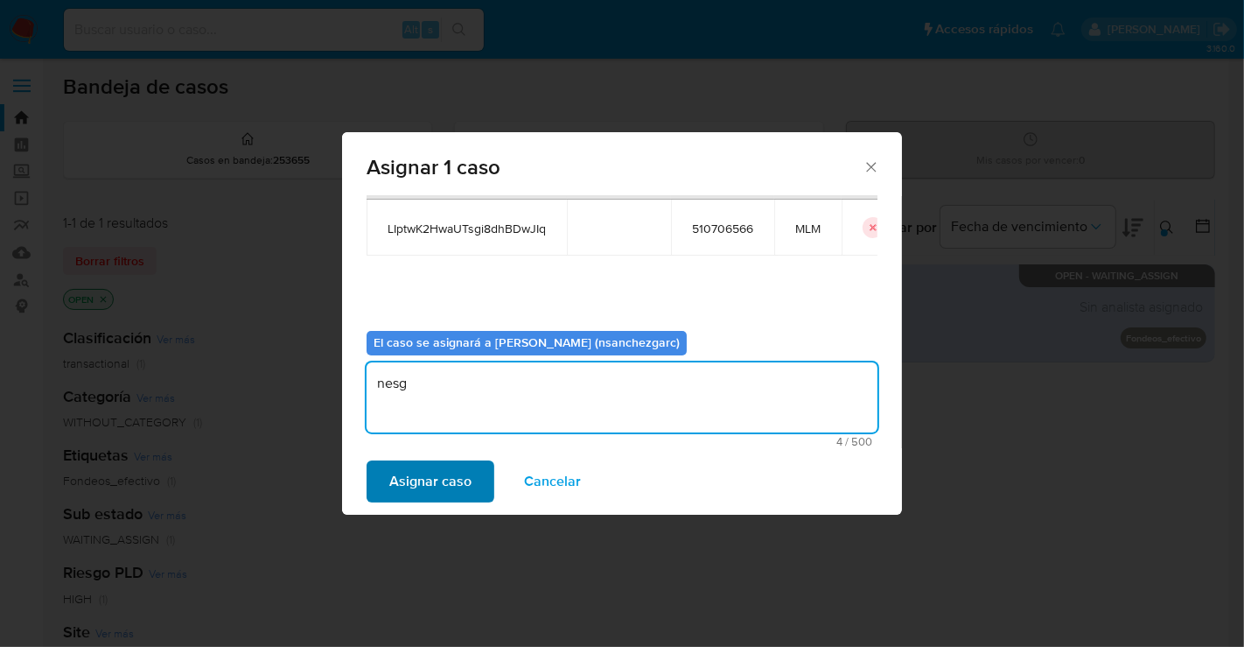
type textarea "nesg"
click at [430, 473] on span "Asignar caso" at bounding box center [430, 481] width 82 height 39
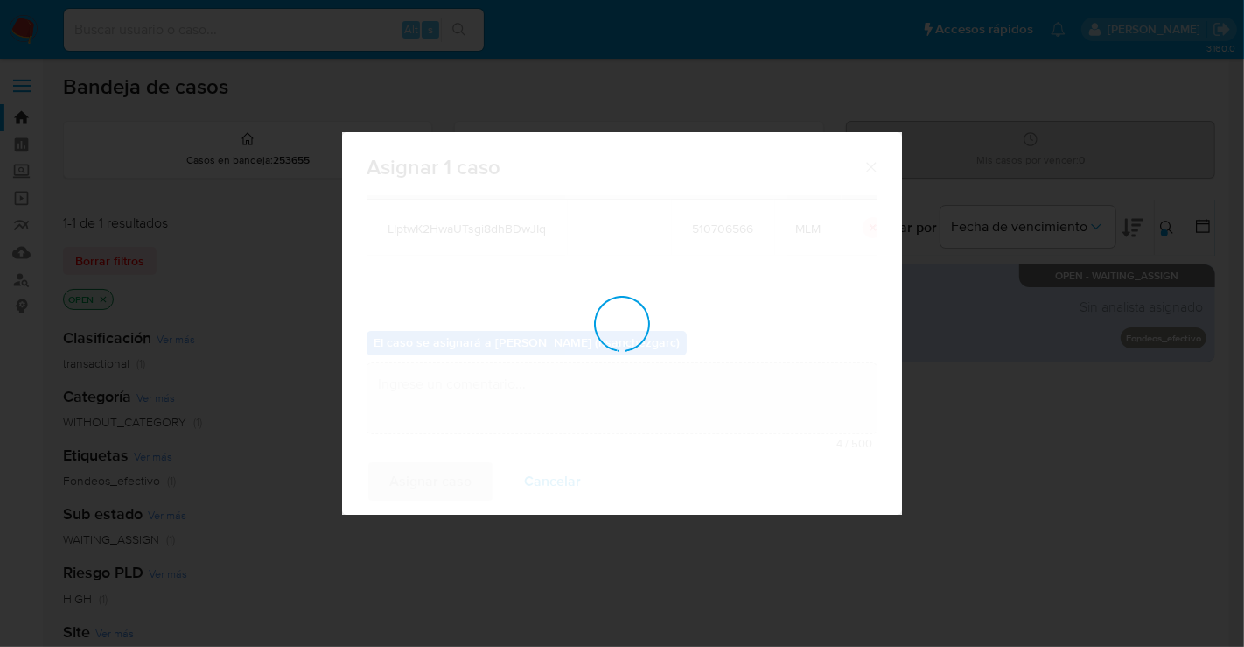
checkbox input "false"
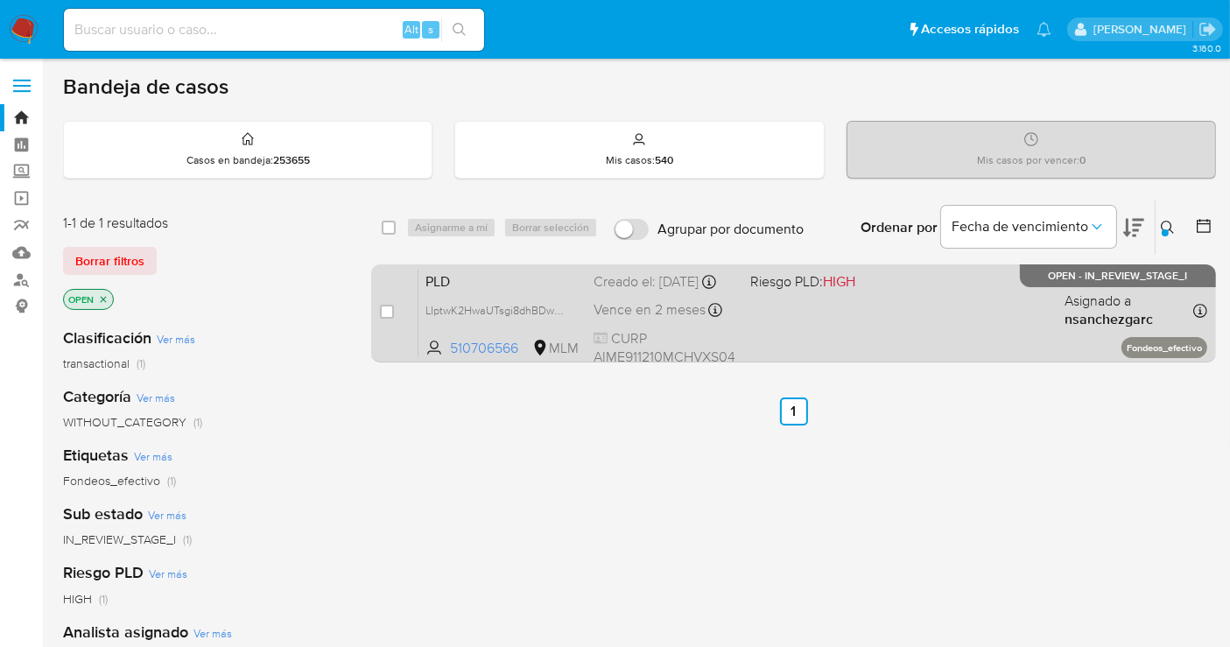
click at [653, 291] on div "Creado el: [DATE] Creado el: [DATE] 02:16:17" at bounding box center [664, 281] width 143 height 19
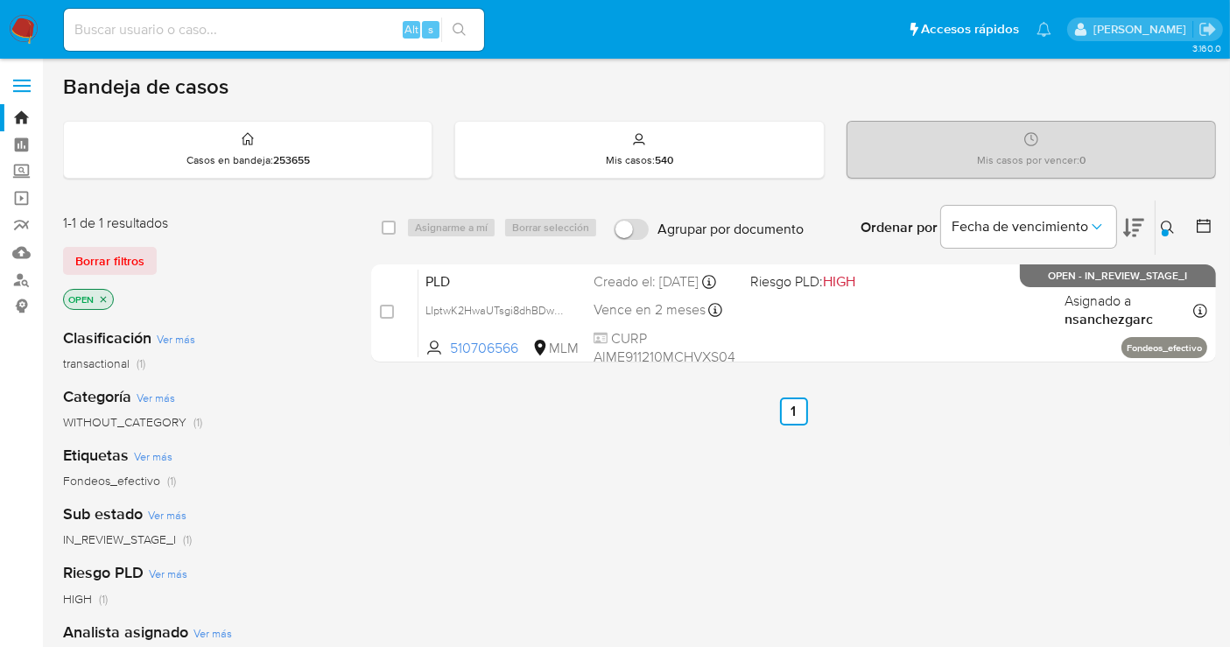
click at [37, 23] on img at bounding box center [24, 30] width 30 height 30
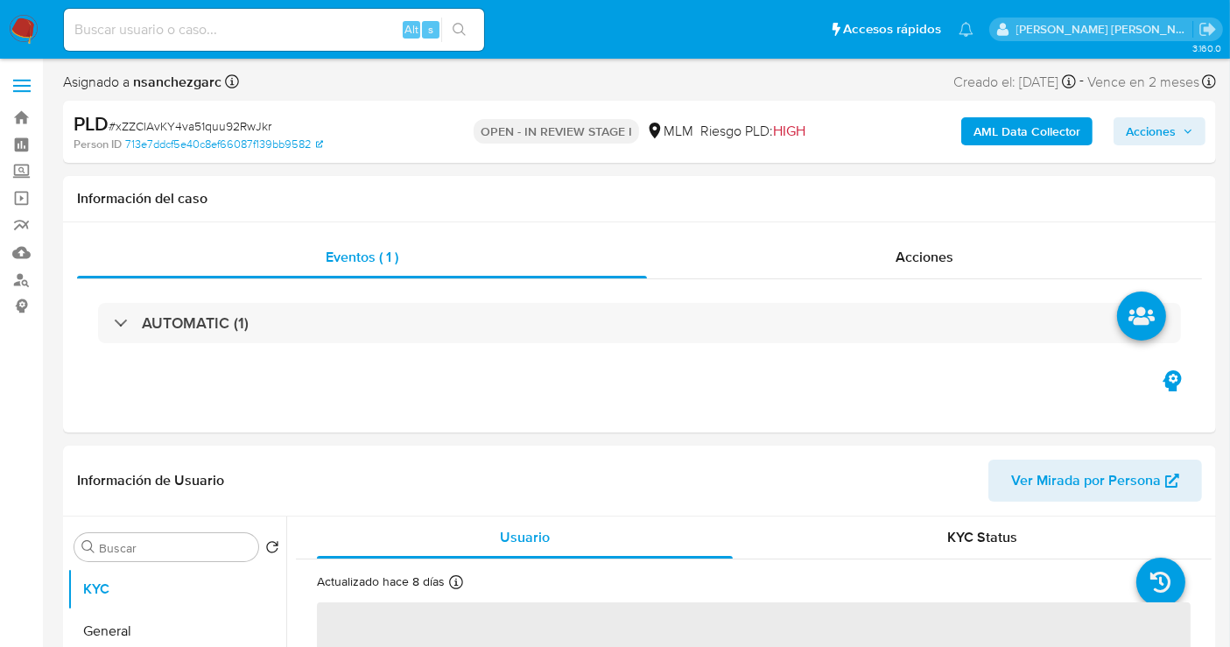
select select "10"
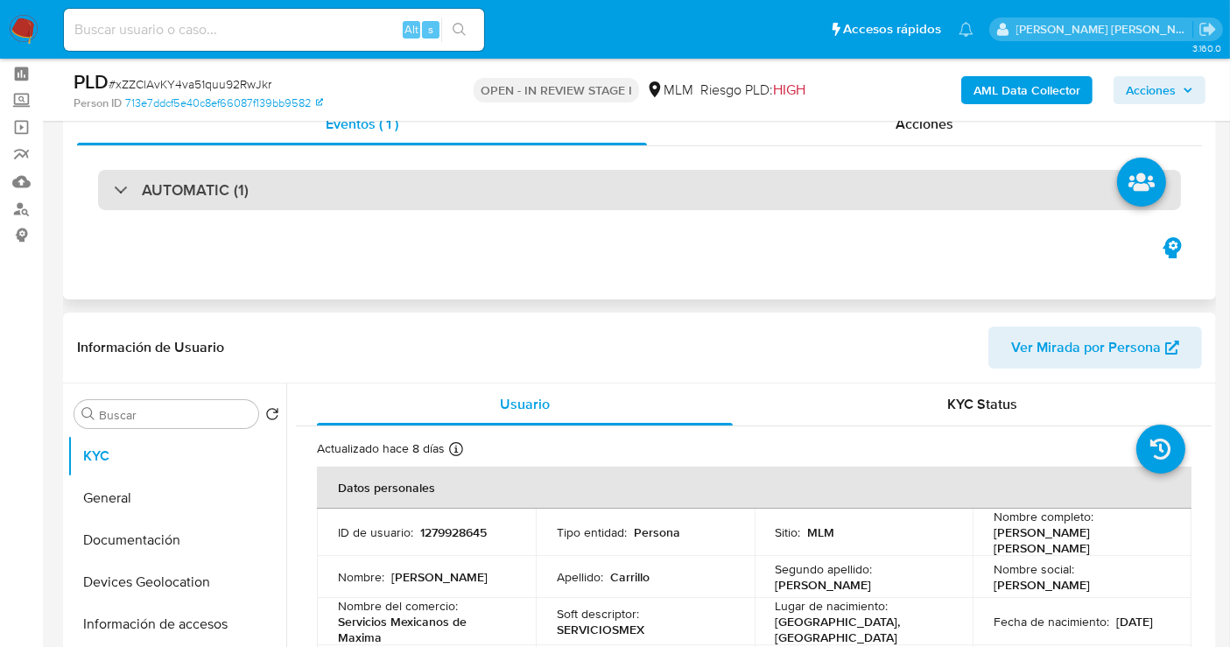
scroll to position [291, 0]
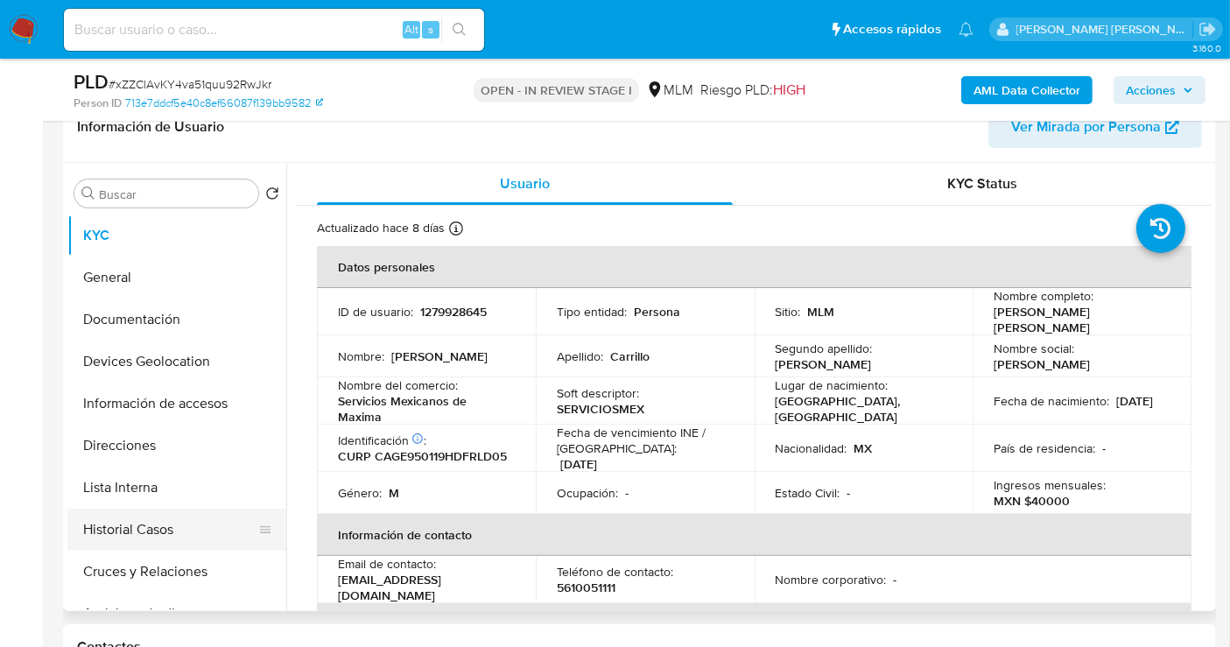
click at [118, 531] on button "Historial Casos" at bounding box center [169, 529] width 205 height 42
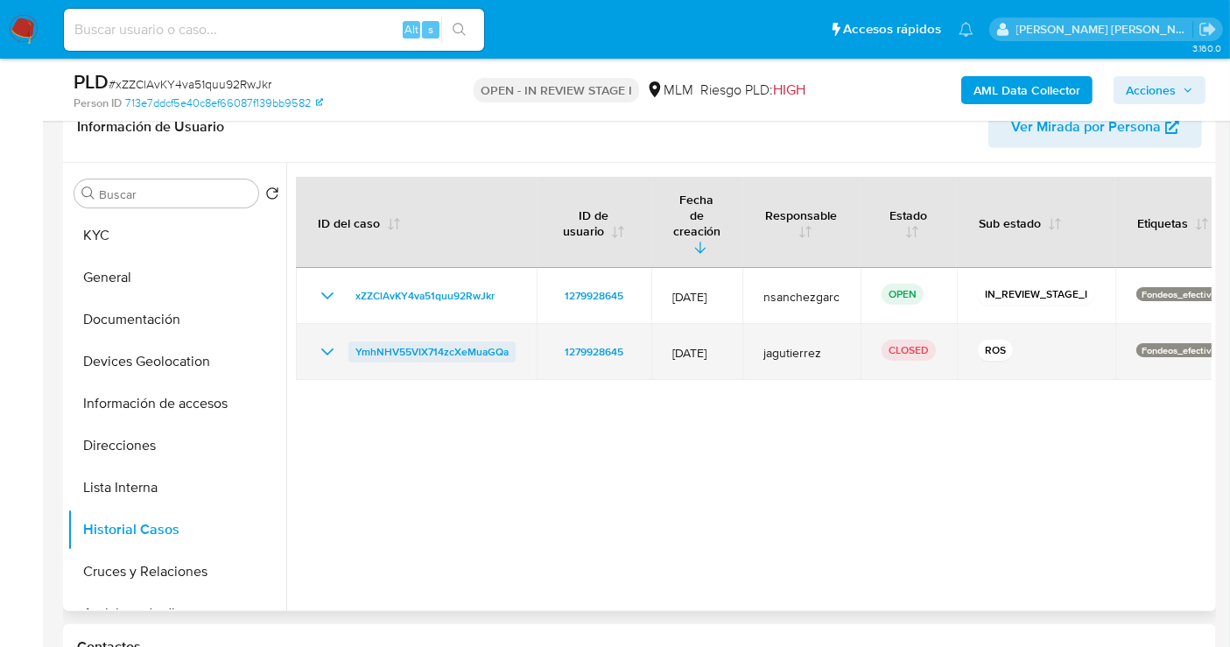
click at [431, 341] on span "YmhNHV55VIX714zcXeMuaGQa" at bounding box center [431, 351] width 153 height 21
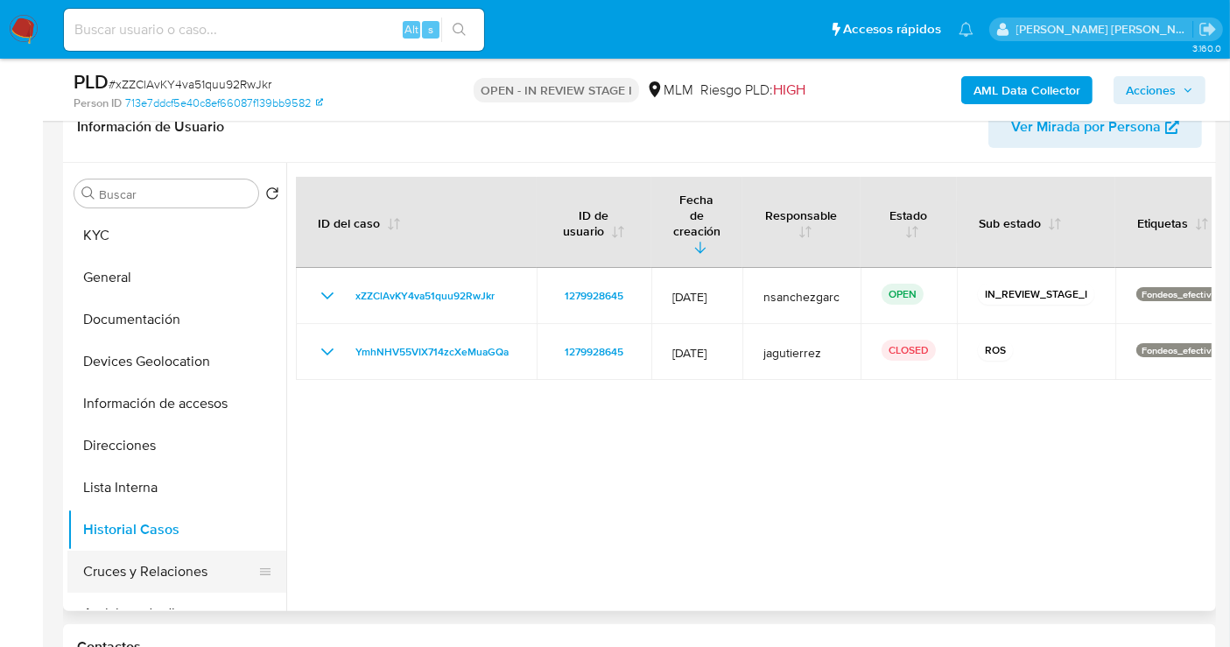
scroll to position [97, 0]
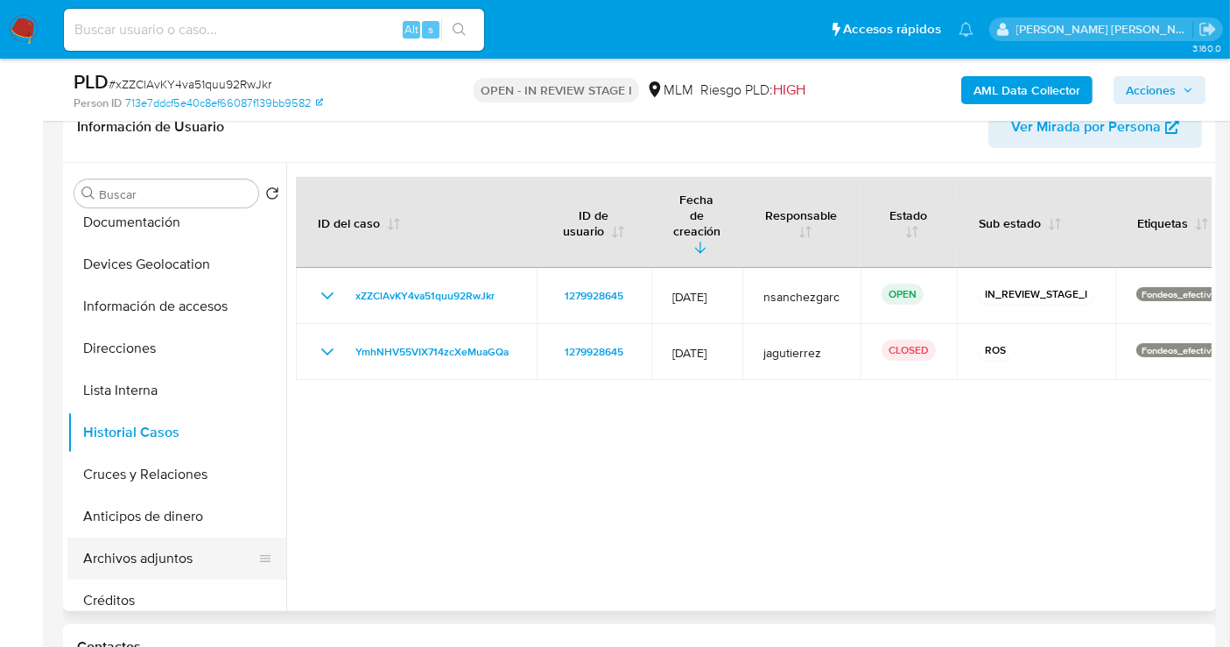
click at [167, 554] on button "Archivos adjuntos" at bounding box center [169, 558] width 205 height 42
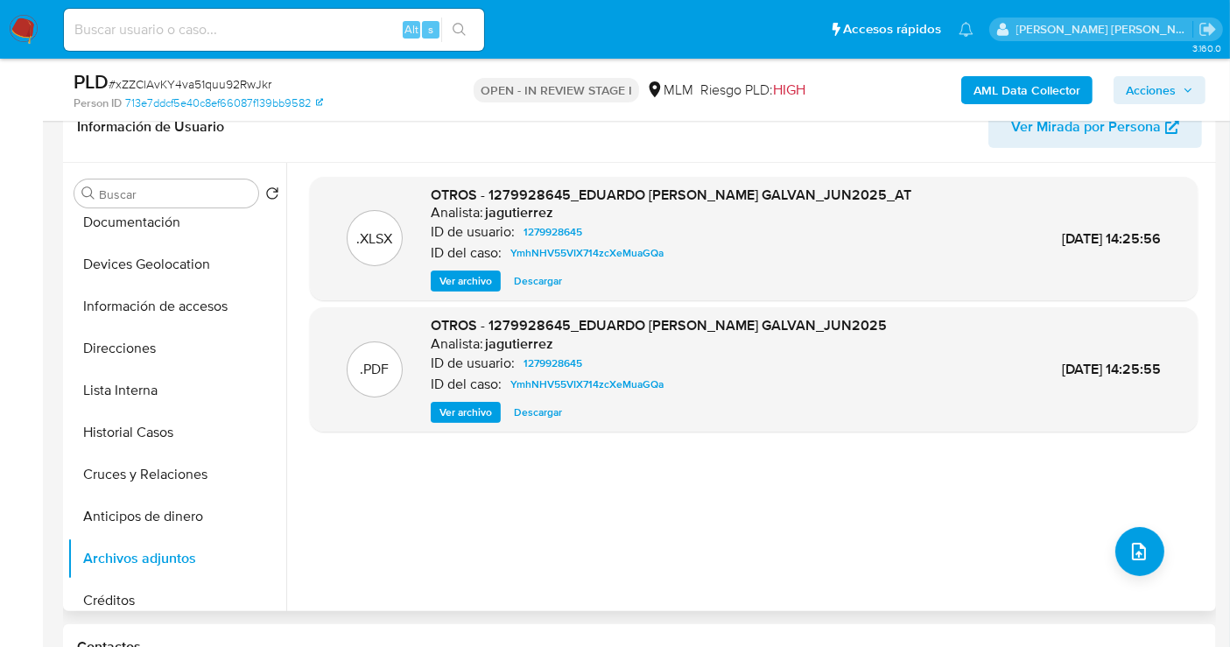
click at [471, 411] on span "Ver archivo" at bounding box center [465, 412] width 53 height 18
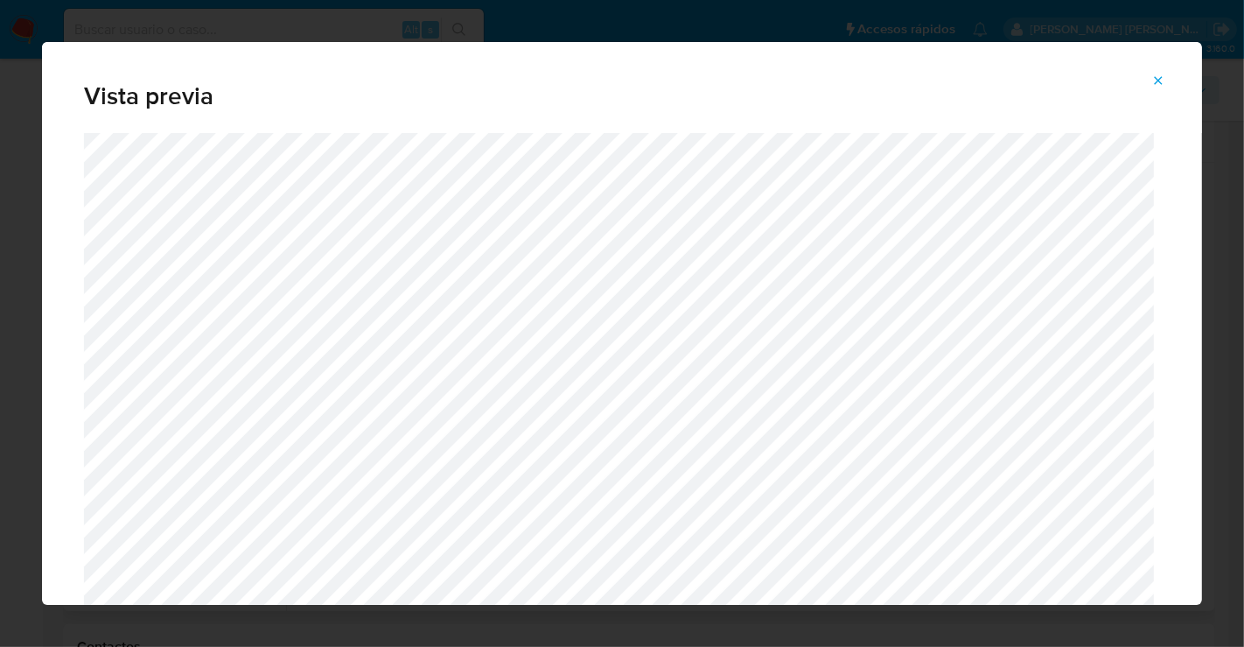
click at [1162, 77] on icon "Attachment preview" at bounding box center [1159, 80] width 8 height 8
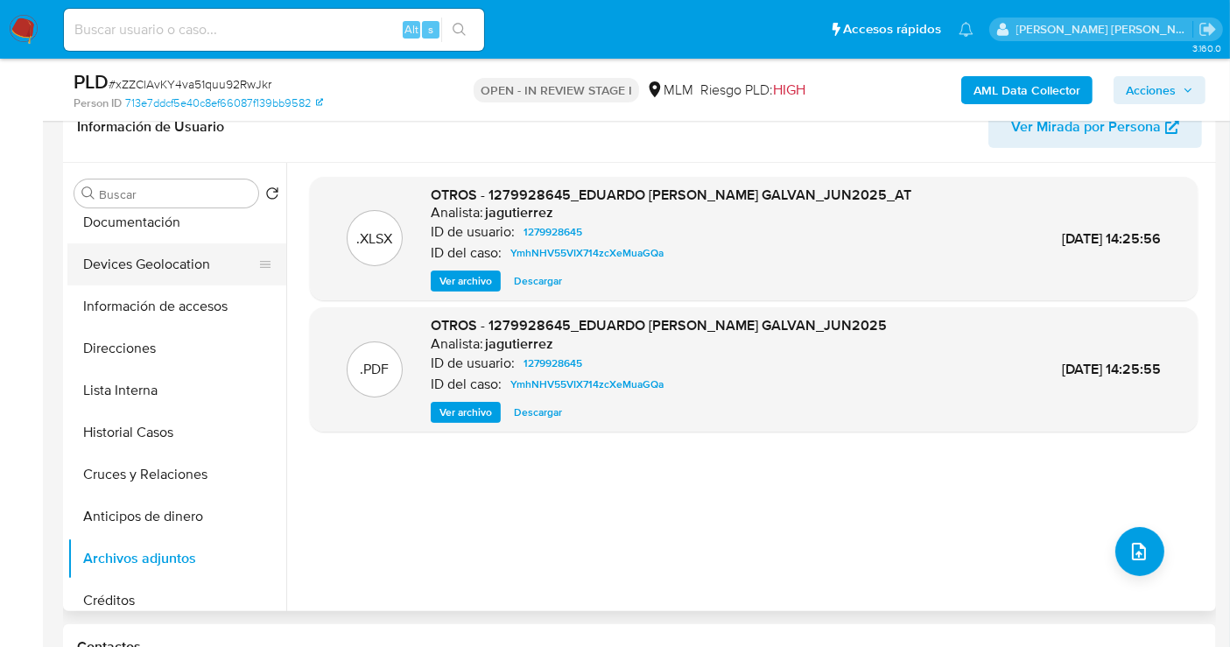
scroll to position [0, 0]
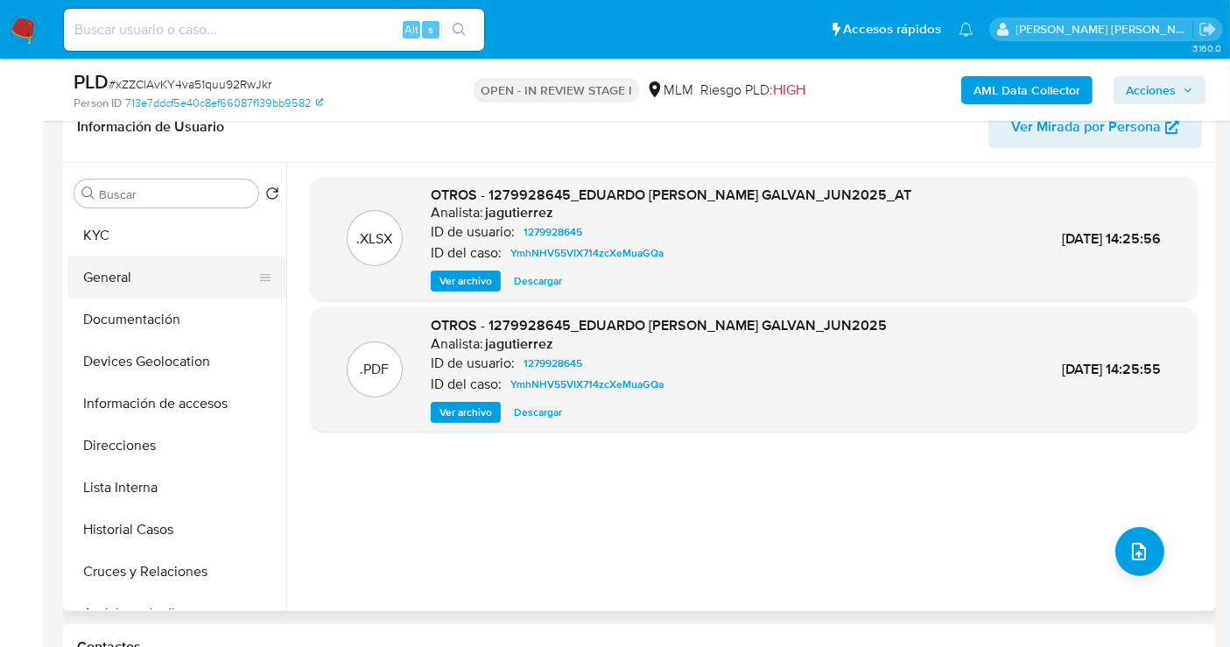
click at [123, 265] on button "General" at bounding box center [169, 277] width 205 height 42
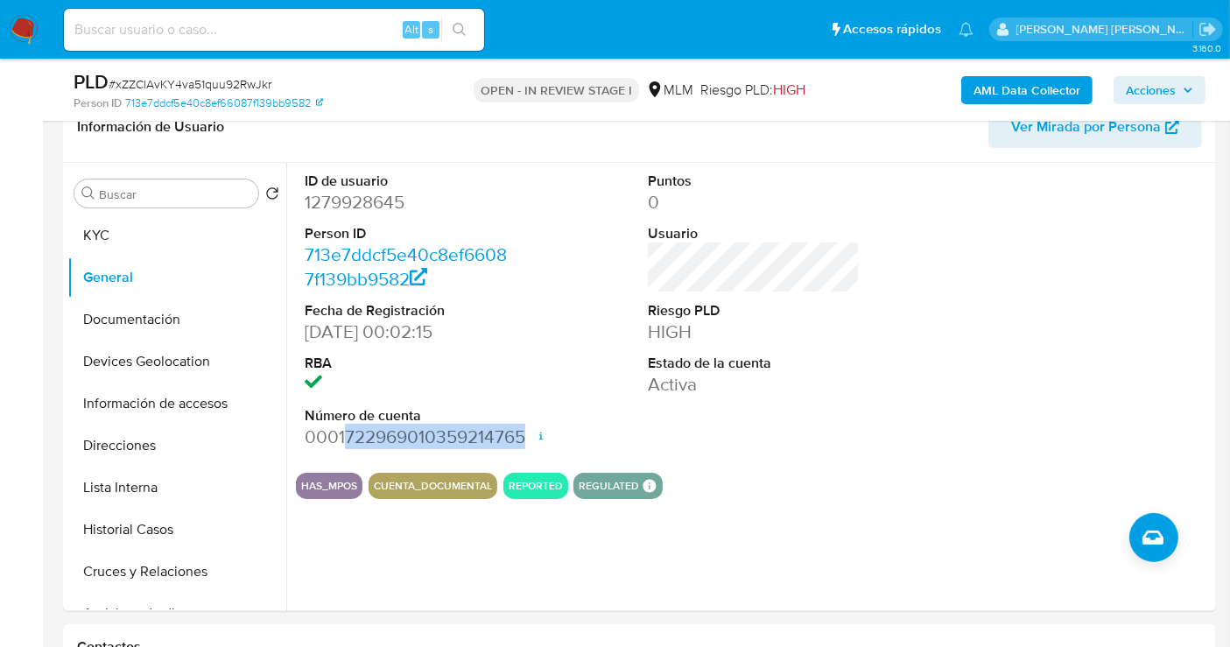
drag, startPoint x: 346, startPoint y: 436, endPoint x: 532, endPoint y: 442, distance: 186.5
click at [532, 442] on div "ID de usuario 1279928645 Person ID 713e7ddcf5e40c8ef66087f139bb9582 Fecha de Re…" at bounding box center [753, 311] width 915 height 296
copy dd "722969010359214765"
click at [137, 526] on button "Historial Casos" at bounding box center [169, 529] width 205 height 42
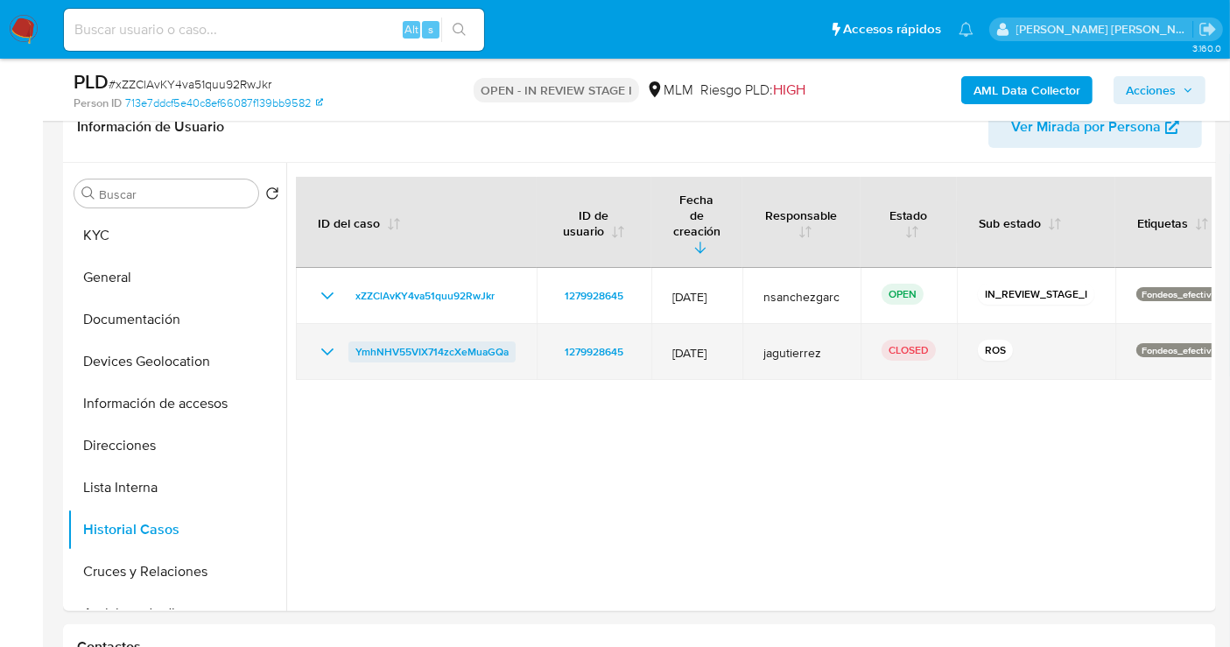
click at [408, 341] on span "YmhNHV55VIX714zcXeMuaGQa" at bounding box center [431, 351] width 153 height 21
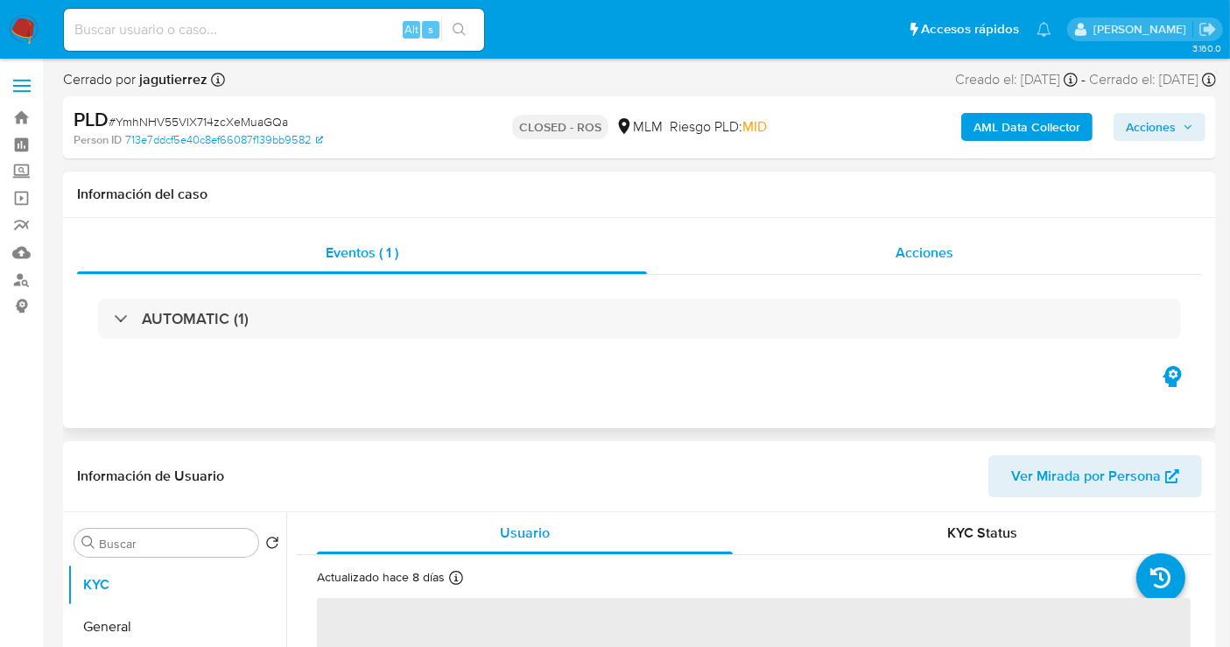
click at [890, 253] on div "Acciones" at bounding box center [924, 253] width 555 height 42
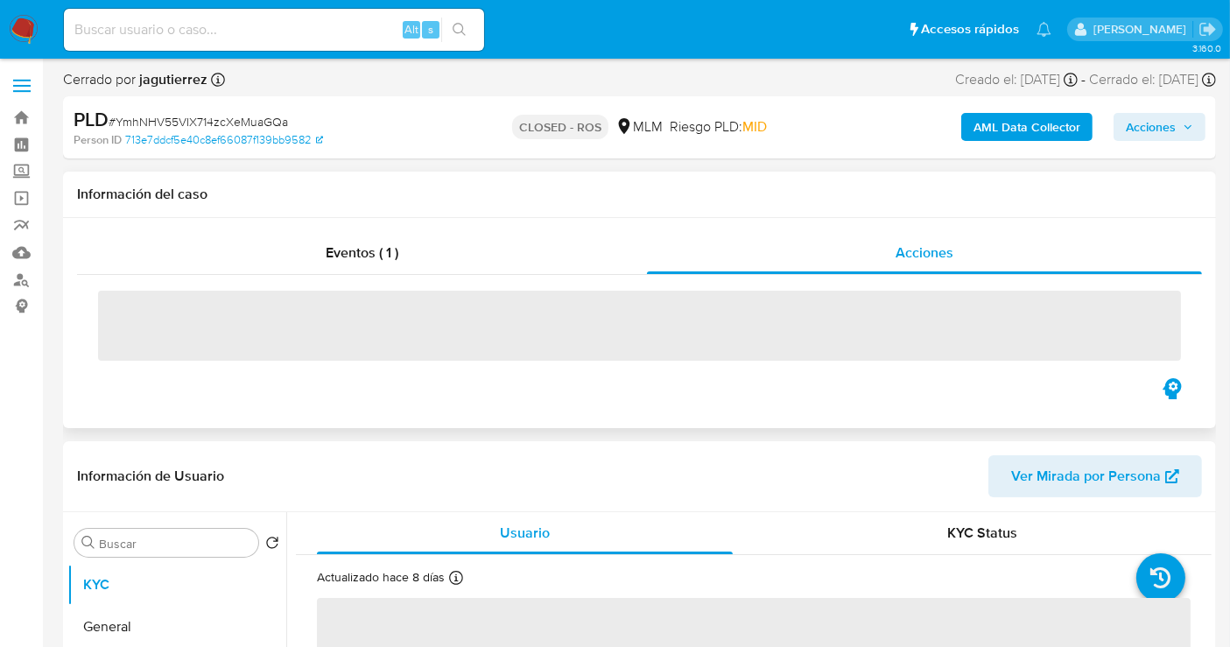
select select "10"
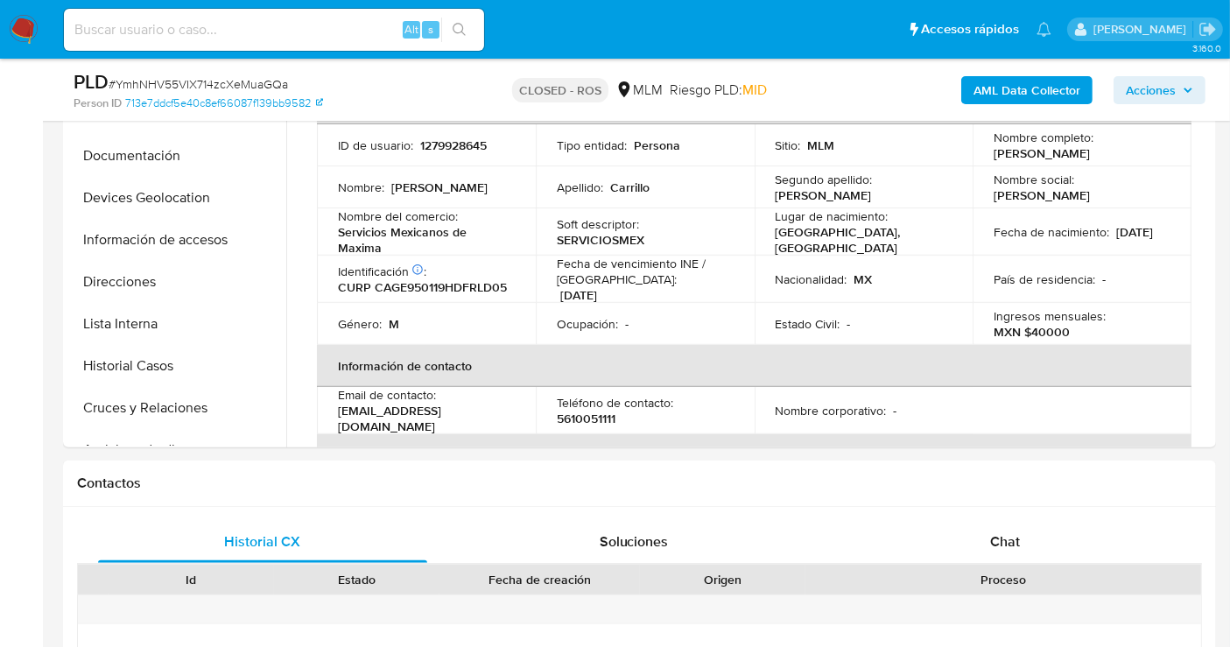
scroll to position [777, 0]
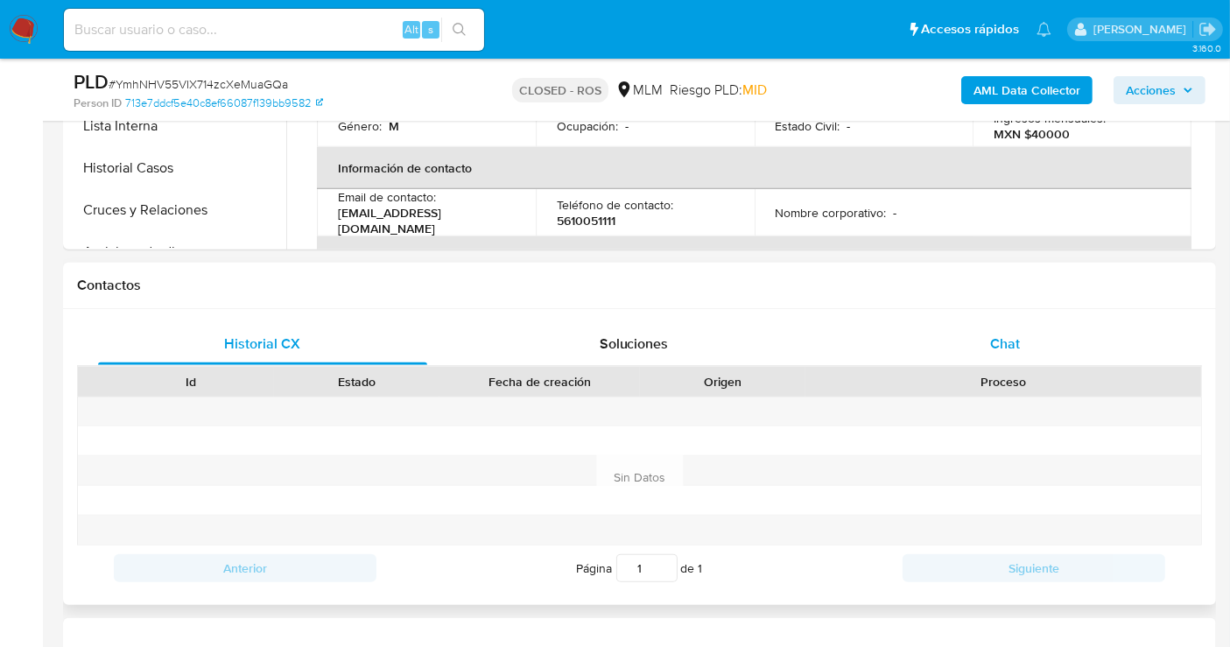
click at [1003, 347] on span "Chat" at bounding box center [1005, 343] width 30 height 20
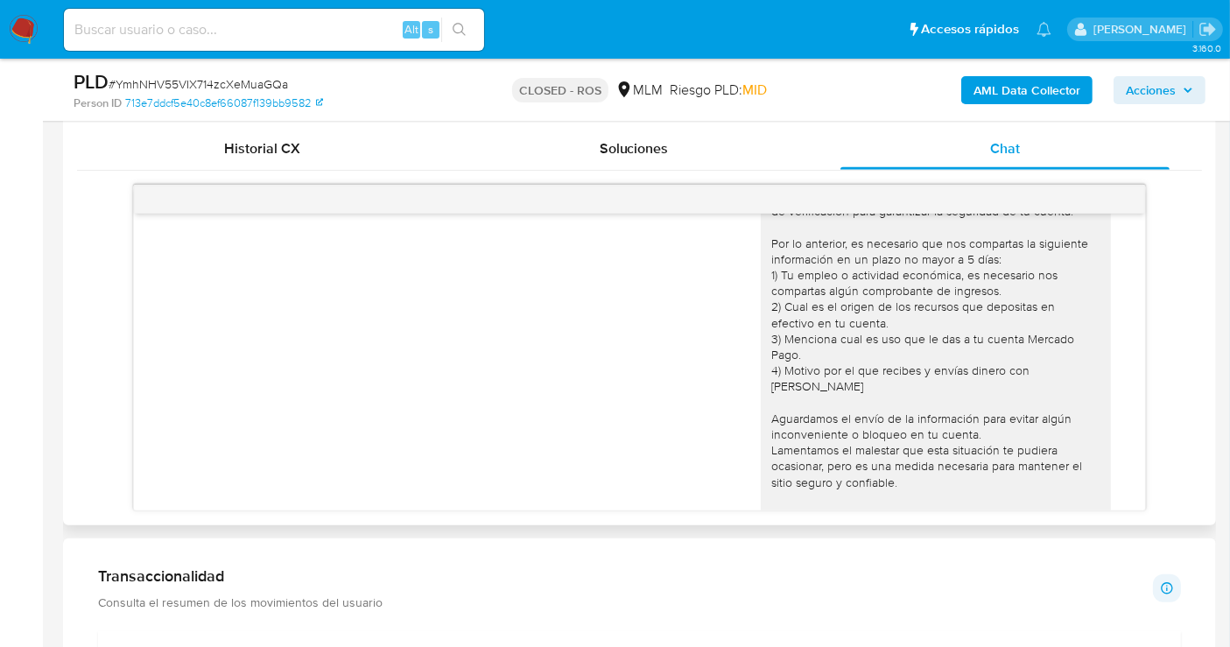
scroll to position [72, 0]
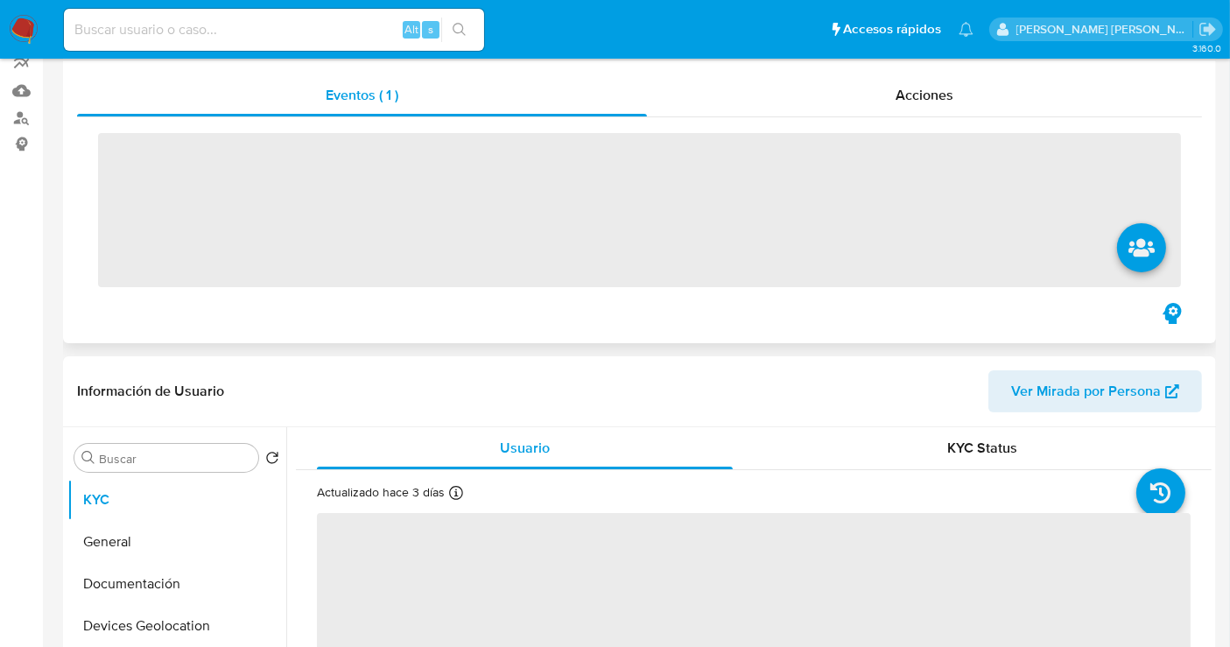
scroll to position [291, 0]
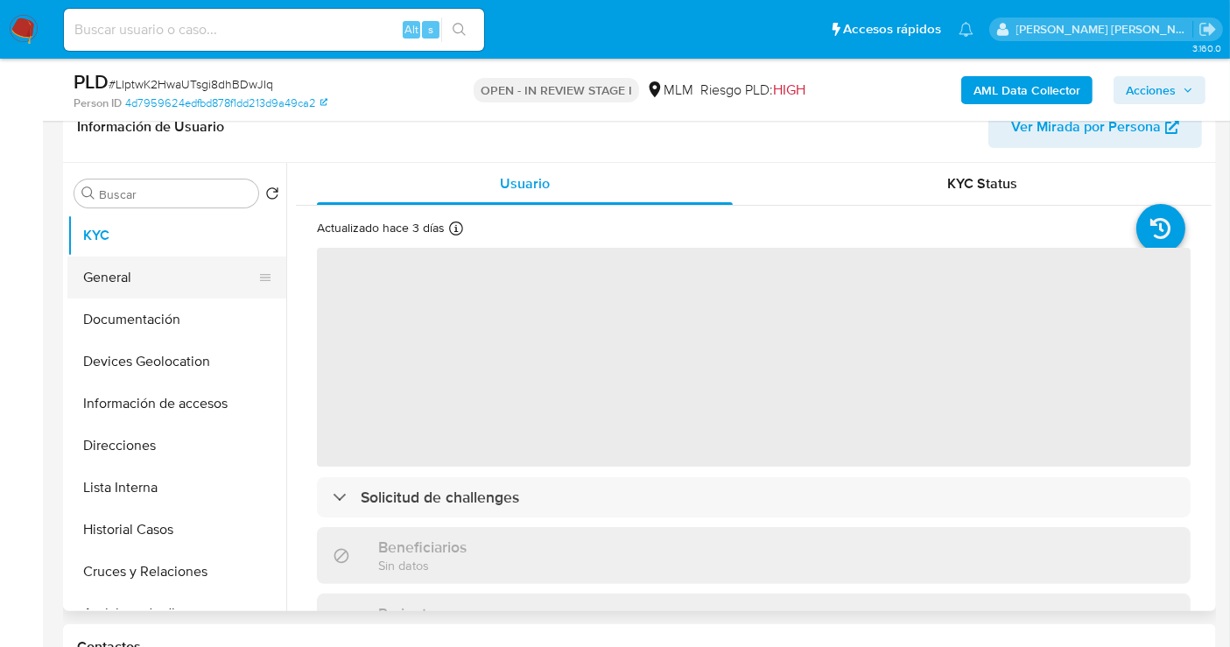
select select "10"
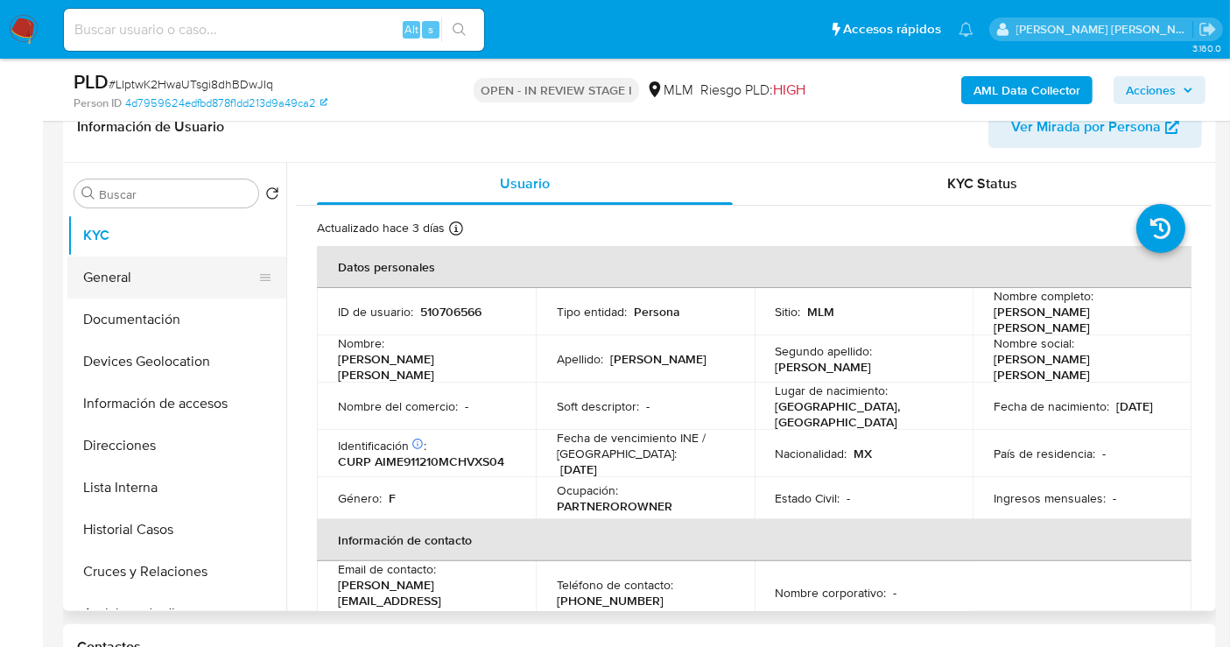
click at [139, 277] on button "General" at bounding box center [169, 277] width 205 height 42
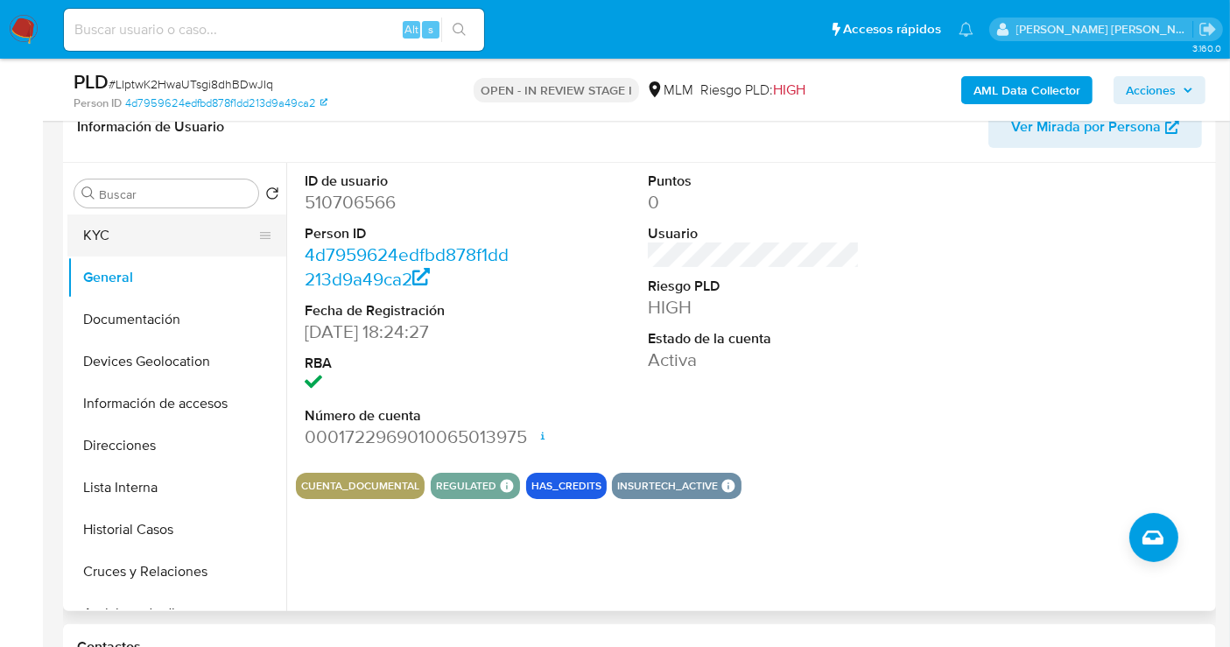
click at [116, 240] on button "KYC" at bounding box center [169, 235] width 205 height 42
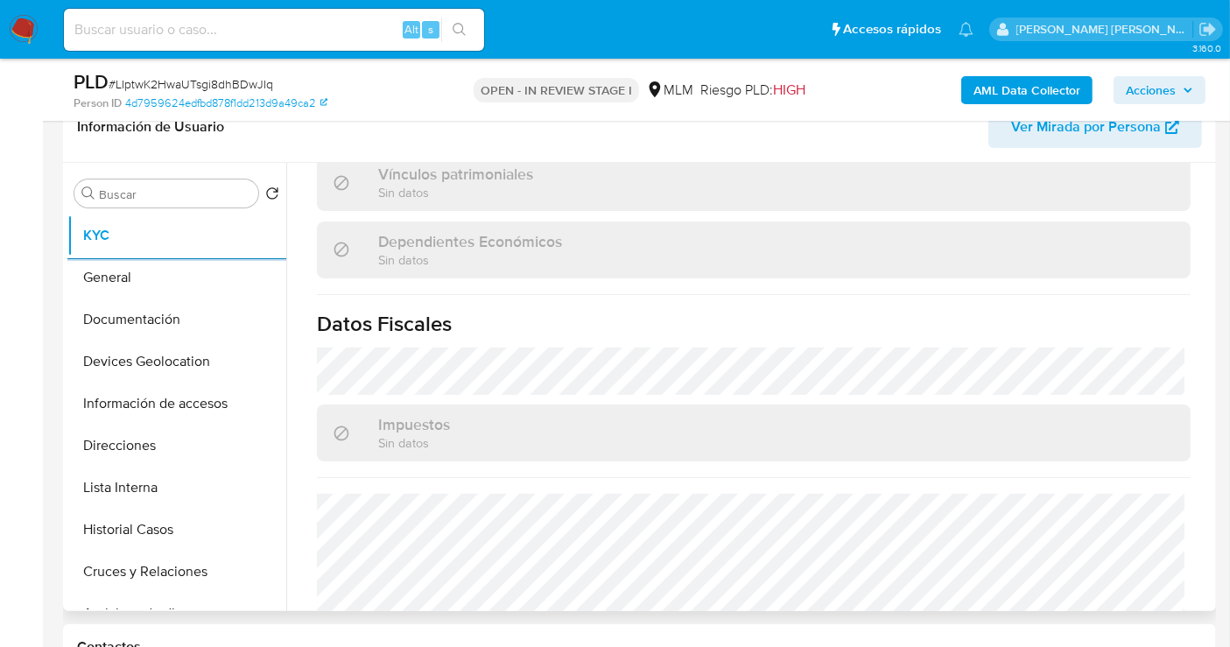
scroll to position [1087, 0]
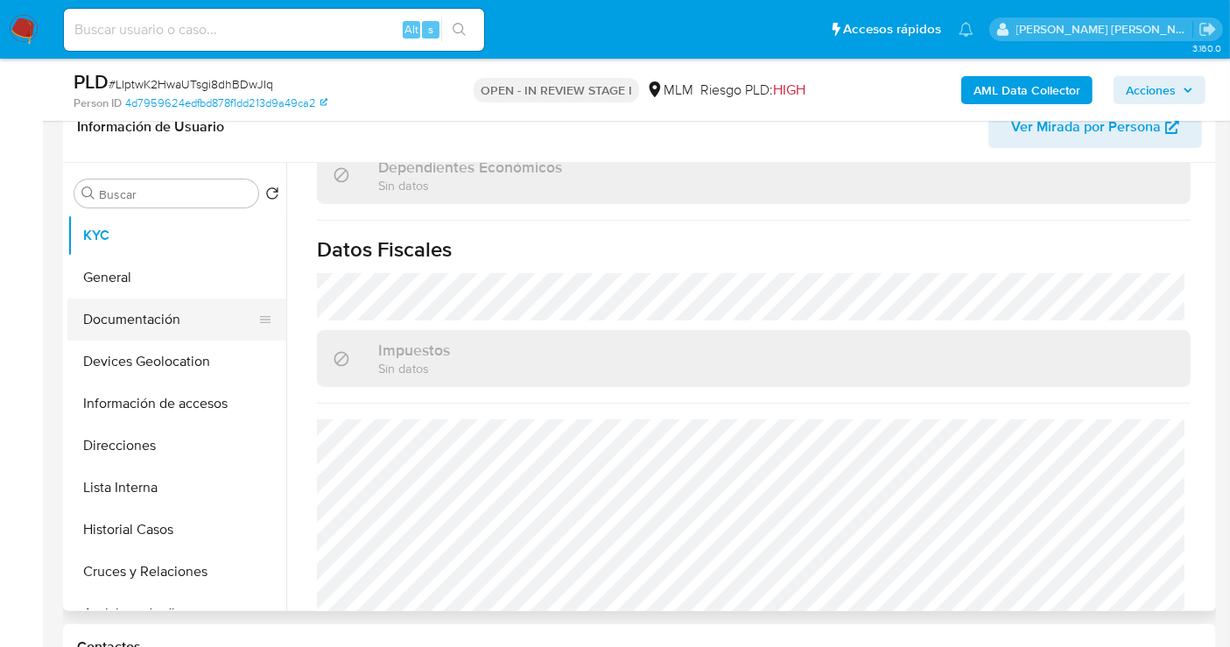
click at [130, 307] on button "Documentación" at bounding box center [169, 319] width 205 height 42
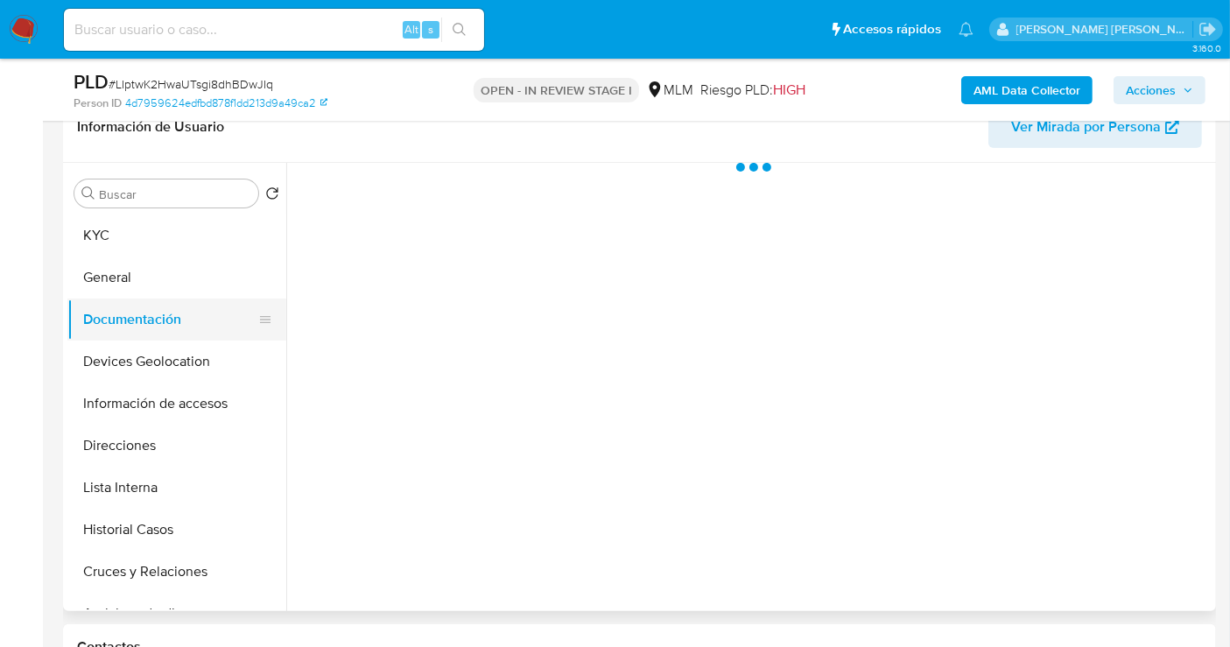
scroll to position [0, 0]
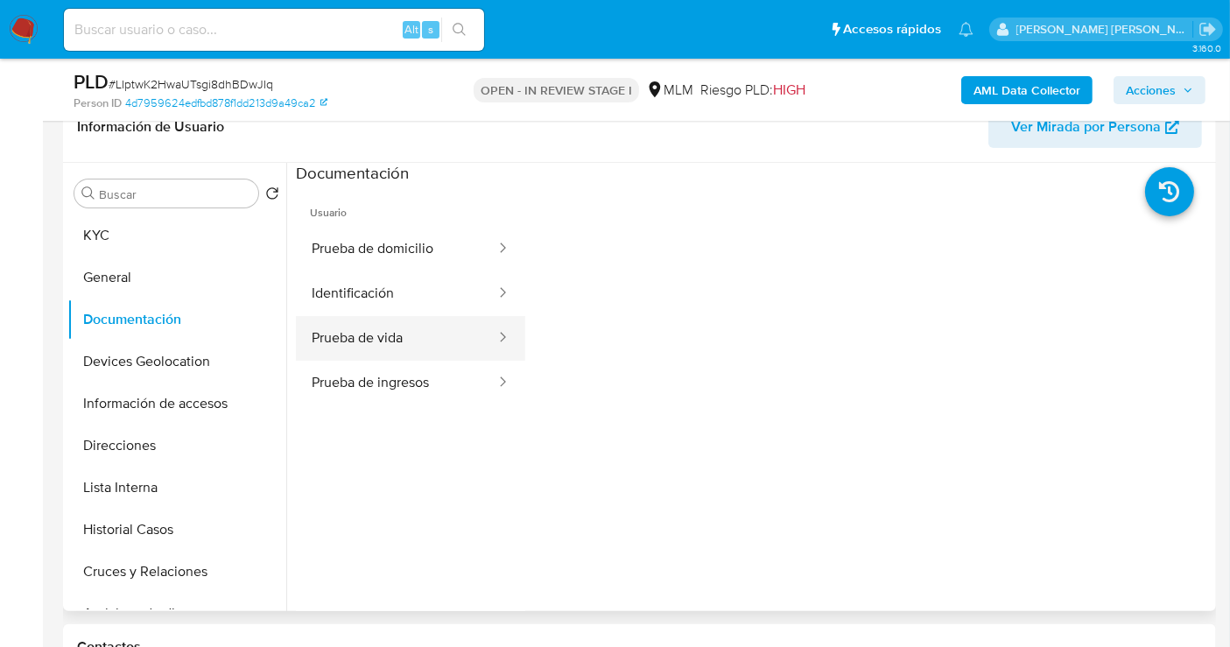
click at [364, 342] on button "Prueba de vida" at bounding box center [396, 338] width 201 height 45
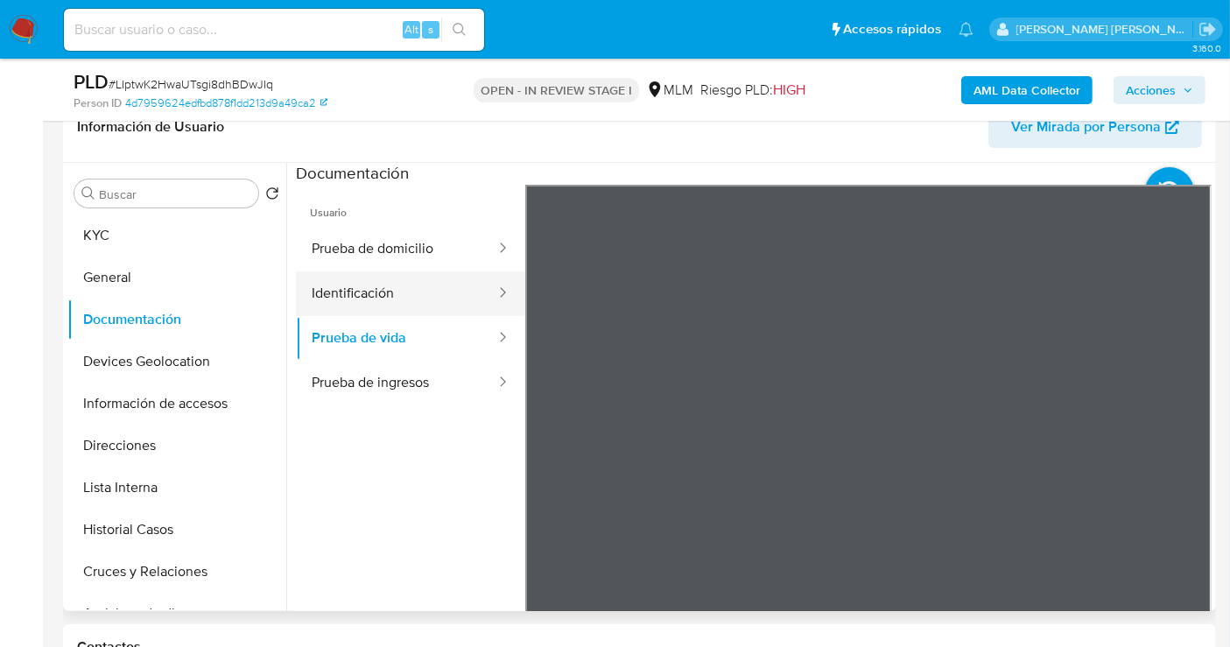
click at [413, 299] on button "Identificación" at bounding box center [396, 293] width 201 height 45
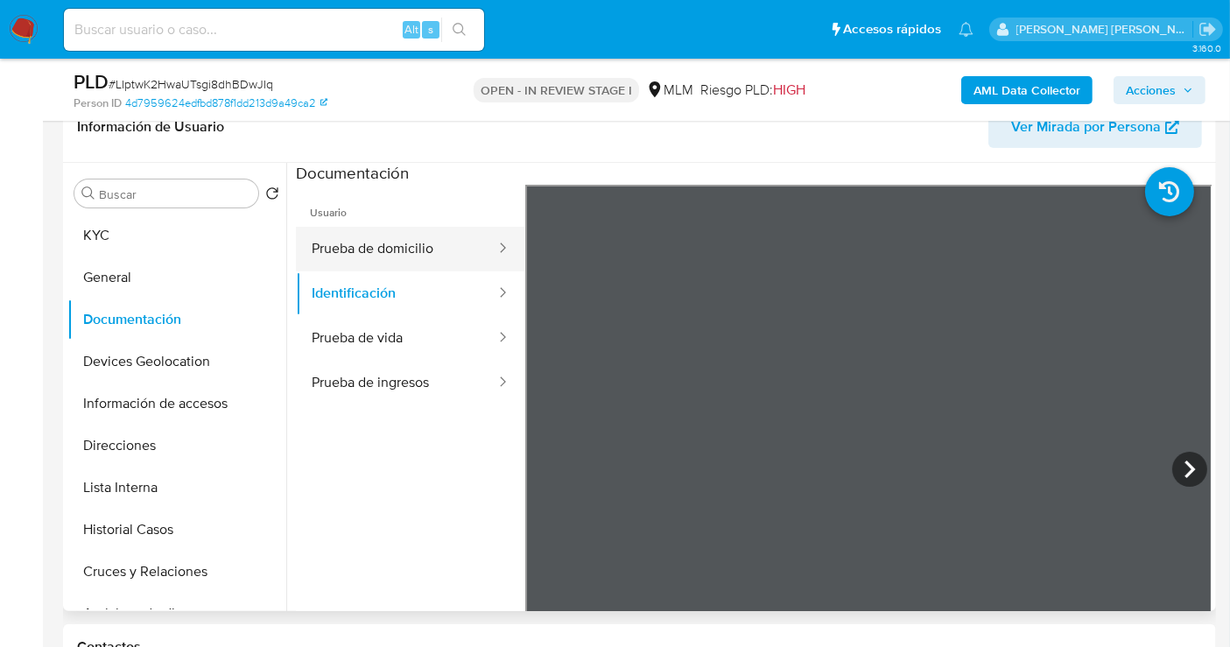
click at [409, 248] on button "Prueba de domicilio" at bounding box center [396, 249] width 201 height 45
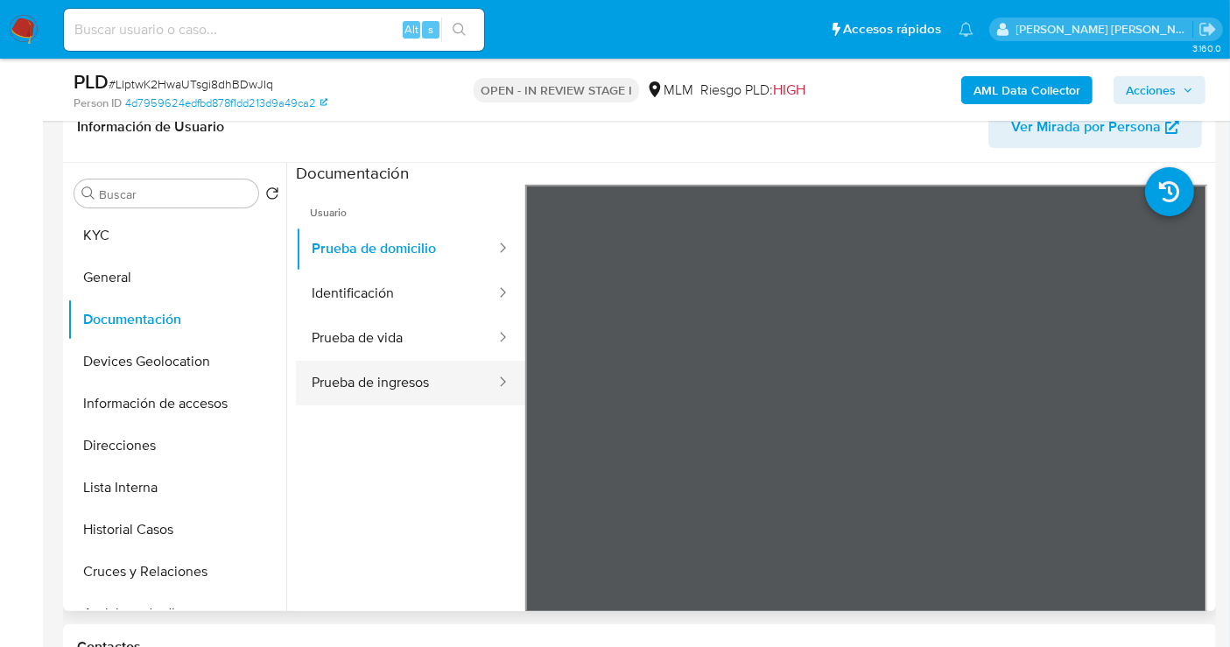
click at [405, 374] on button "Prueba de ingresos" at bounding box center [396, 383] width 201 height 45
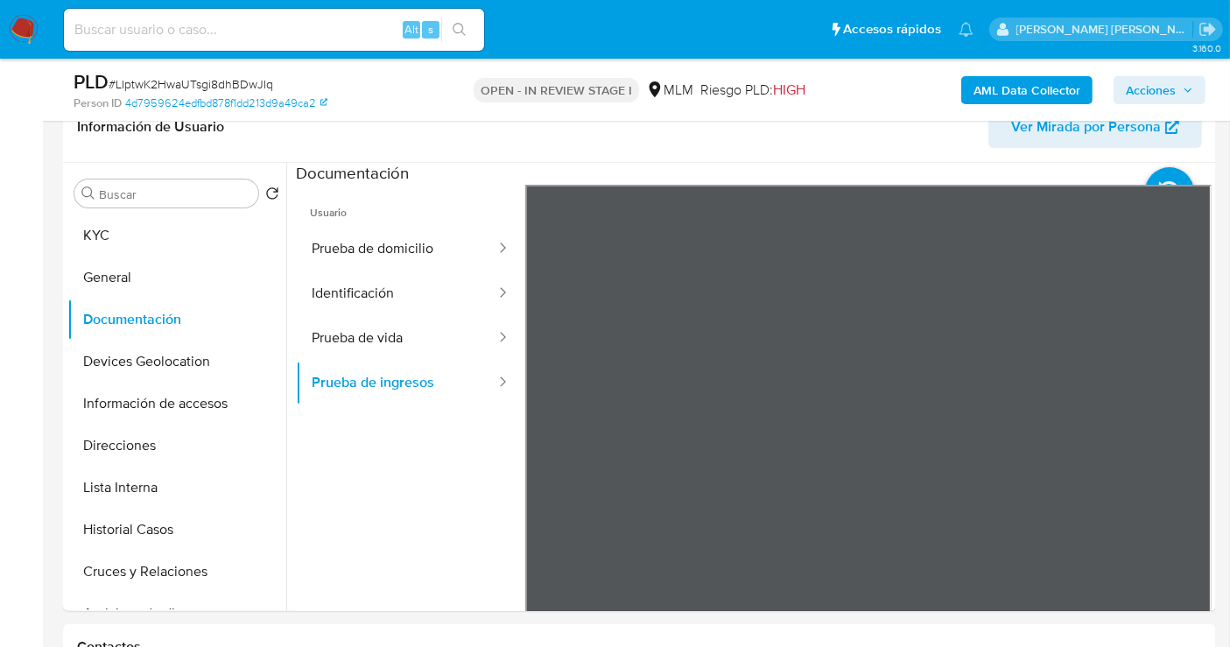
click at [140, 451] on button "Direcciones" at bounding box center [169, 445] width 205 height 42
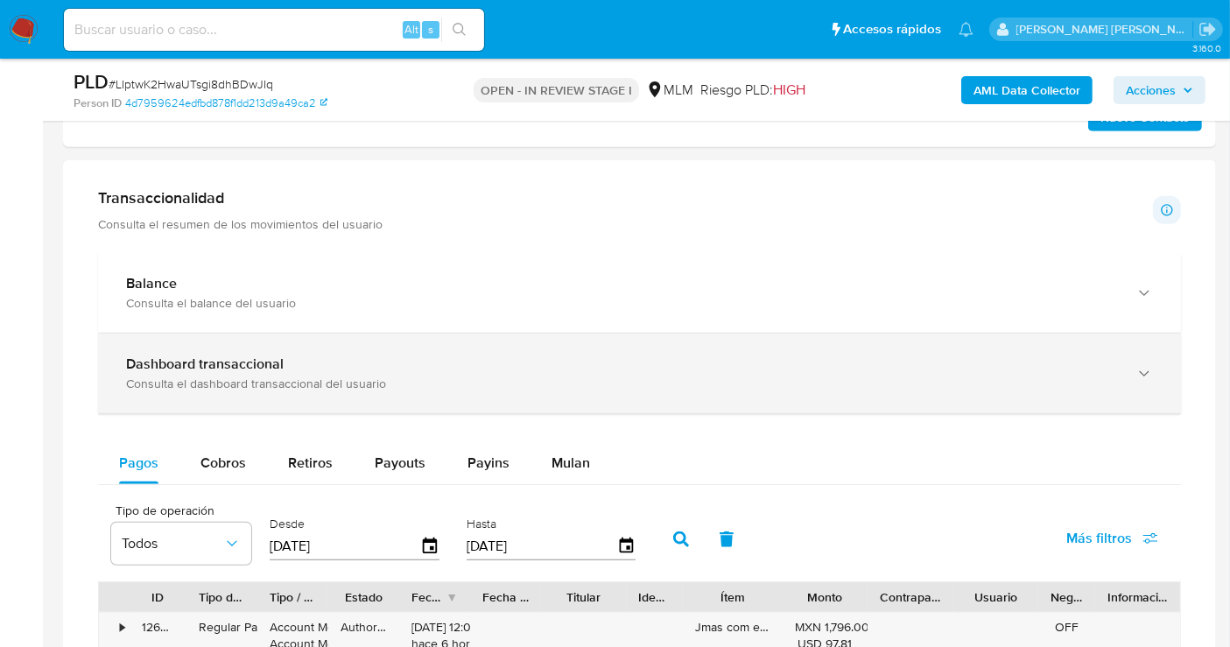
scroll to position [972, 0]
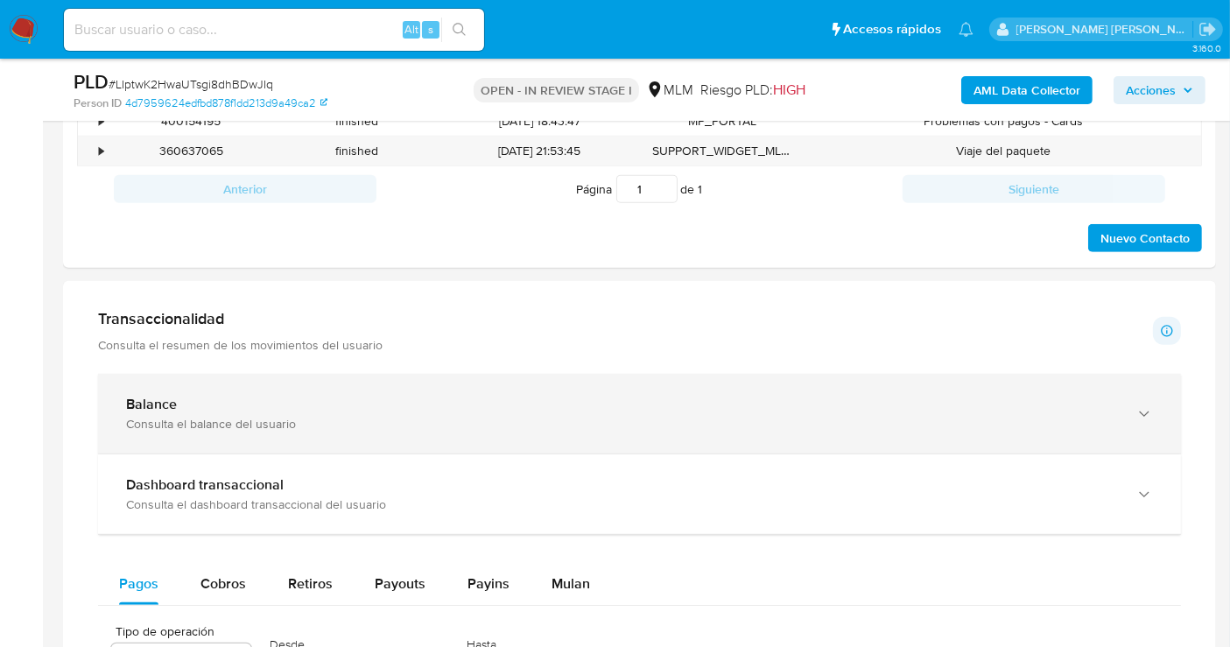
click at [597, 434] on div "Balance Consulta el balance del usuario" at bounding box center [639, 414] width 1083 height 80
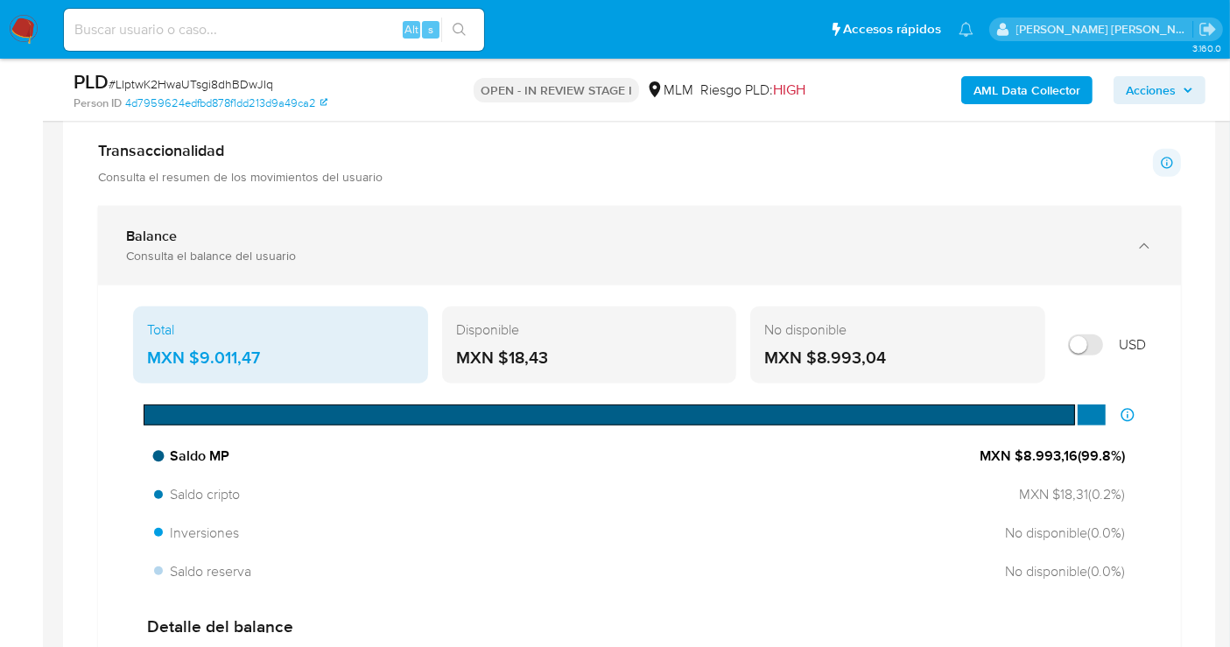
scroll to position [1167, 0]
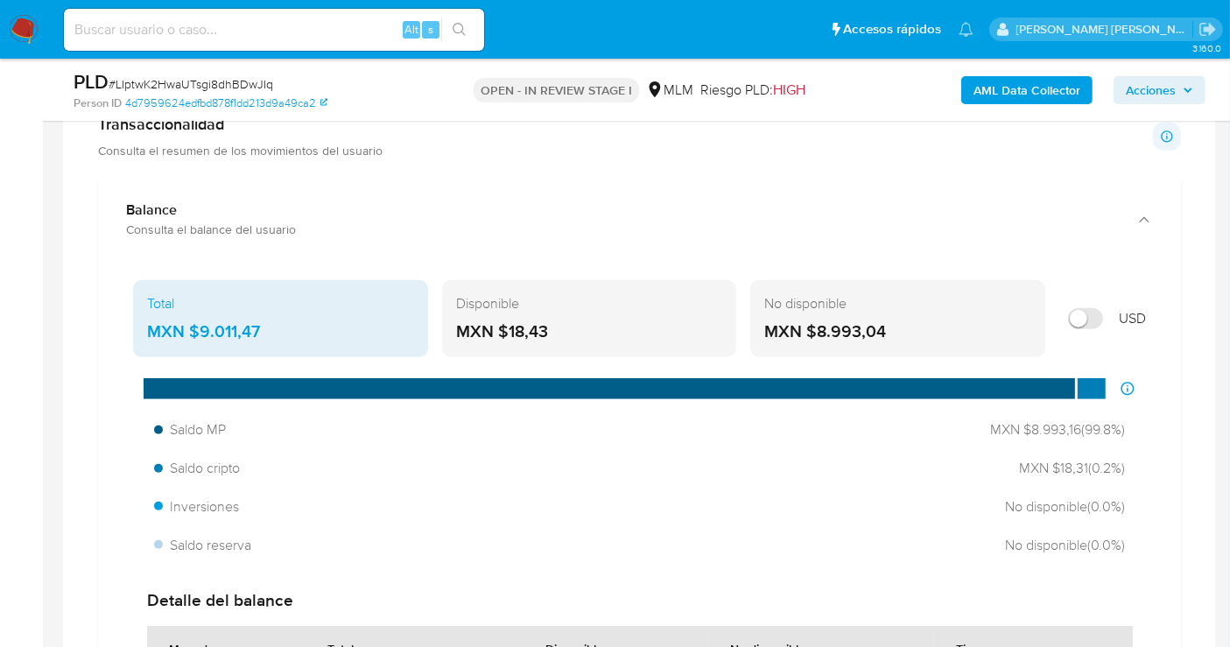
click at [207, 326] on div "MXN $9.011,47" at bounding box center [280, 331] width 267 height 23
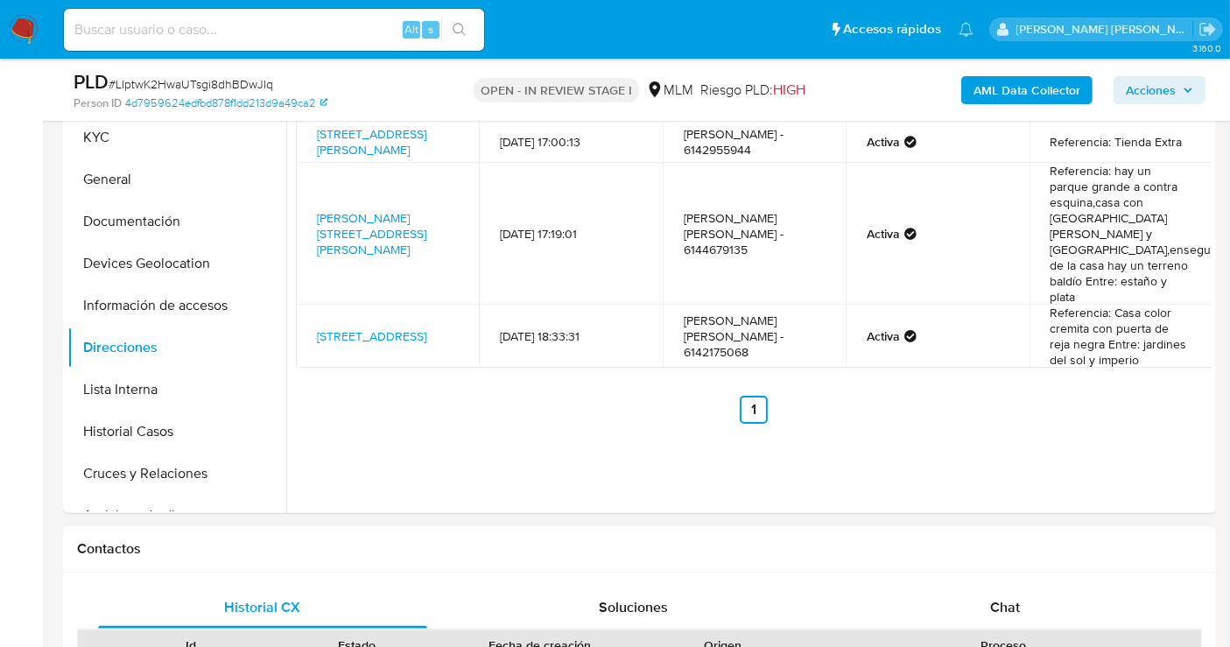
scroll to position [389, 0]
click at [162, 266] on button "Devices Geolocation" at bounding box center [169, 264] width 205 height 42
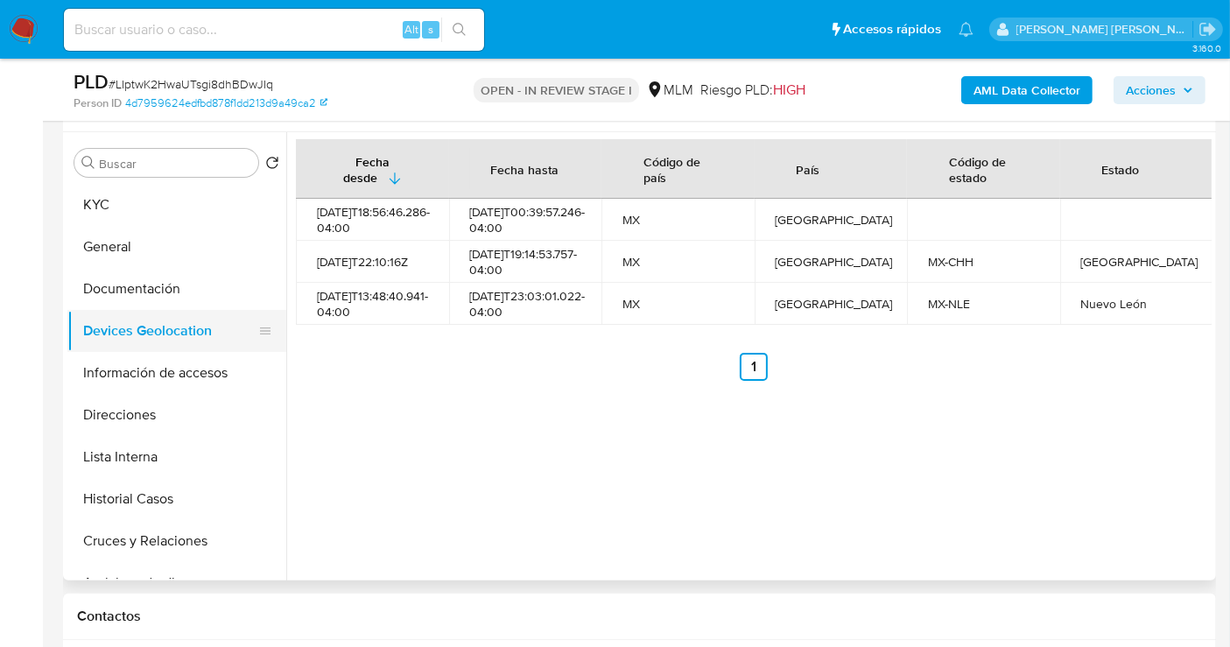
scroll to position [291, 0]
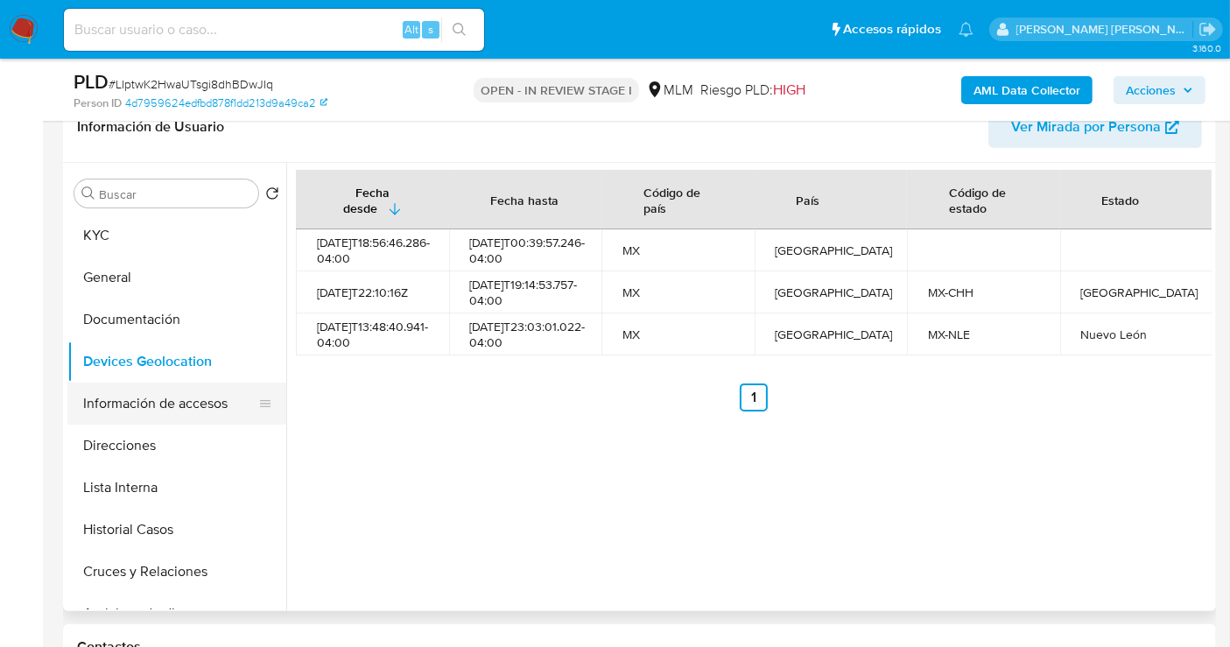
click at [133, 399] on button "Información de accesos" at bounding box center [169, 403] width 205 height 42
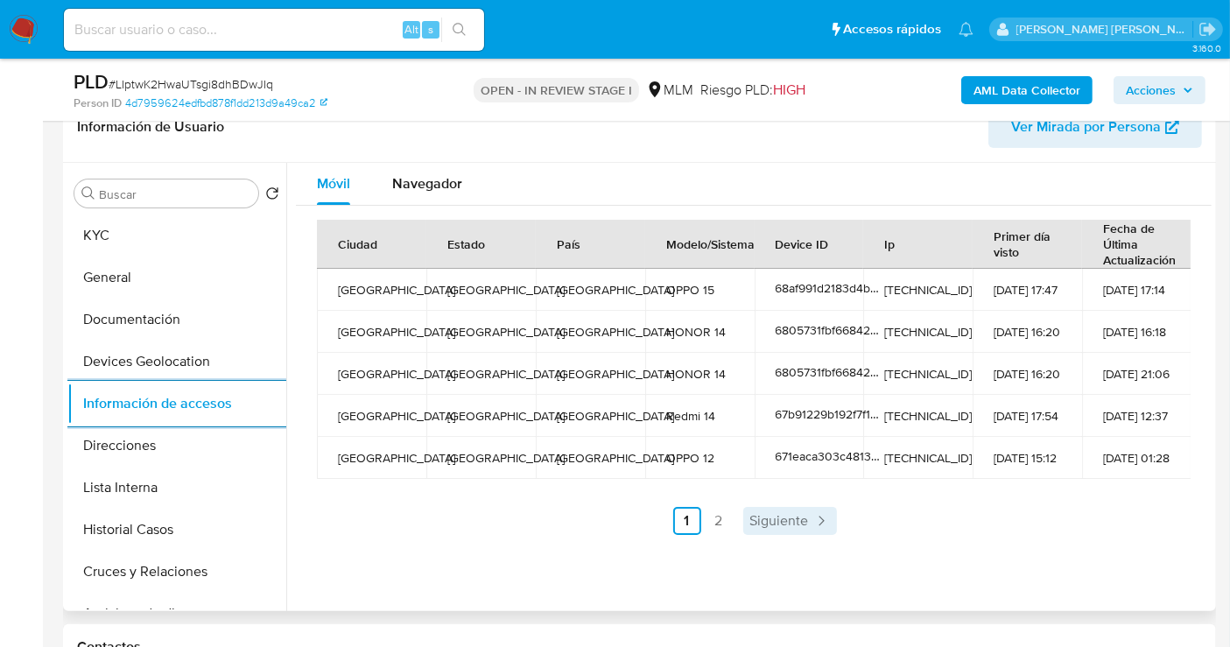
click at [772, 521] on span "Siguiente" at bounding box center [779, 521] width 59 height 14
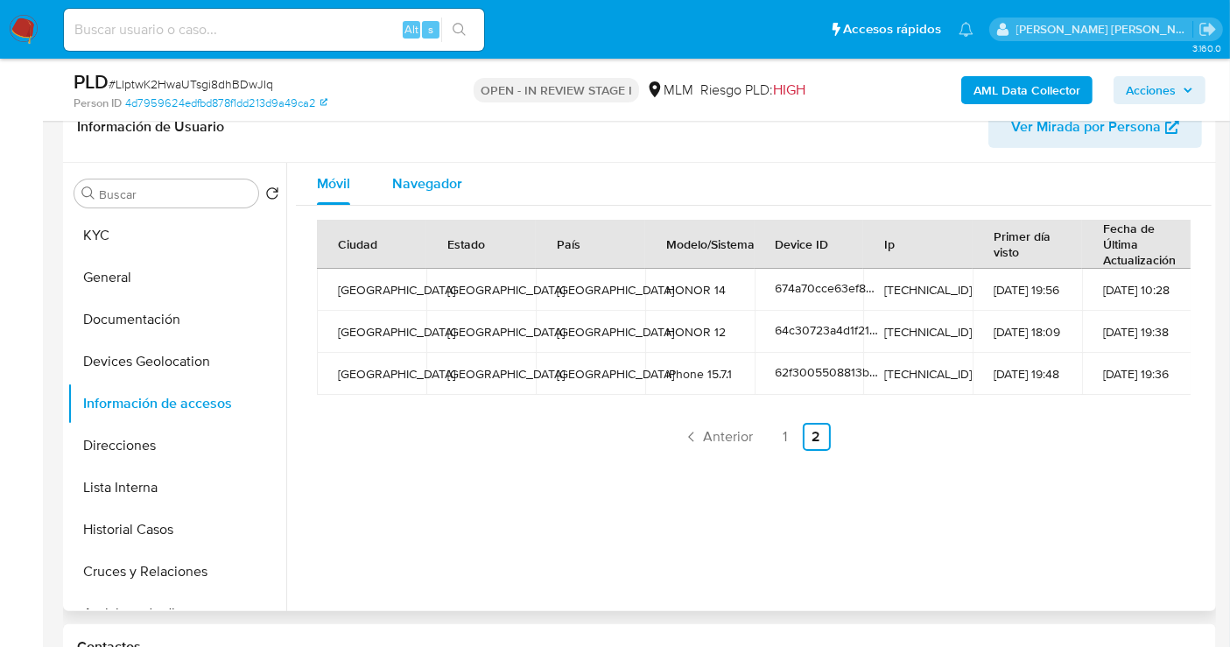
click at [447, 188] on span "Navegador" at bounding box center [427, 183] width 70 height 20
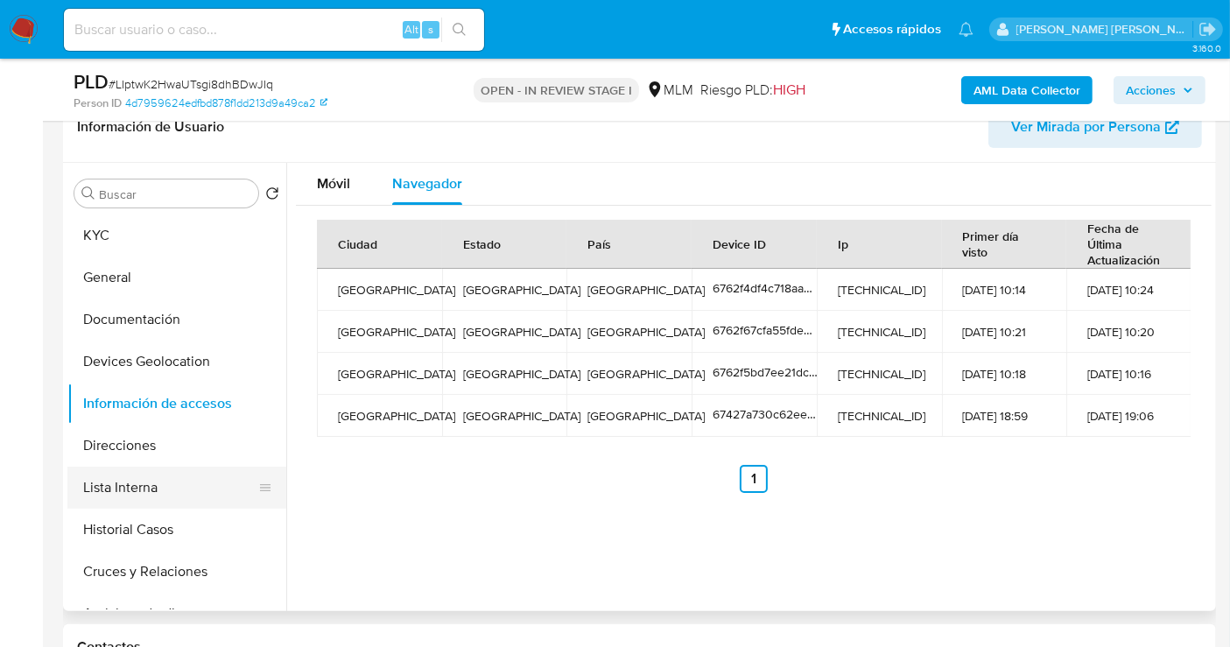
click at [104, 487] on button "Lista Interna" at bounding box center [169, 487] width 205 height 42
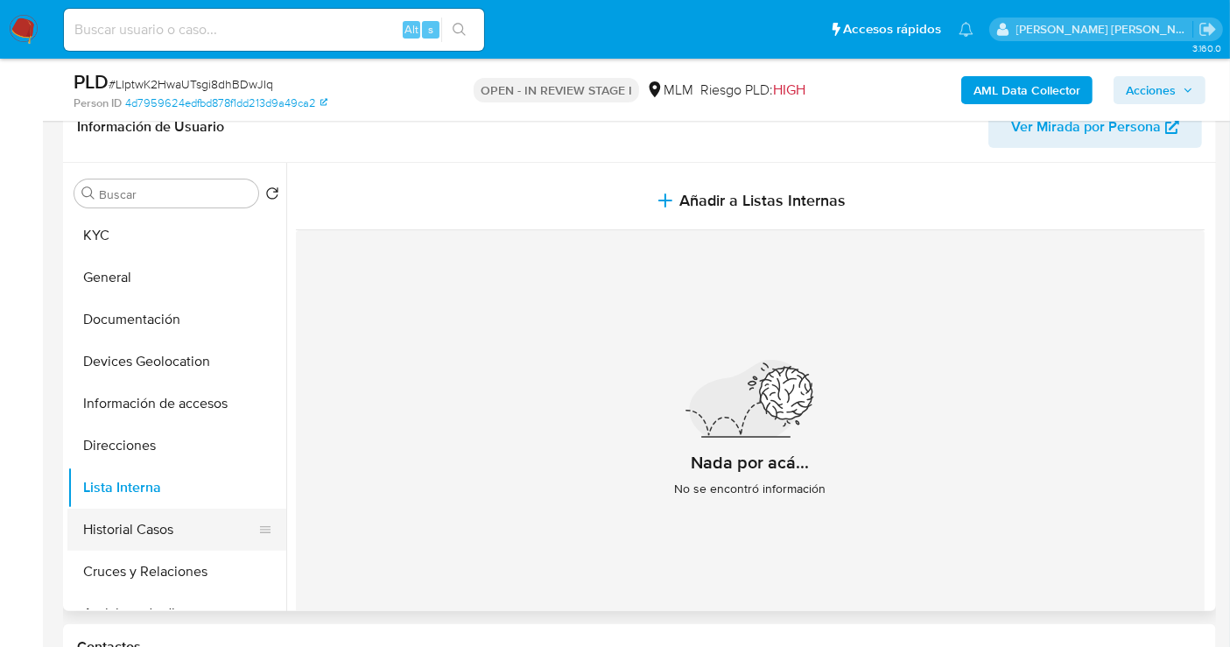
click at [159, 533] on button "Historial Casos" at bounding box center [169, 529] width 205 height 42
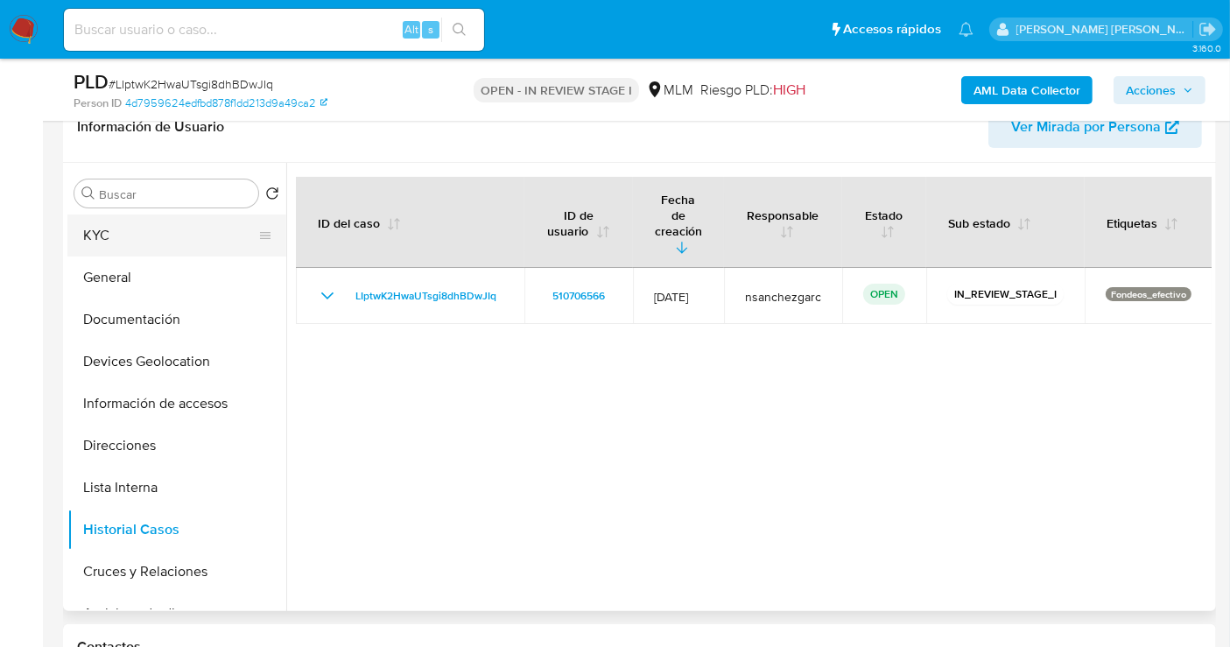
click at [96, 238] on button "KYC" at bounding box center [169, 235] width 205 height 42
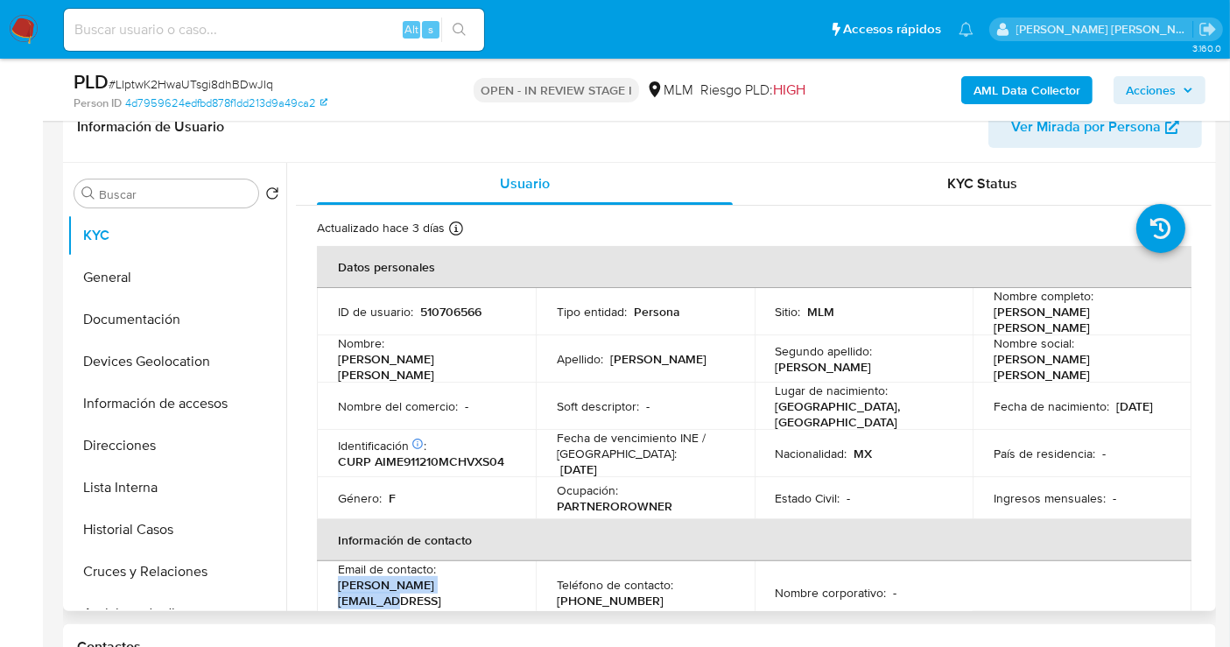
drag, startPoint x: 497, startPoint y: 577, endPoint x: 326, endPoint y: 578, distance: 170.7
click at [326, 578] on td "Email de contacto : mayte.199126@gmail.com" at bounding box center [426, 592] width 219 height 63
copy p "mayte.199126@gmail.com"
drag, startPoint x: 644, startPoint y: 585, endPoint x: 555, endPoint y: 573, distance: 90.0
click at [555, 573] on td "Teléfono de contacto : (614) 2955944" at bounding box center [645, 592] width 219 height 63
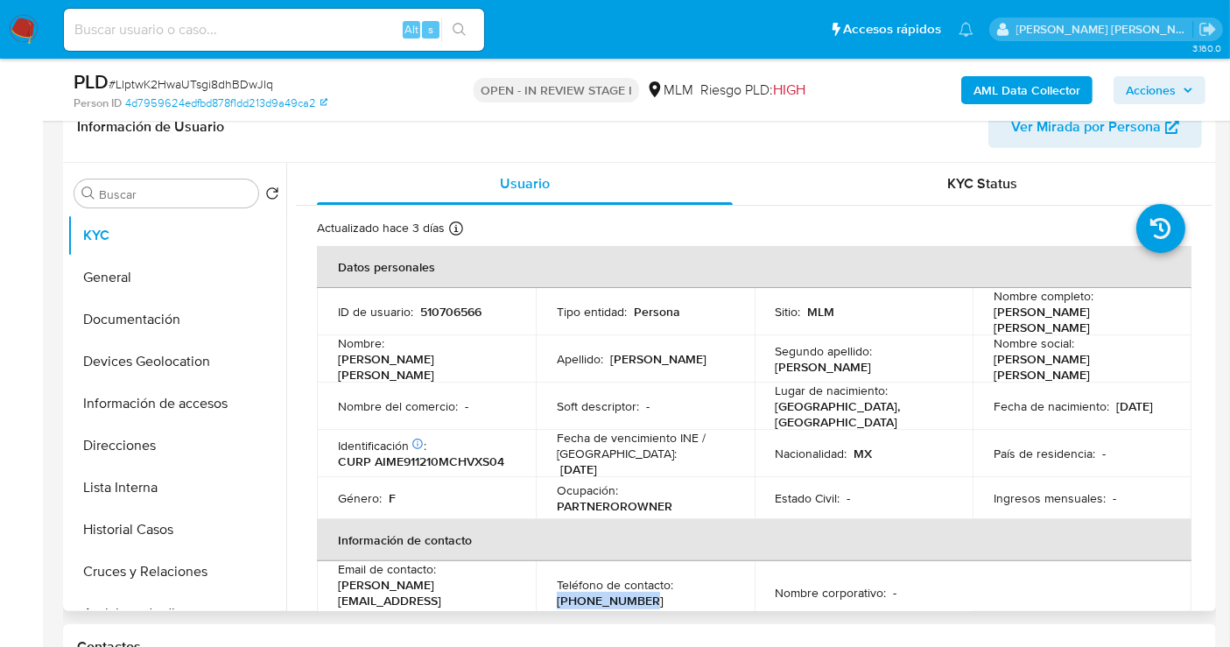
copy p "(614) 2955944"
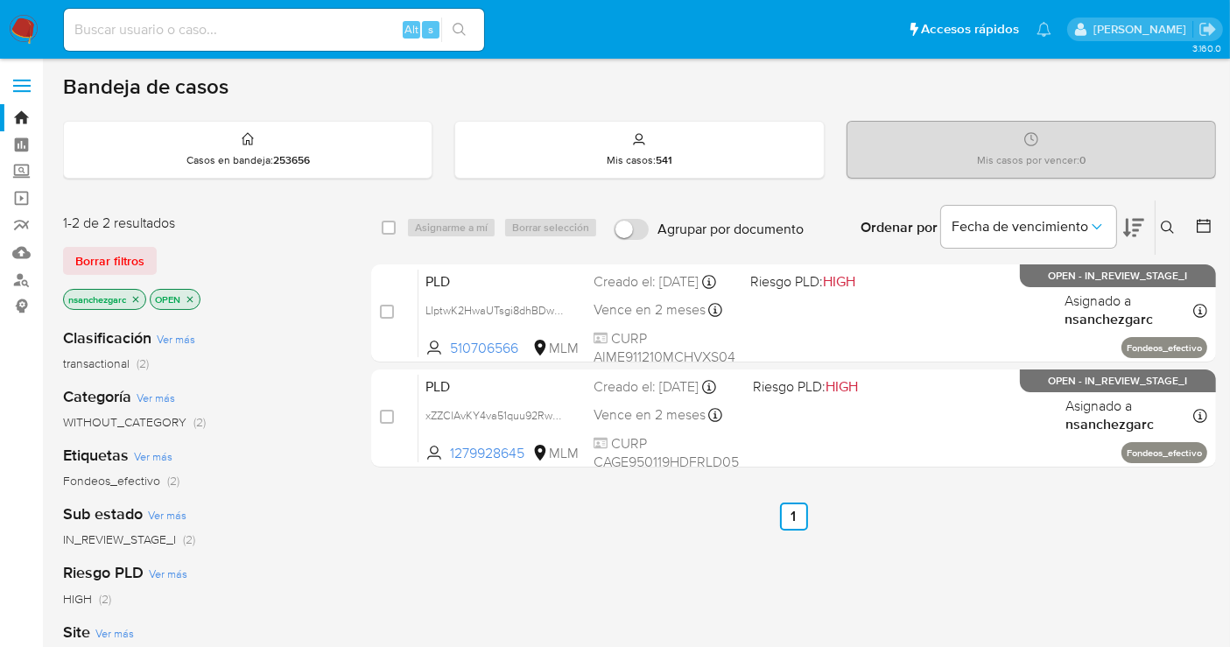
click at [143, 300] on p "nsanchezgarc" at bounding box center [104, 299] width 81 height 19
click at [139, 298] on icon "close-filter" at bounding box center [135, 299] width 11 height 11
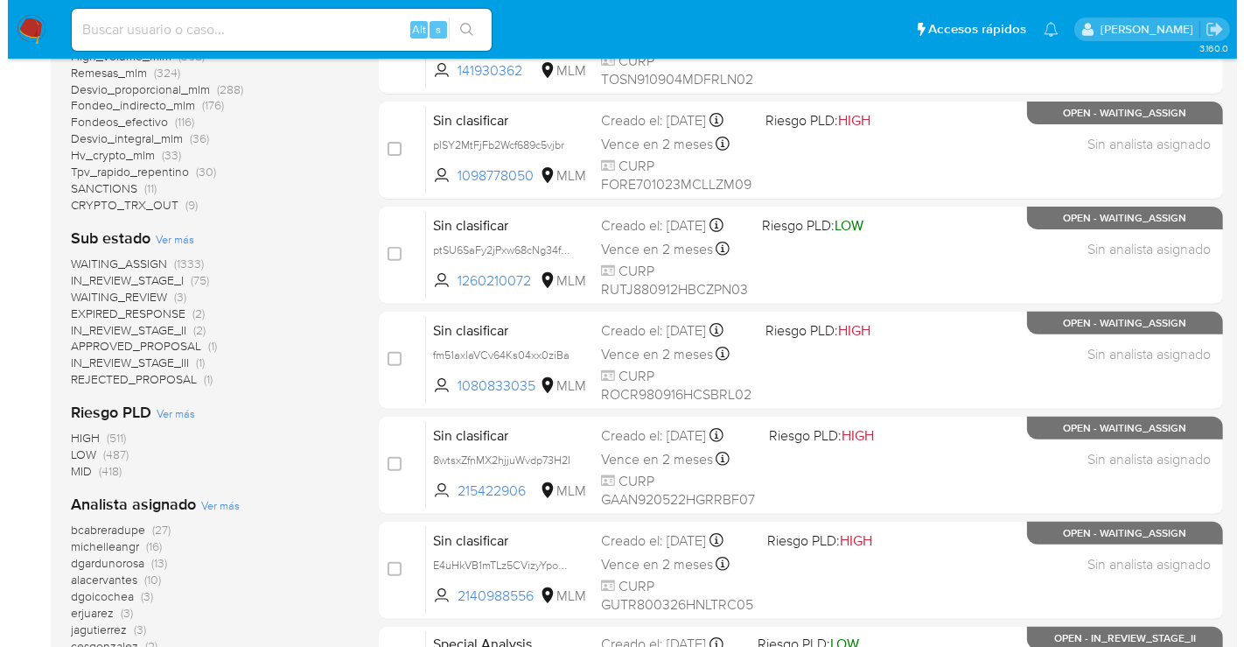
scroll to position [680, 0]
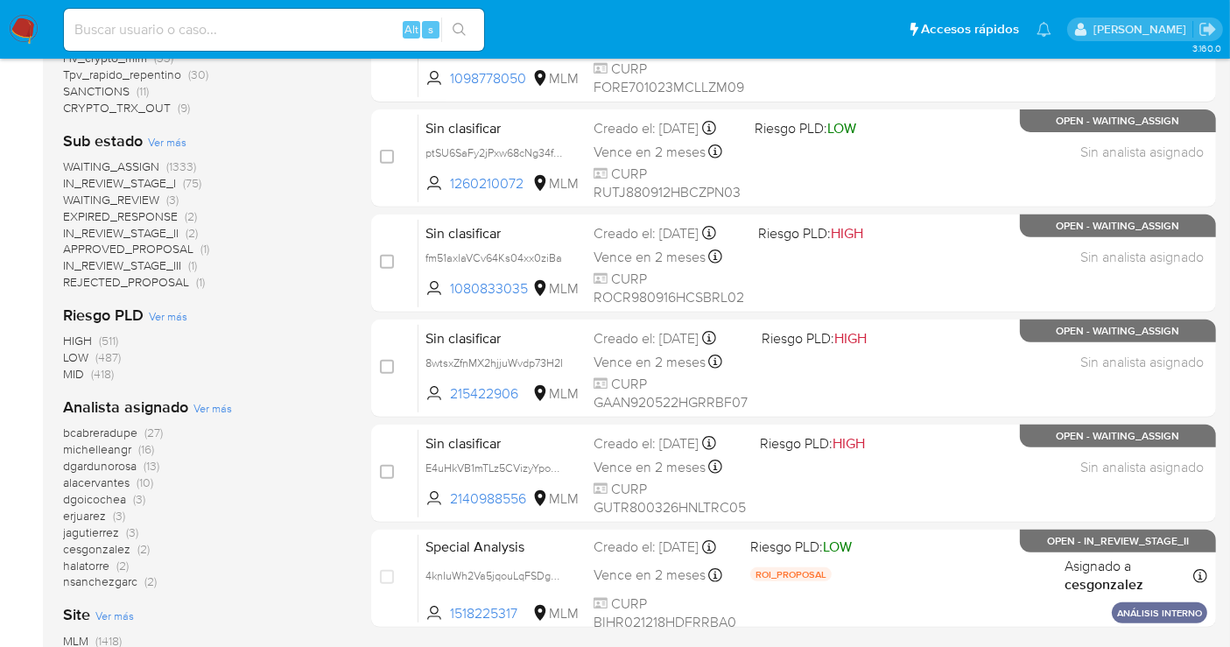
click at [225, 404] on span "Ver más" at bounding box center [212, 408] width 39 height 16
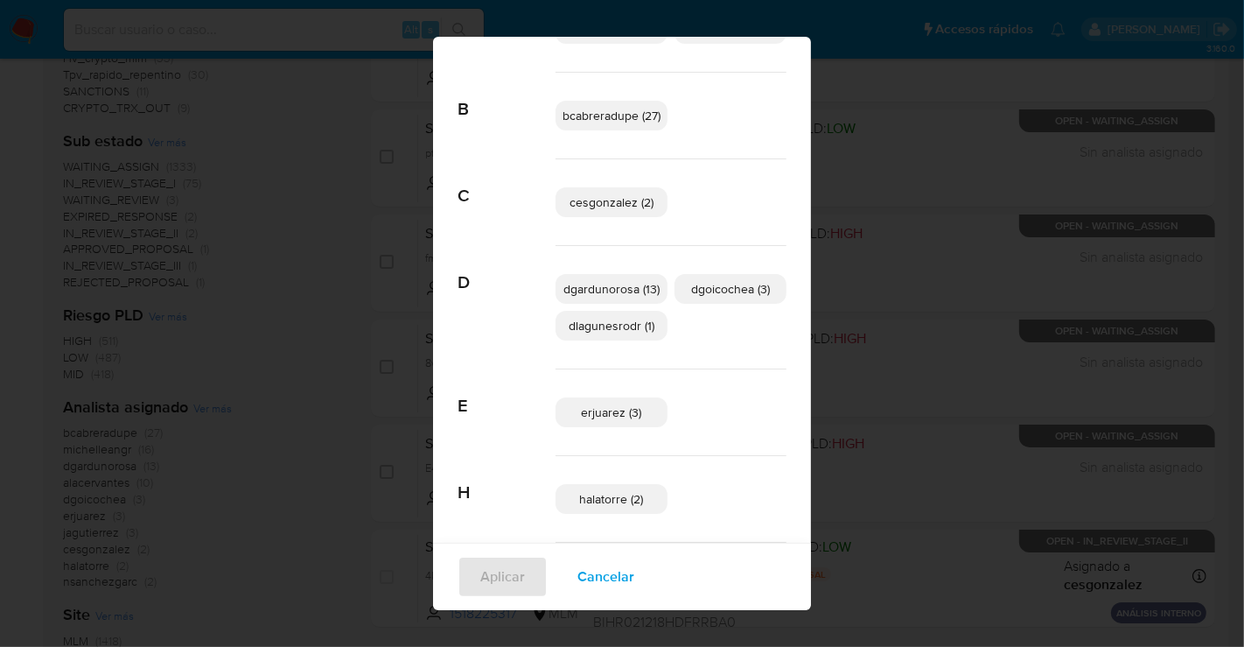
scroll to position [12, 0]
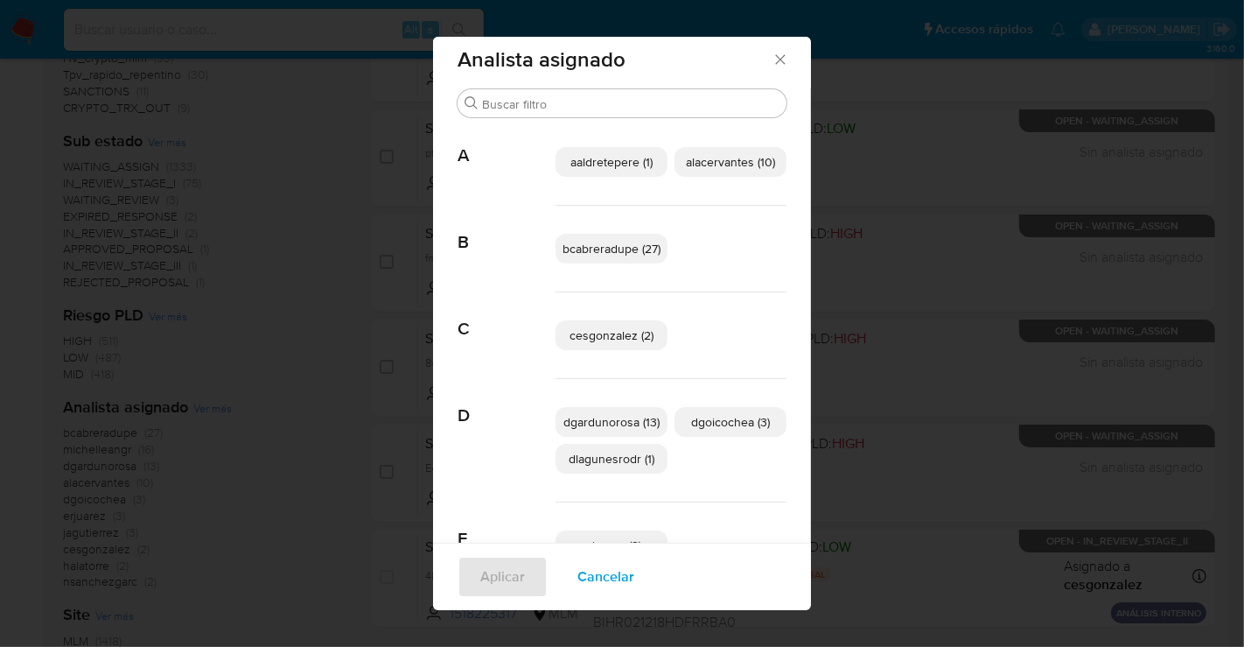
click at [590, 161] on span "aaldretepere (1)" at bounding box center [612, 162] width 82 height 18
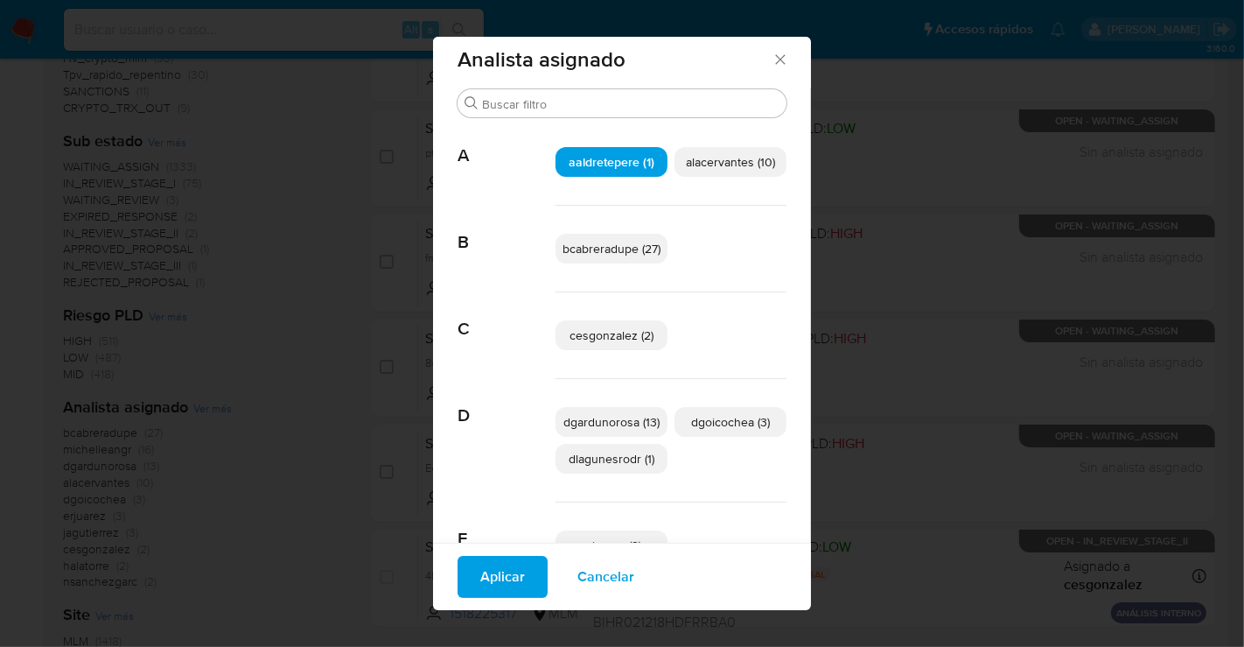
click at [480, 585] on span "Aplicar" at bounding box center [502, 576] width 45 height 39
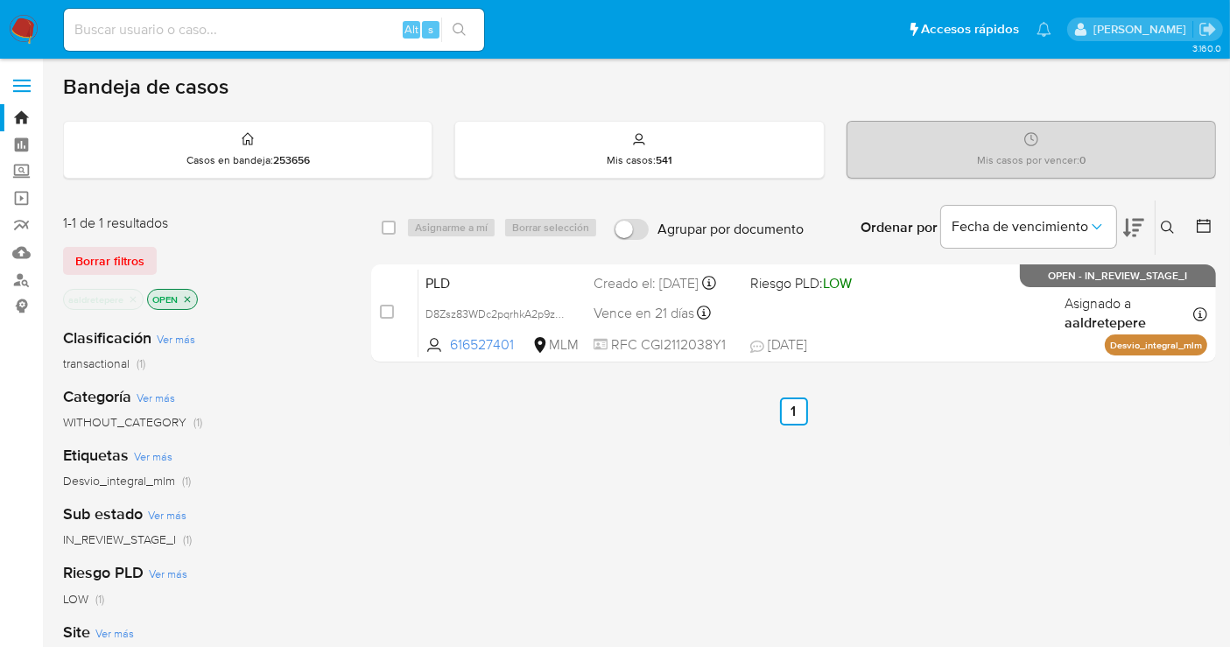
click at [22, 31] on img at bounding box center [24, 30] width 30 height 30
